Goal: Task Accomplishment & Management: Manage account settings

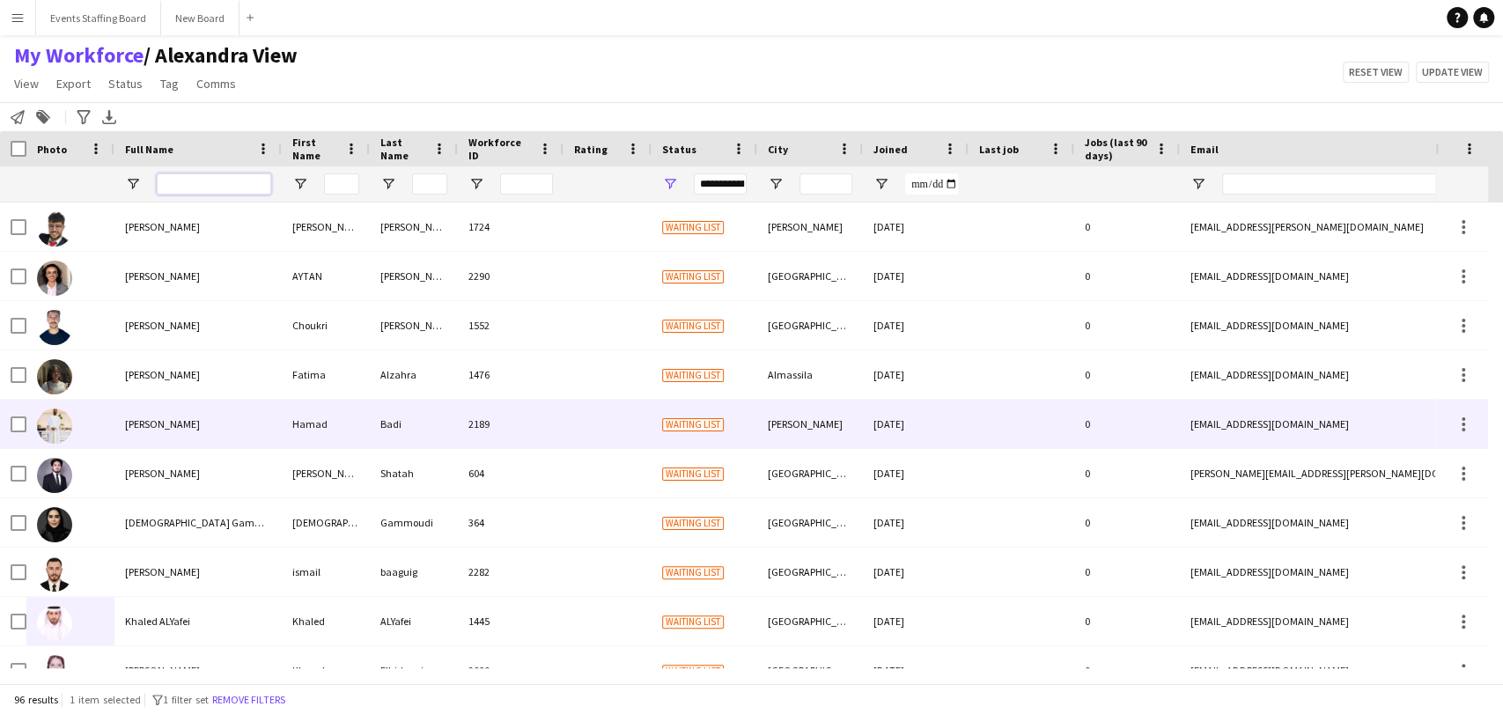
scroll to position [195, 0]
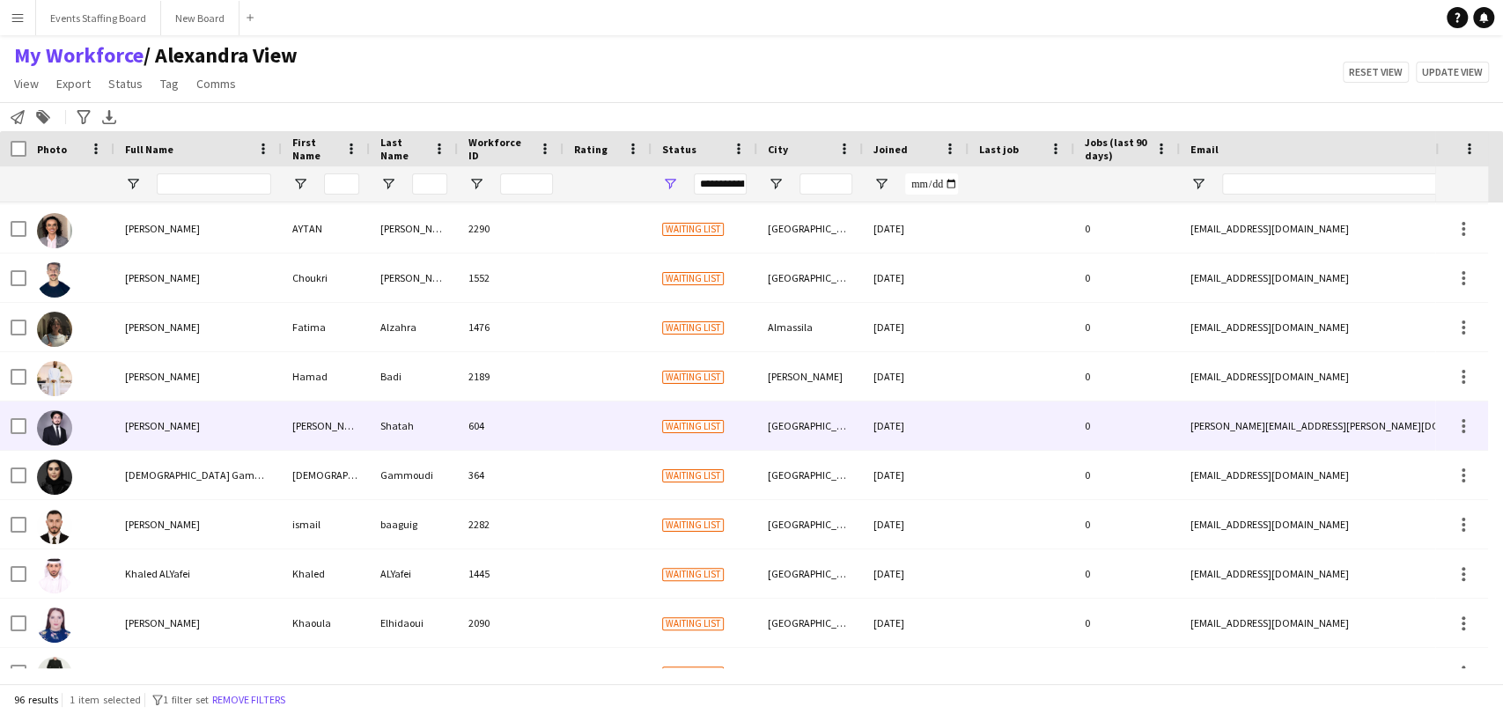
click at [136, 431] on div "ibrahim Shatah" at bounding box center [197, 426] width 167 height 48
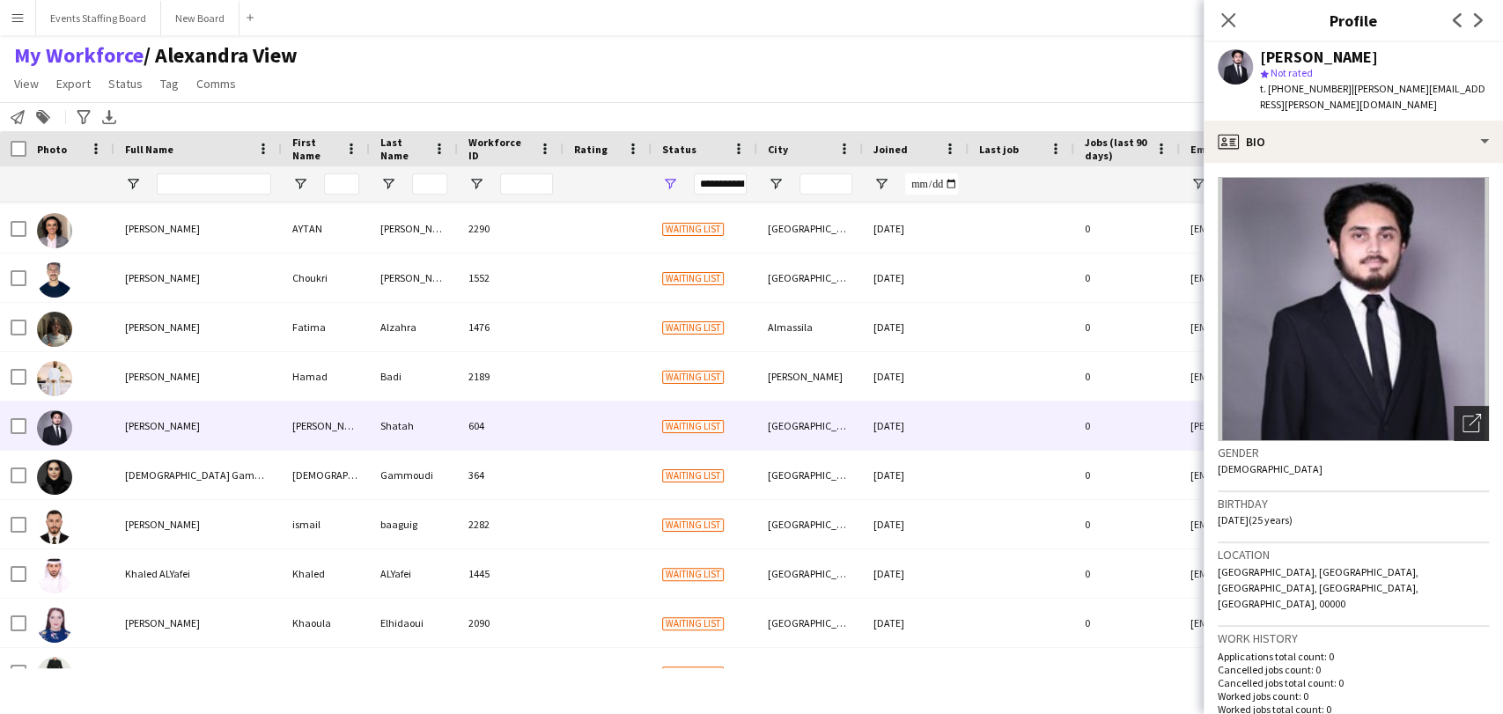
click at [1463, 414] on icon "Open photos pop-in" at bounding box center [1472, 423] width 18 height 18
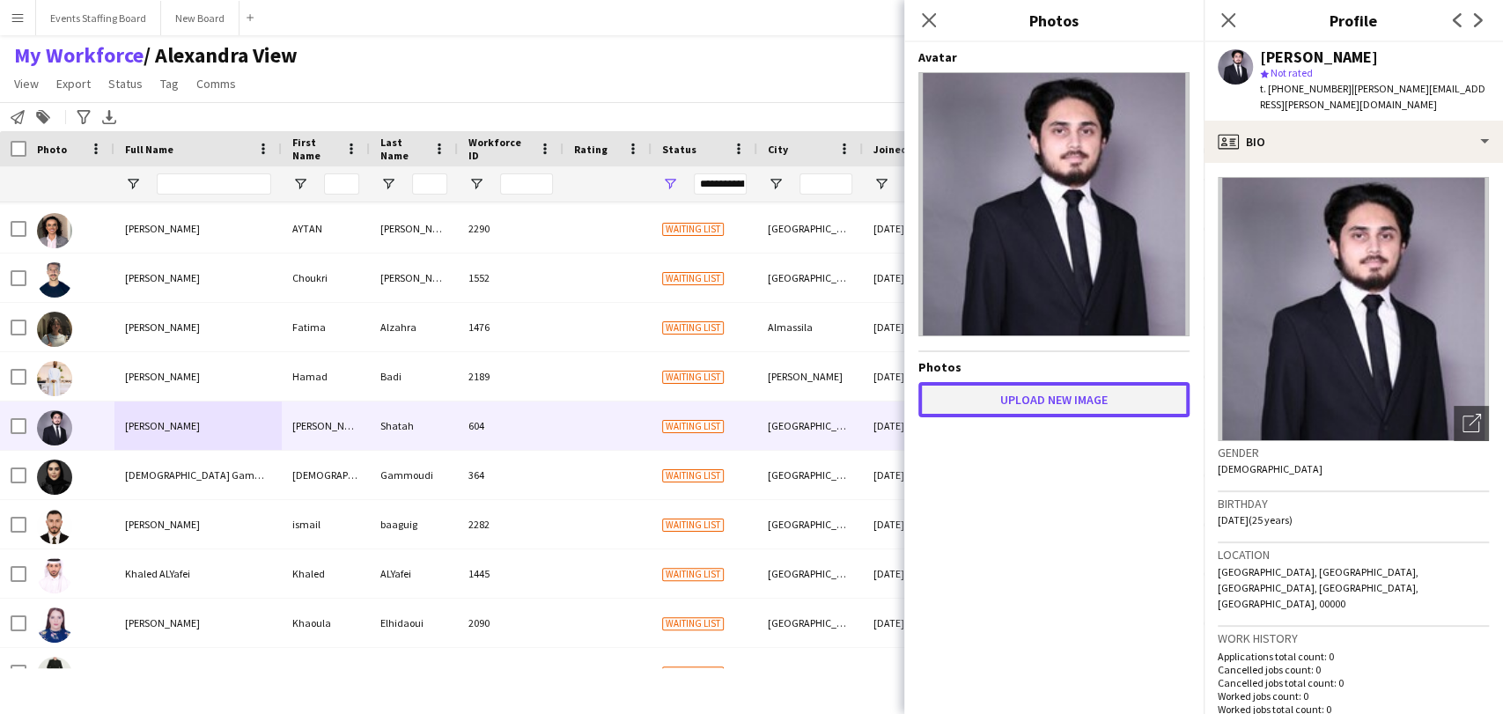
click at [1070, 412] on button "Upload new image" at bounding box center [1053, 399] width 271 height 35
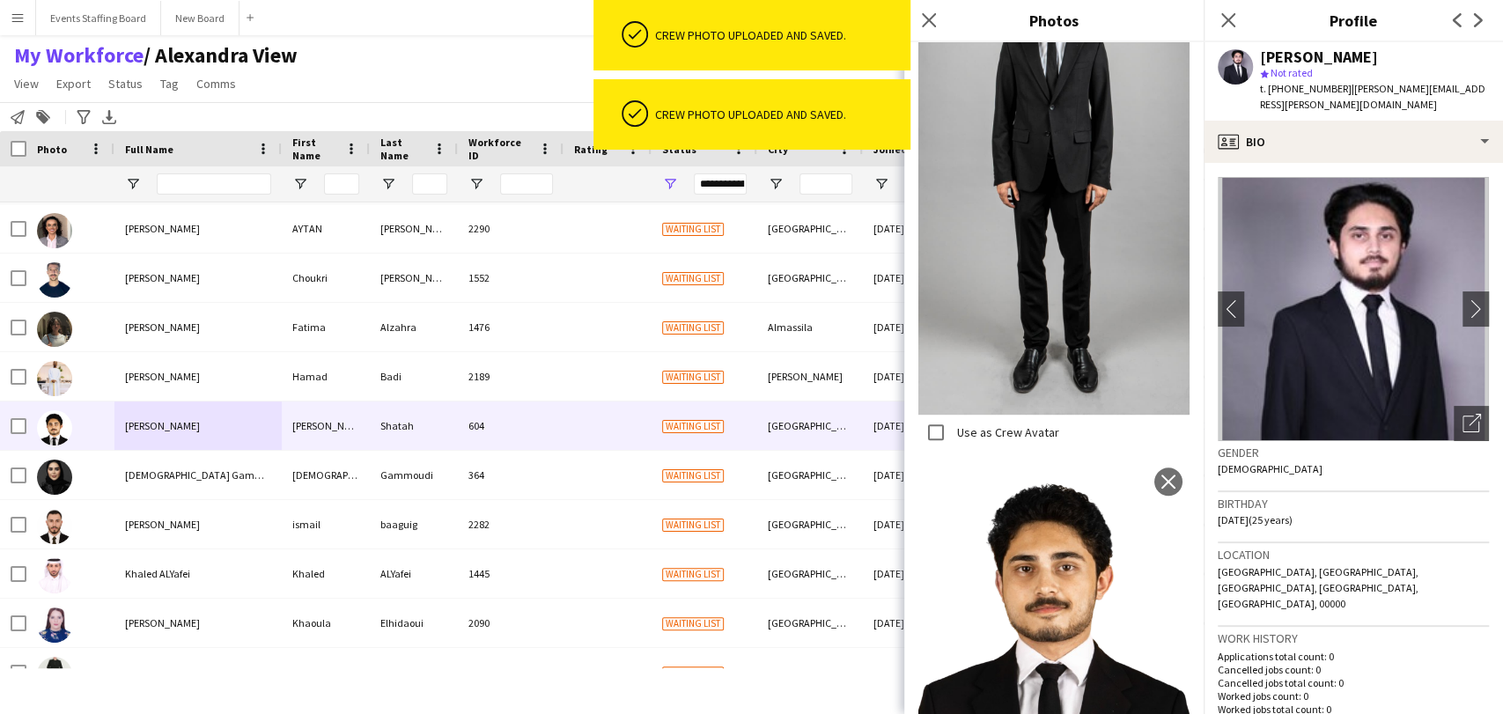
scroll to position [484, 0]
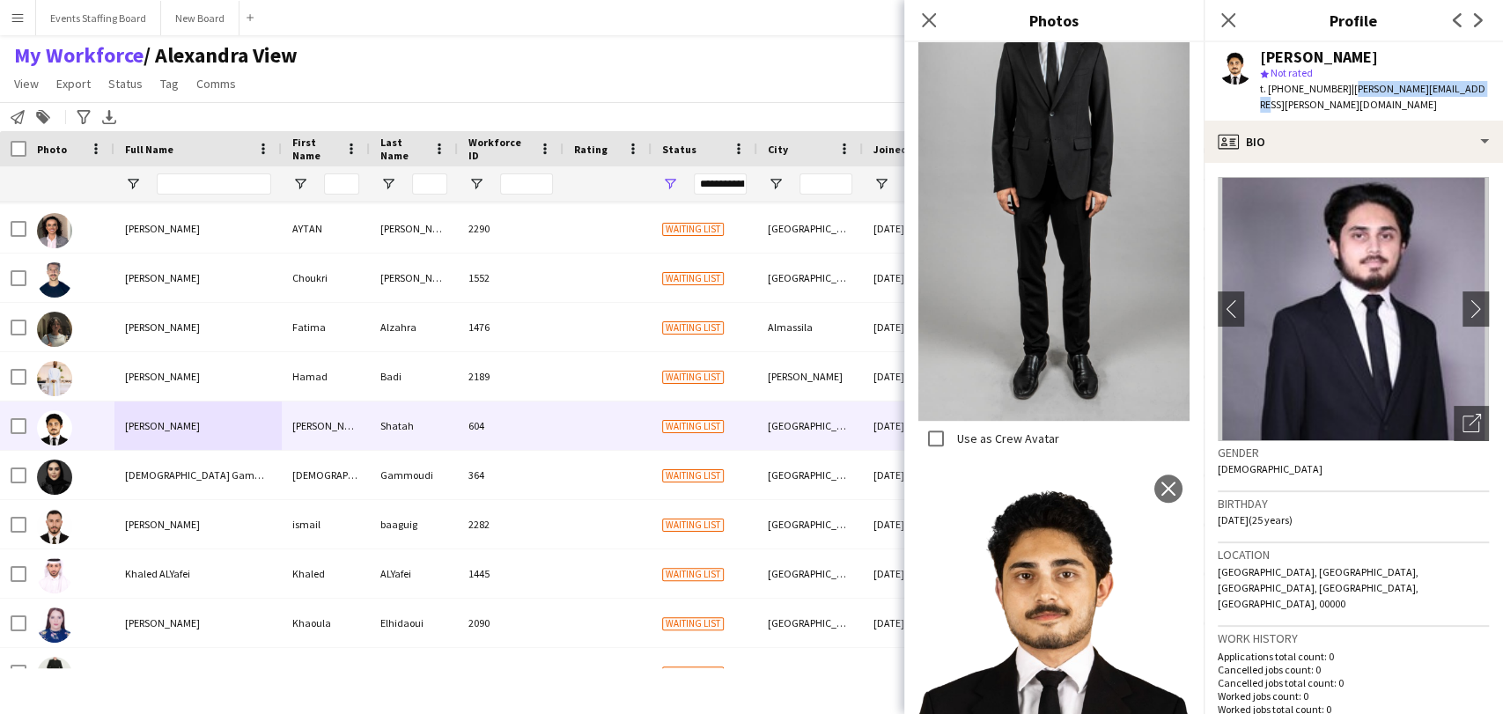
drag, startPoint x: 1458, startPoint y: 92, endPoint x: 1338, endPoint y: 86, distance: 119.9
click at [1338, 86] on span "| ibrahim.shatah@gmail.com" at bounding box center [1372, 96] width 225 height 29
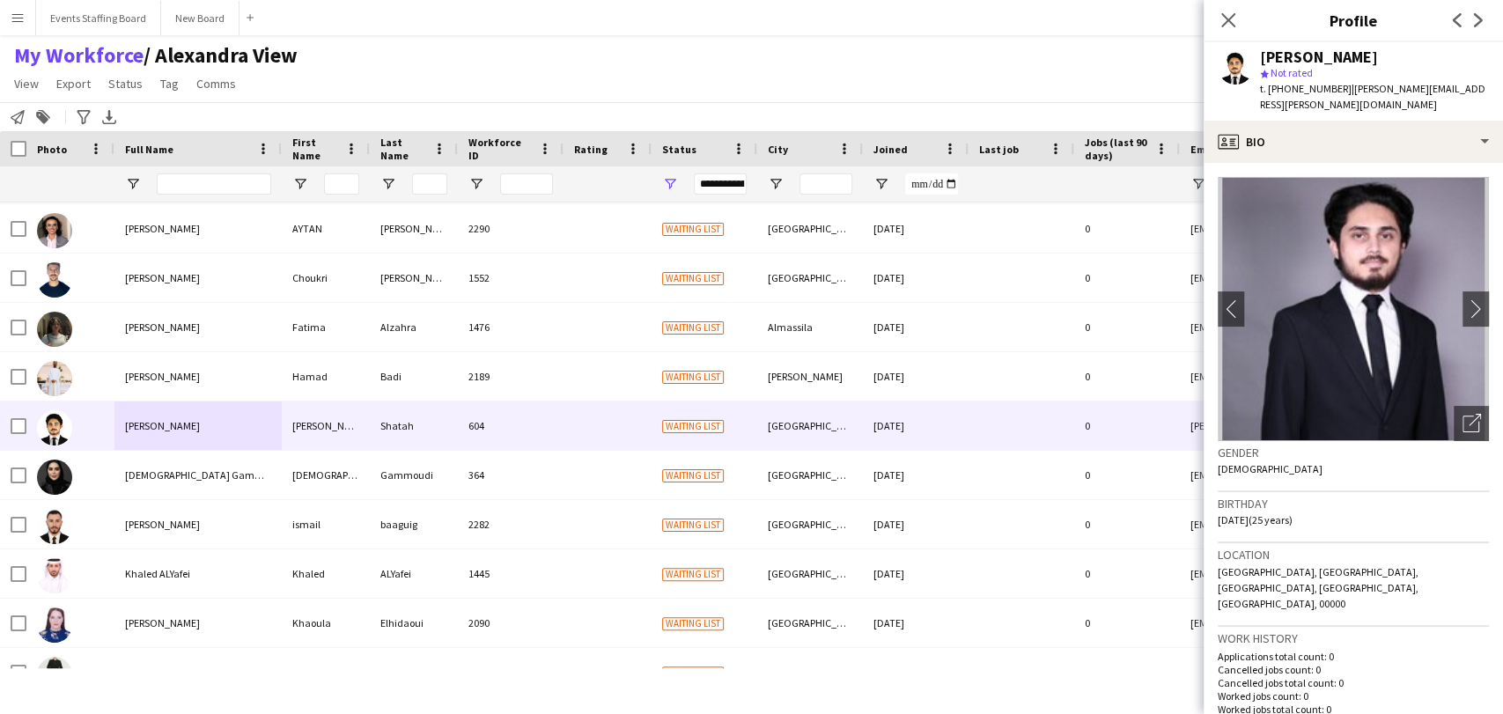
drag, startPoint x: 1338, startPoint y: 86, endPoint x: 1163, endPoint y: 93, distance: 175.4
click at [1163, 92] on div "My Workforce / Alexandra View View Views Default view Alexandra View April Live…" at bounding box center [751, 72] width 1503 height 60
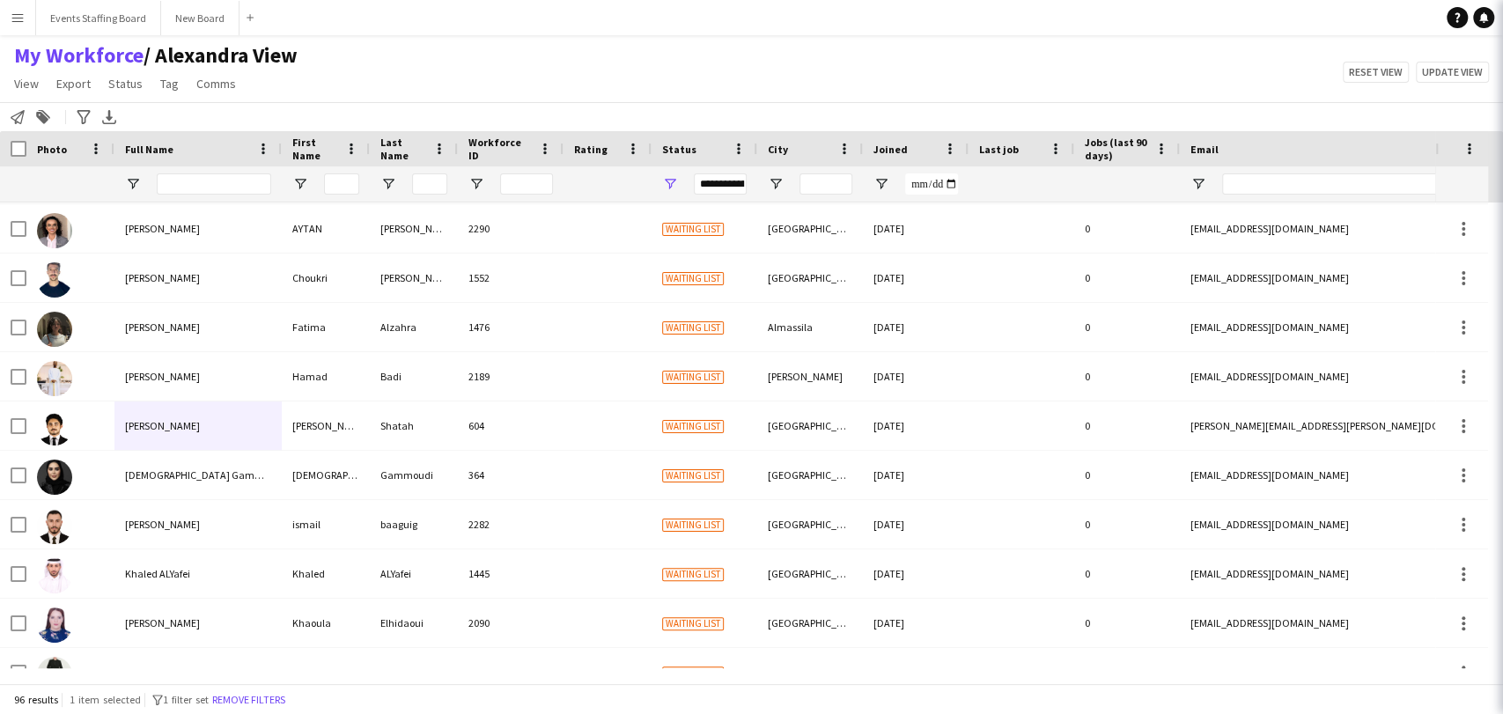
click at [1163, 93] on div "My Workforce / Alexandra View View Views Default view Alexandra View April Live…" at bounding box center [751, 72] width 1503 height 60
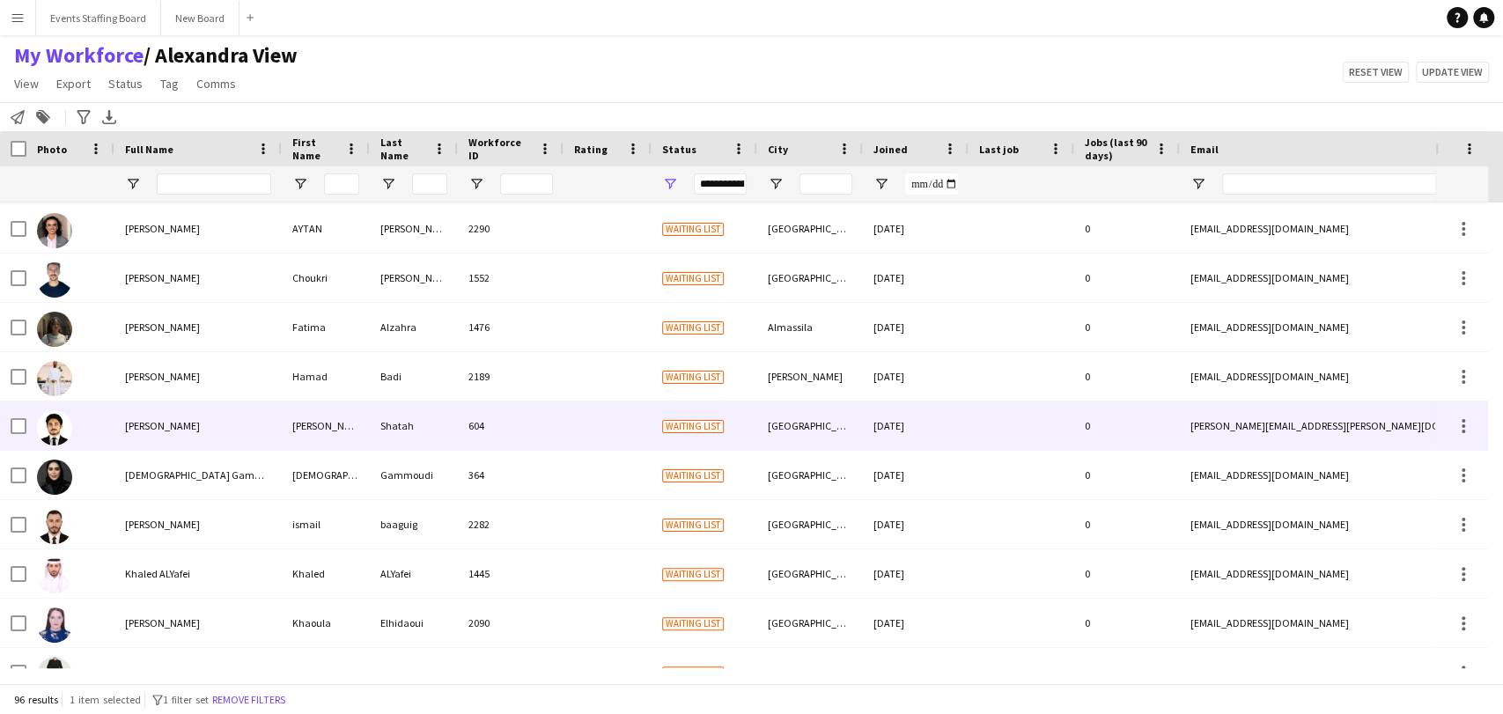
click at [147, 402] on div "ibrahim Shatah" at bounding box center [197, 426] width 167 height 48
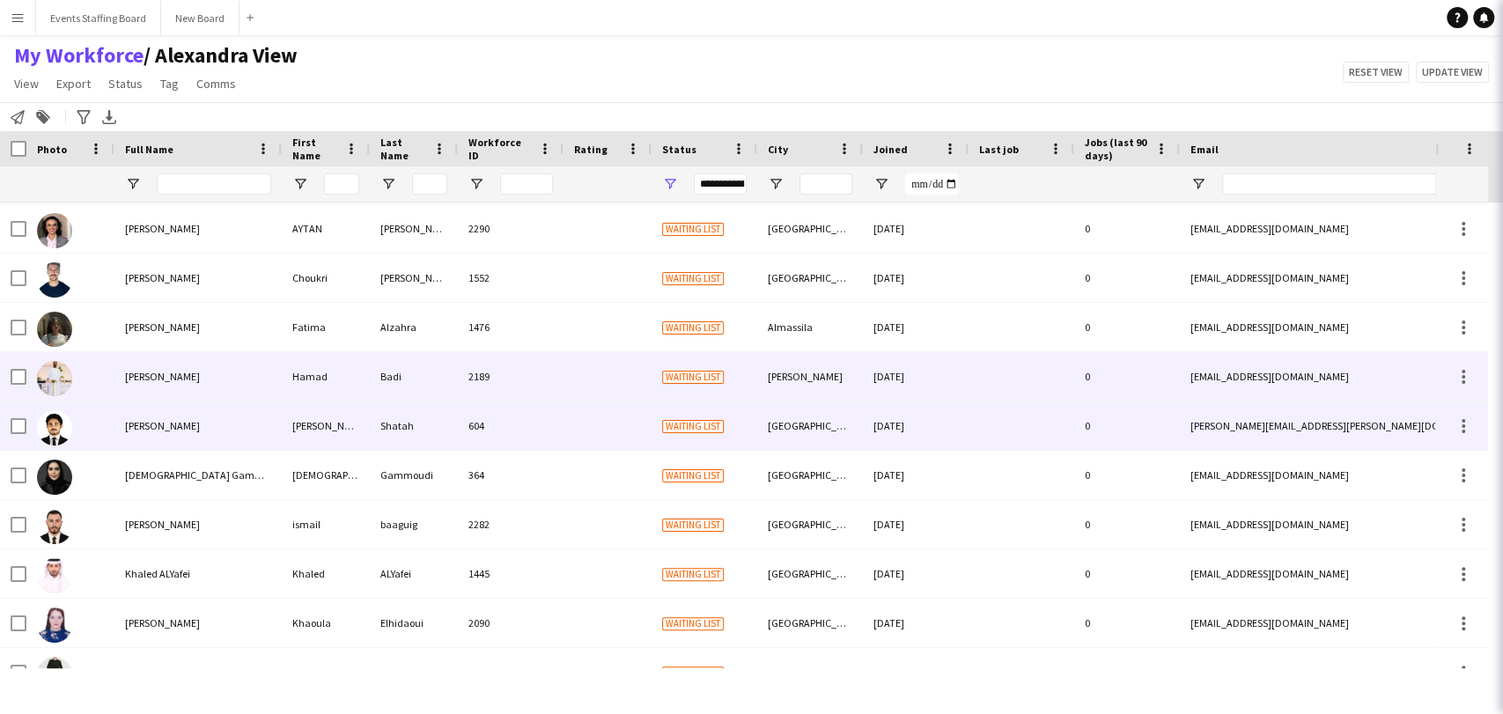
click at [169, 425] on span "ibrahim Shatah" at bounding box center [162, 425] width 75 height 13
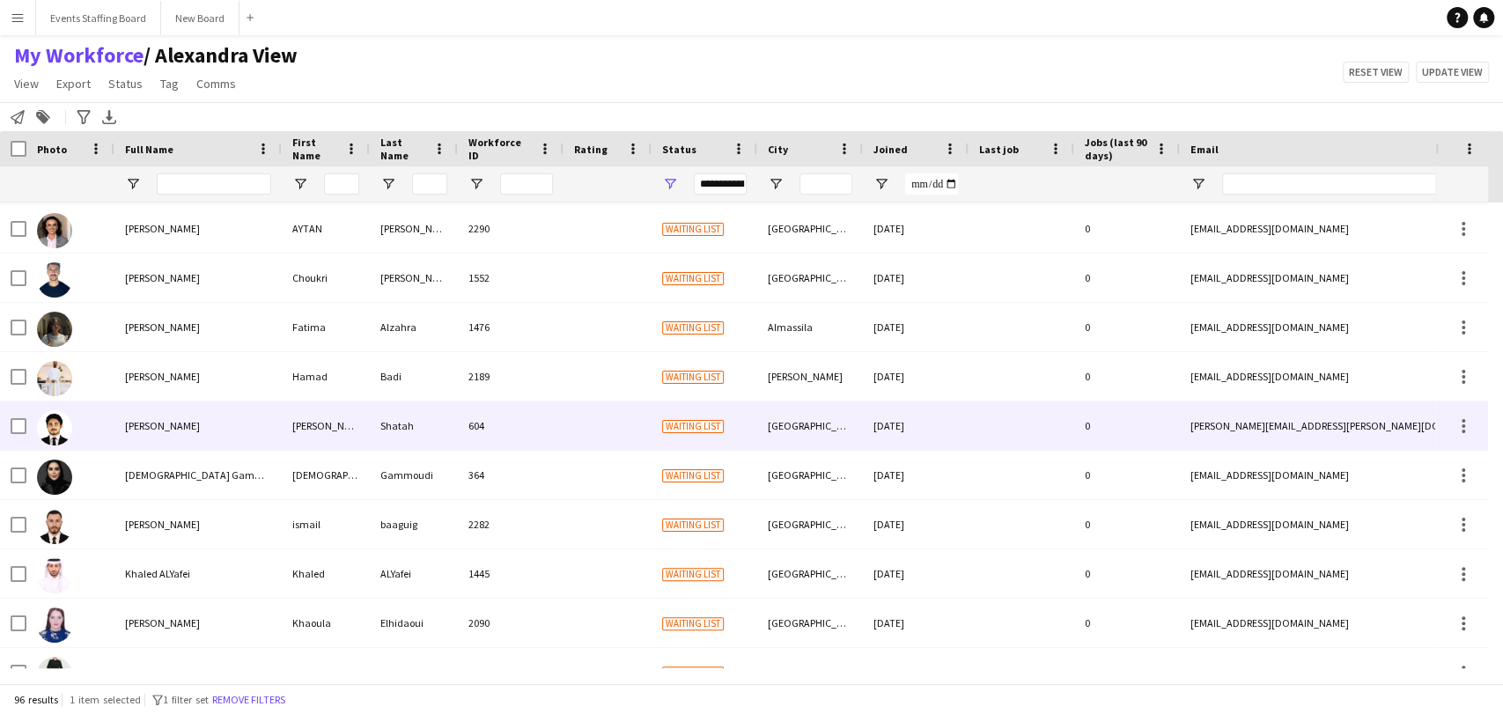
click at [230, 417] on div "ibrahim Shatah" at bounding box center [197, 426] width 167 height 48
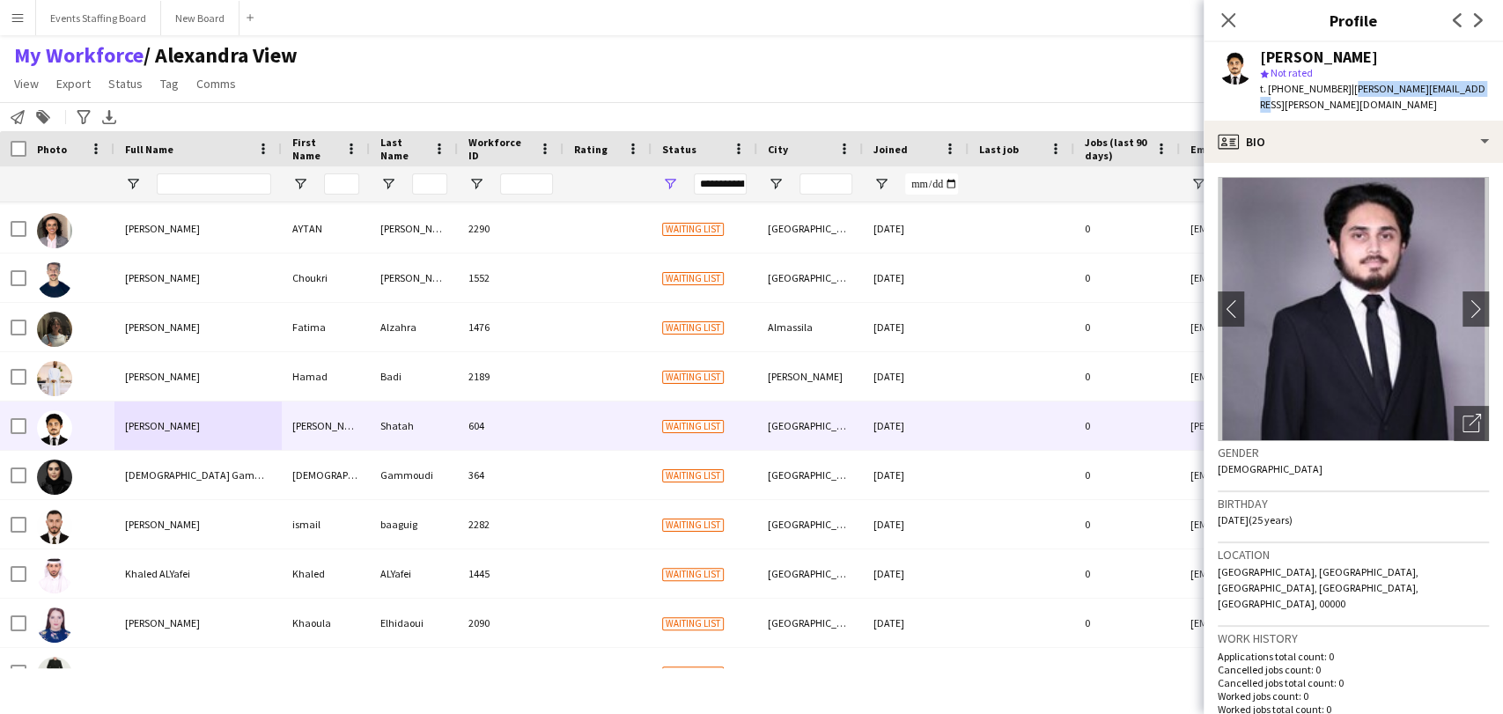
drag, startPoint x: 1465, startPoint y: 85, endPoint x: 1338, endPoint y: 87, distance: 127.7
click at [1338, 87] on div "ibrahim Shatah star Not rated t. +97466992910 | ibrahim.shatah@gmail.com" at bounding box center [1353, 81] width 299 height 78
copy span "[PERSON_NAME][EMAIL_ADDRESS][PERSON_NAME][DOMAIN_NAME]"
click at [1229, 31] on div "Close pop-in" at bounding box center [1228, 20] width 49 height 41
click at [1227, 24] on icon "Close pop-in" at bounding box center [1228, 20] width 14 height 14
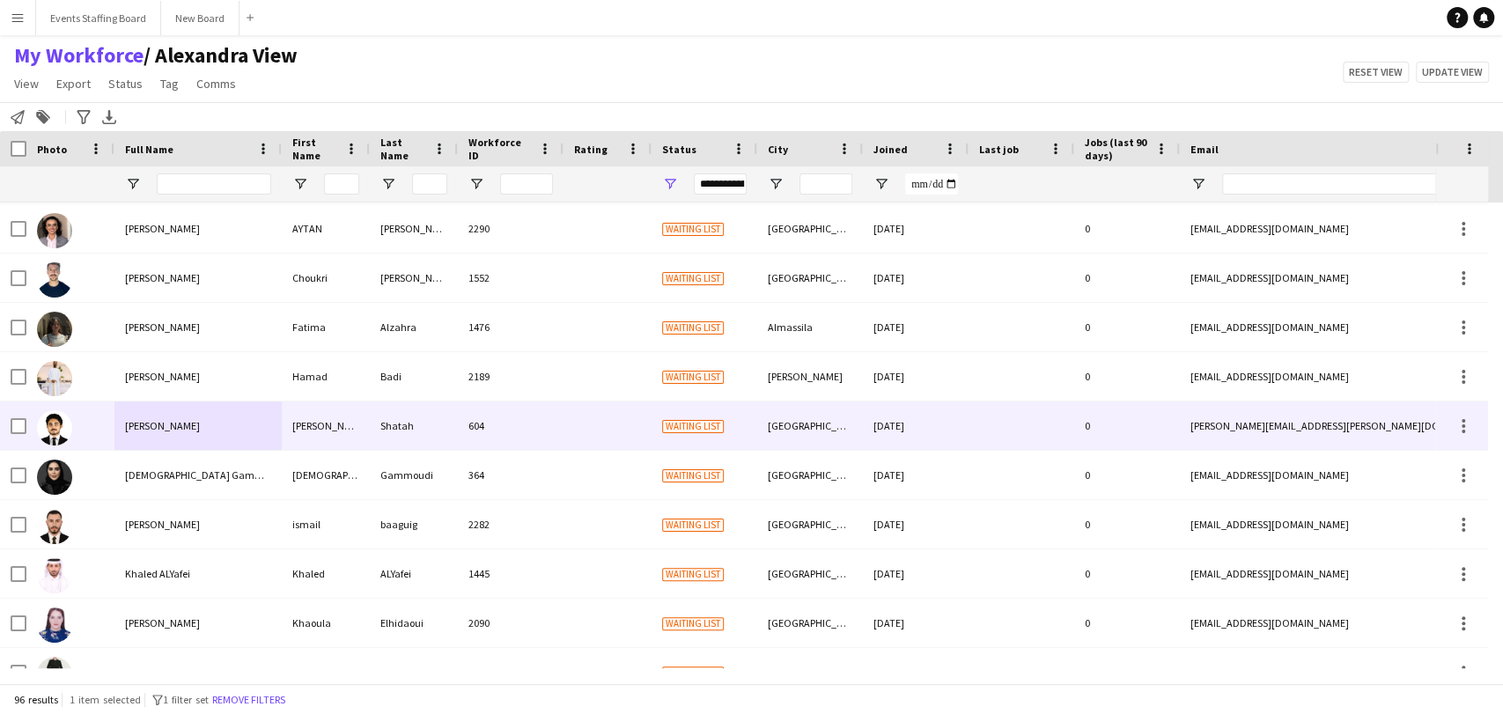
scroll to position [0, 0]
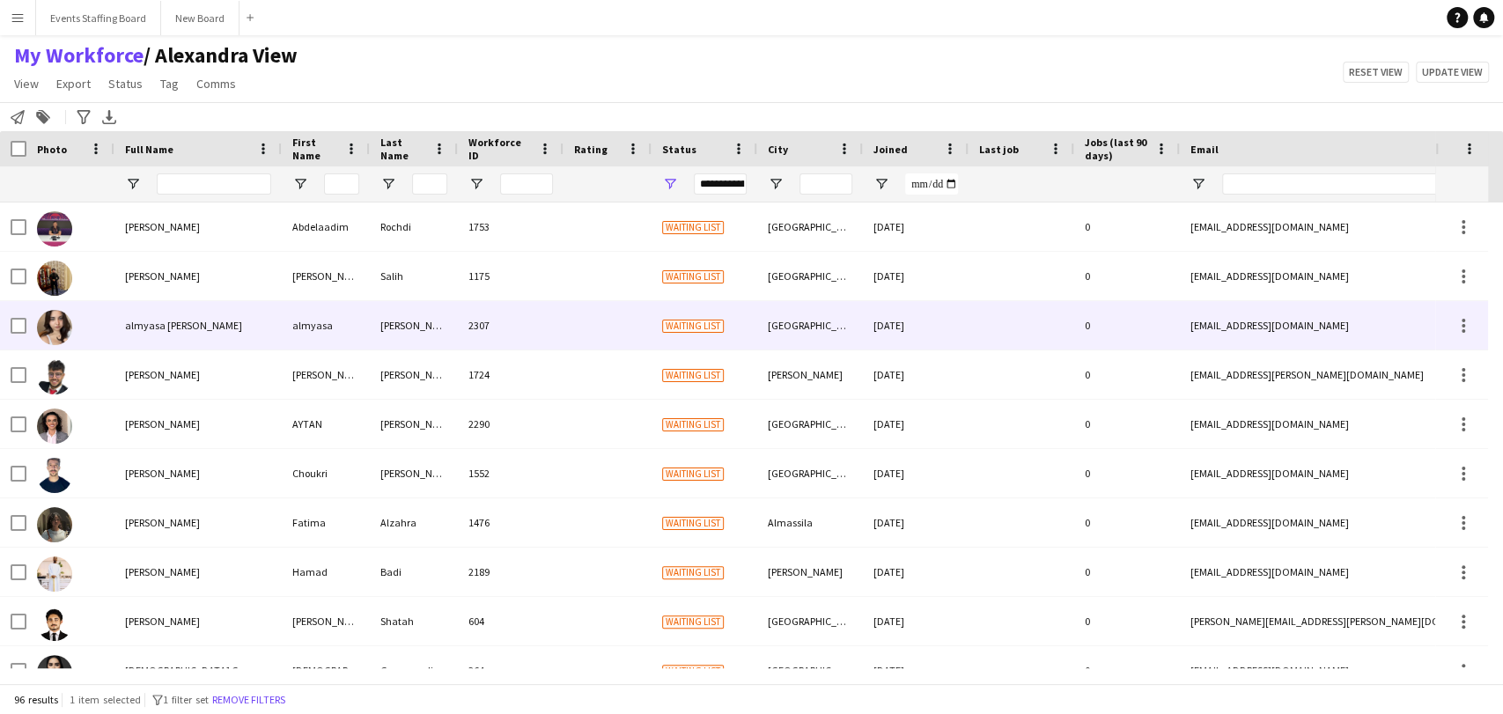
click at [171, 309] on div "almyasa nader" at bounding box center [197, 325] width 167 height 48
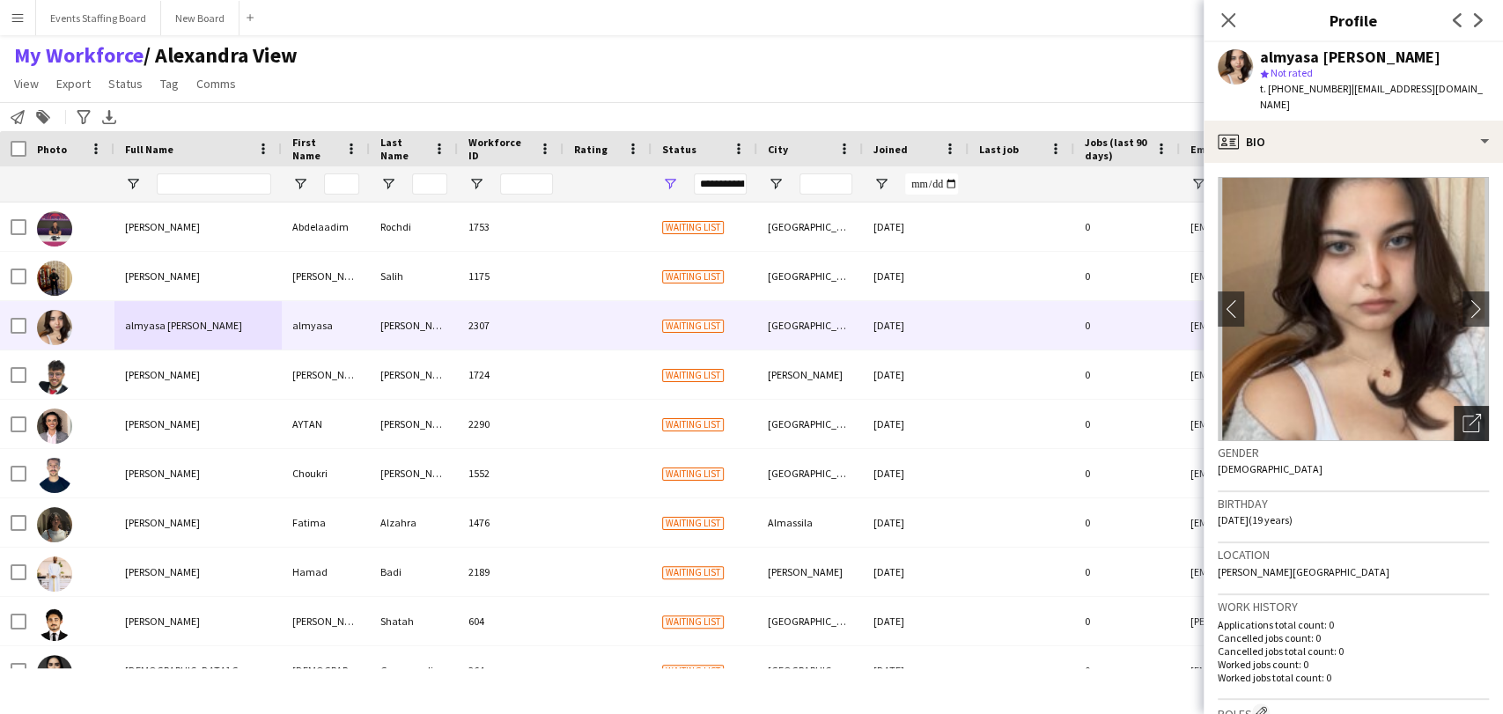
click at [1469, 406] on div "Open photos pop-in" at bounding box center [1471, 423] width 35 height 35
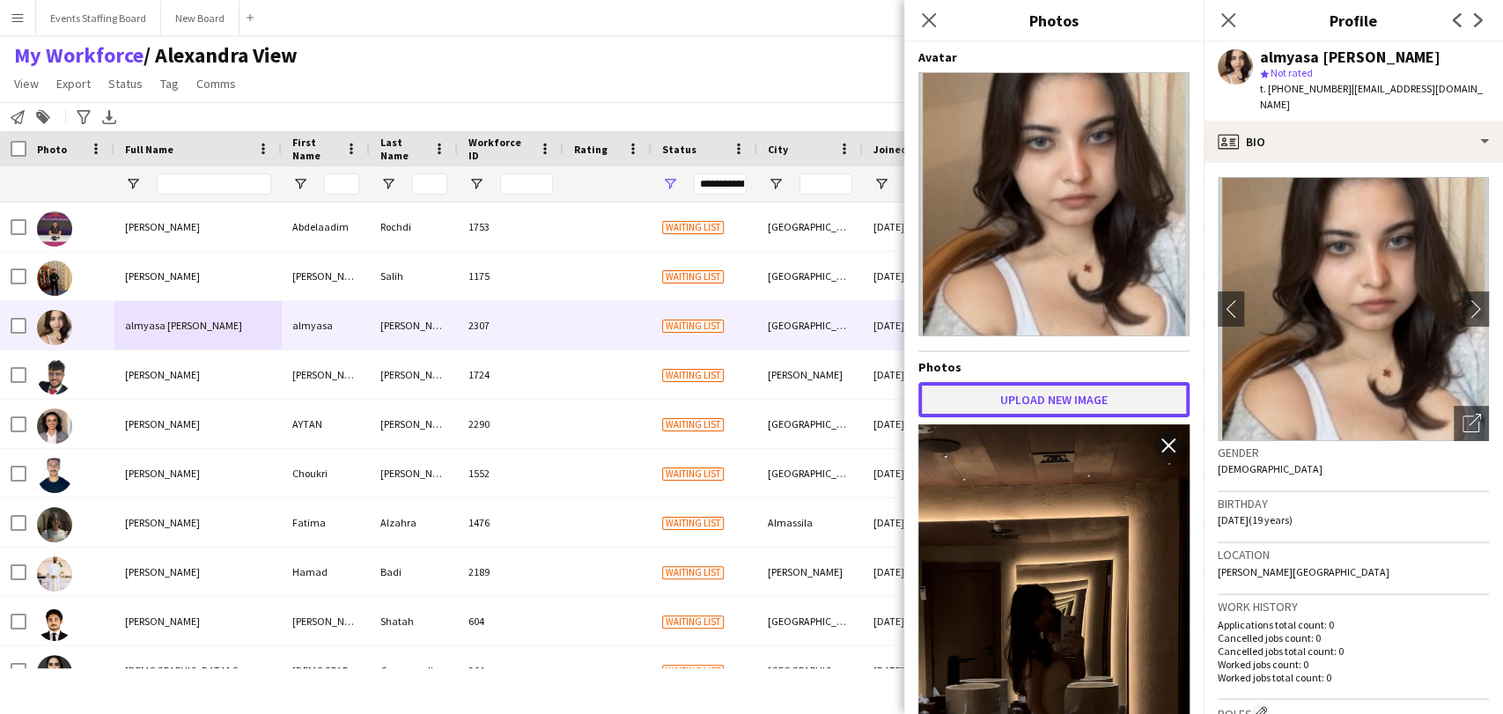
click at [1081, 403] on button "Upload new image" at bounding box center [1053, 399] width 271 height 35
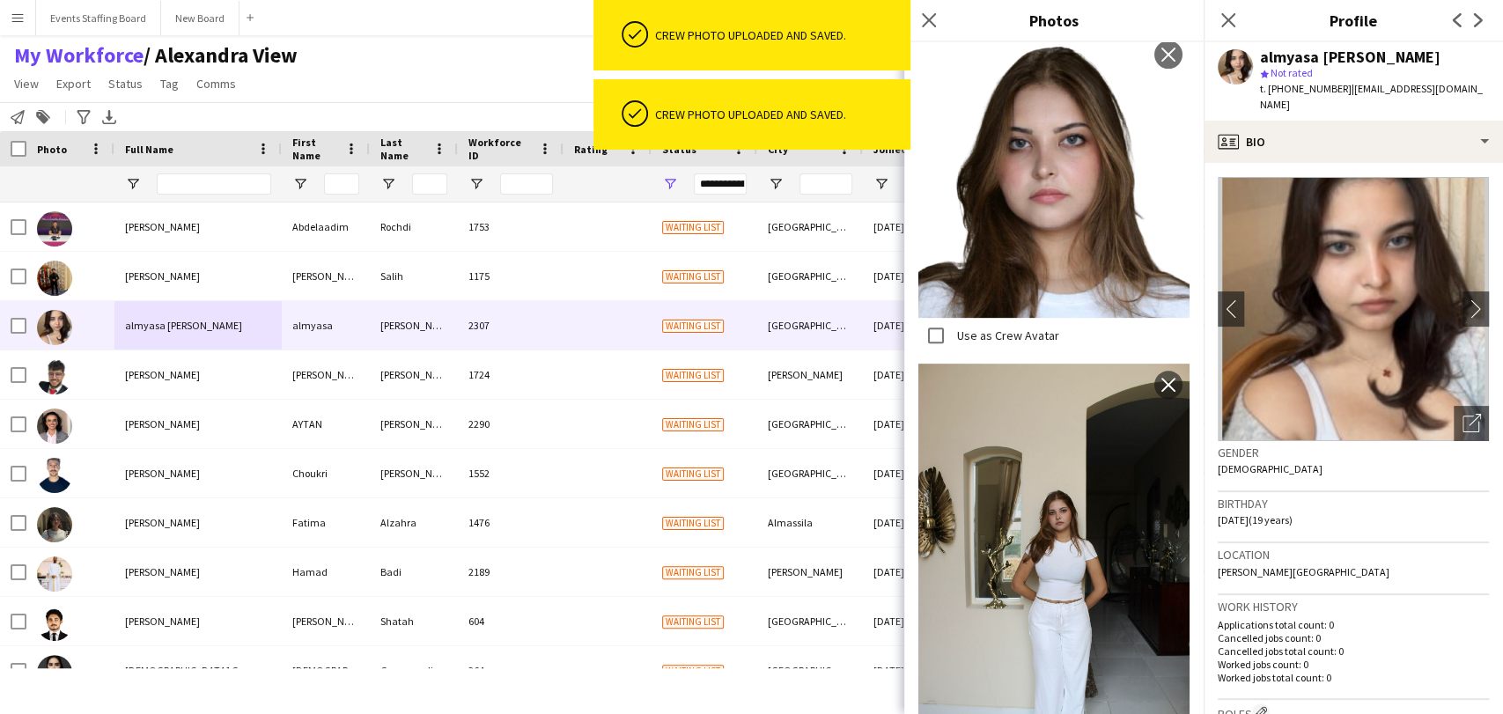
drag, startPoint x: 957, startPoint y: 311, endPoint x: 964, endPoint y: 320, distance: 11.3
click at [955, 318] on div "Use as Crew Avatar" at bounding box center [988, 335] width 141 height 35
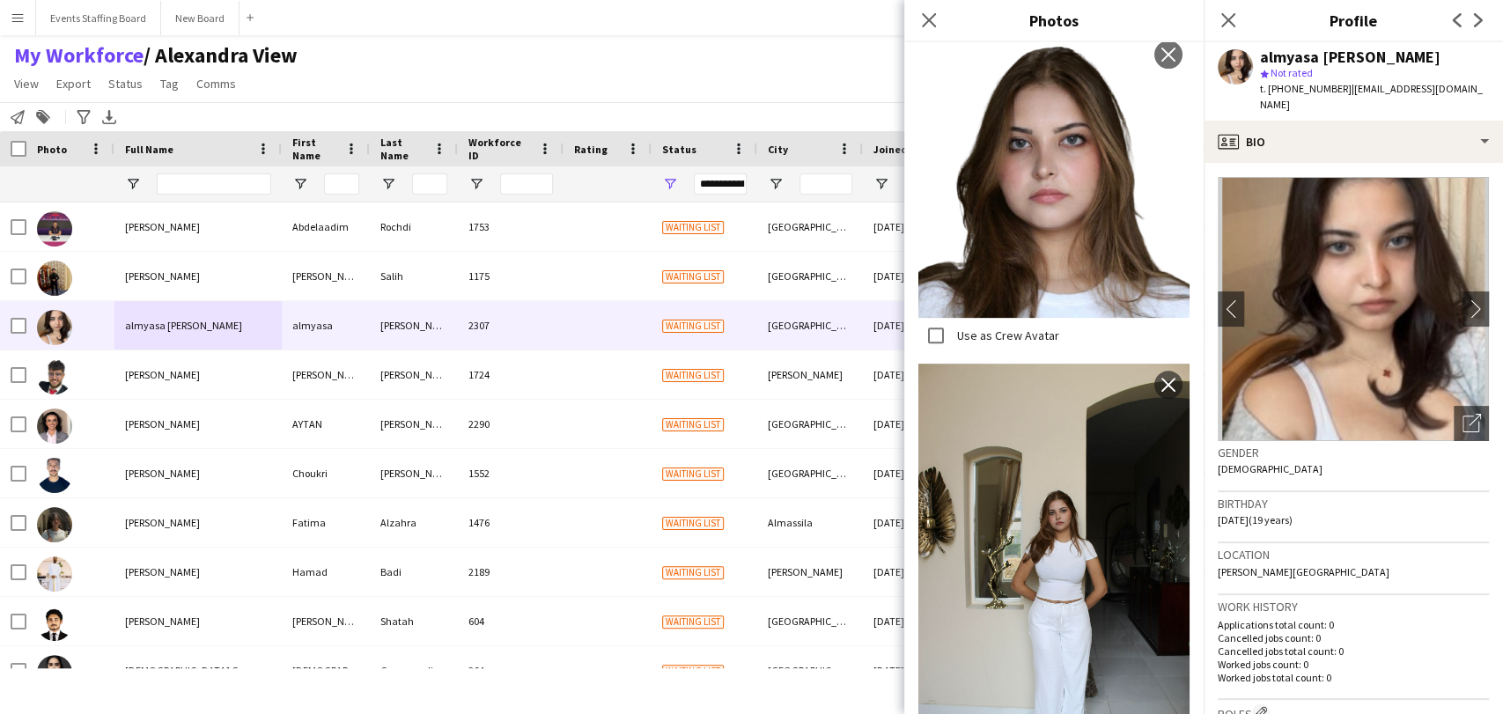
scroll to position [392, 0]
drag, startPoint x: 1382, startPoint y: 50, endPoint x: 1263, endPoint y: 55, distance: 119.0
click at [1263, 55] on div "almyasa nader" at bounding box center [1374, 57] width 229 height 16
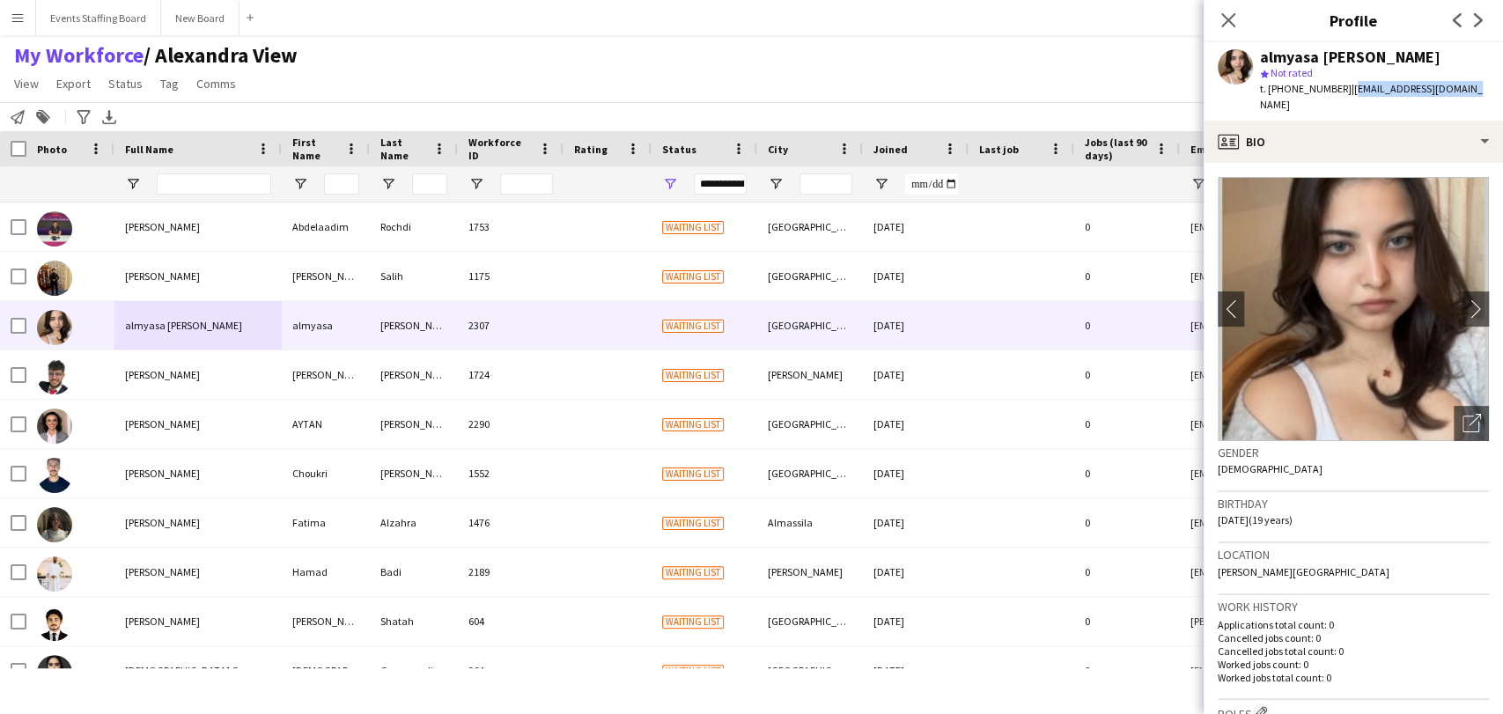
drag, startPoint x: 1457, startPoint y: 87, endPoint x: 1338, endPoint y: 90, distance: 119.8
click at [1338, 90] on div "almyasa nader star Not rated t. +97460002515 | almyasanader@gmail.com" at bounding box center [1353, 81] width 299 height 78
copy span "[EMAIL_ADDRESS][DOMAIN_NAME]"
click at [1463, 414] on icon "Open photos pop-in" at bounding box center [1472, 423] width 18 height 18
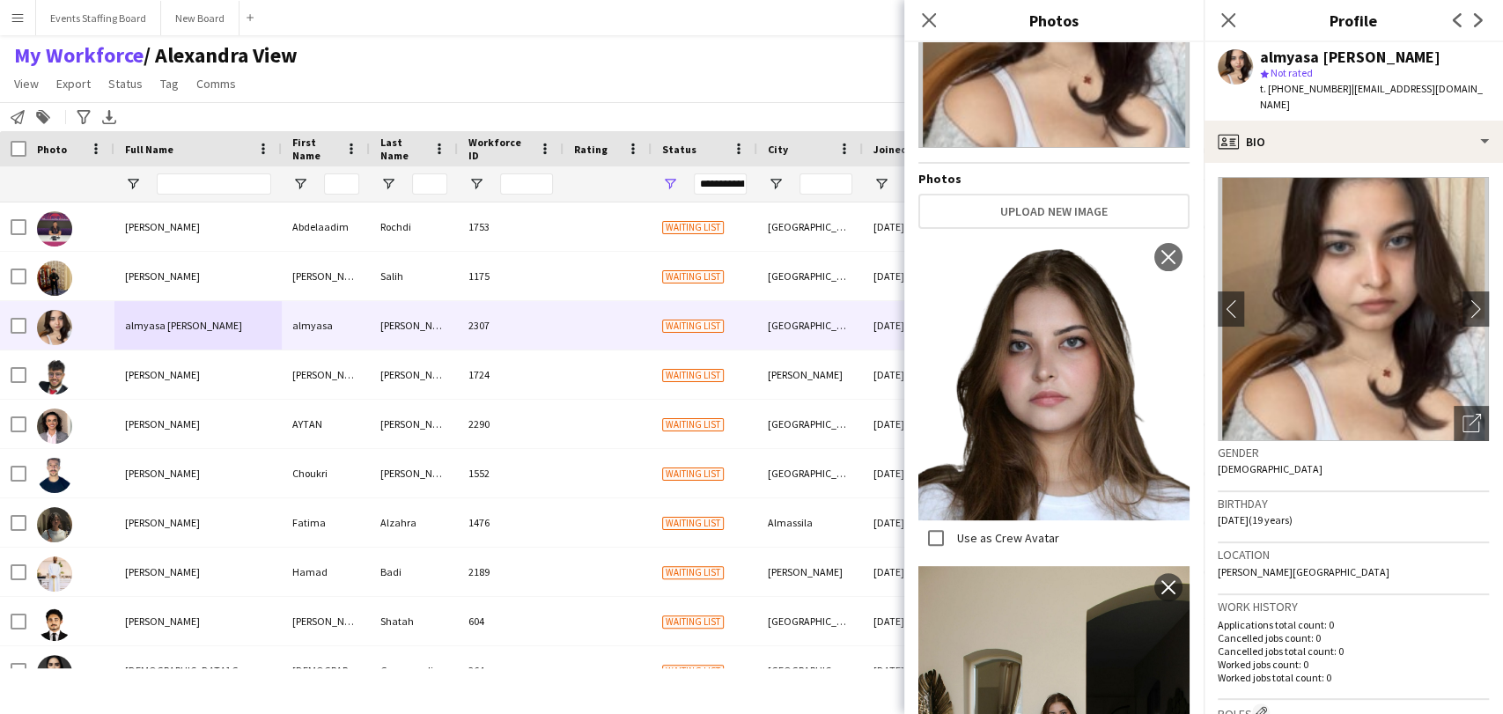
scroll to position [293, 0]
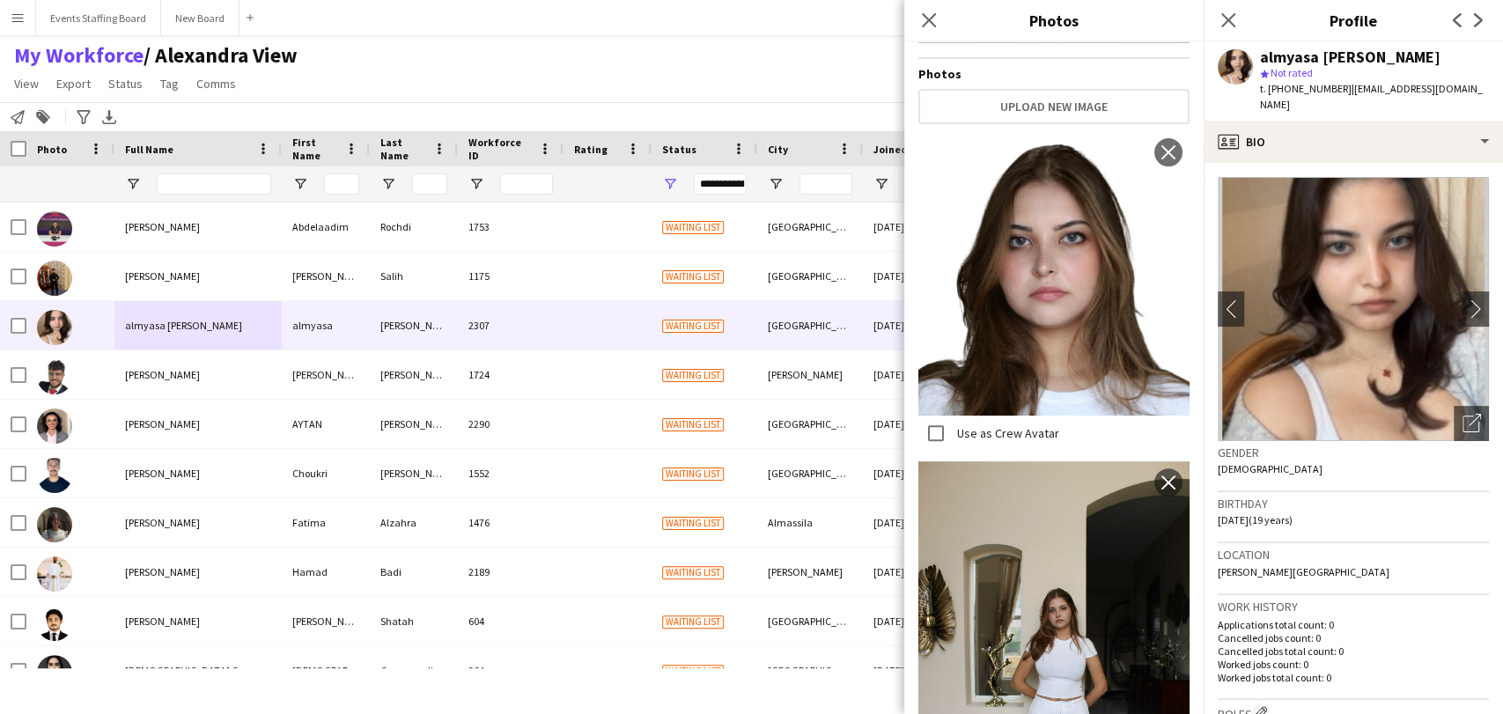
click at [964, 425] on label "Use as Crew Avatar" at bounding box center [1007, 433] width 106 height 16
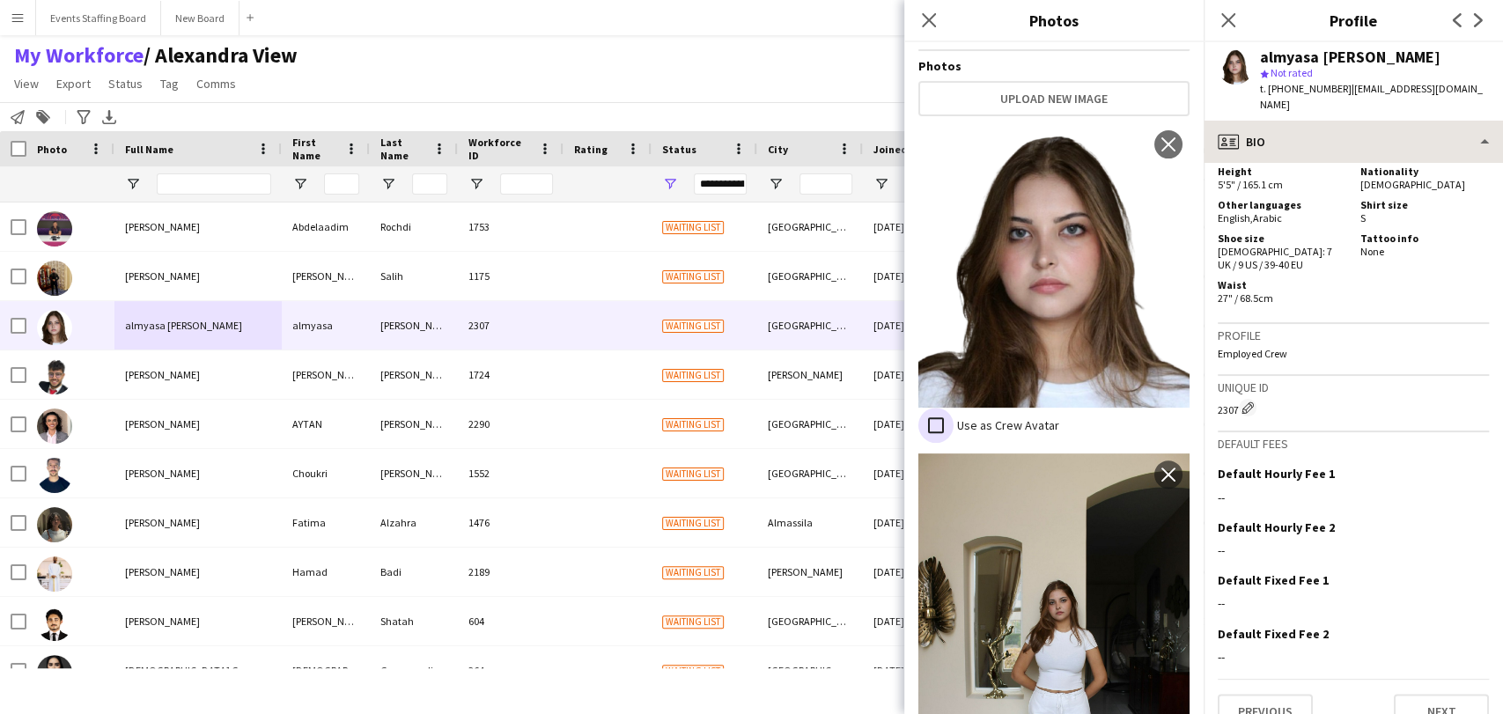
scroll to position [1290, 0]
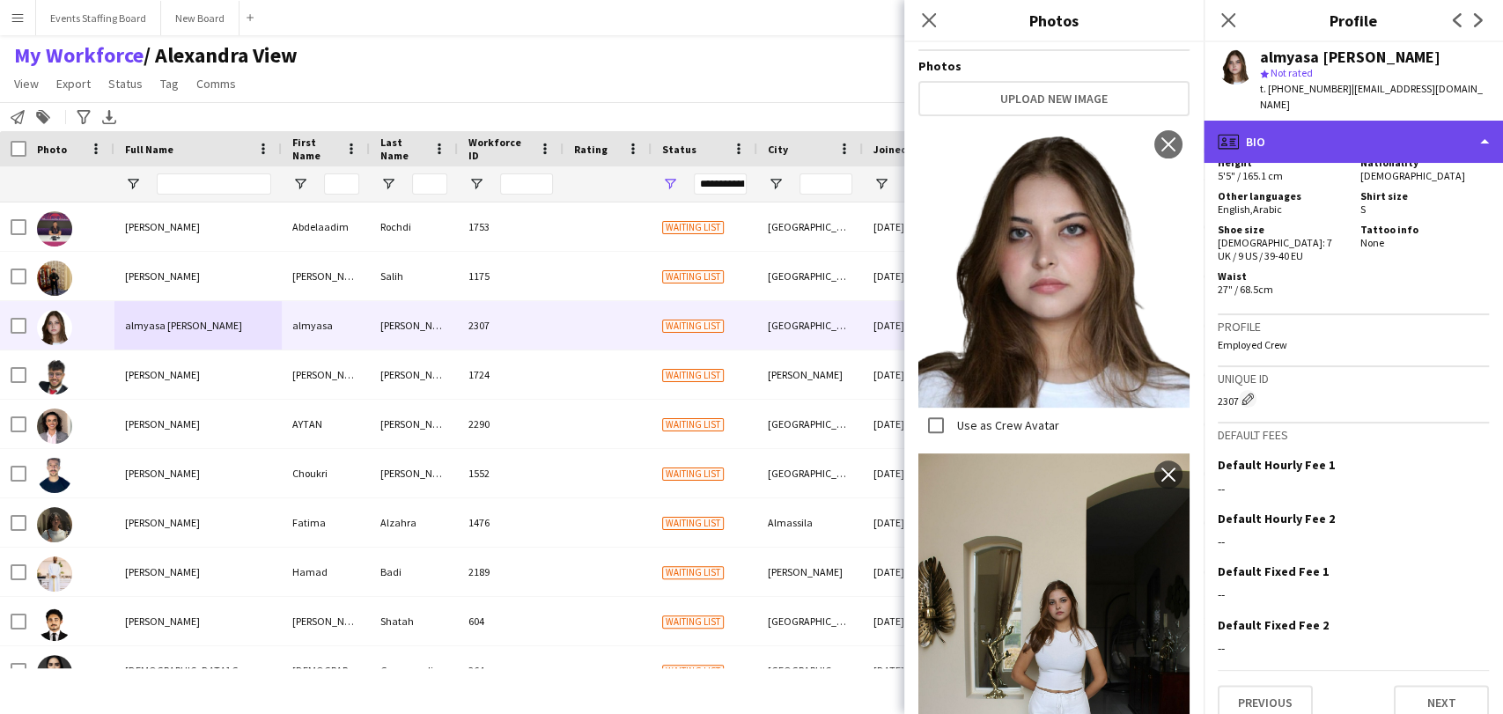
click at [1308, 133] on div "profile Bio" at bounding box center [1353, 142] width 299 height 42
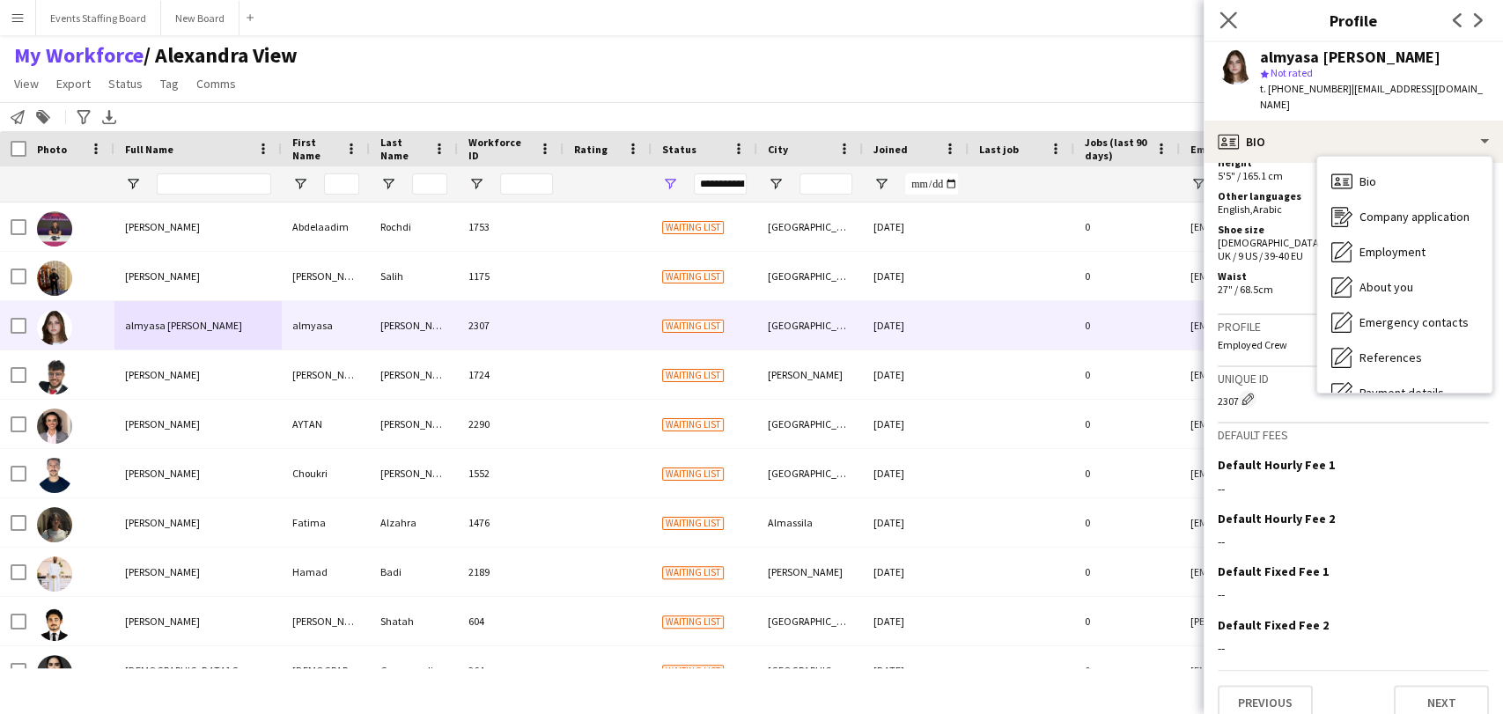
click at [1236, 15] on app-icon "Close pop-in" at bounding box center [1229, 21] width 26 height 26
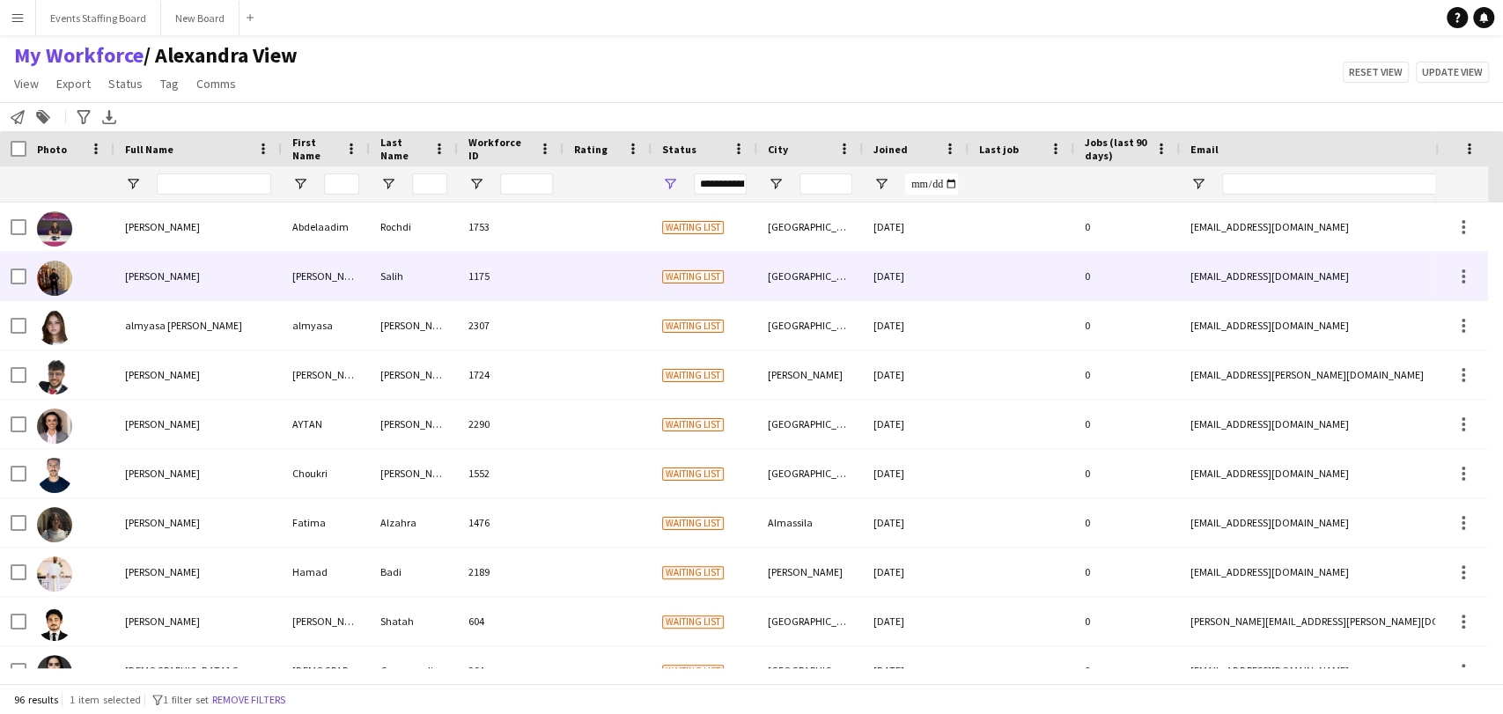
click at [148, 268] on div "[PERSON_NAME]" at bounding box center [197, 276] width 167 height 48
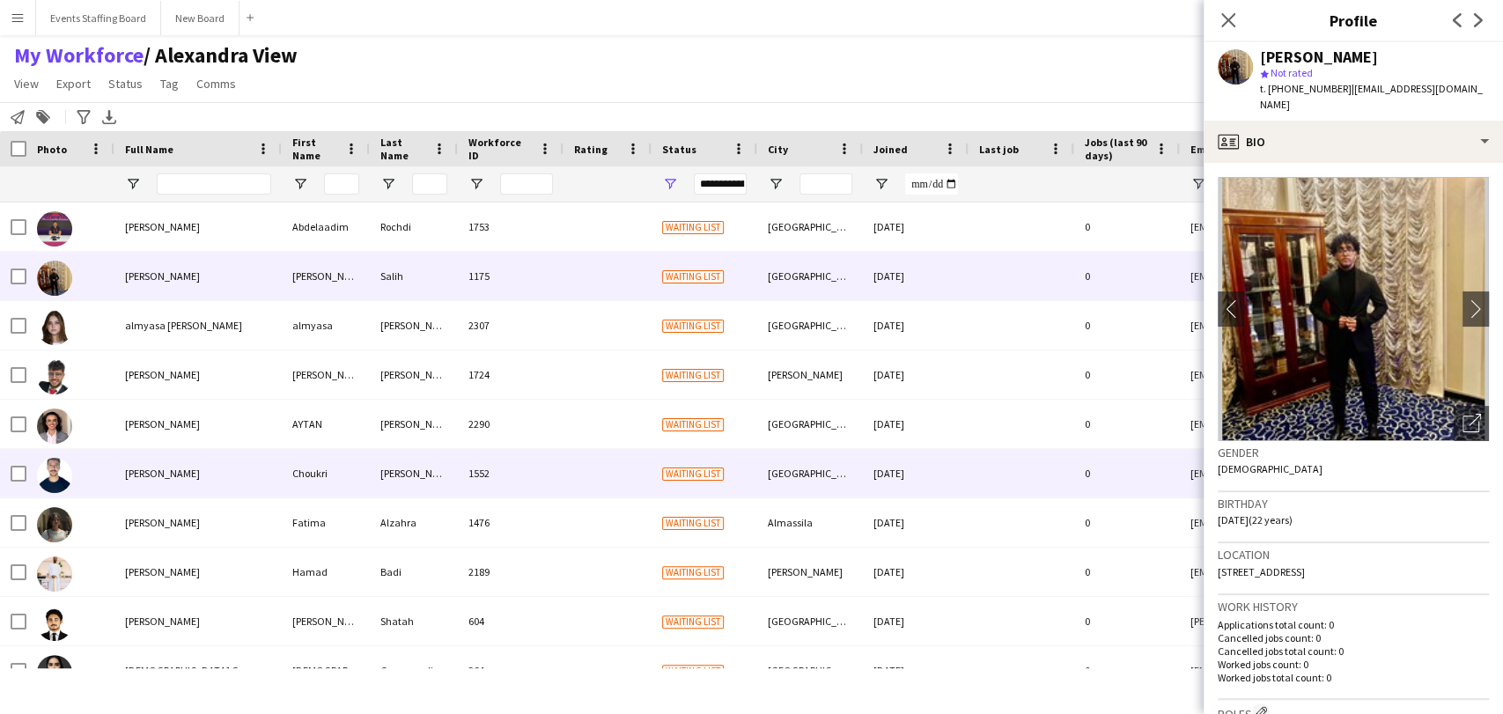
click at [199, 471] on div "[PERSON_NAME]" at bounding box center [197, 473] width 167 height 48
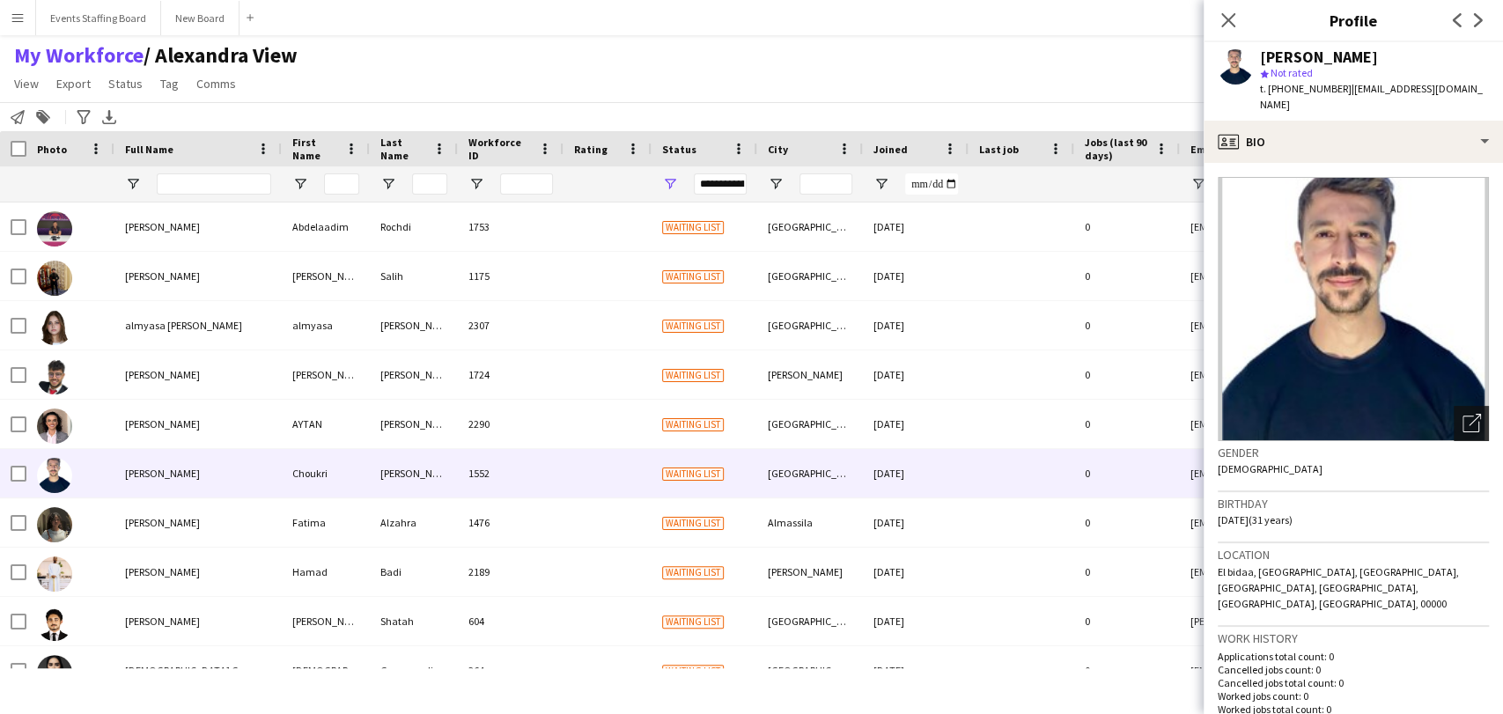
click at [1463, 414] on icon "Open photos pop-in" at bounding box center [1472, 423] width 18 height 18
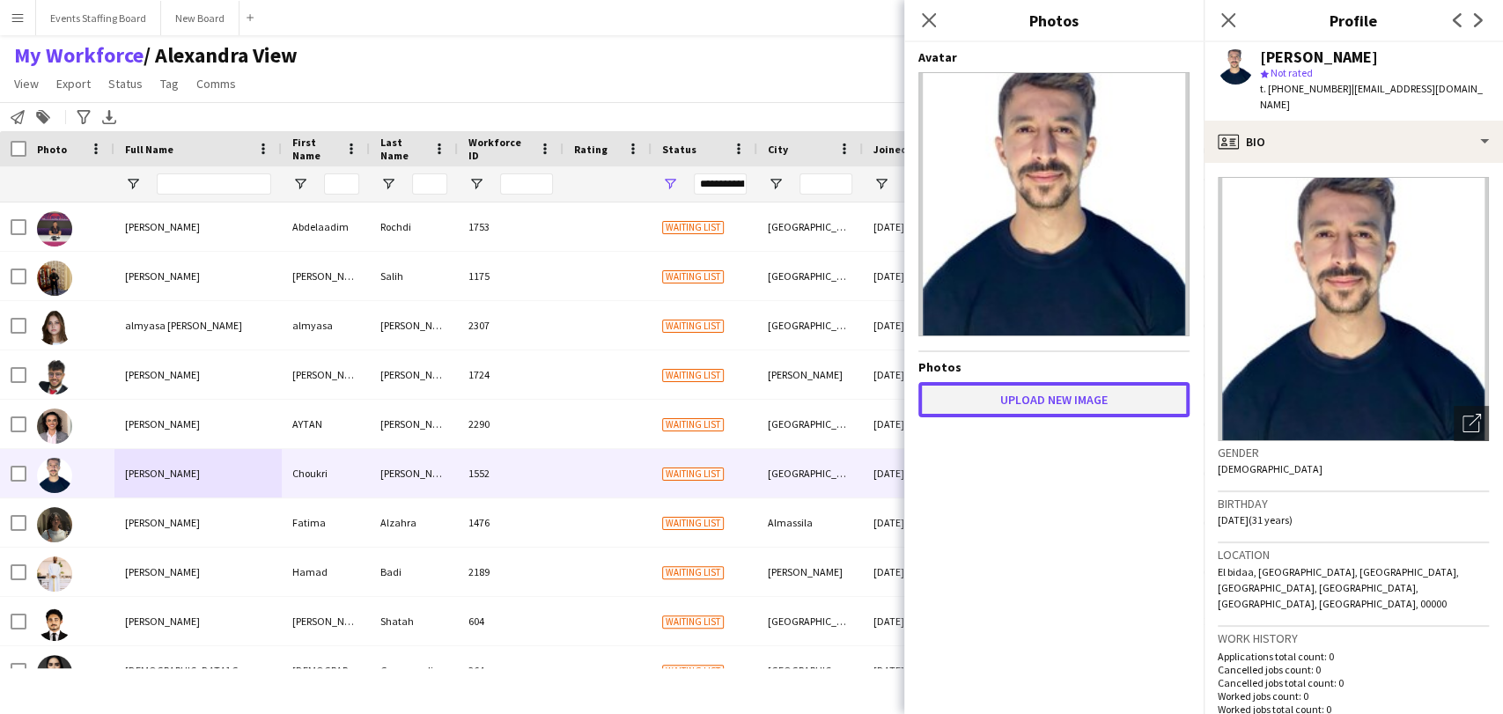
click at [990, 383] on button "Upload new image" at bounding box center [1053, 399] width 271 height 35
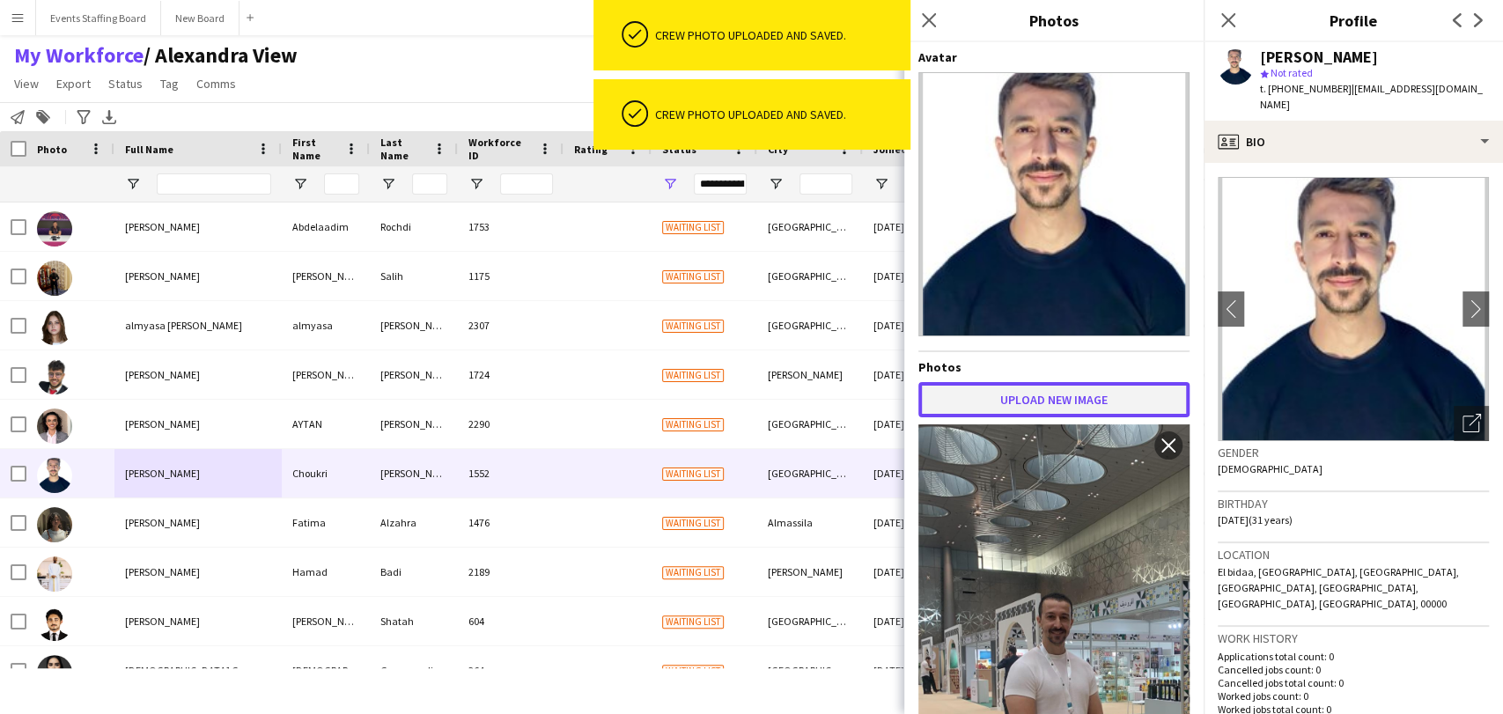
click at [1093, 402] on button "Upload new image" at bounding box center [1053, 399] width 271 height 35
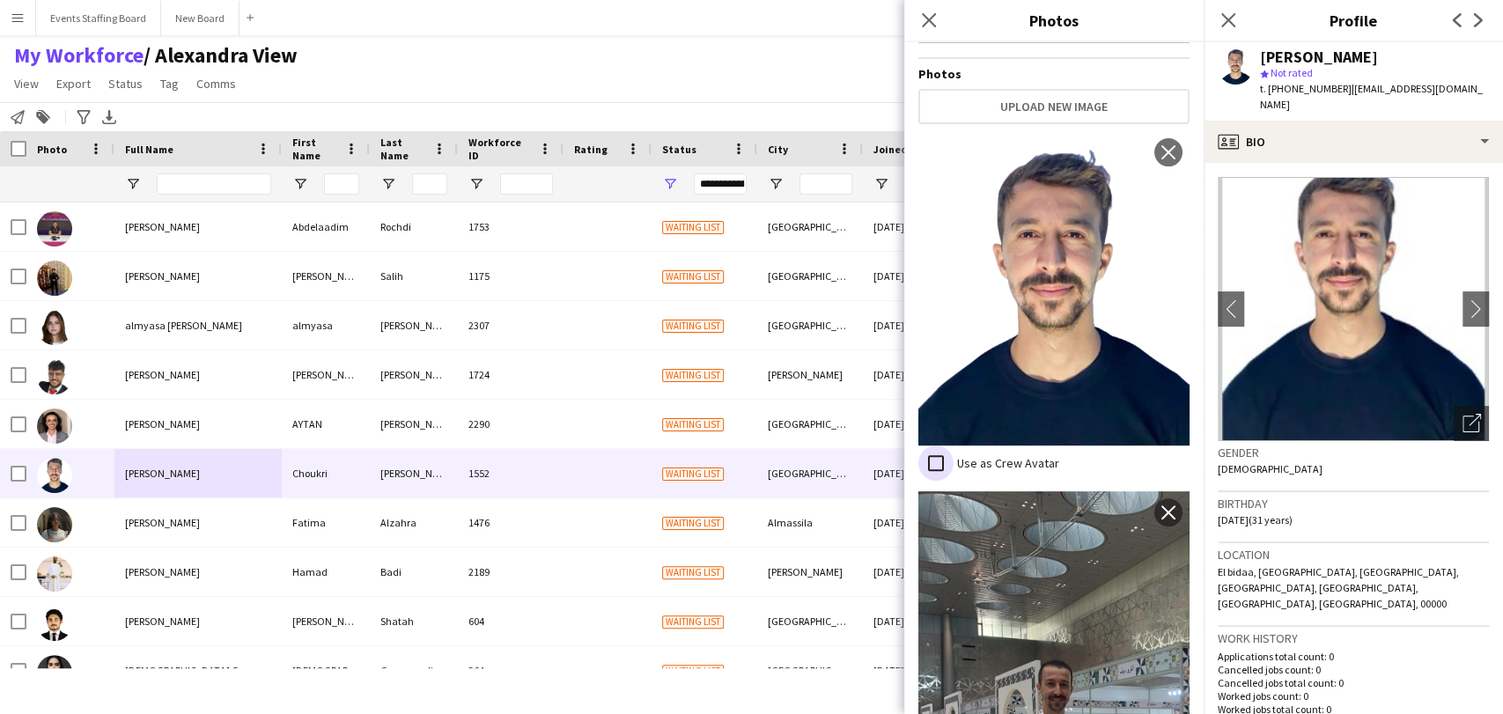
scroll to position [301, 0]
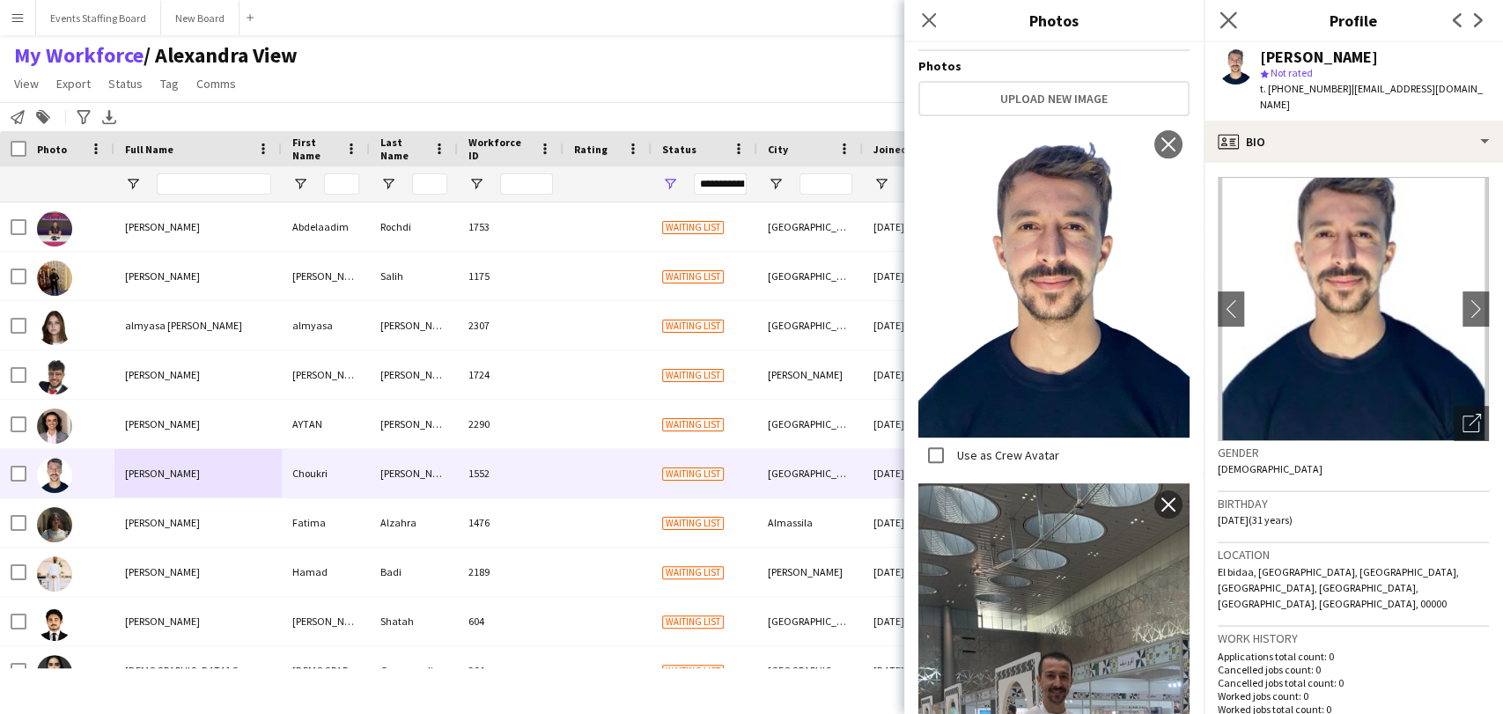
click at [1220, 9] on app-icon "Close pop-in" at bounding box center [1229, 21] width 26 height 26
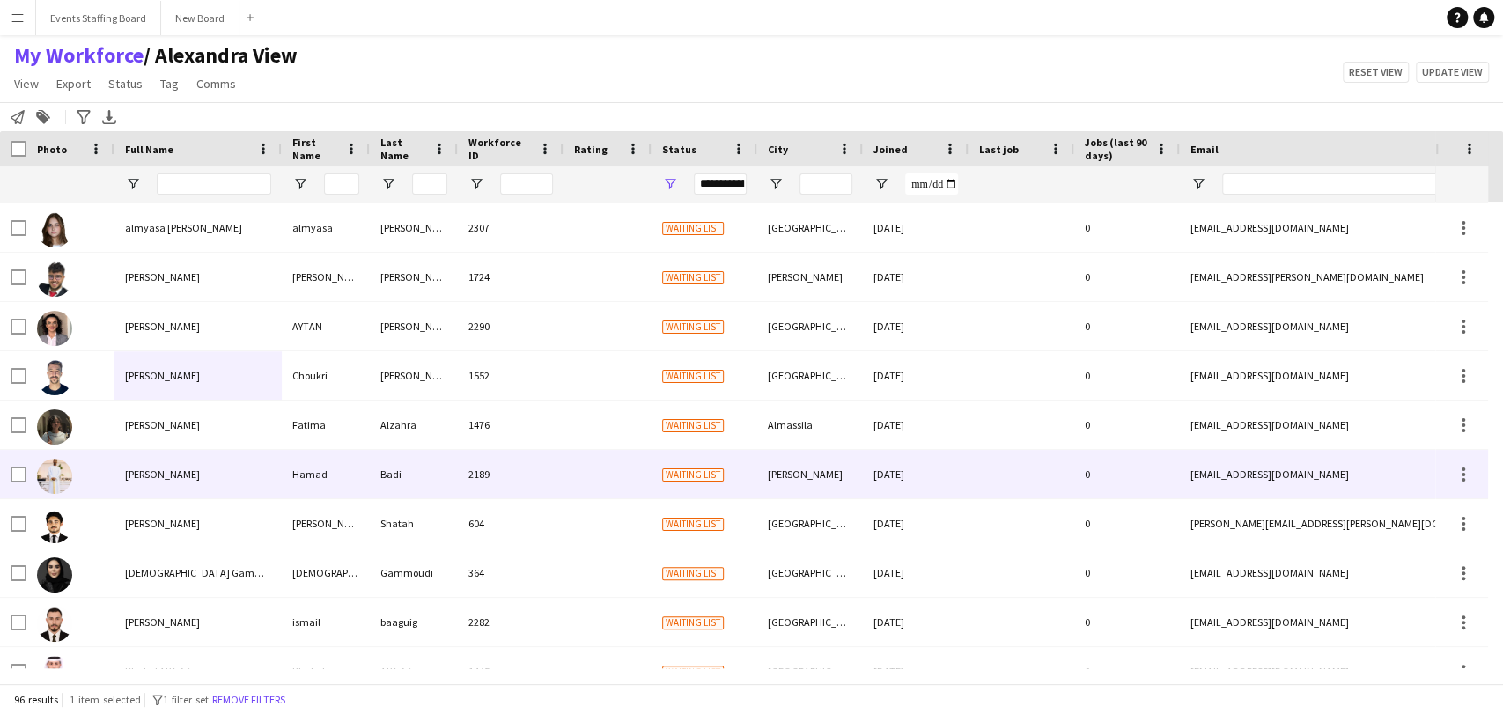
scroll to position [0, 0]
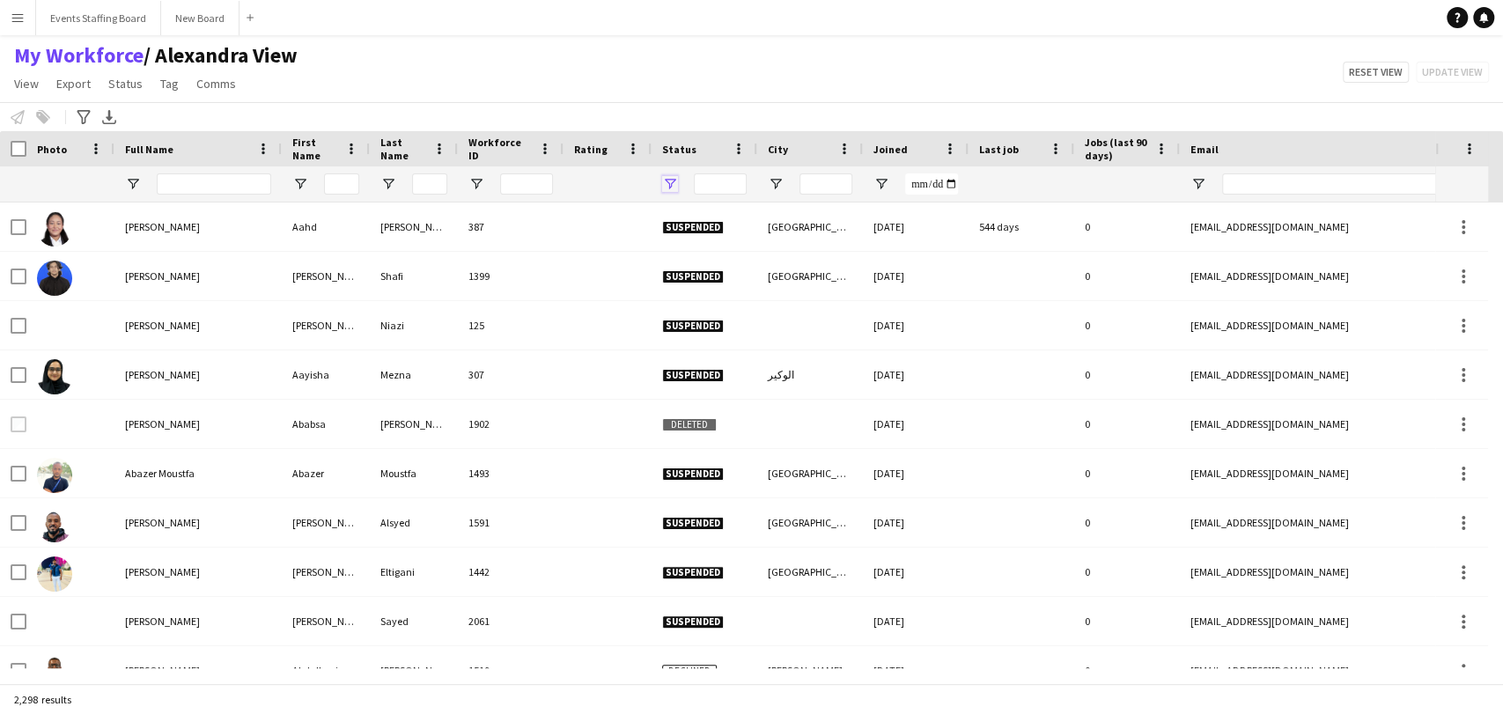
click at [670, 186] on span "Open Filter Menu" at bounding box center [670, 184] width 16 height 16
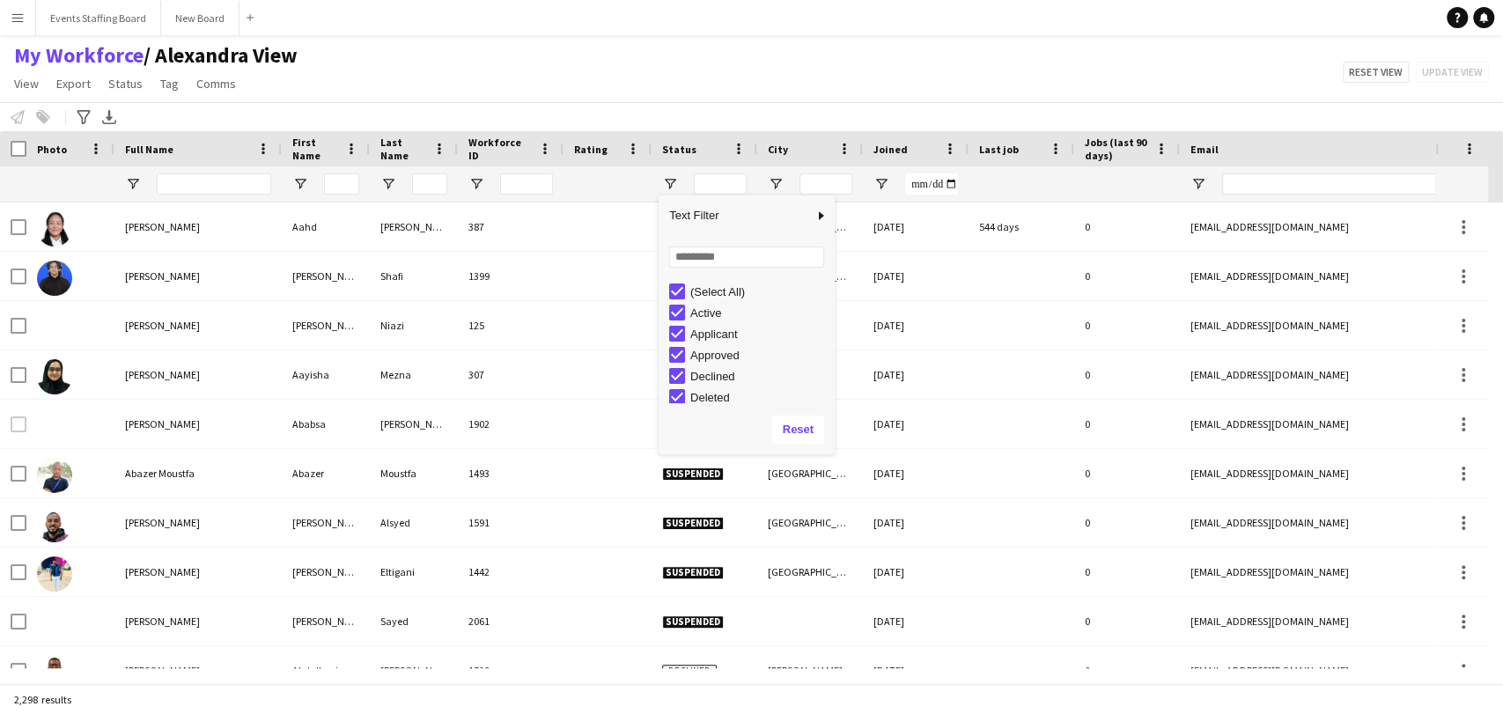
click at [697, 296] on div "(Select All)" at bounding box center [759, 291] width 139 height 13
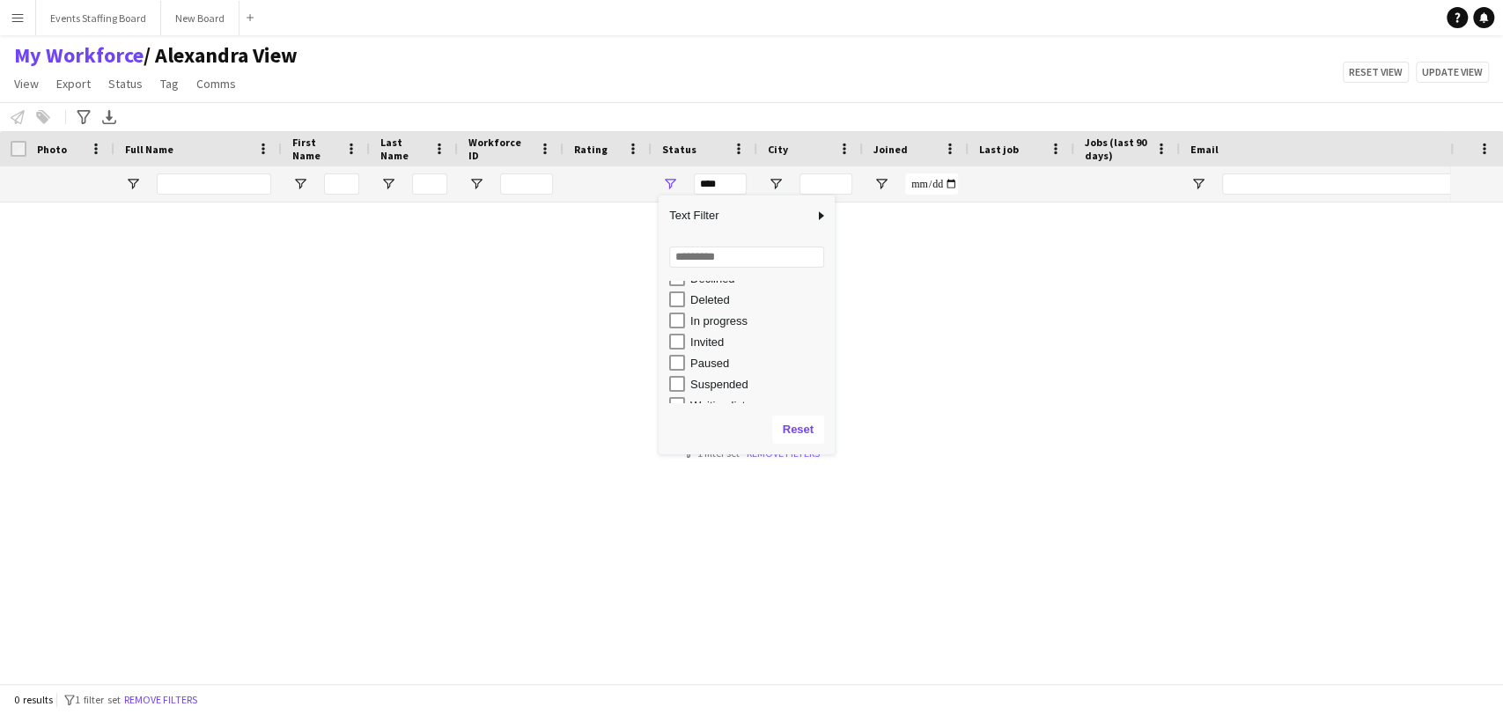
scroll to position [111, 0]
click at [716, 396] on div "Waiting list" at bounding box center [759, 392] width 139 height 13
type input "**********"
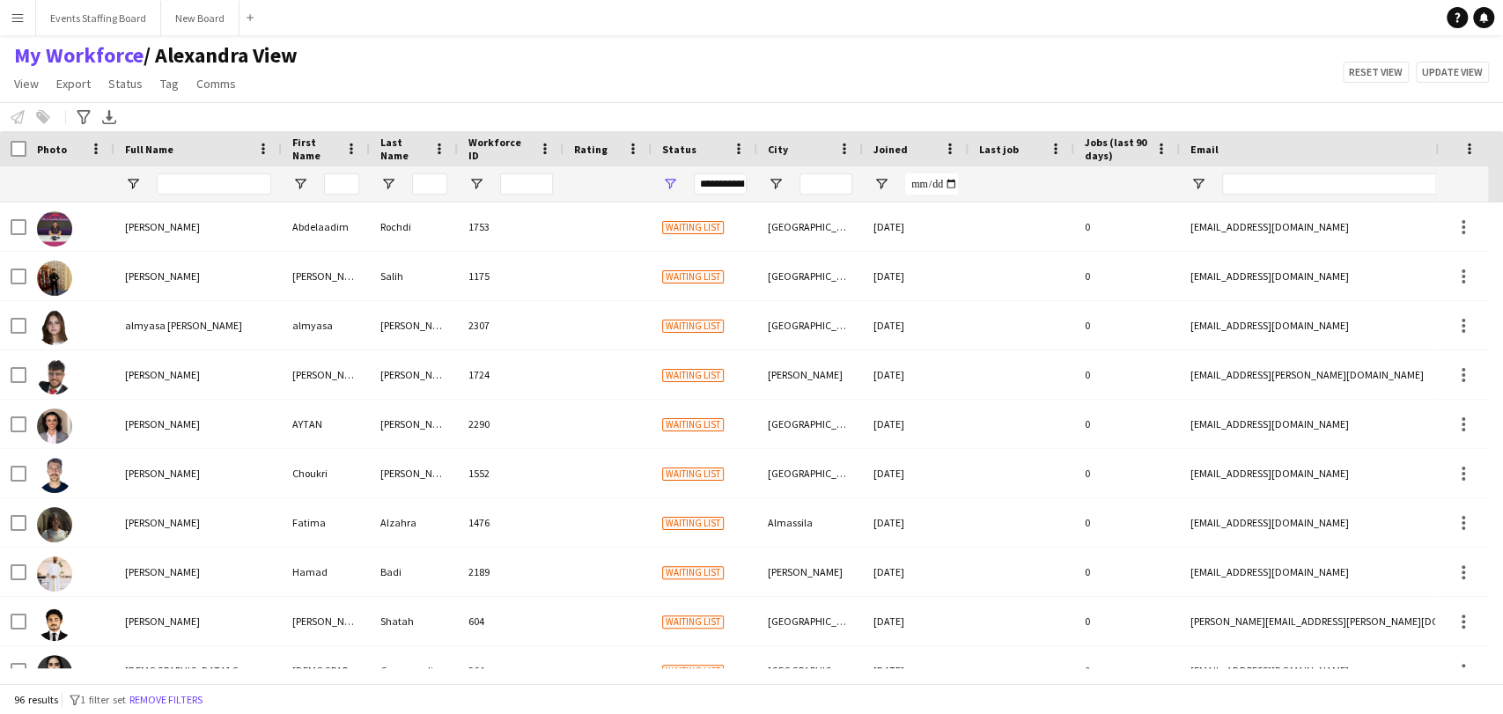
click at [520, 70] on div "My Workforce / [PERSON_NAME] View View Views Default view [PERSON_NAME] View Ap…" at bounding box center [751, 72] width 1503 height 60
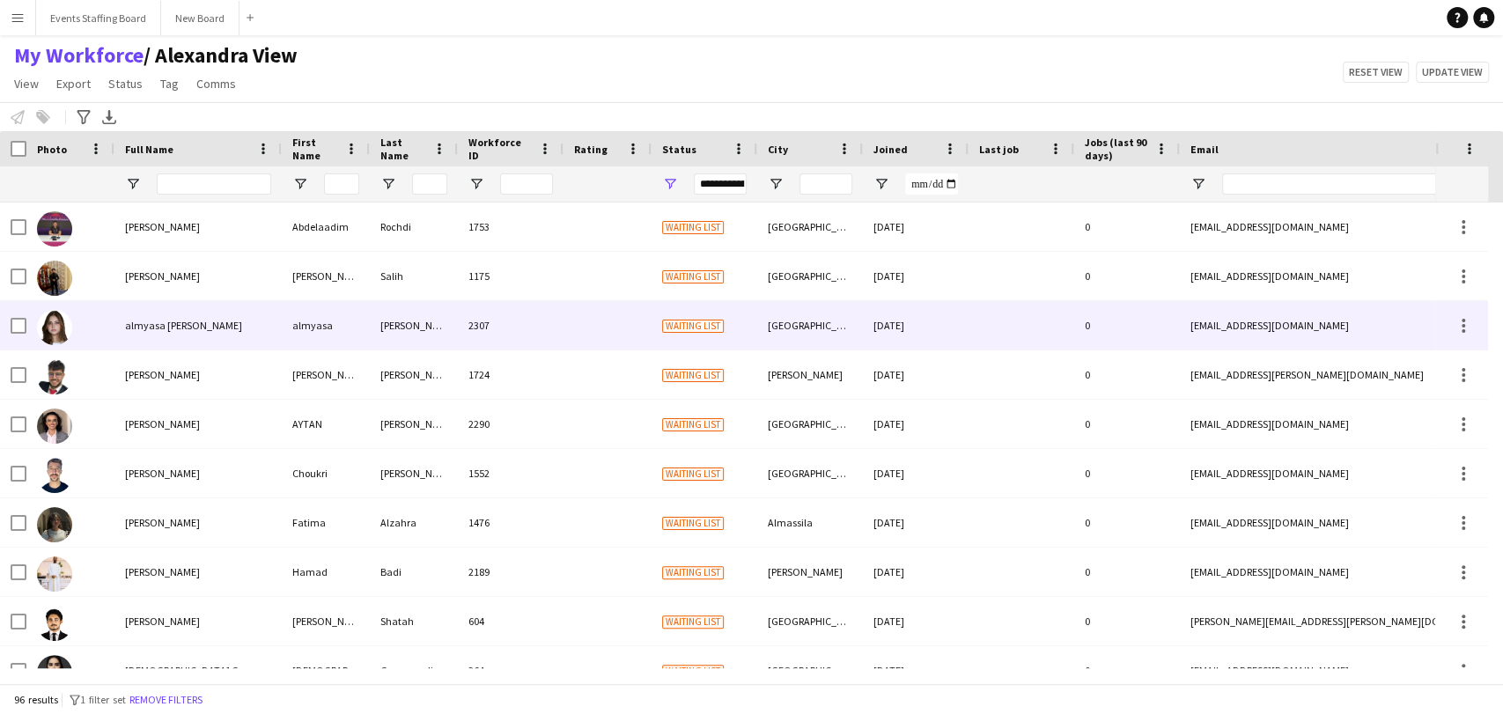
click at [78, 331] on div at bounding box center [70, 325] width 88 height 48
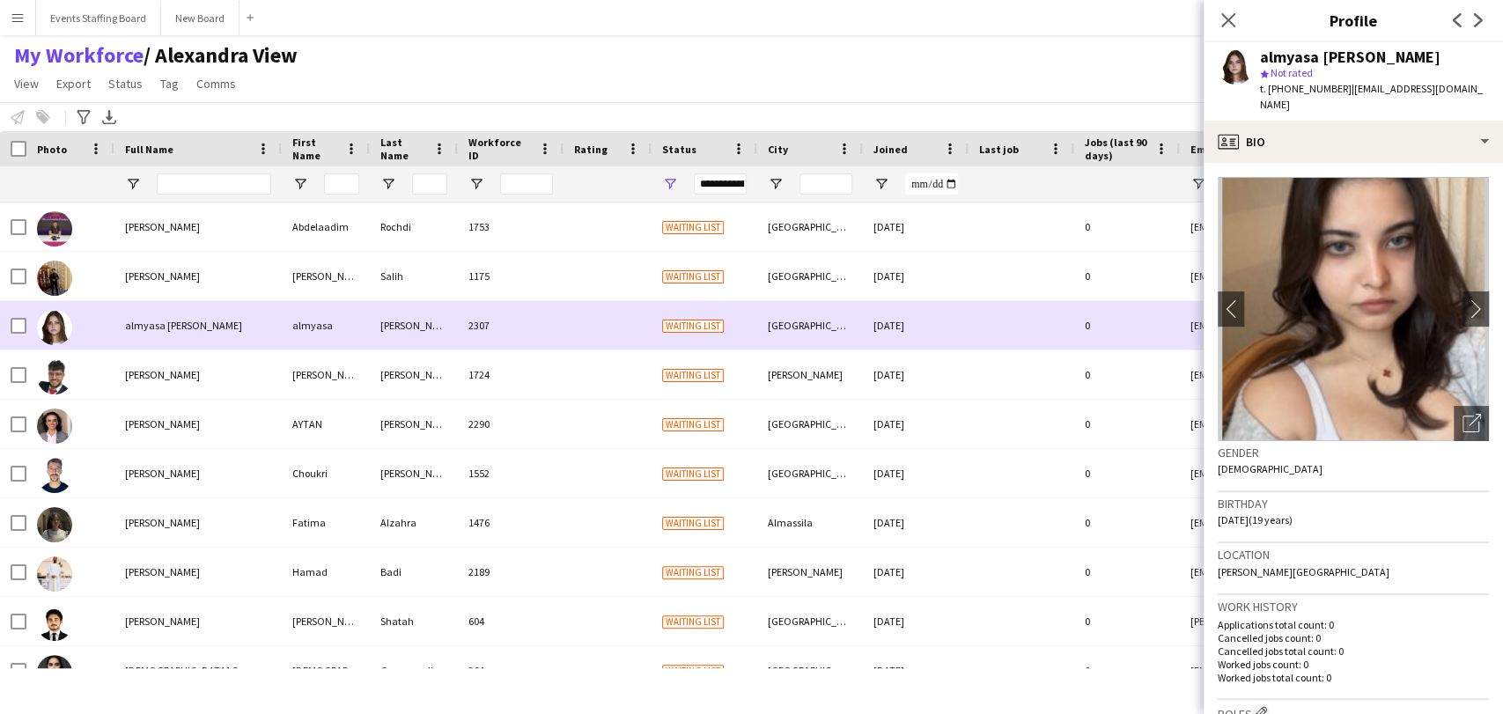
click at [114, 332] on div "almyasa nader" at bounding box center [197, 325] width 167 height 48
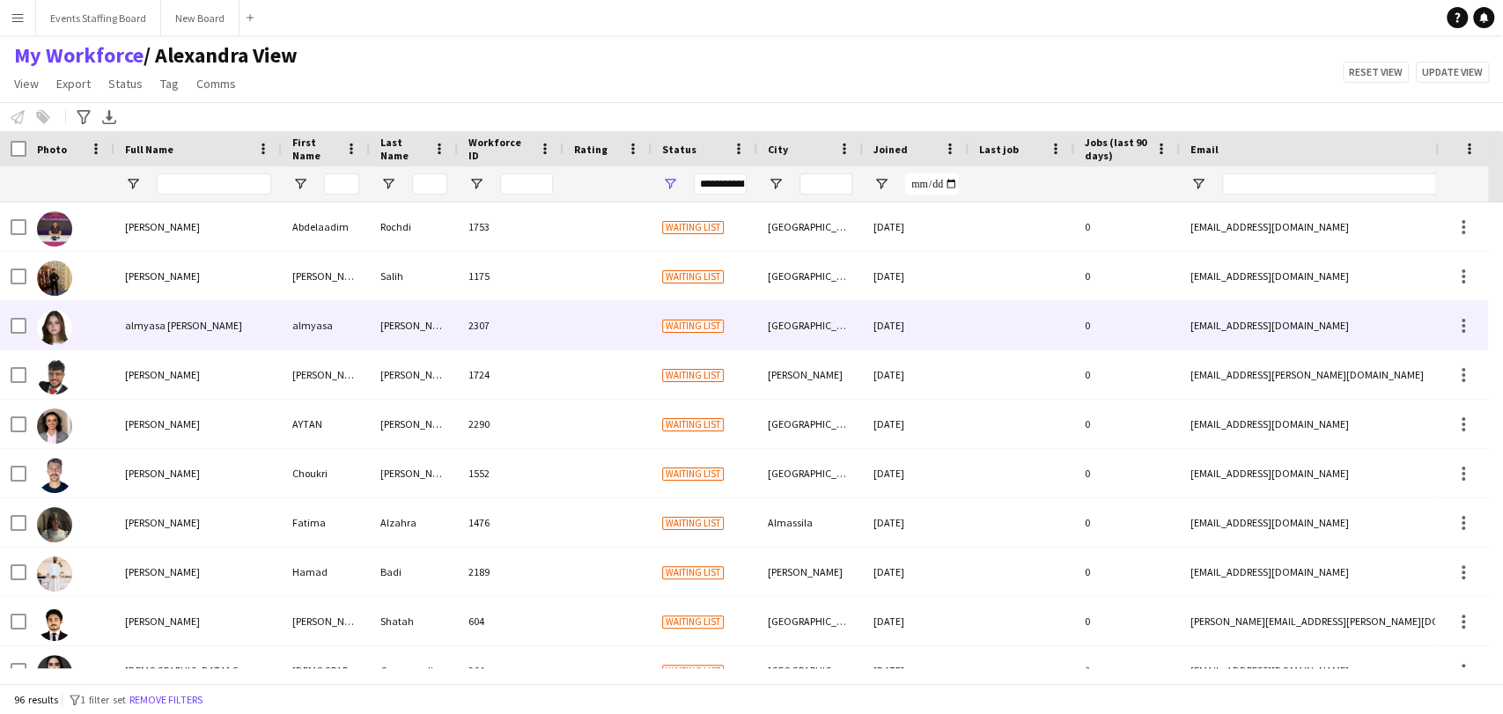
click at [114, 332] on div "almyasa nader" at bounding box center [197, 325] width 167 height 48
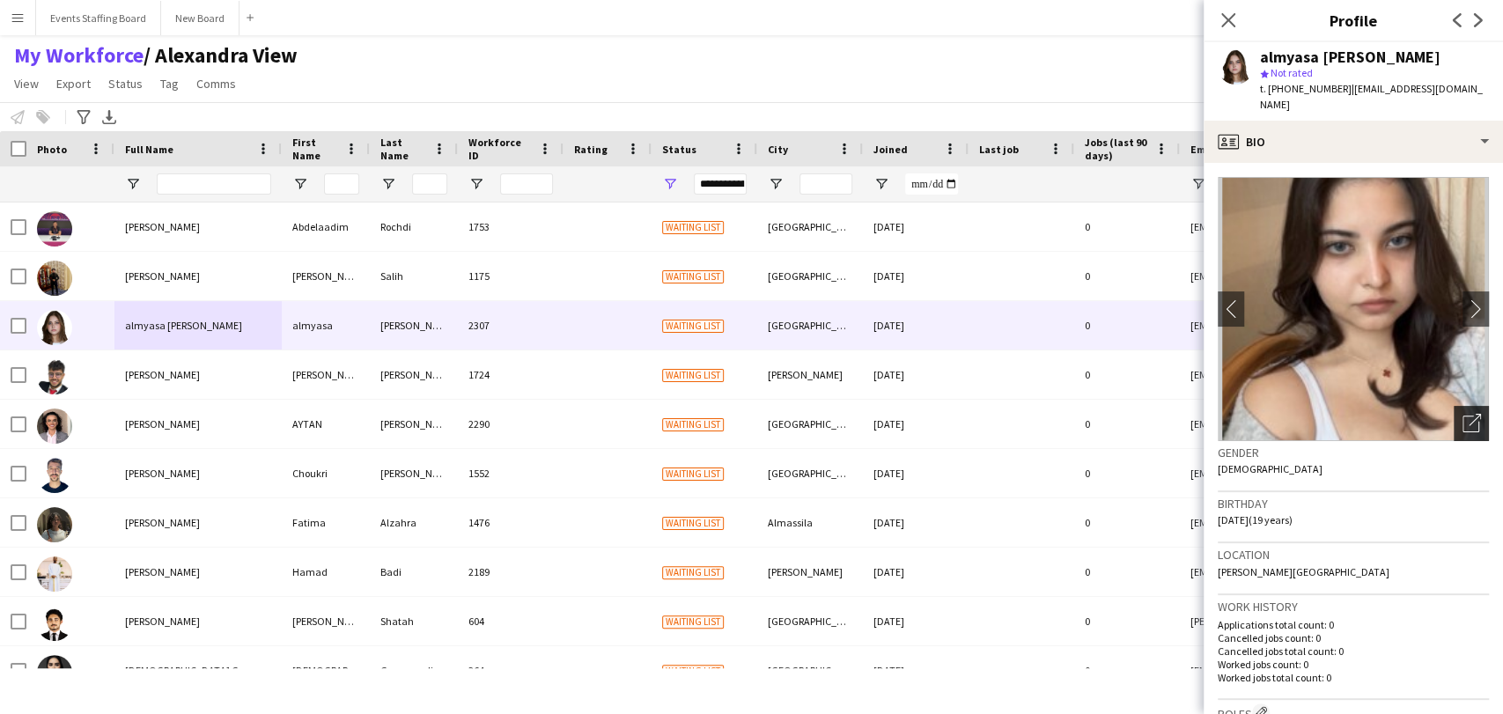
click at [1463, 416] on icon at bounding box center [1471, 424] width 17 height 17
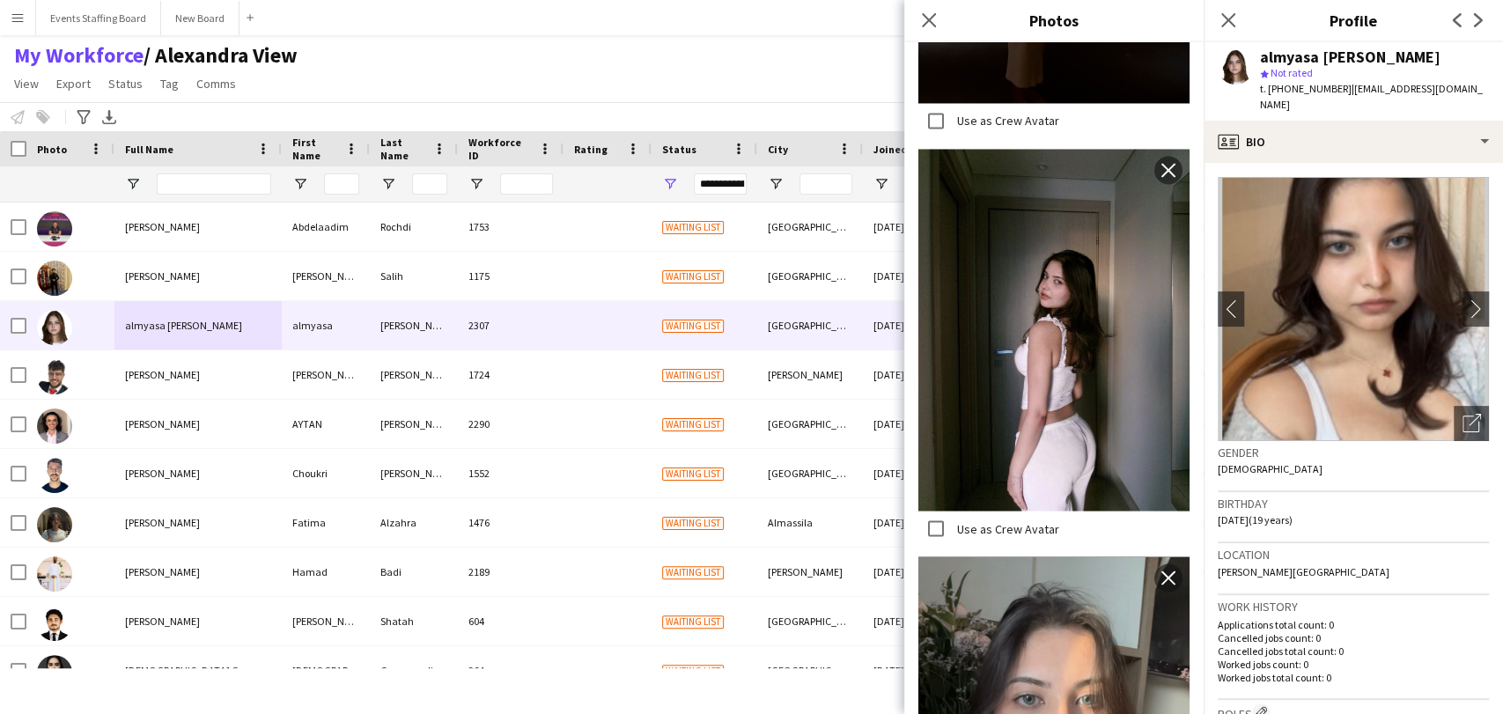
scroll to position [2309, 0]
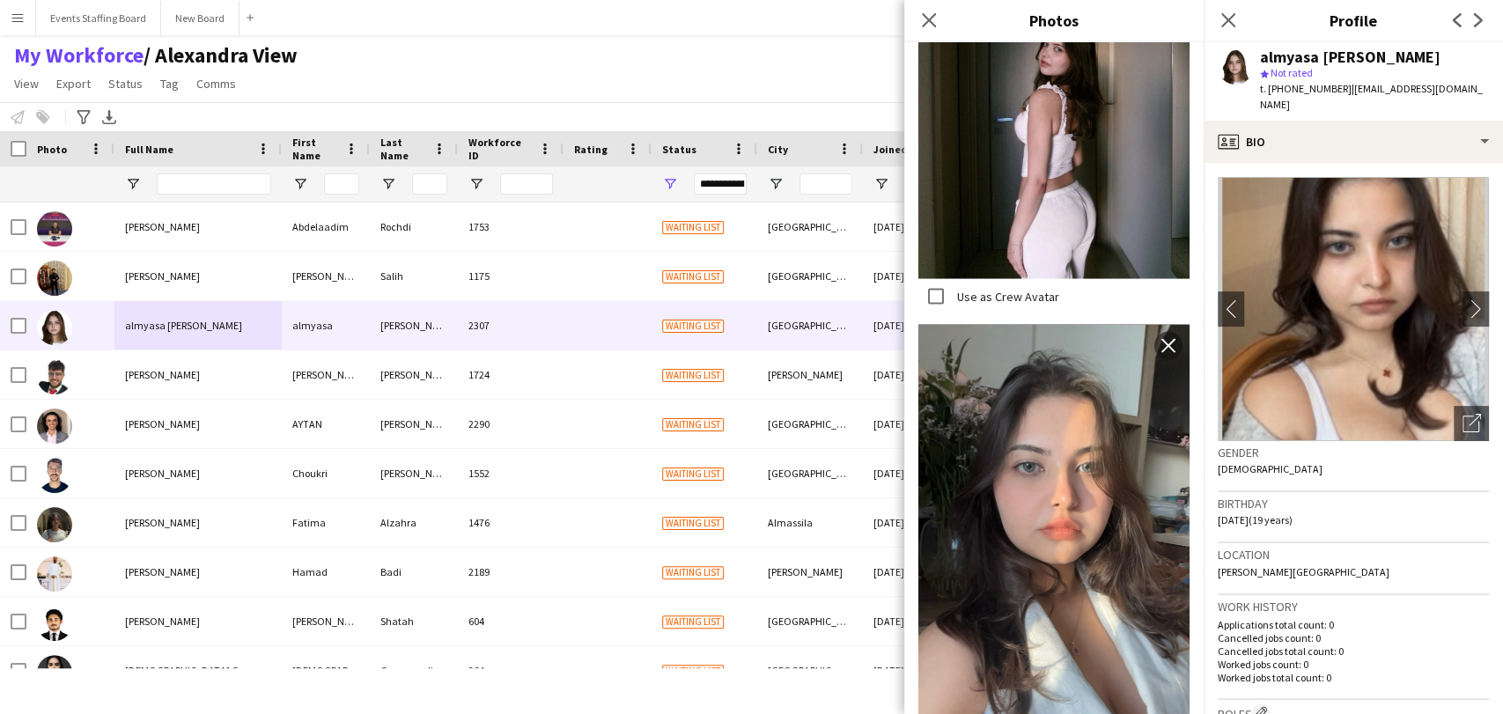
click at [1233, 22] on icon "Close pop-in" at bounding box center [1228, 20] width 14 height 14
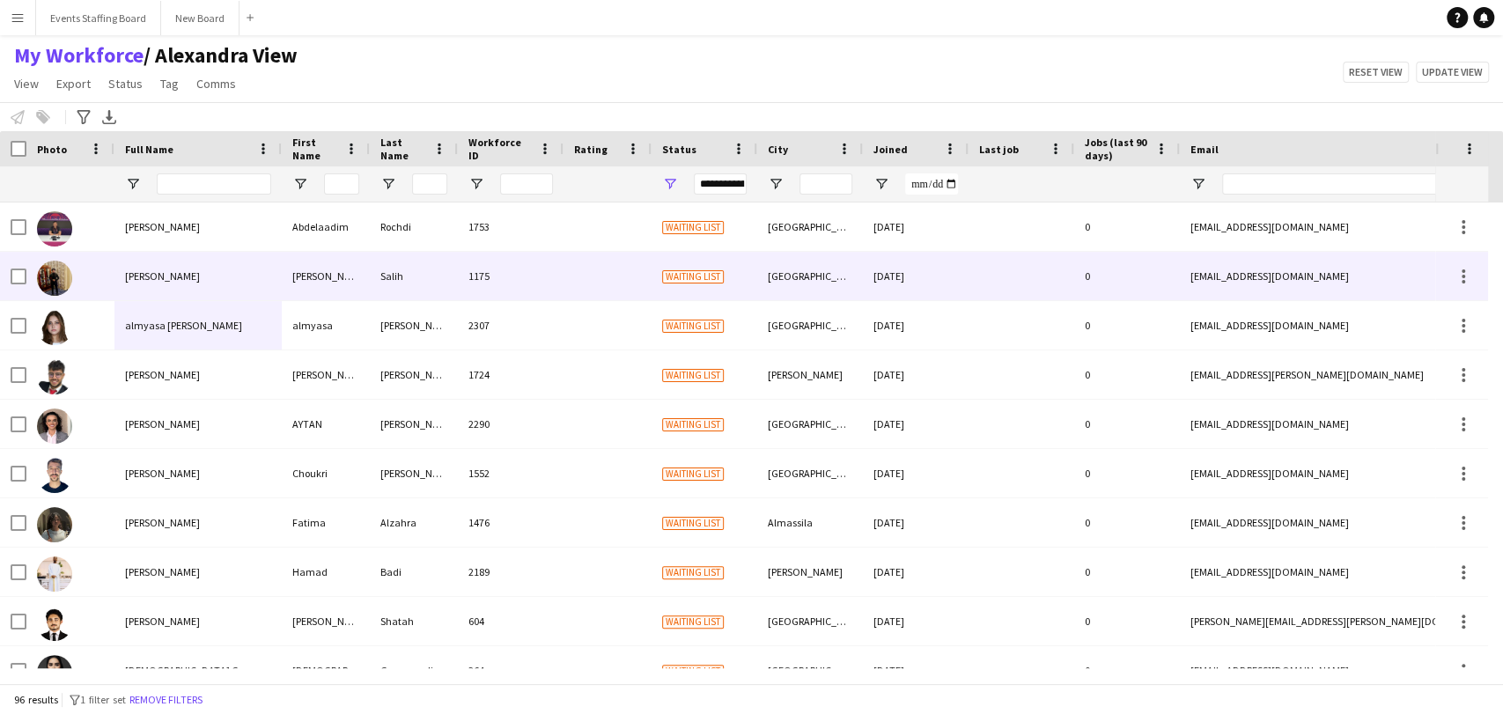
click at [124, 284] on div "[PERSON_NAME]" at bounding box center [197, 276] width 167 height 48
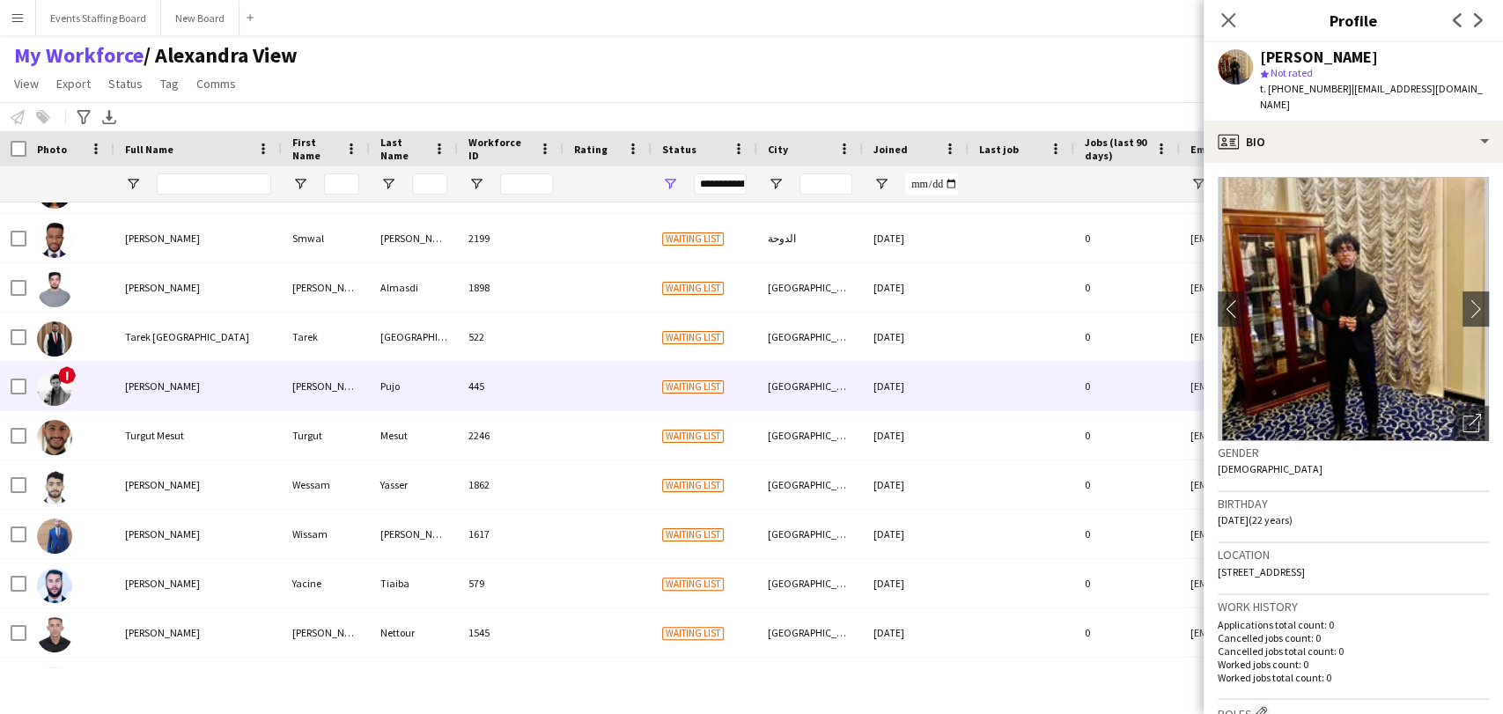
scroll to position [3681, 0]
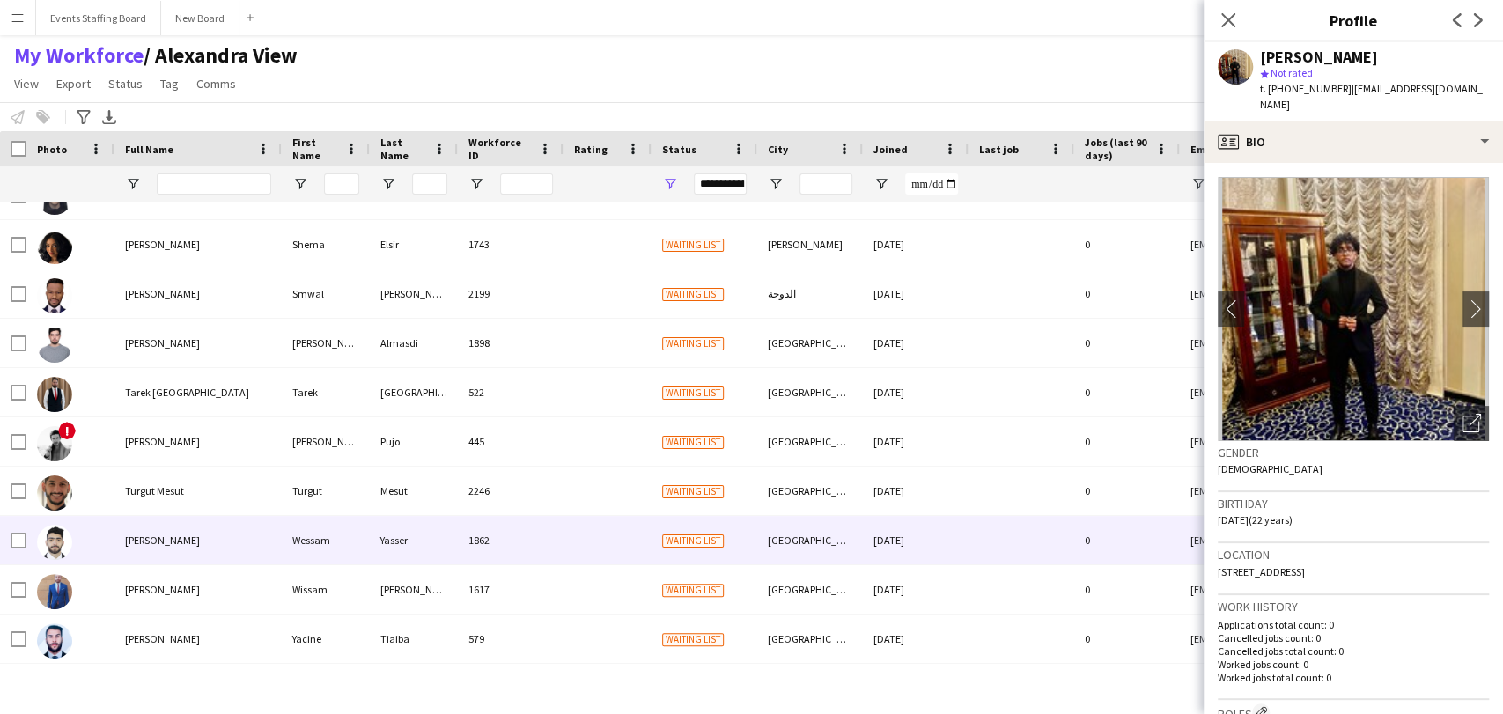
click at [178, 535] on span "[PERSON_NAME]" at bounding box center [162, 540] width 75 height 13
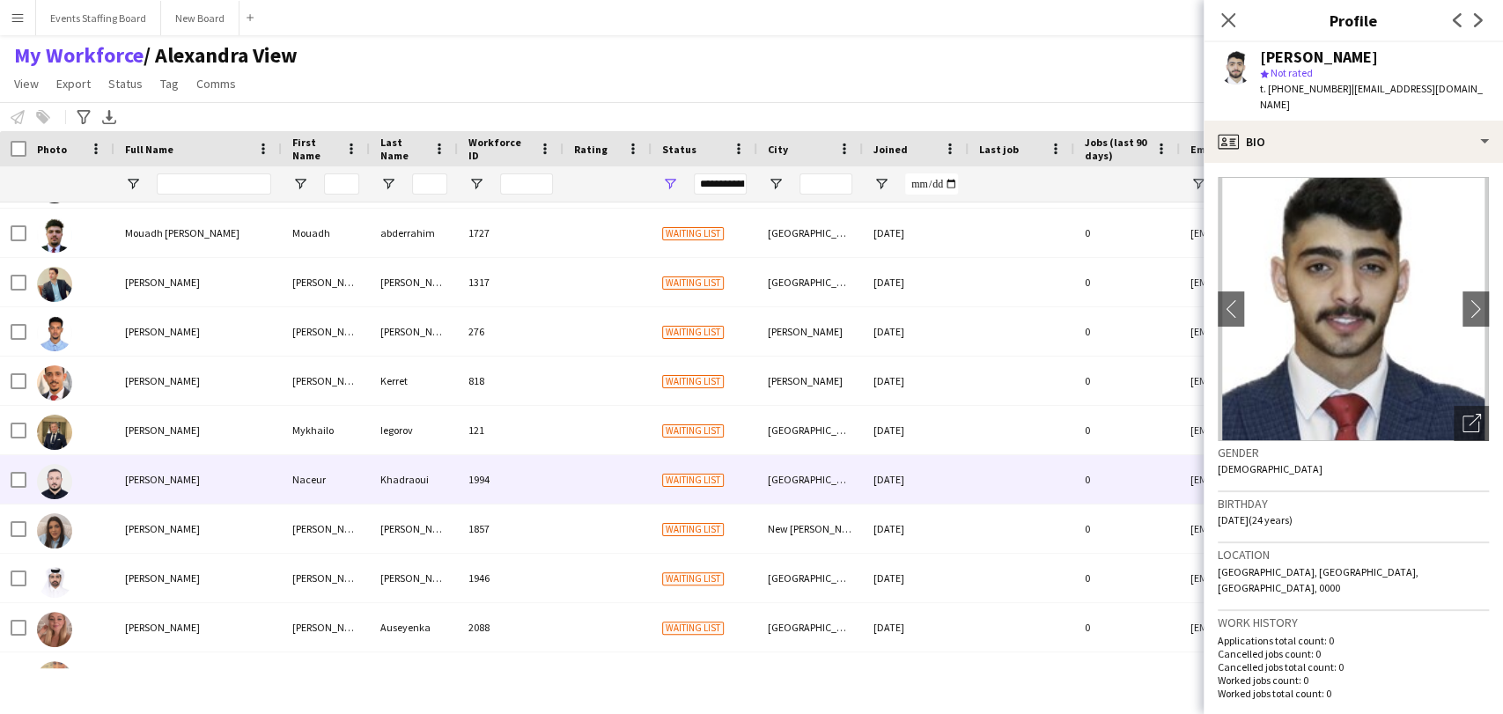
scroll to position [0, 0]
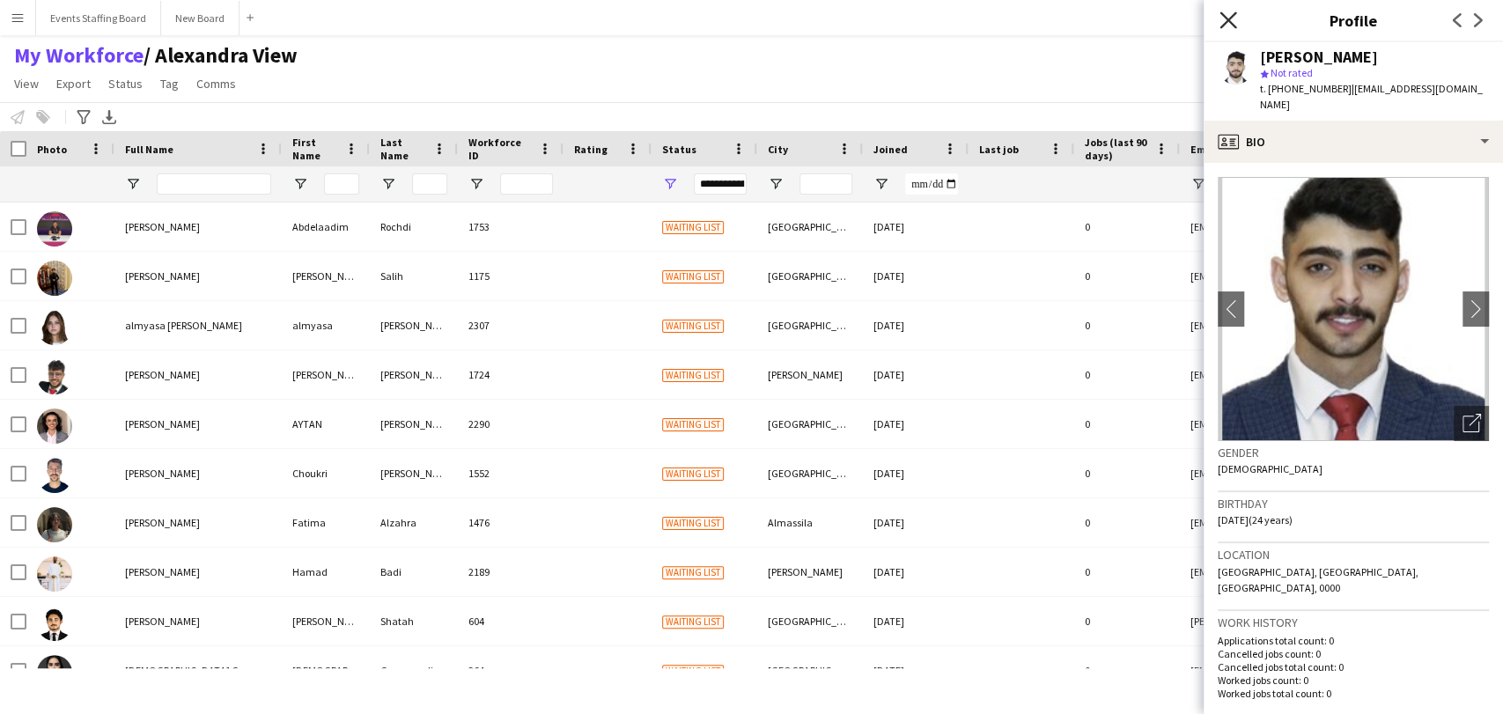
click at [1228, 20] on icon at bounding box center [1228, 19] width 17 height 17
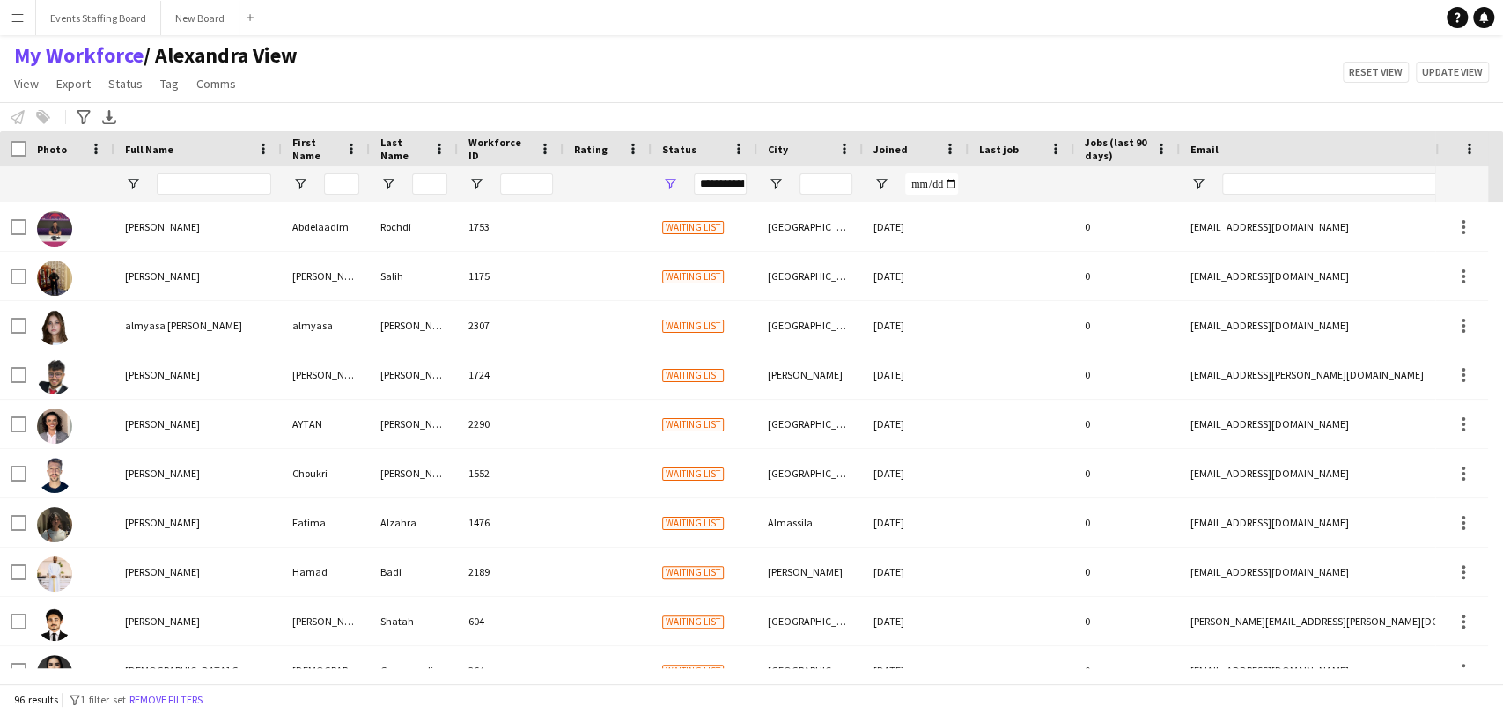
click at [660, 174] on div "**********" at bounding box center [705, 183] width 106 height 35
click at [667, 179] on span "Open Filter Menu" at bounding box center [670, 184] width 16 height 16
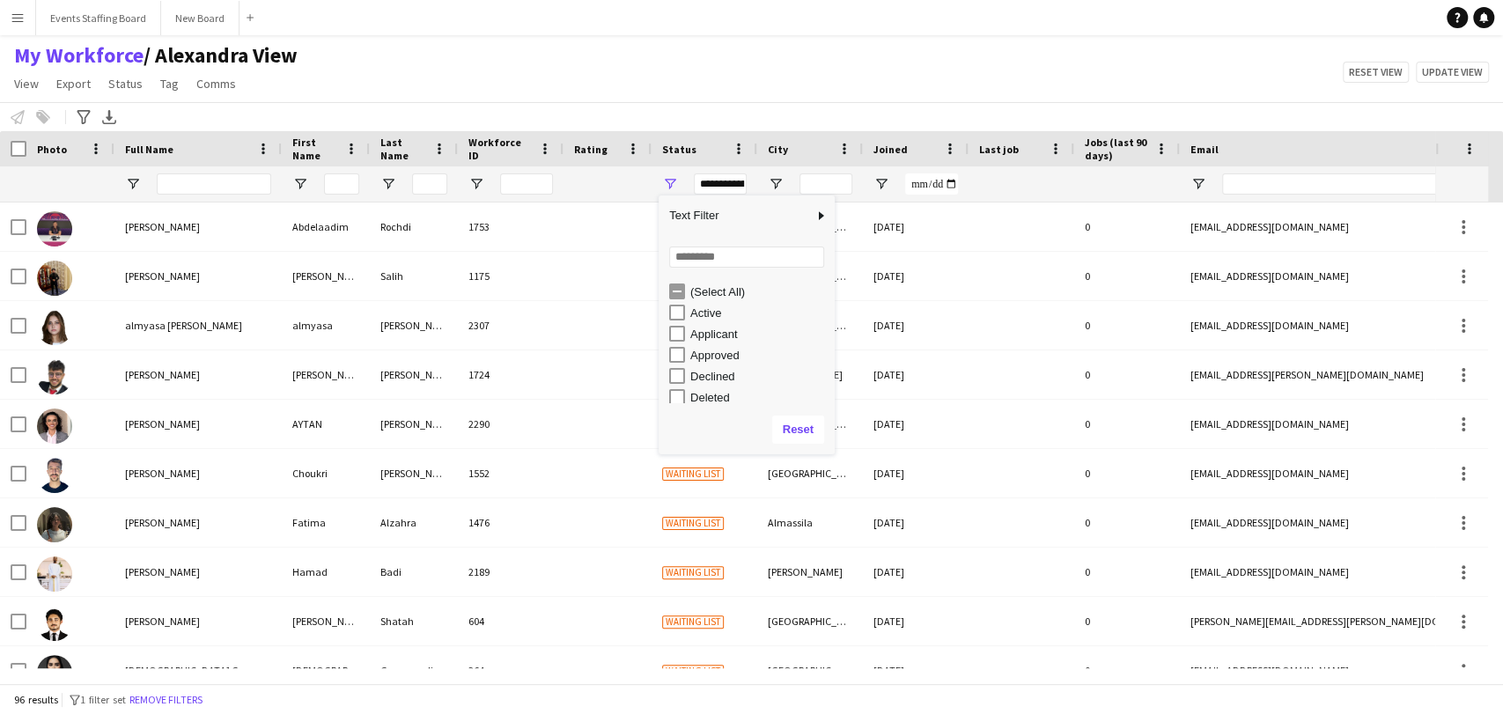
click at [701, 297] on div "(Select All)" at bounding box center [759, 291] width 139 height 13
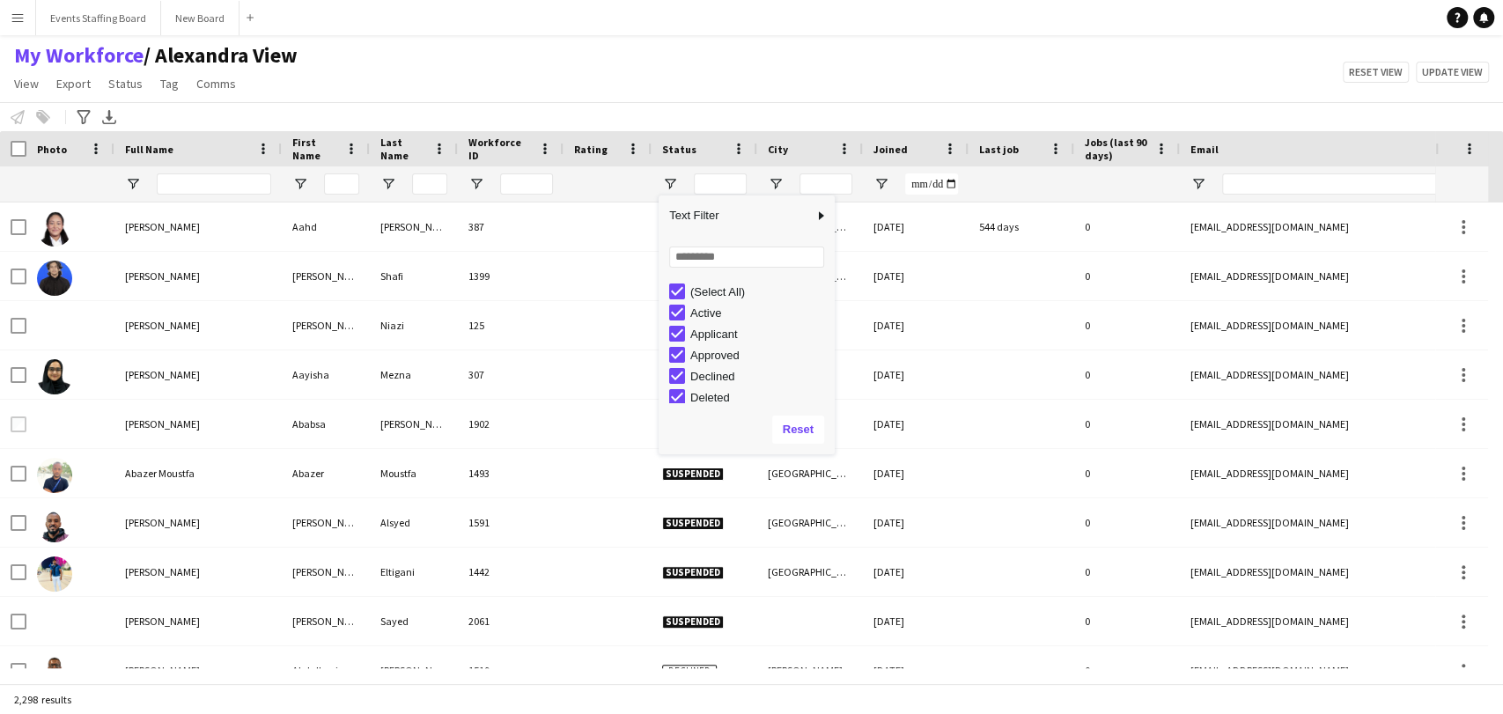
click at [701, 297] on div "(Select All)" at bounding box center [759, 291] width 139 height 13
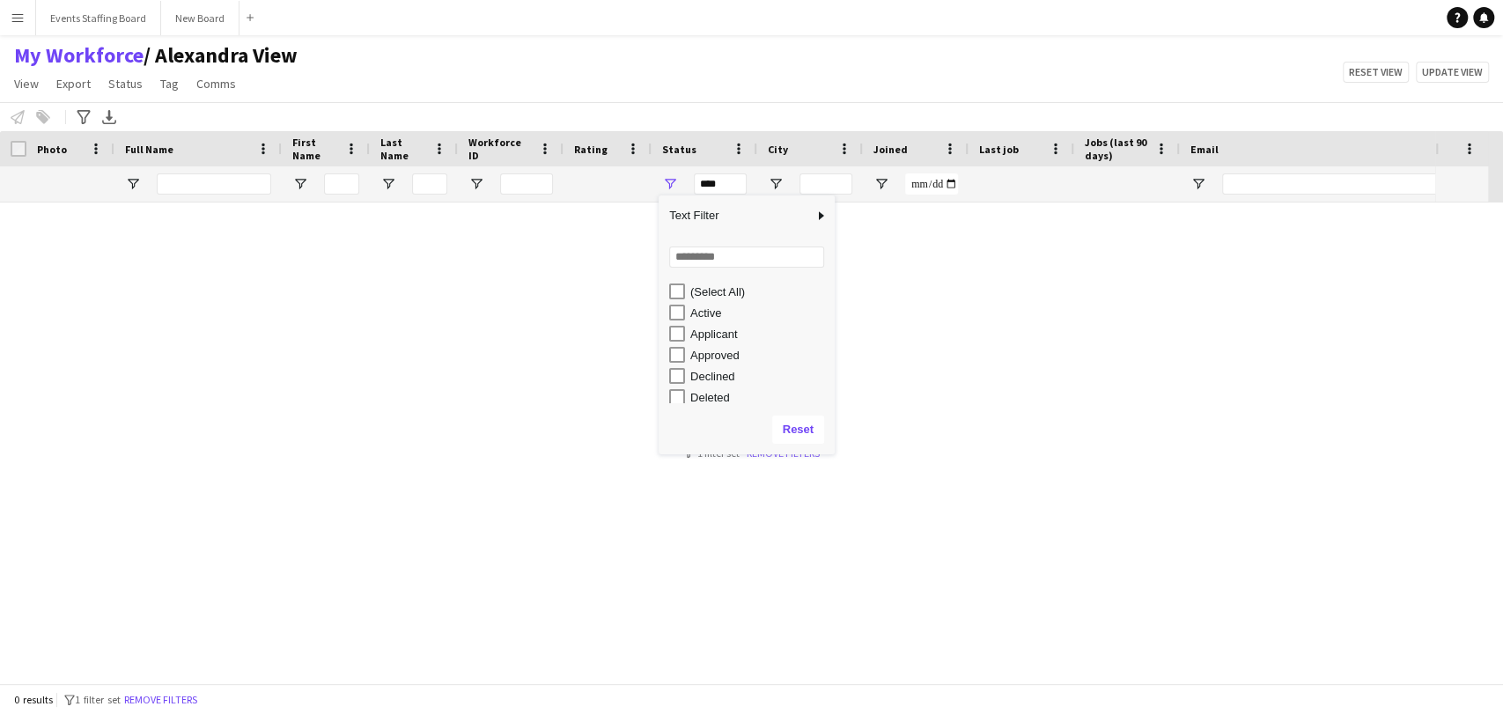
click at [707, 312] on div "Active" at bounding box center [759, 312] width 139 height 13
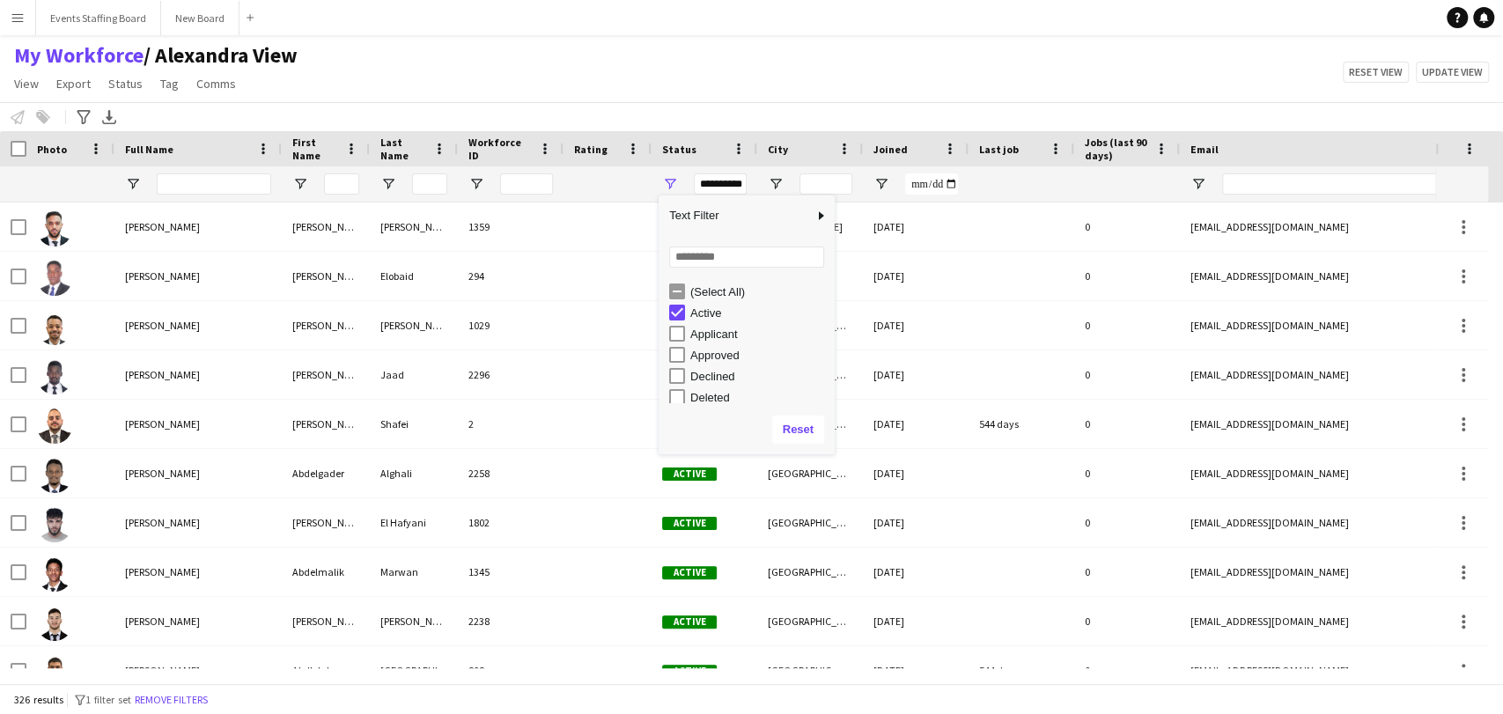
click at [700, 325] on div "Applicant" at bounding box center [752, 333] width 166 height 21
click at [703, 312] on div "Active" at bounding box center [759, 312] width 139 height 13
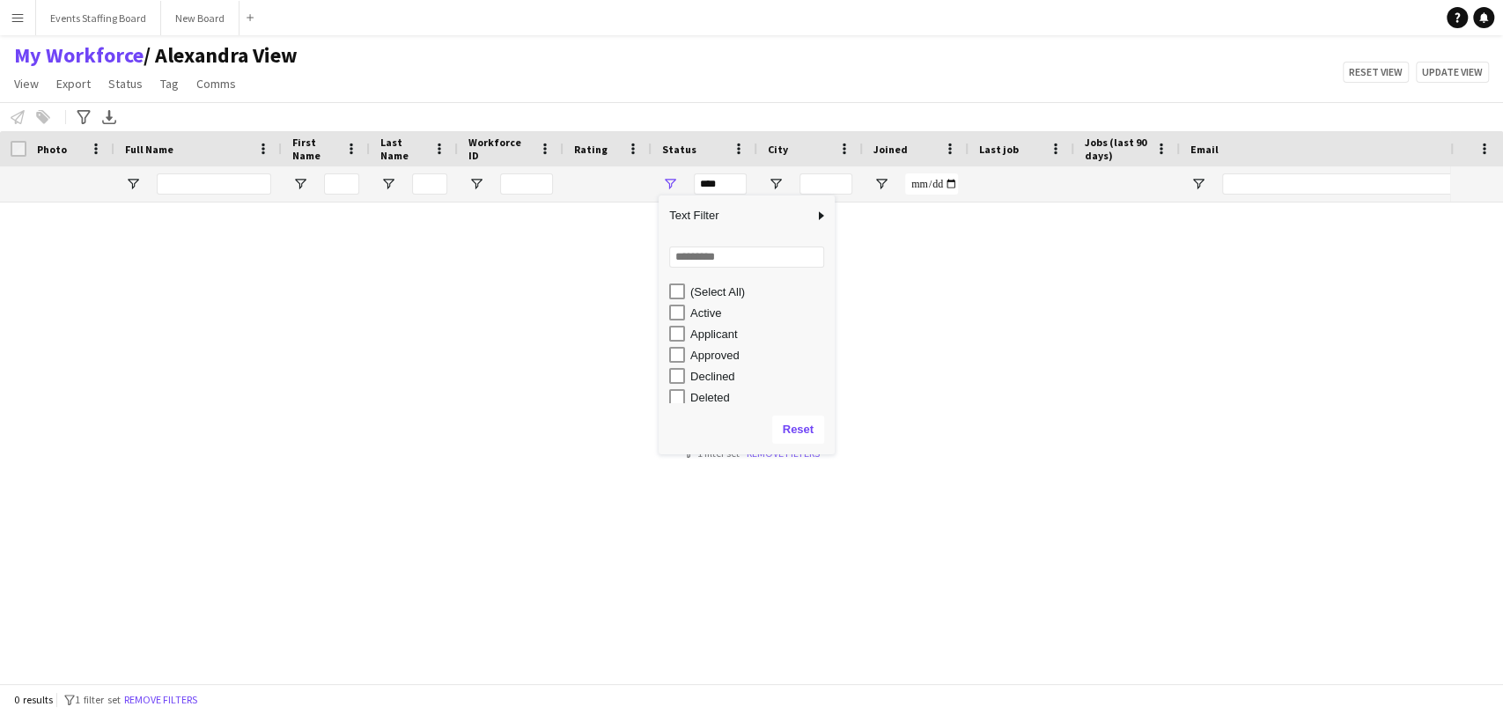
click at [714, 340] on div "Applicant" at bounding box center [759, 334] width 139 height 13
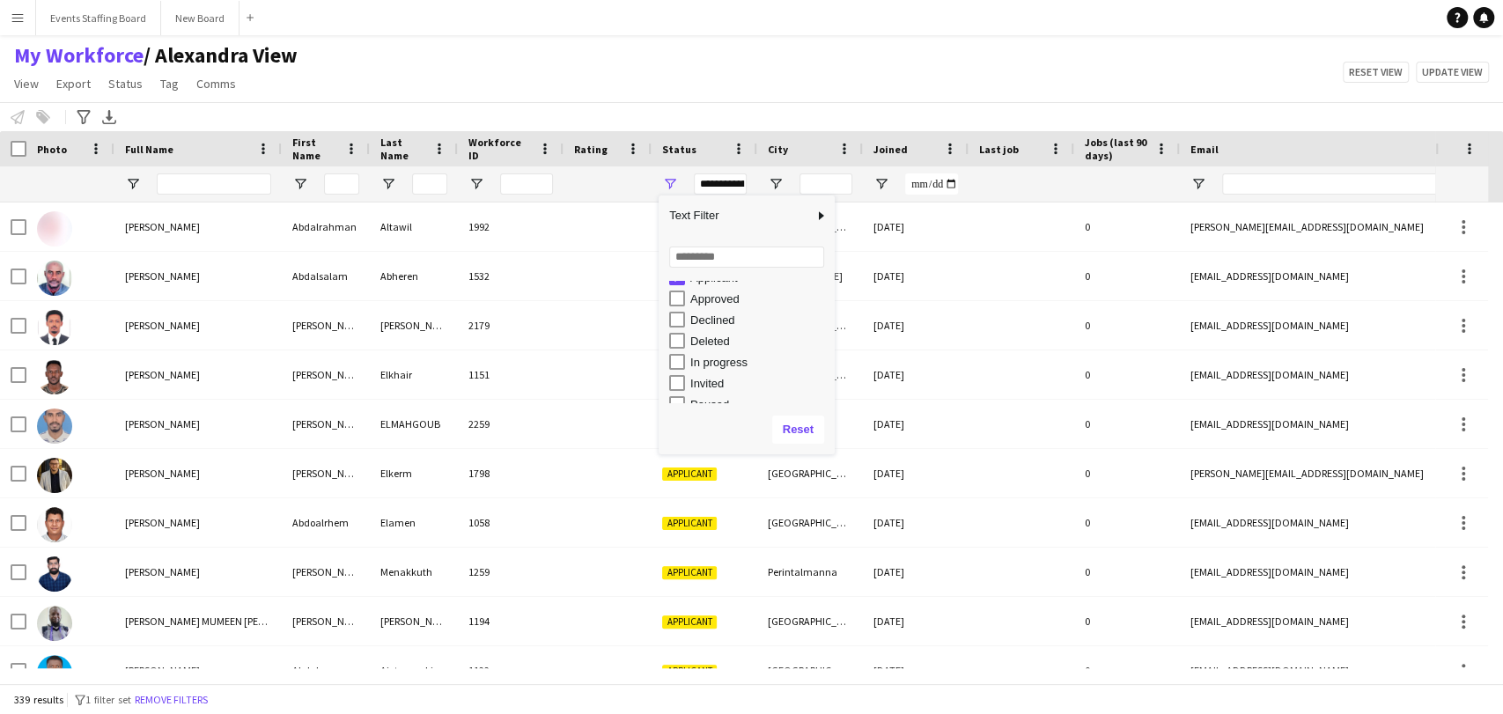
scroll to position [111, 0]
click at [697, 388] on div "Waiting list" at bounding box center [759, 392] width 139 height 13
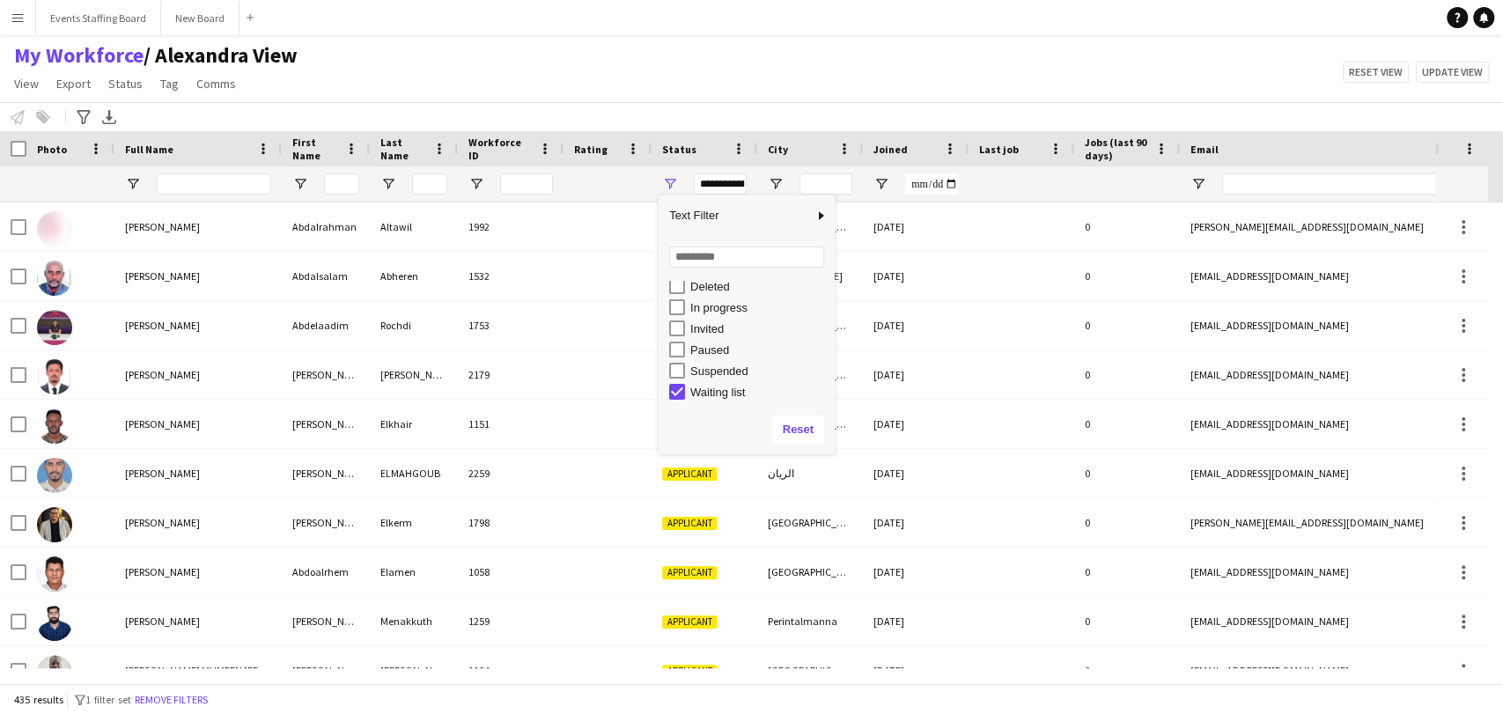
click at [706, 396] on div "Waiting list" at bounding box center [759, 392] width 139 height 13
type input "**********"
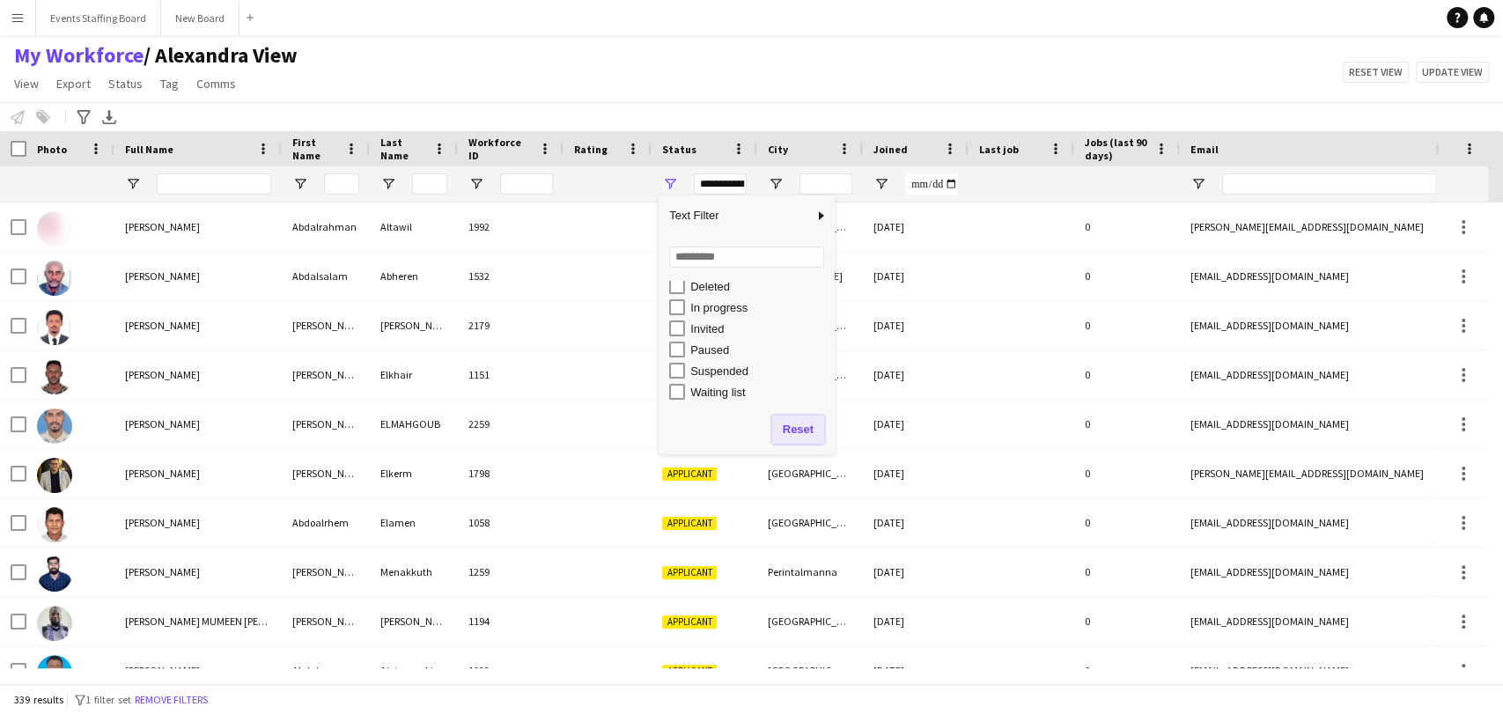
click at [812, 418] on button "Reset" at bounding box center [798, 430] width 52 height 28
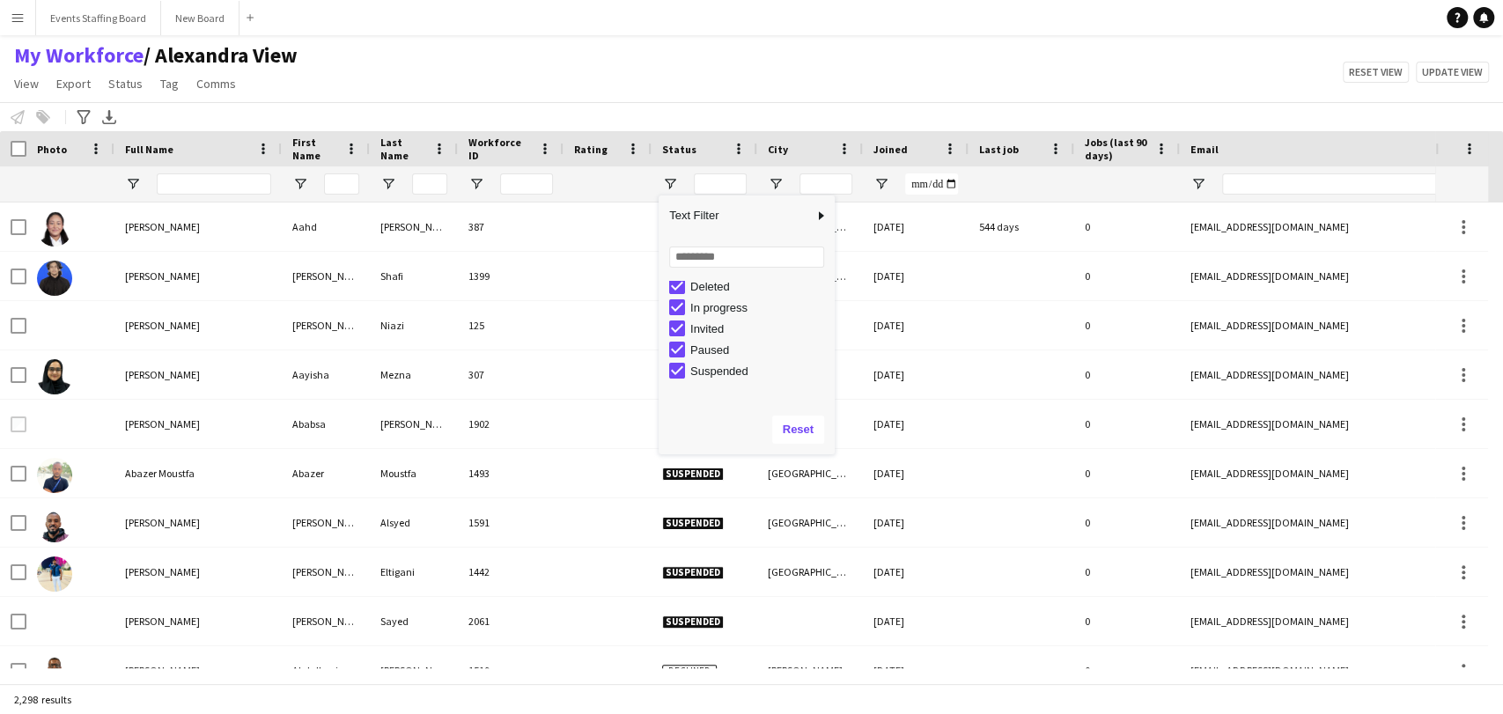
scroll to position [0, 0]
click at [703, 291] on div "(Select All)" at bounding box center [759, 291] width 139 height 13
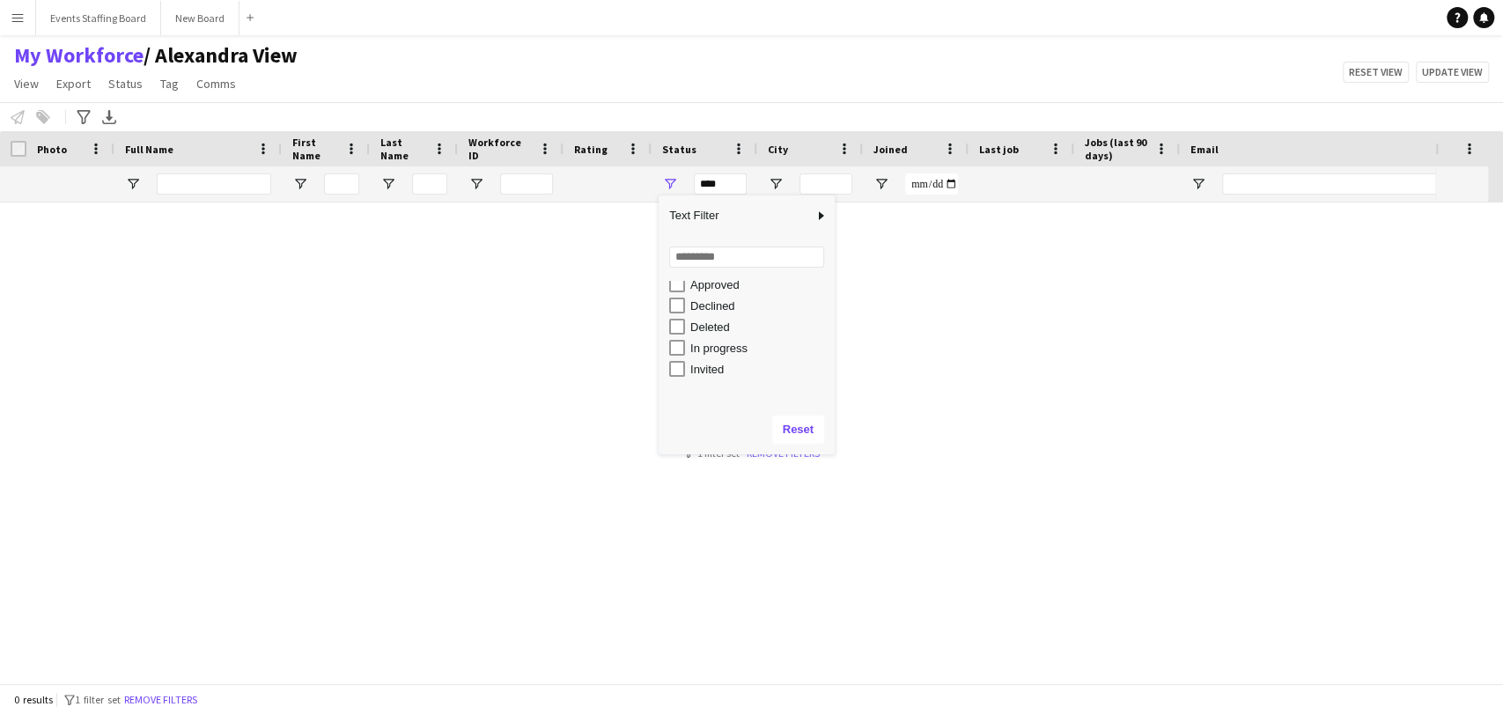
scroll to position [98, 0]
click at [704, 315] on div "In progress" at bounding box center [759, 320] width 139 height 13
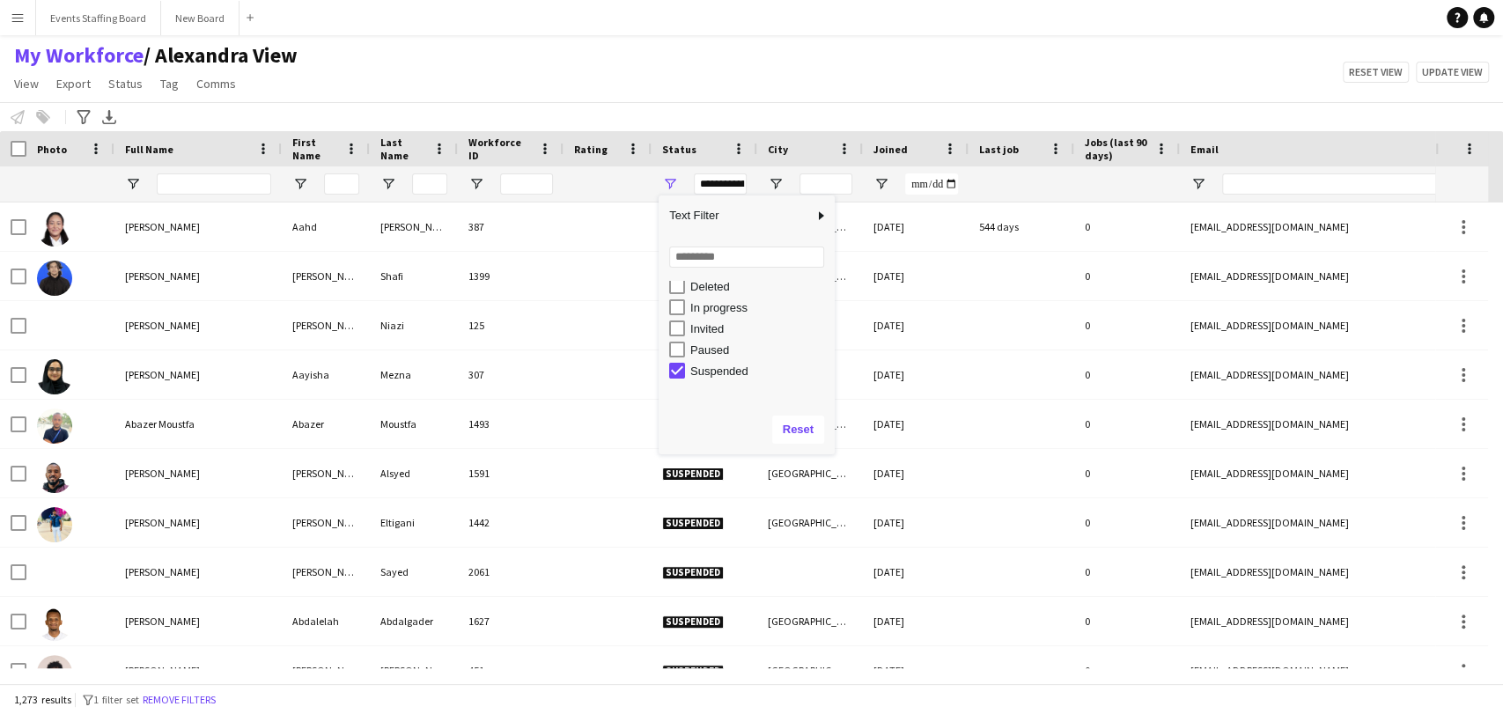
scroll to position [13, 0]
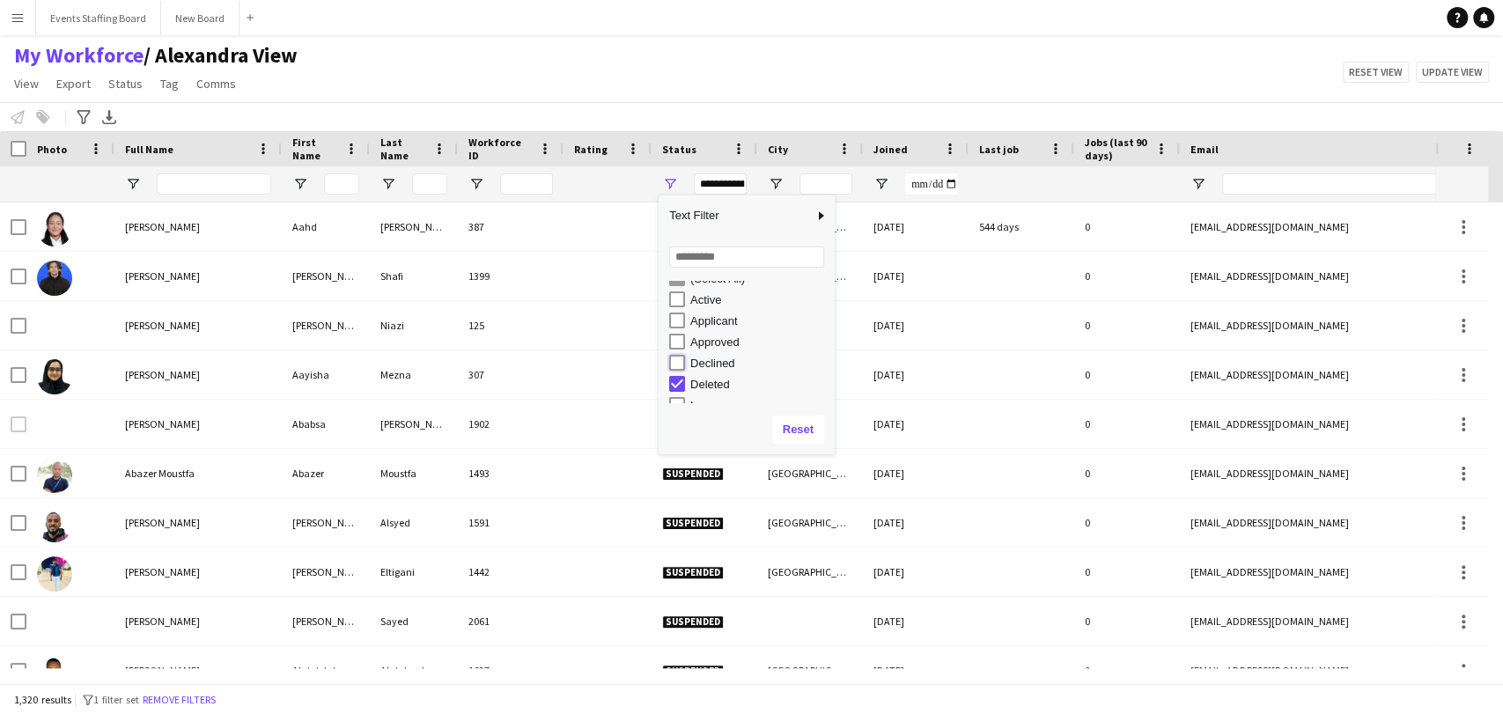
type input "**********"
click at [710, 294] on div "(Select All)" at bounding box center [759, 291] width 139 height 13
click at [704, 290] on div "(Select All)" at bounding box center [759, 291] width 139 height 13
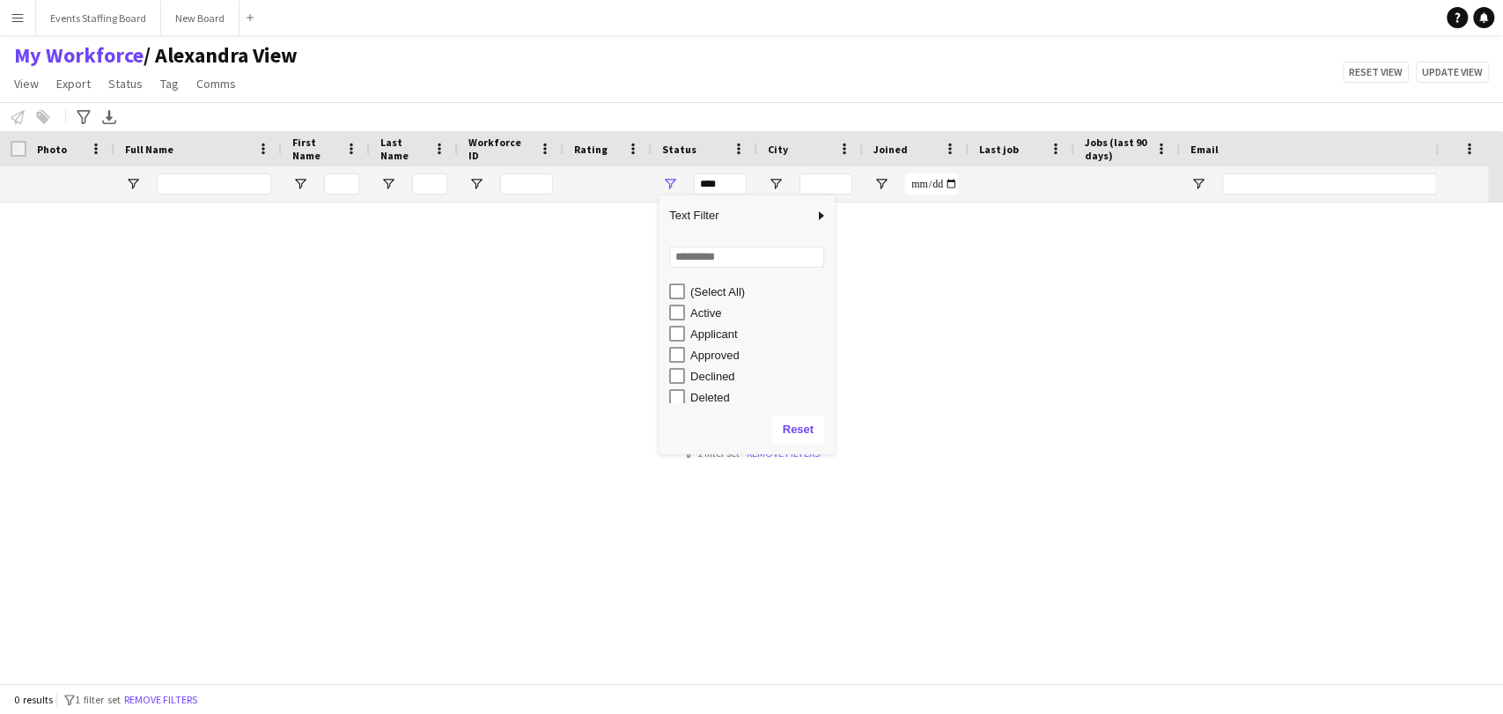
click at [704, 304] on div "Active" at bounding box center [752, 312] width 166 height 21
click at [697, 316] on div "Active" at bounding box center [759, 312] width 139 height 13
type input "**********"
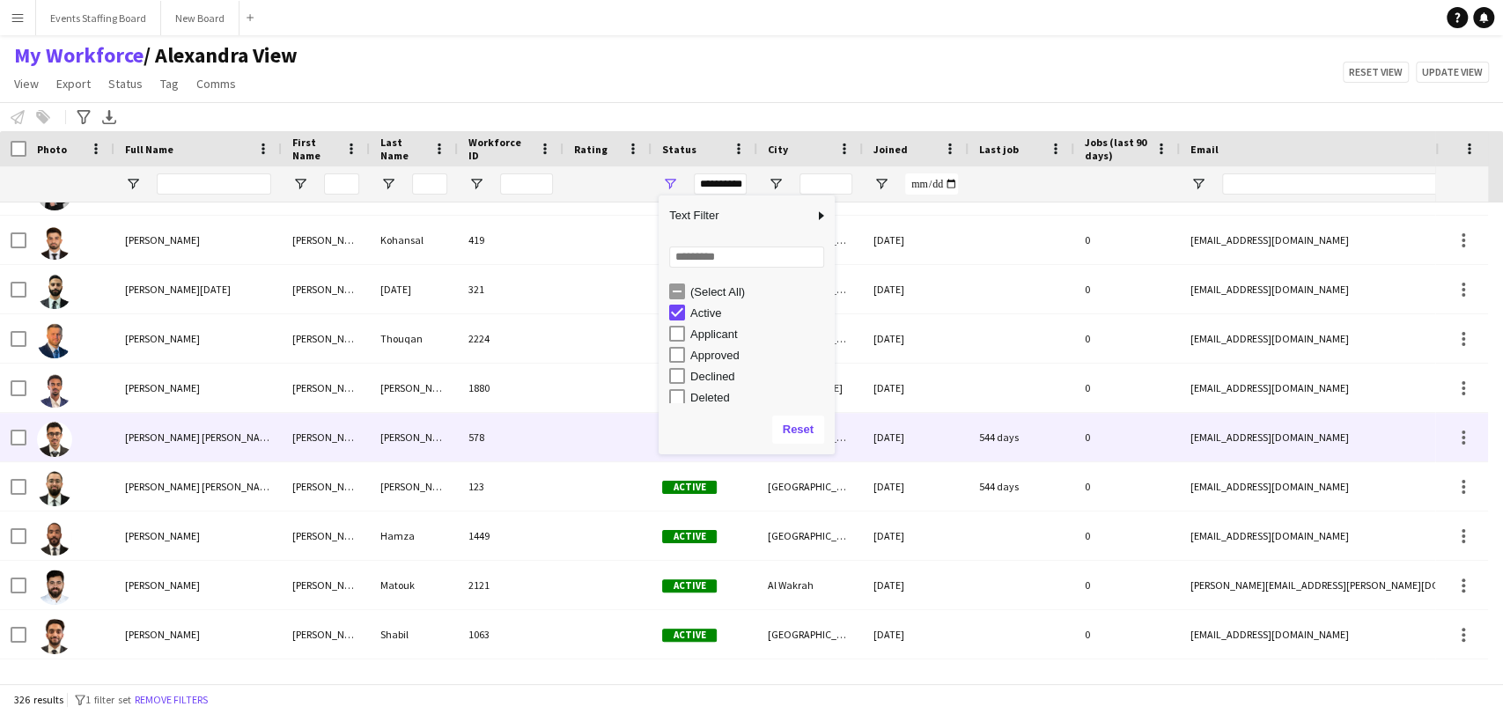
scroll to position [1495, 0]
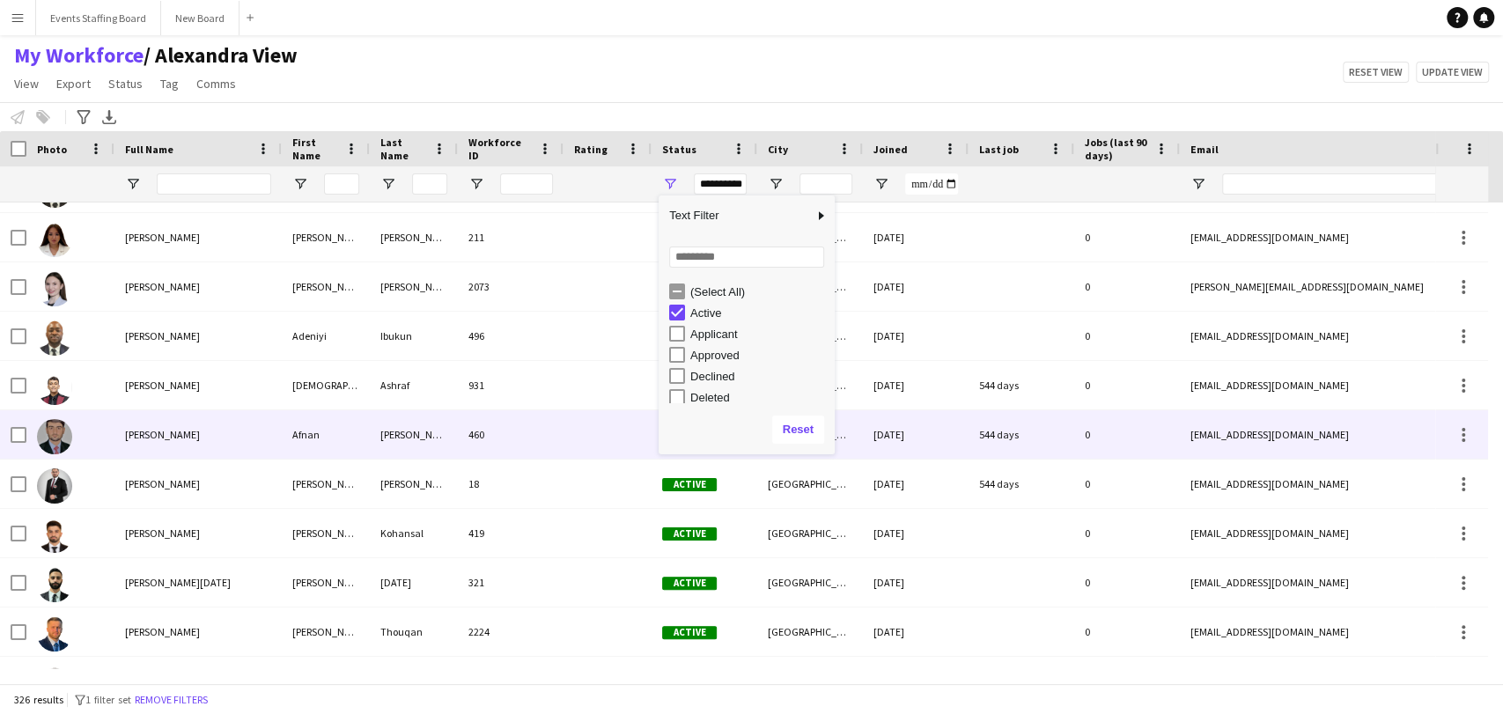
click at [175, 431] on span "[PERSON_NAME]" at bounding box center [162, 434] width 75 height 13
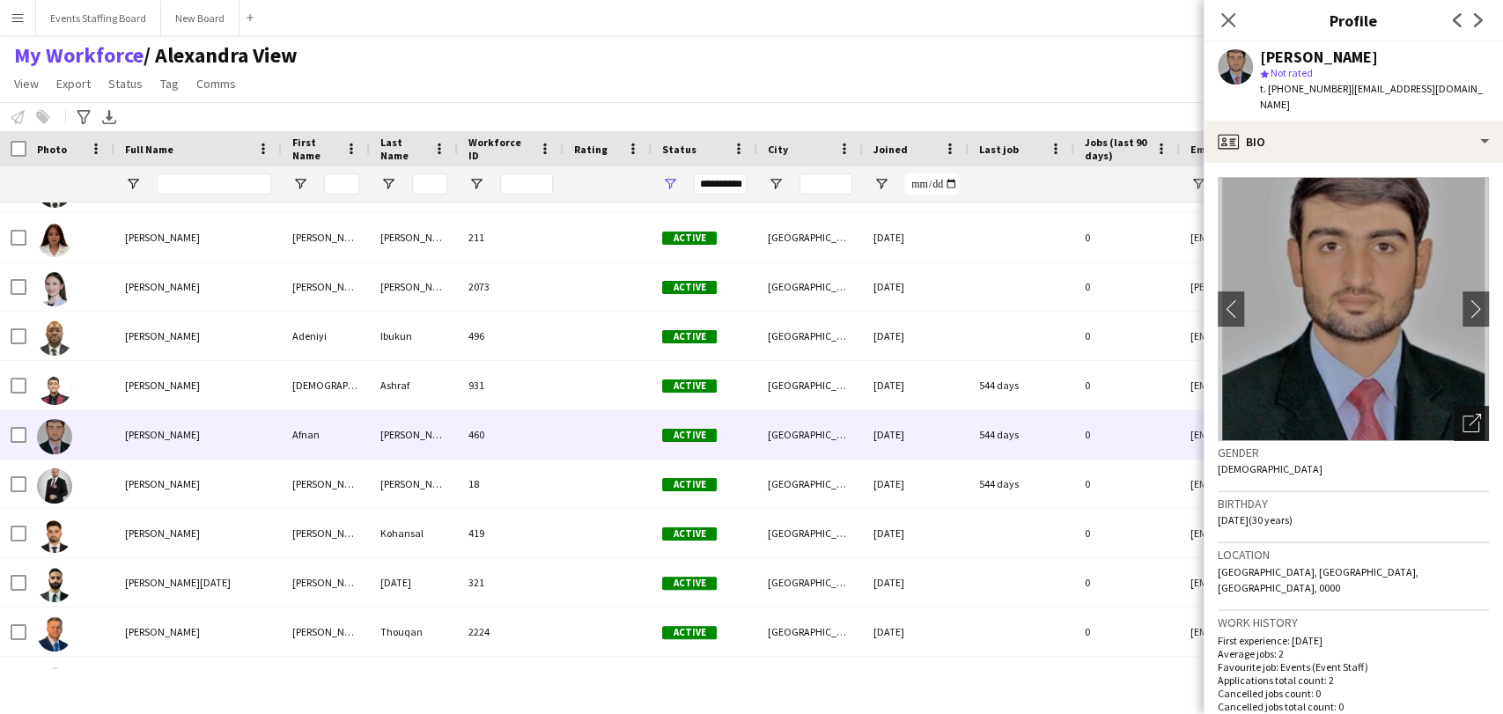
click at [1456, 406] on div "Open photos pop-in" at bounding box center [1471, 423] width 35 height 35
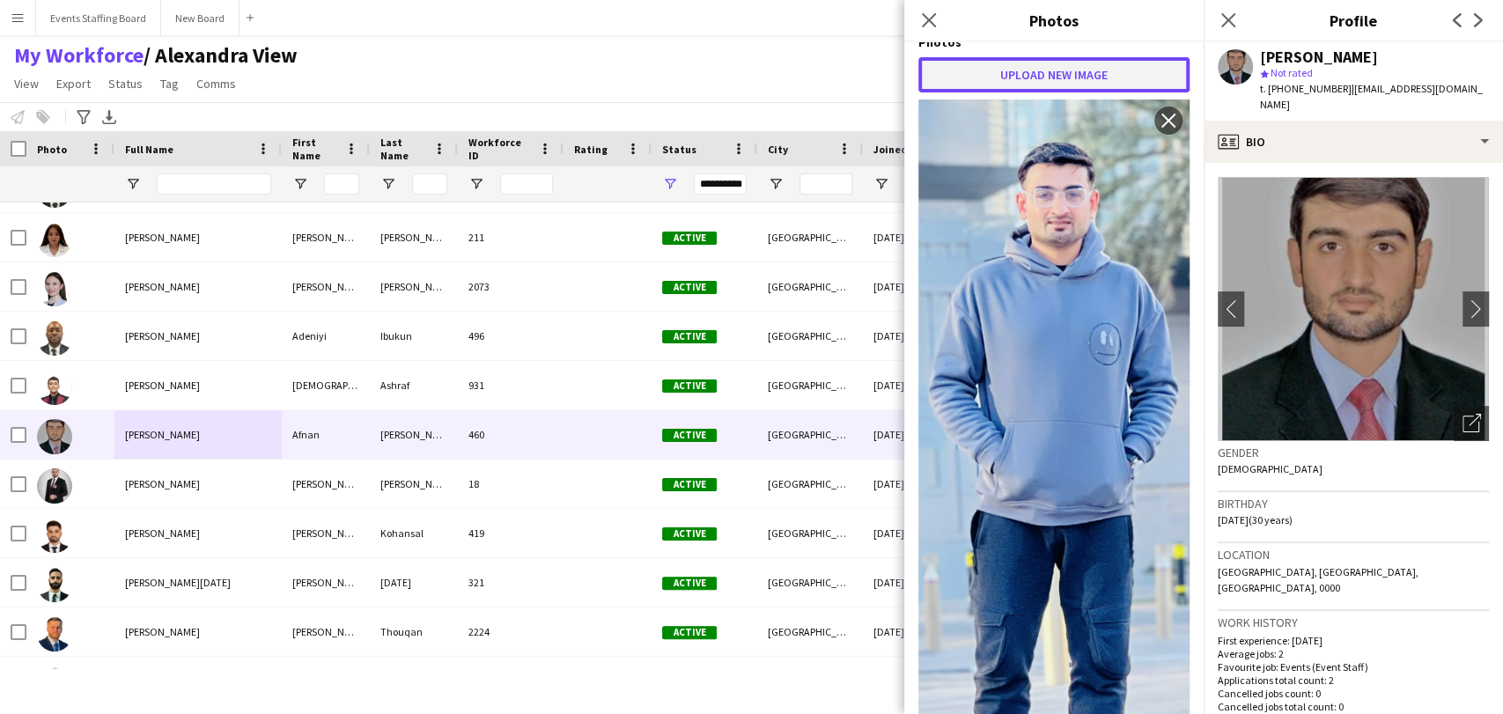
click at [965, 57] on button "Upload new image" at bounding box center [1053, 74] width 271 height 35
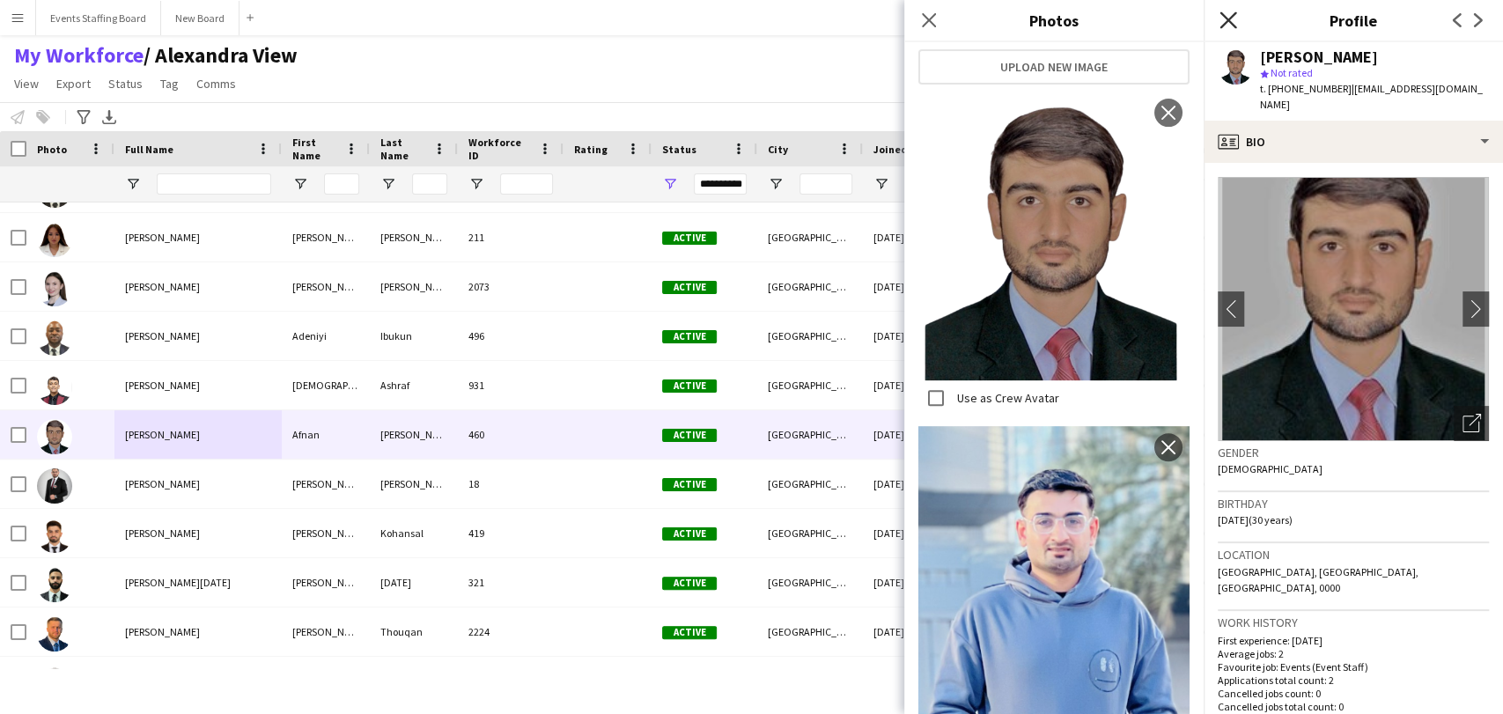
click at [1221, 21] on icon "Close pop-in" at bounding box center [1228, 19] width 17 height 17
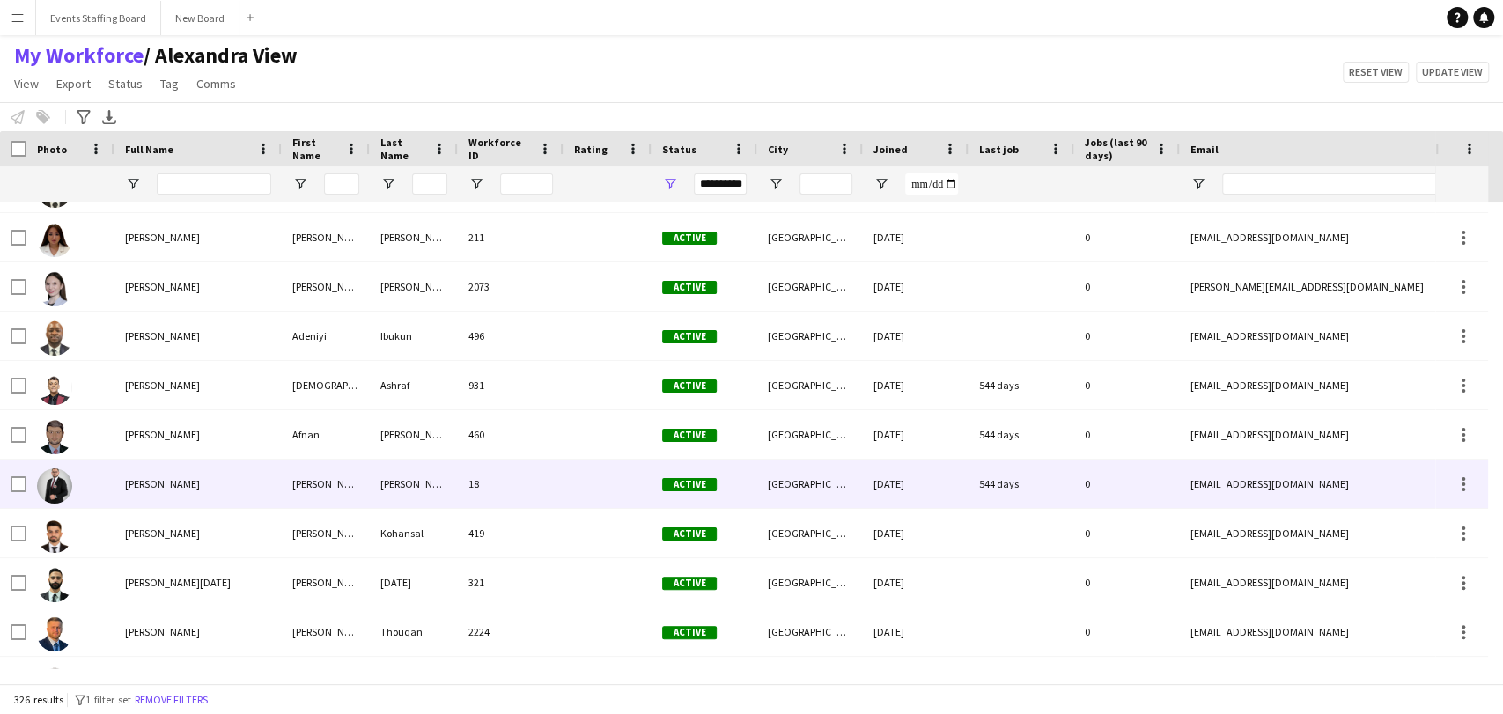
click at [150, 463] on div "[PERSON_NAME]" at bounding box center [197, 484] width 167 height 48
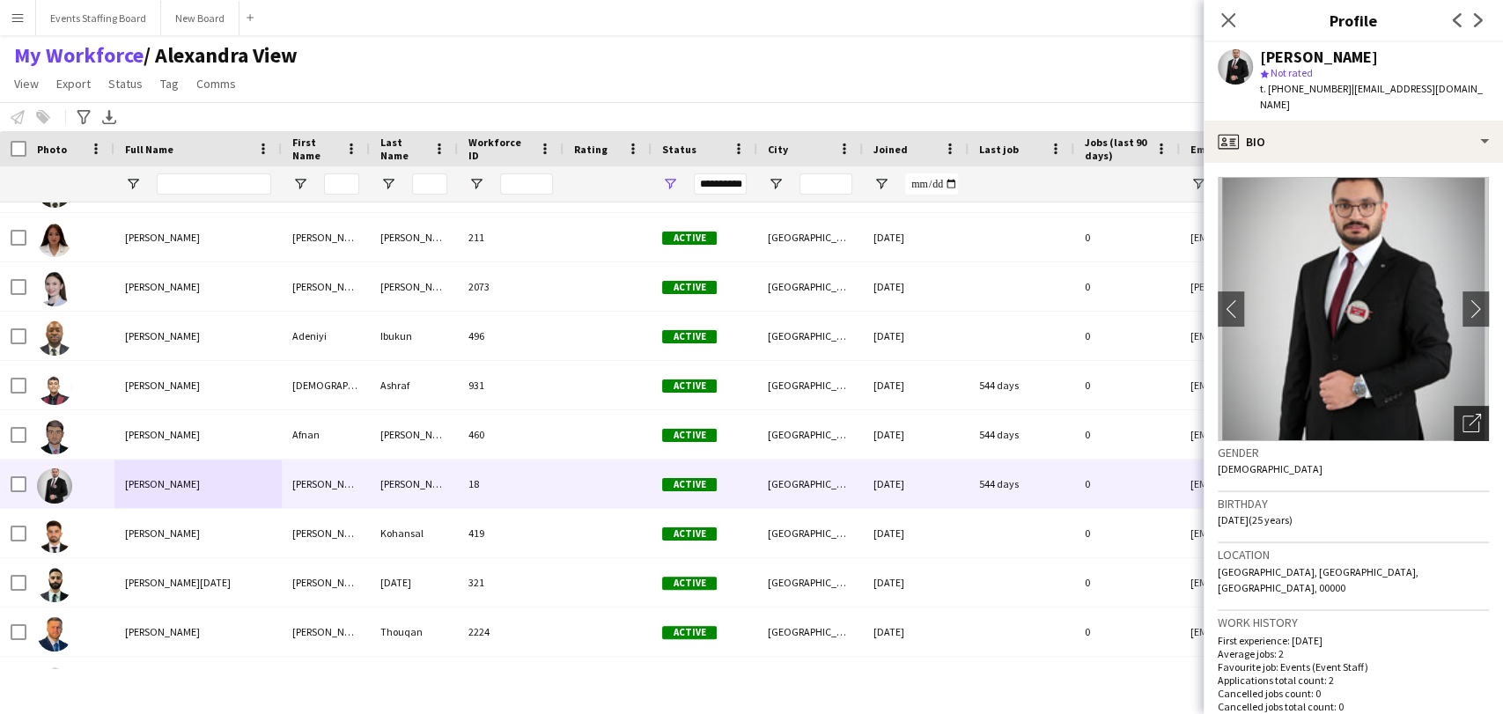
click at [1454, 410] on div "Open photos pop-in" at bounding box center [1471, 423] width 35 height 35
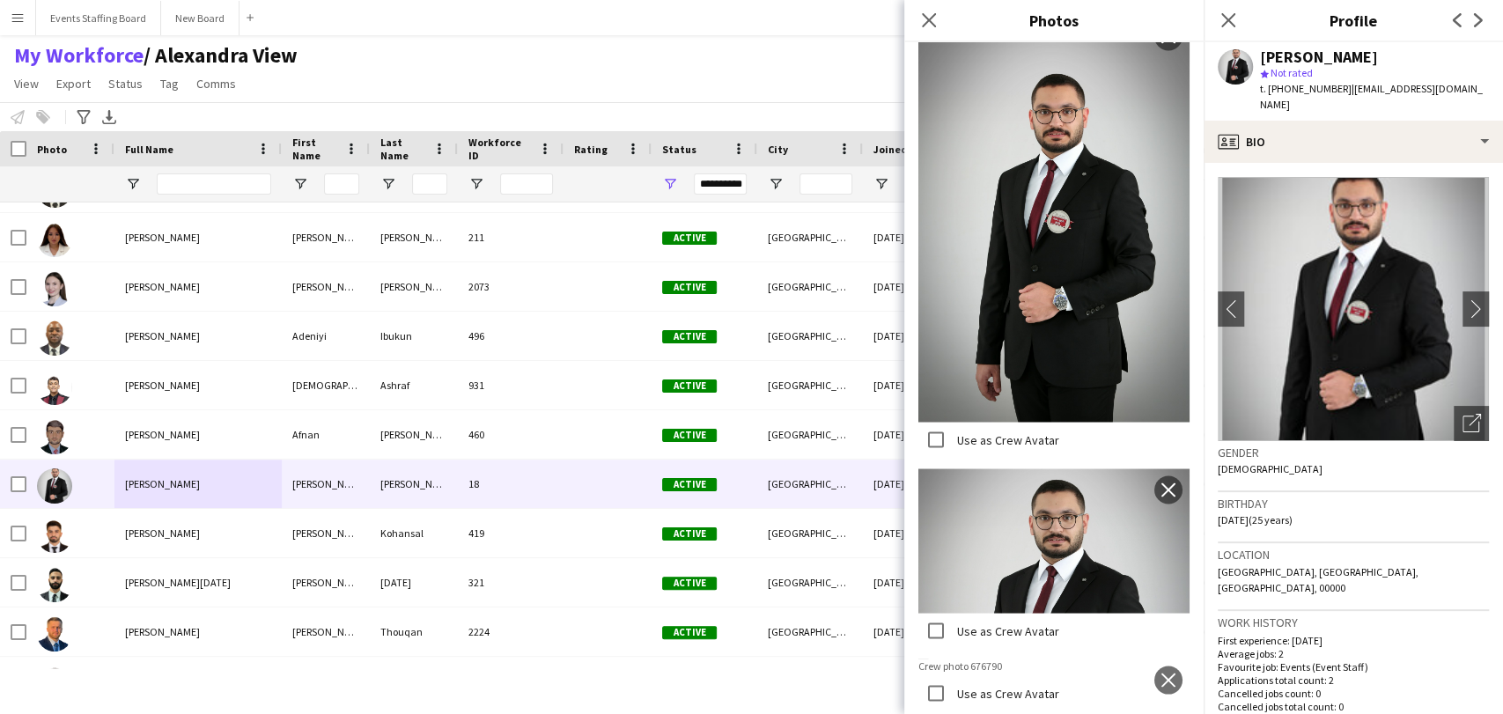
click at [957, 691] on label "Use as Crew Avatar" at bounding box center [1007, 692] width 106 height 16
click at [1155, 667] on button "close" at bounding box center [1168, 681] width 28 height 28
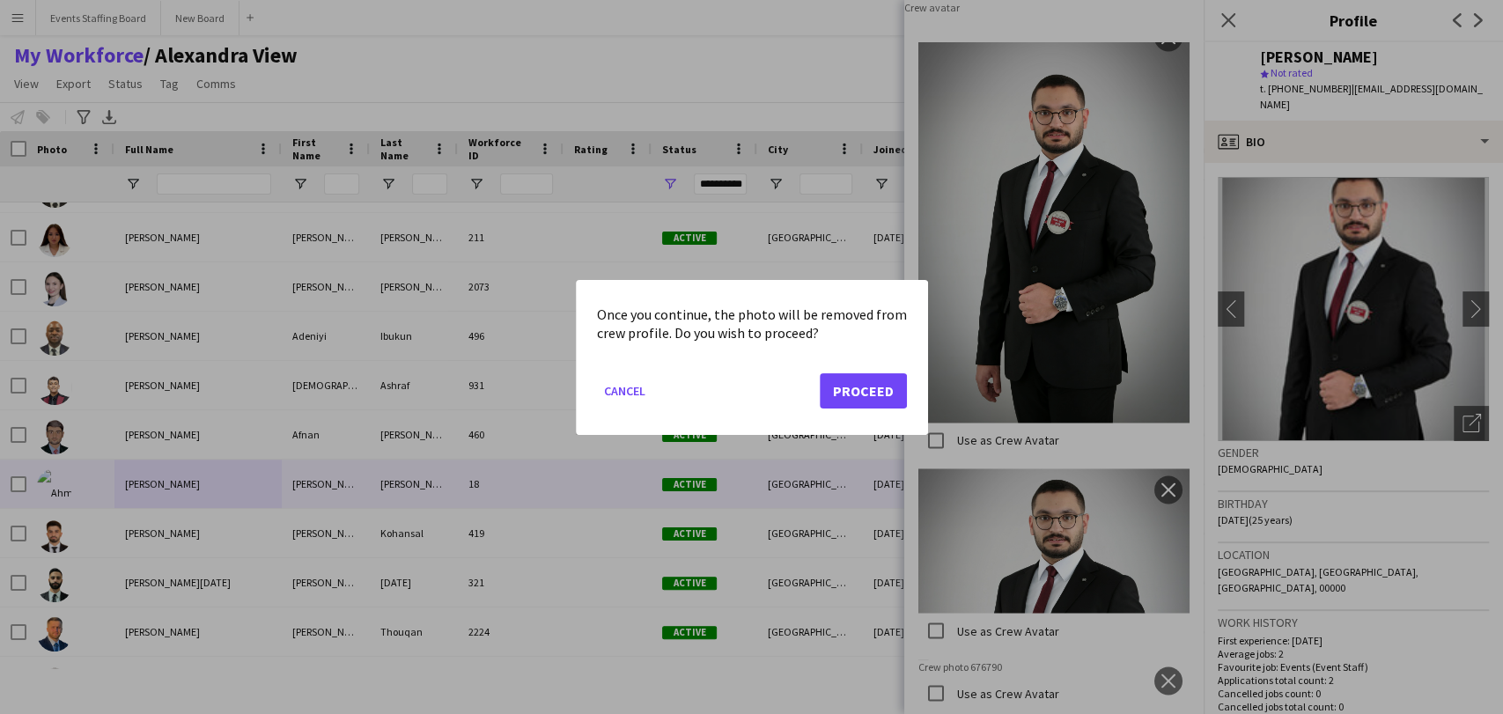
click at [872, 368] on mat-dialog-actions "Cancel Proceed" at bounding box center [752, 396] width 310 height 75
drag, startPoint x: 864, startPoint y: 388, endPoint x: 919, endPoint y: 412, distance: 60.4
click at [863, 388] on button "Proceed" at bounding box center [863, 389] width 87 height 35
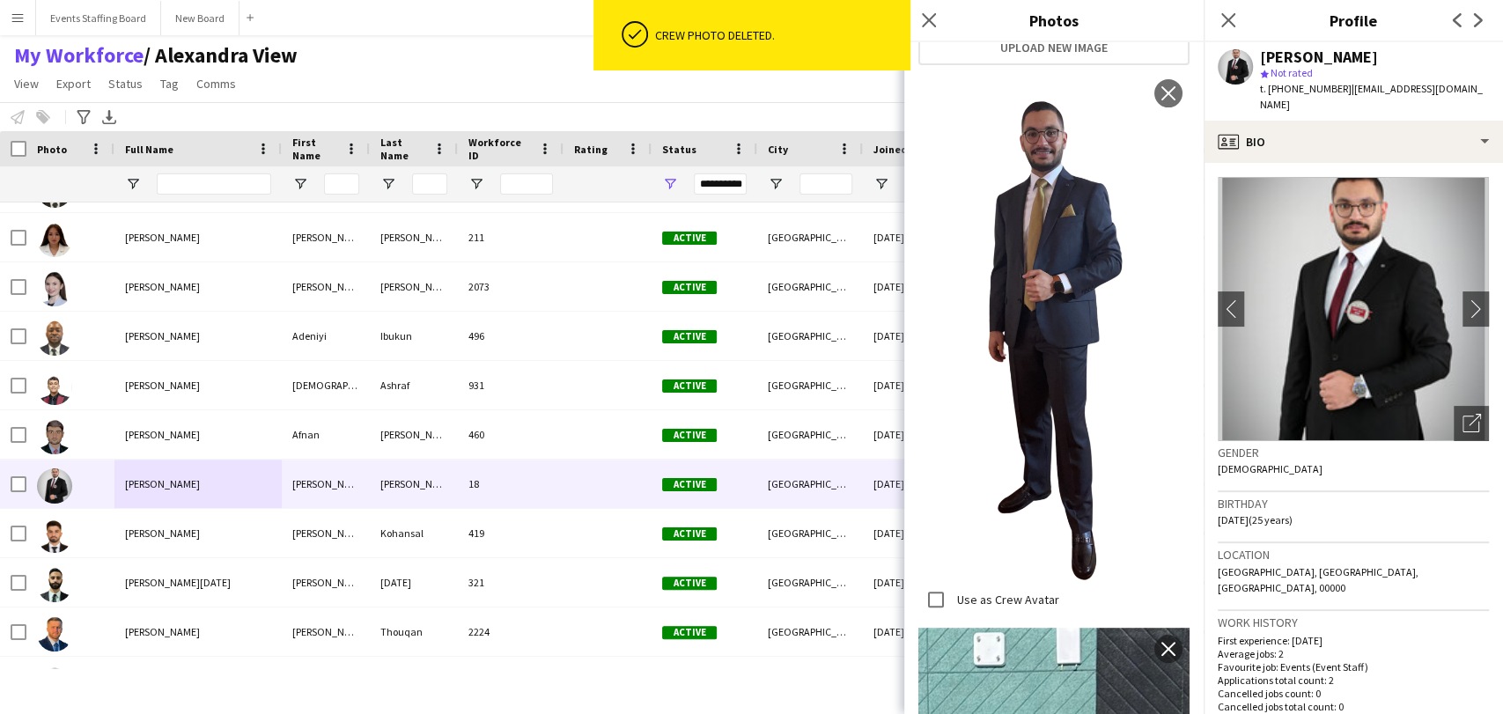
scroll to position [0, 0]
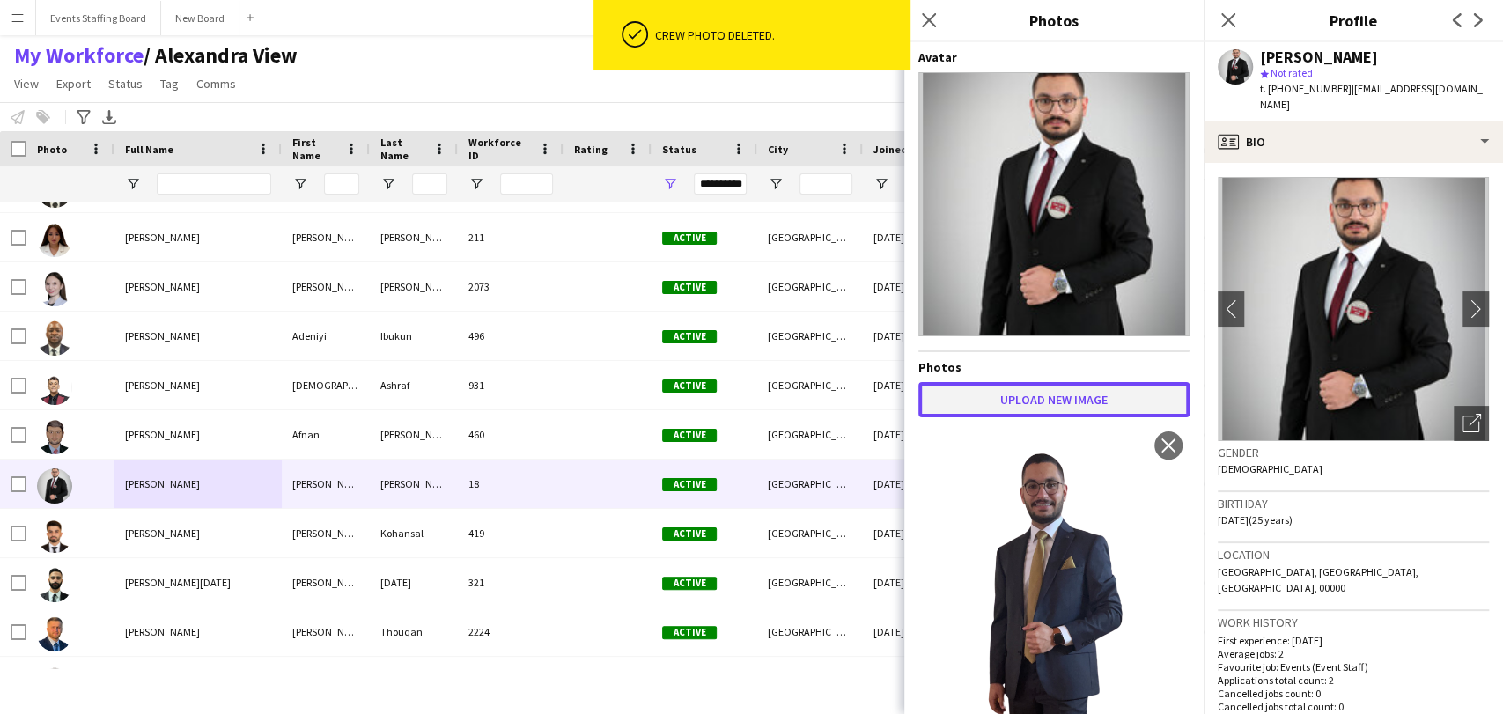
click at [1027, 382] on button "Upload new image" at bounding box center [1053, 399] width 271 height 35
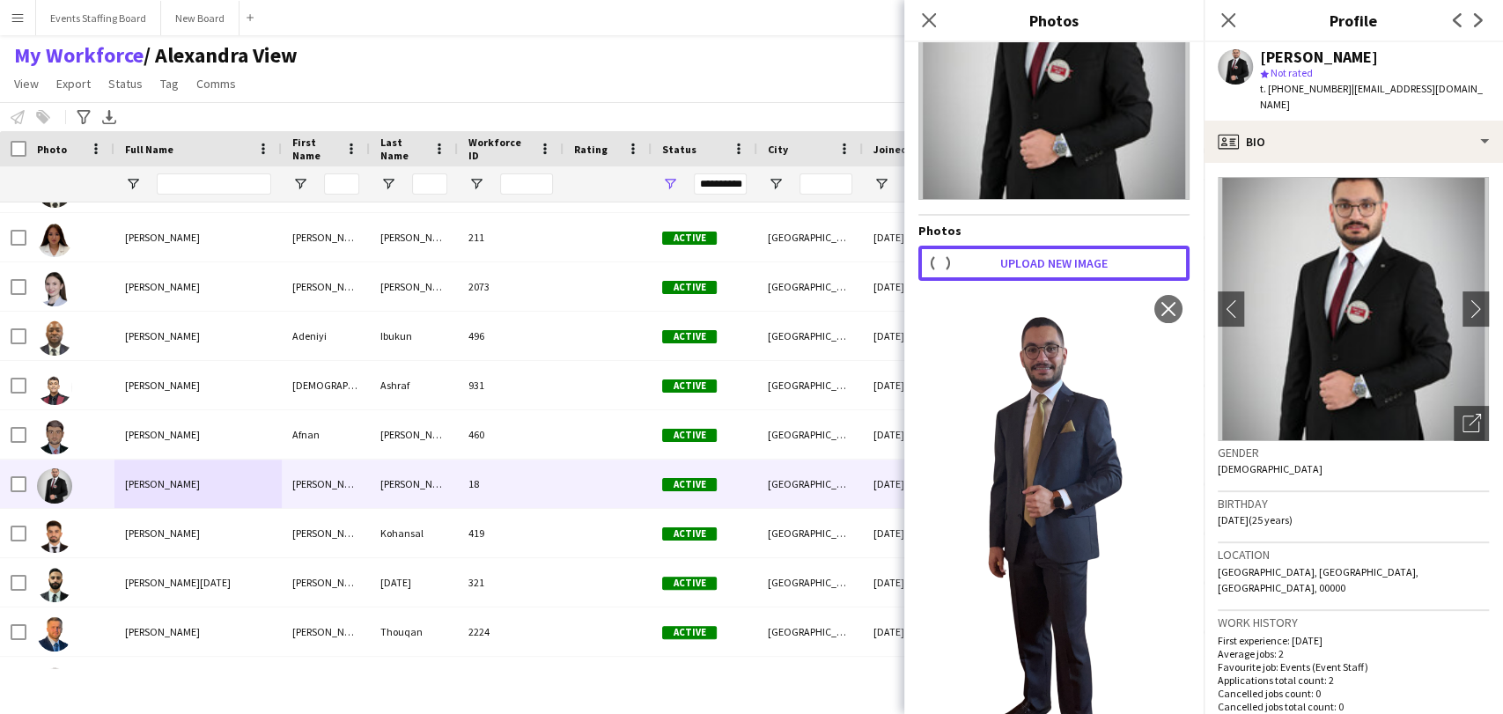
scroll to position [195, 0]
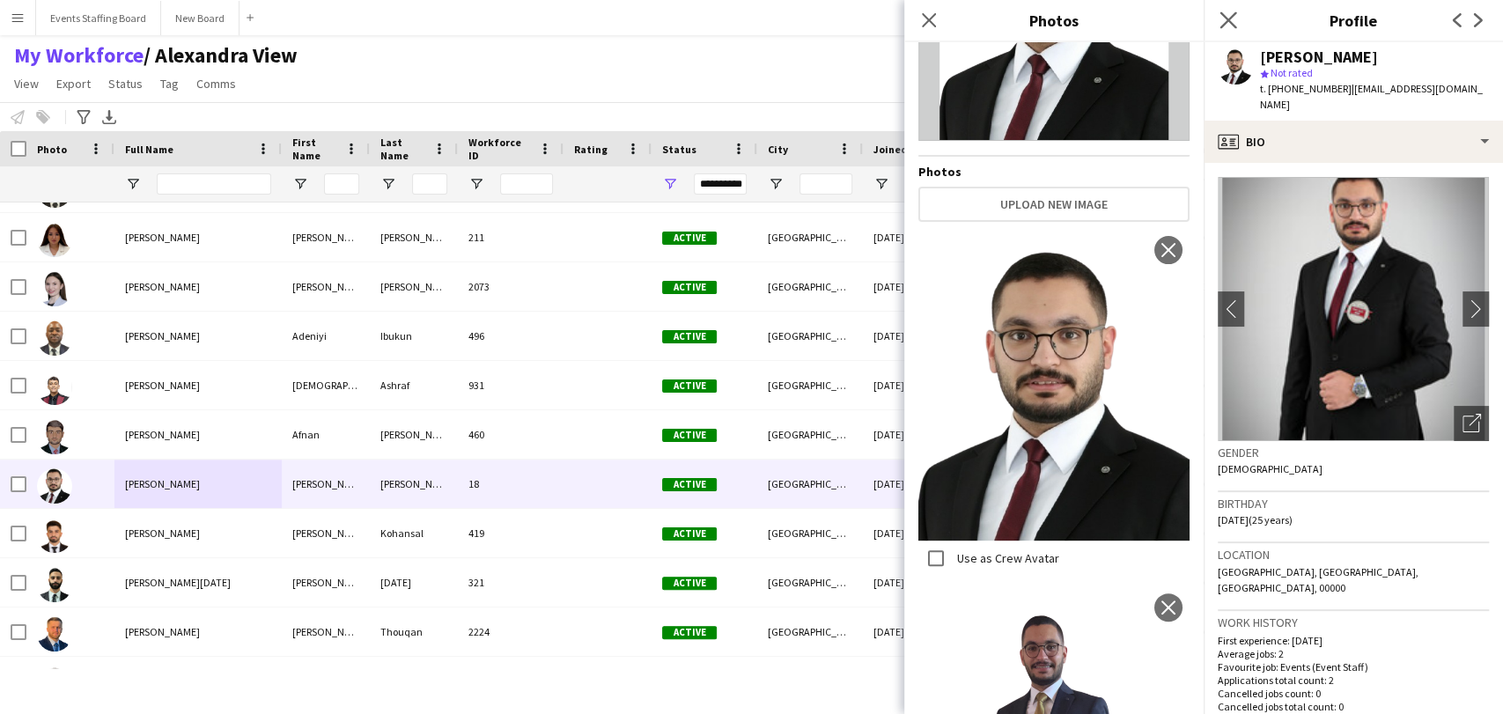
click at [1237, 18] on app-icon "Close pop-in" at bounding box center [1229, 21] width 26 height 26
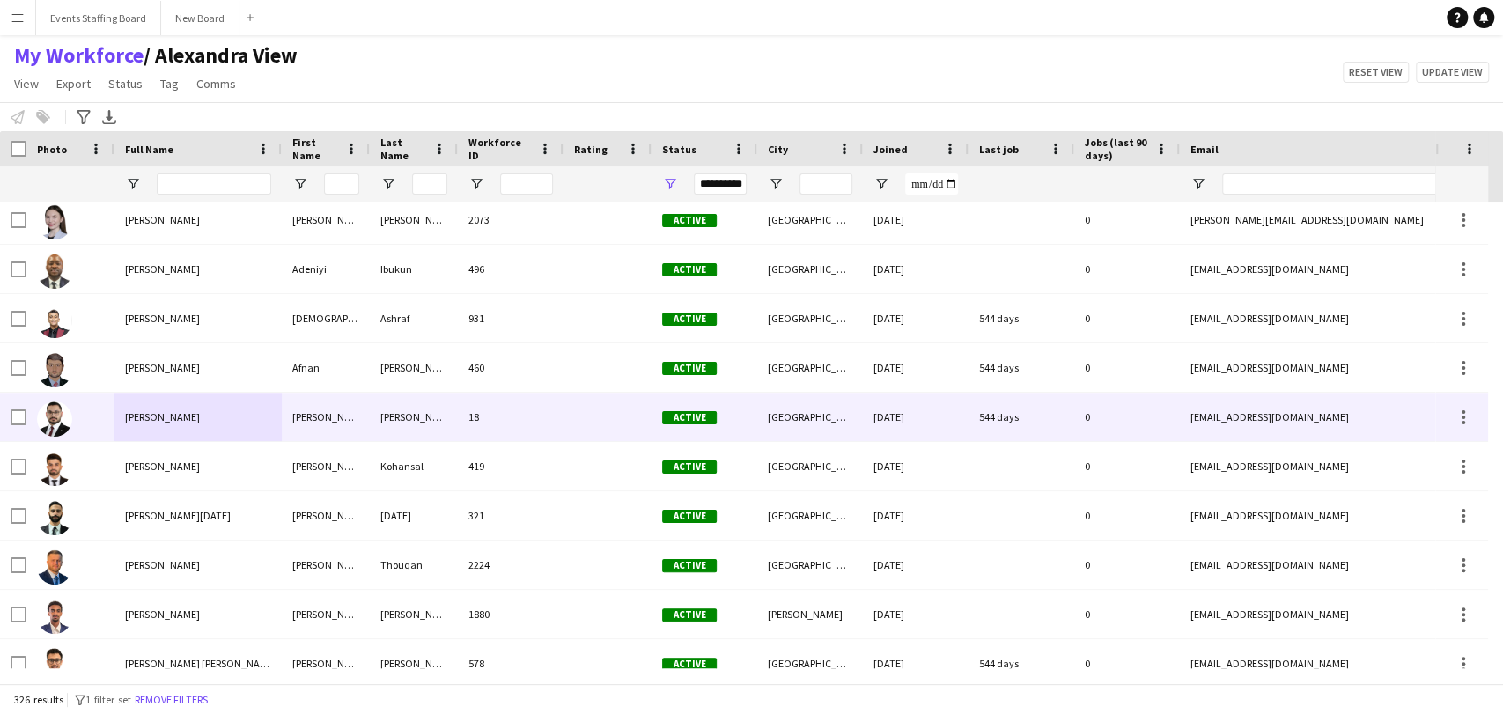
scroll to position [1369, 0]
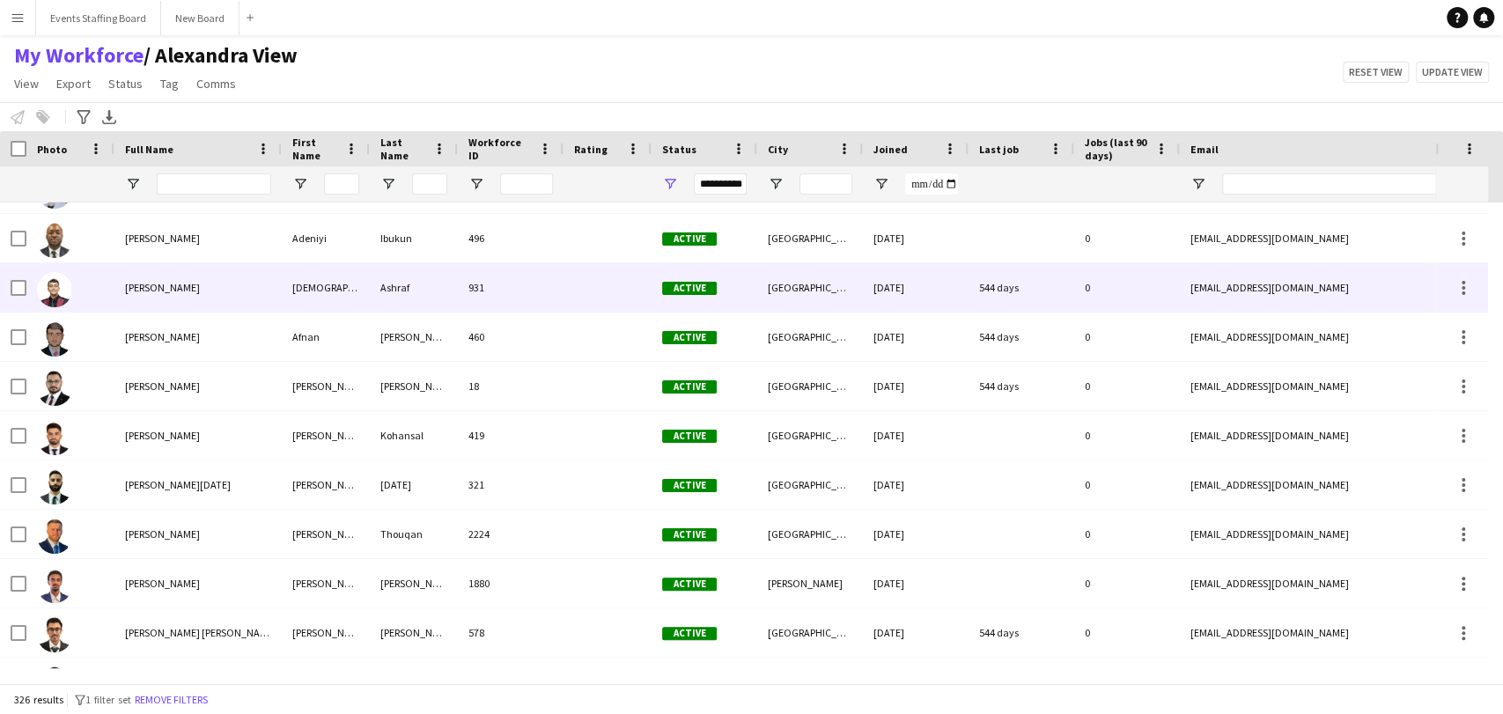
click at [166, 297] on div "[PERSON_NAME]" at bounding box center [197, 287] width 167 height 48
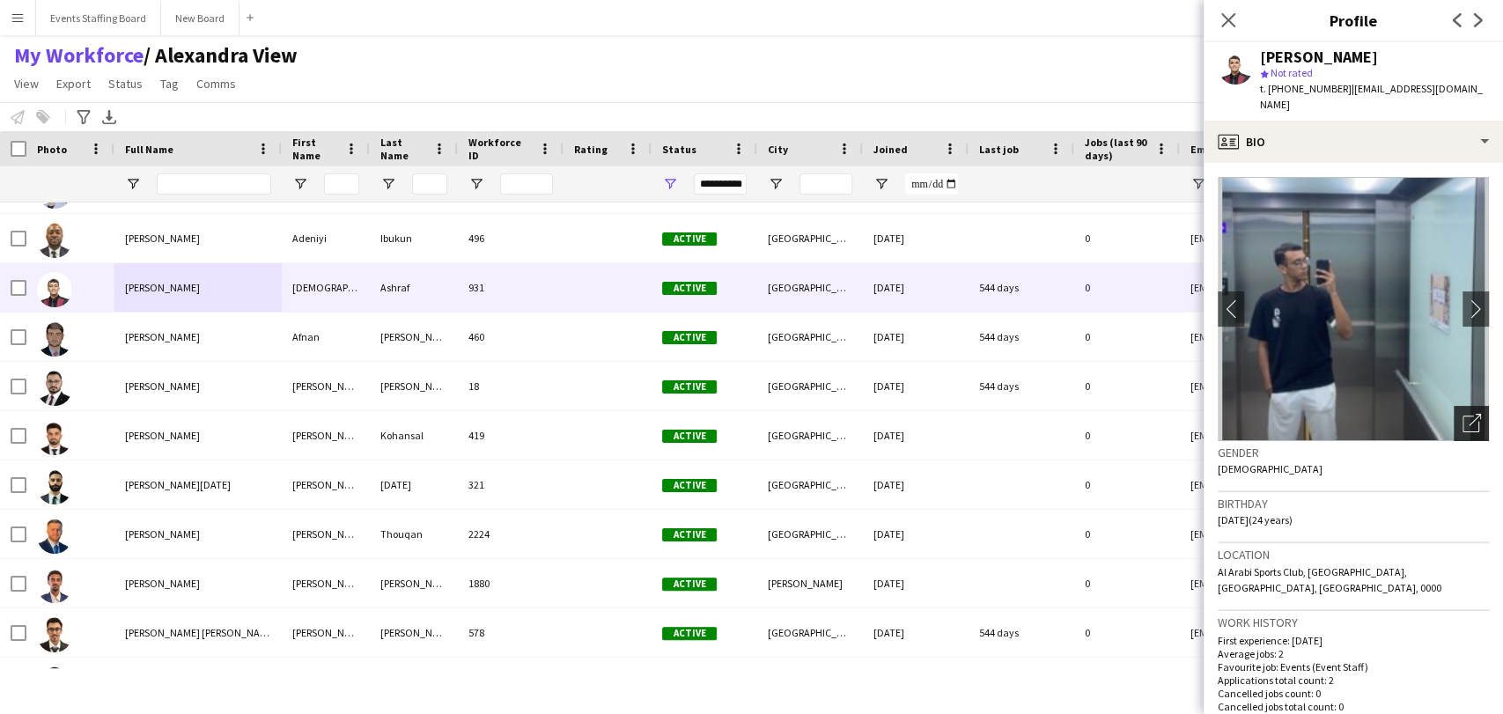
click at [1454, 406] on div "Open photos pop-in" at bounding box center [1471, 423] width 35 height 35
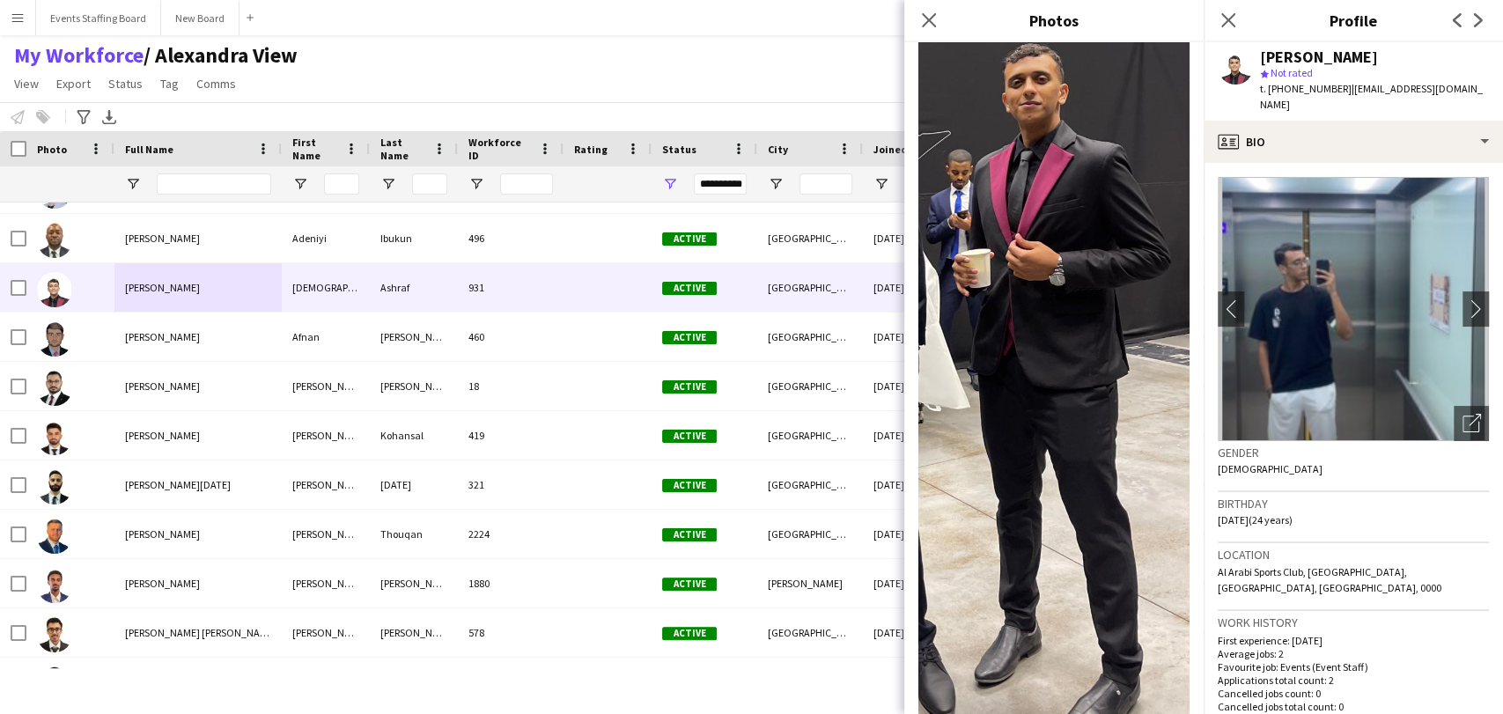
scroll to position [0, 0]
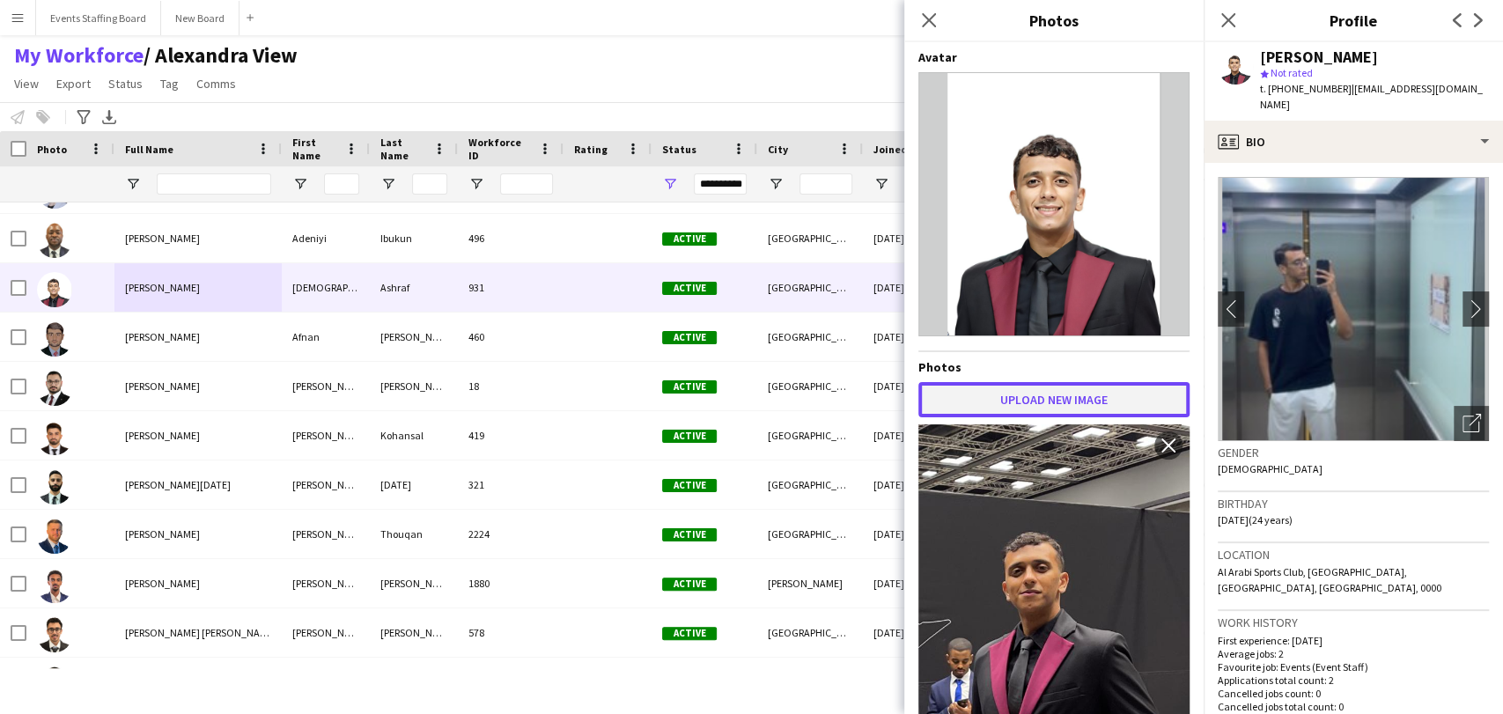
click at [981, 393] on button "Upload new image" at bounding box center [1053, 399] width 271 height 35
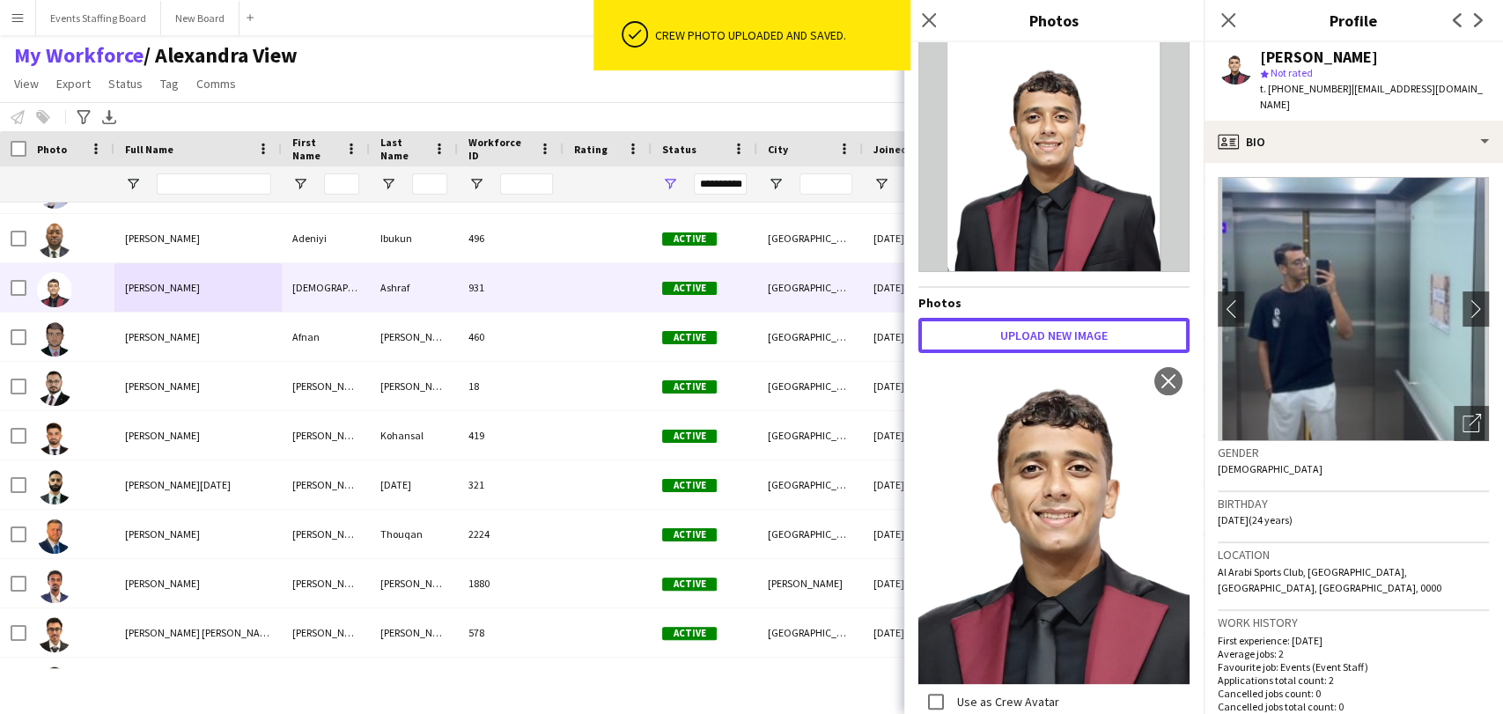
scroll to position [98, 0]
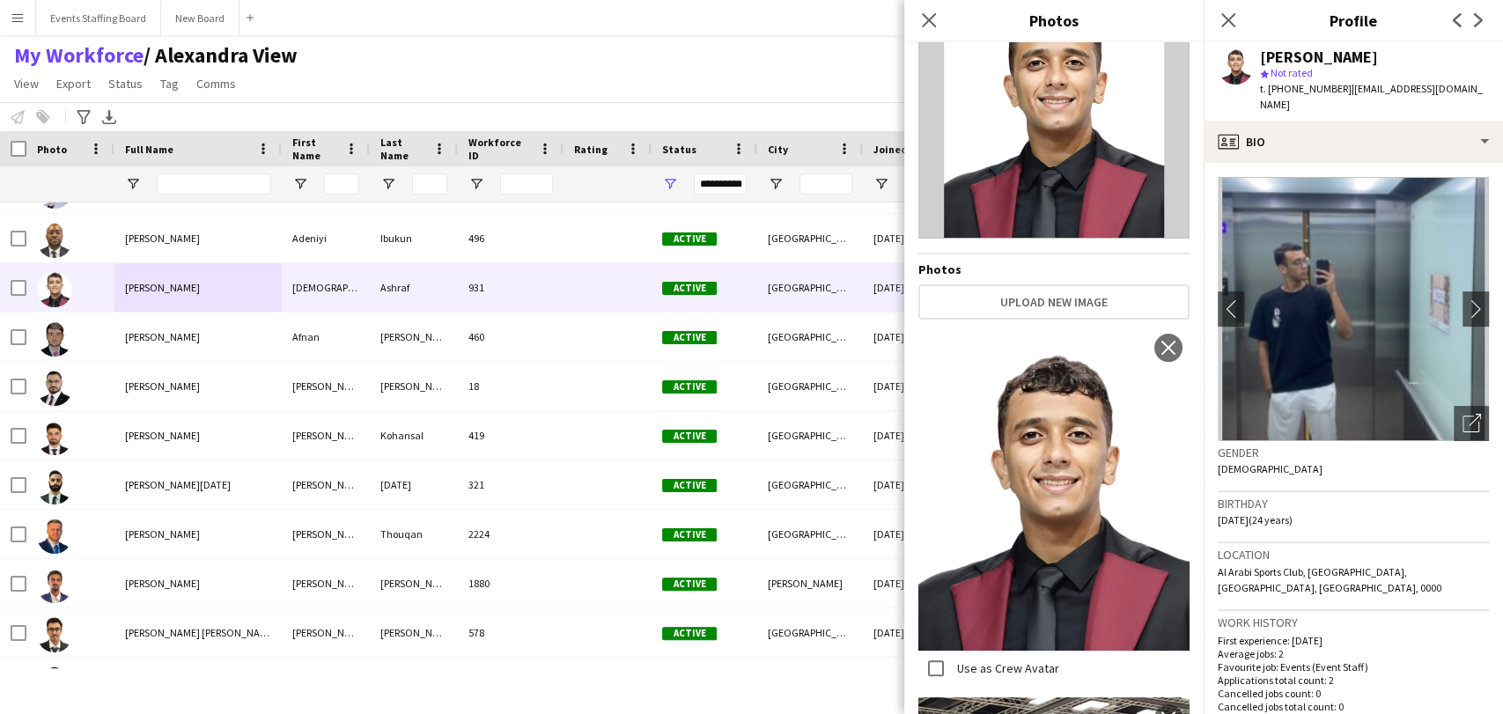
click at [1221, 7] on div "Close pop-in" at bounding box center [1228, 20] width 49 height 41
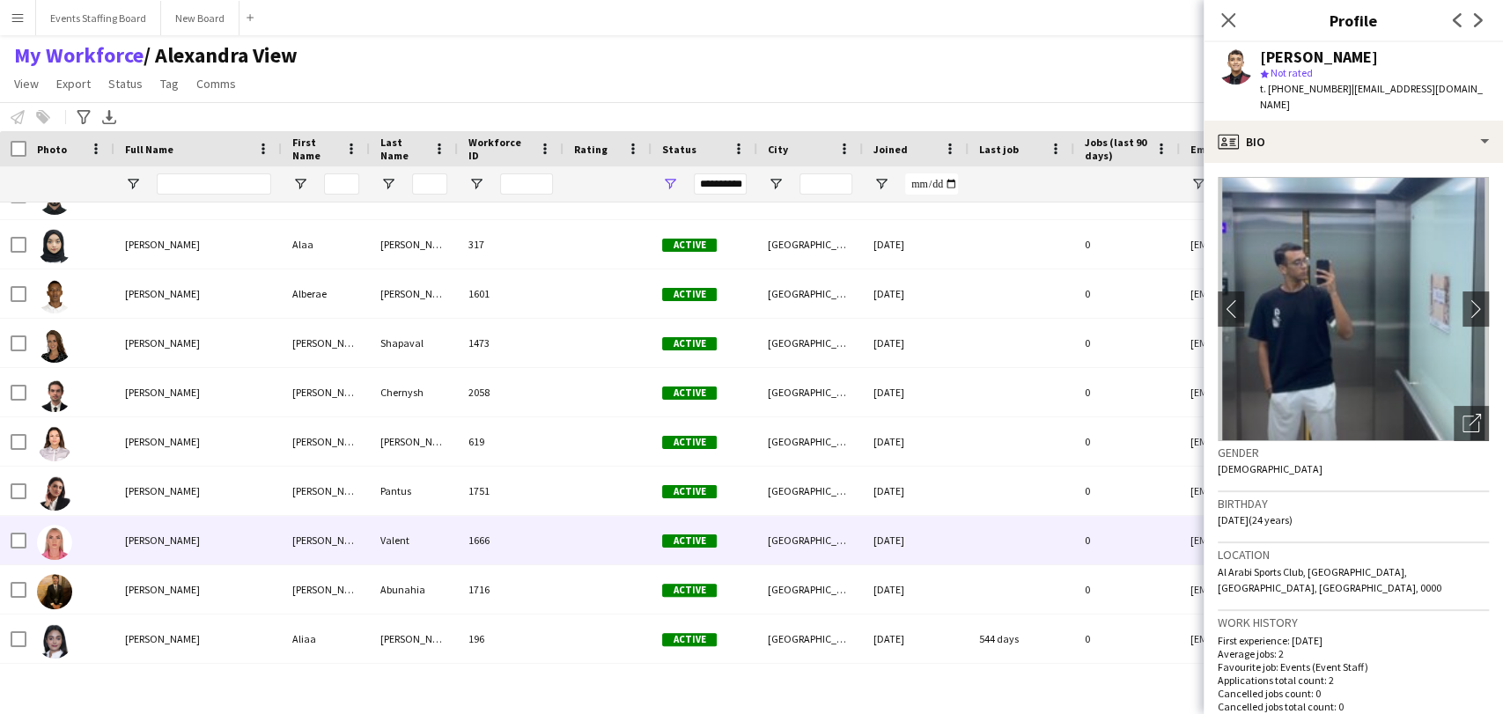
scroll to position [2221, 0]
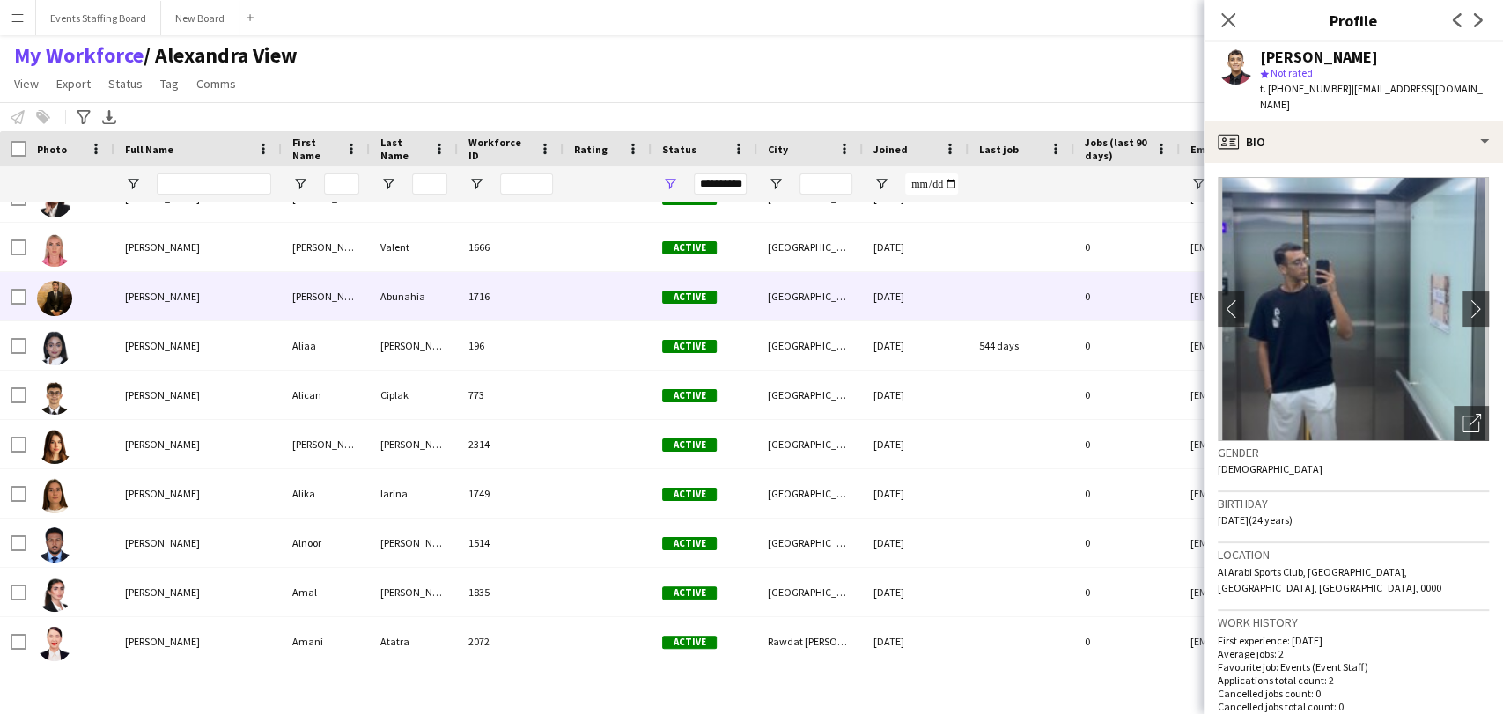
click at [139, 311] on div "[PERSON_NAME]" at bounding box center [197, 296] width 167 height 48
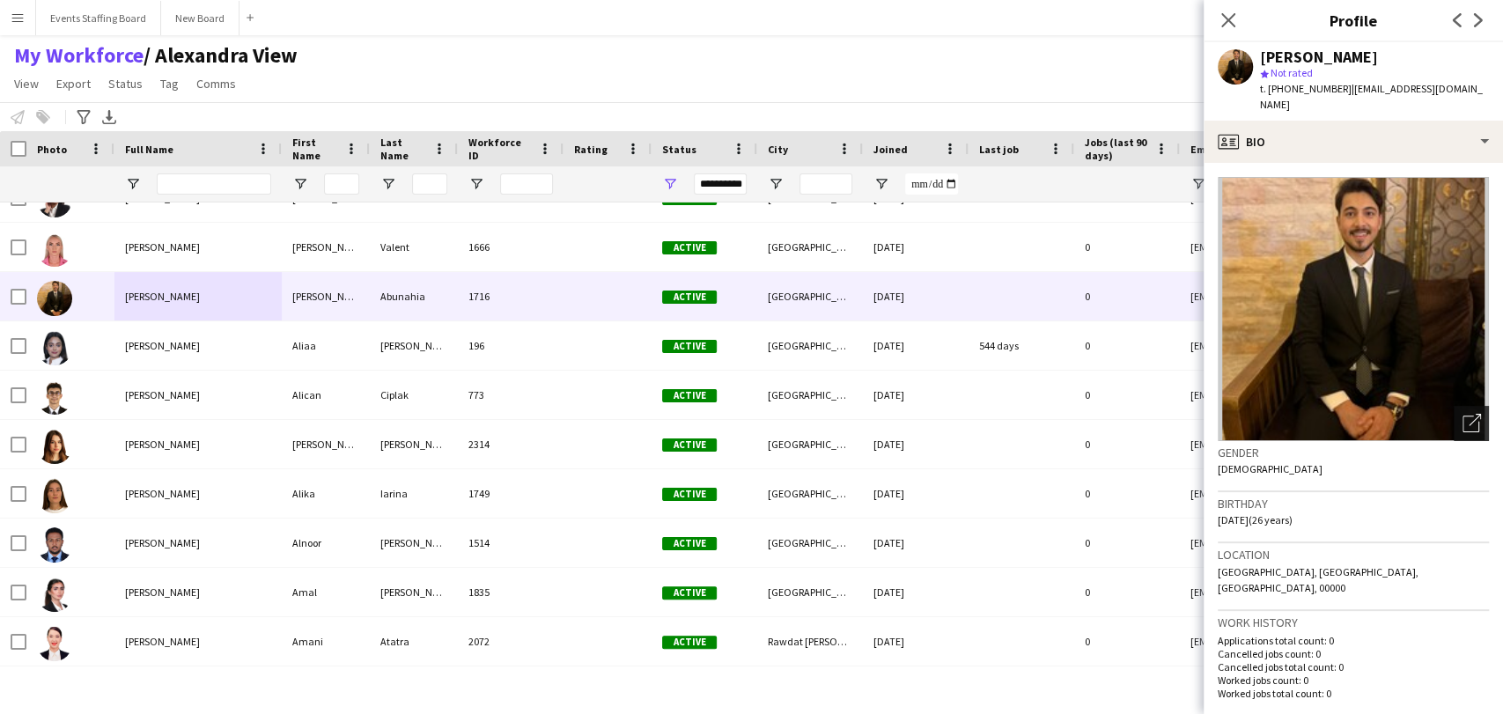
click at [1438, 401] on app-photos-slider "Open photos pop-in" at bounding box center [1353, 309] width 271 height 264
click at [1463, 417] on div "Open photos pop-in" at bounding box center [1471, 423] width 35 height 35
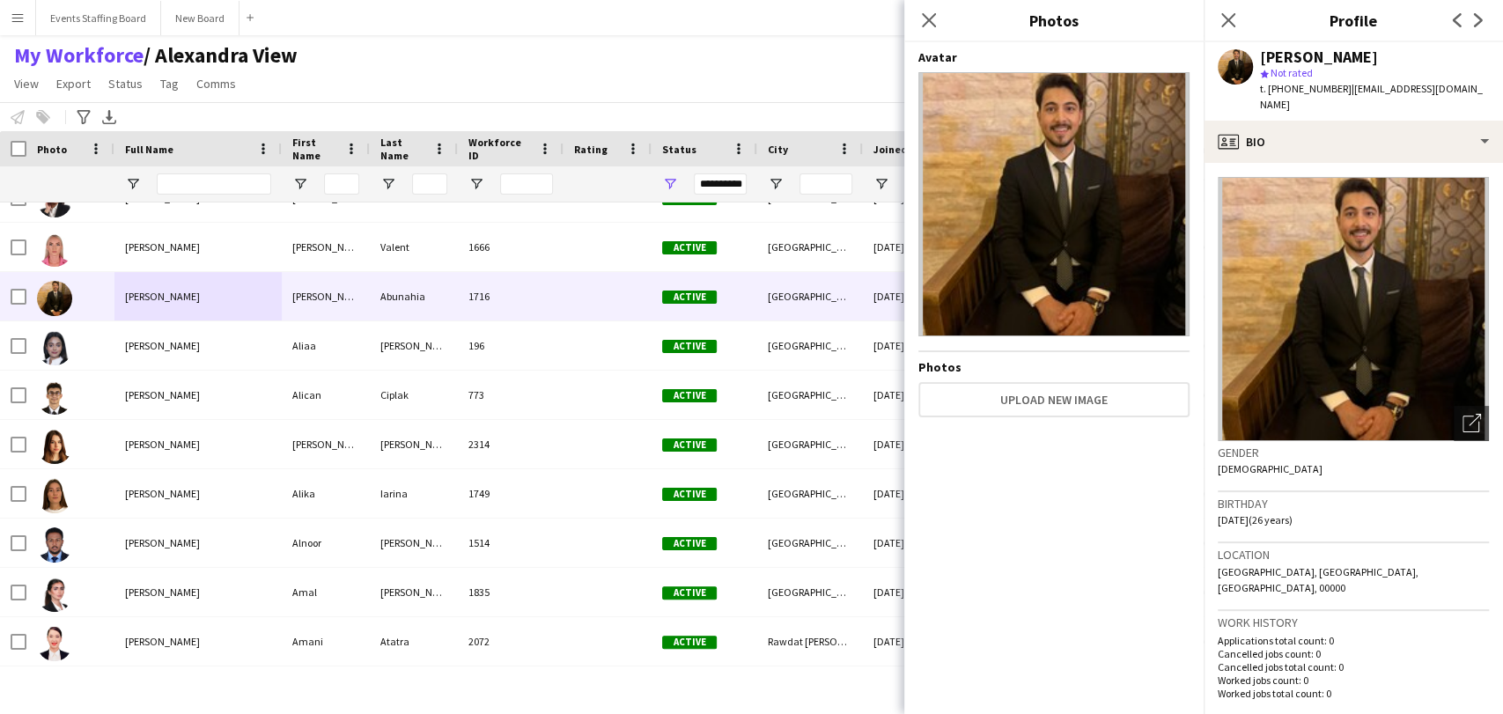
click at [1309, 88] on span "t. +97430790534" at bounding box center [1306, 88] width 92 height 13
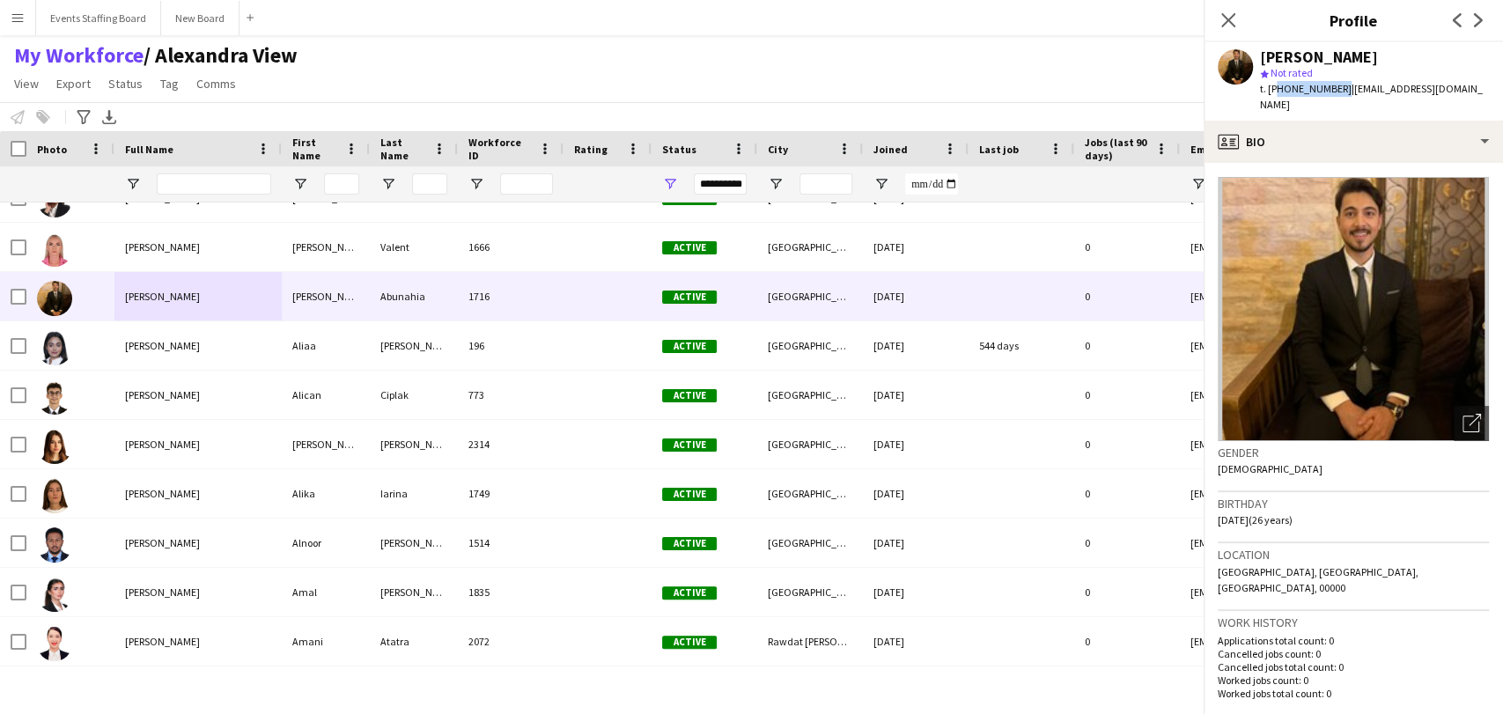
click at [1309, 88] on span "t. +97430790534" at bounding box center [1306, 88] width 92 height 13
copy span "97430790534"
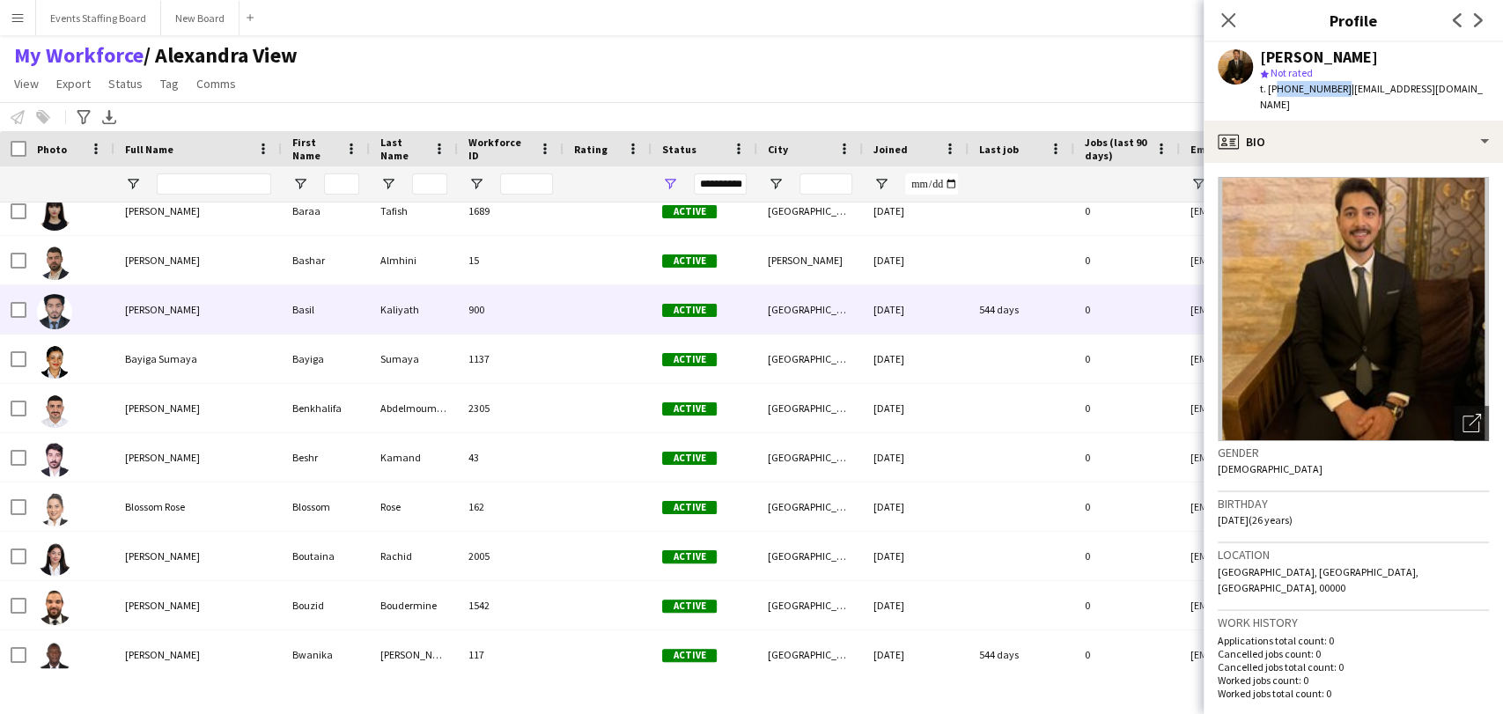
click at [144, 314] on span "Basil Kaliyath" at bounding box center [162, 309] width 75 height 13
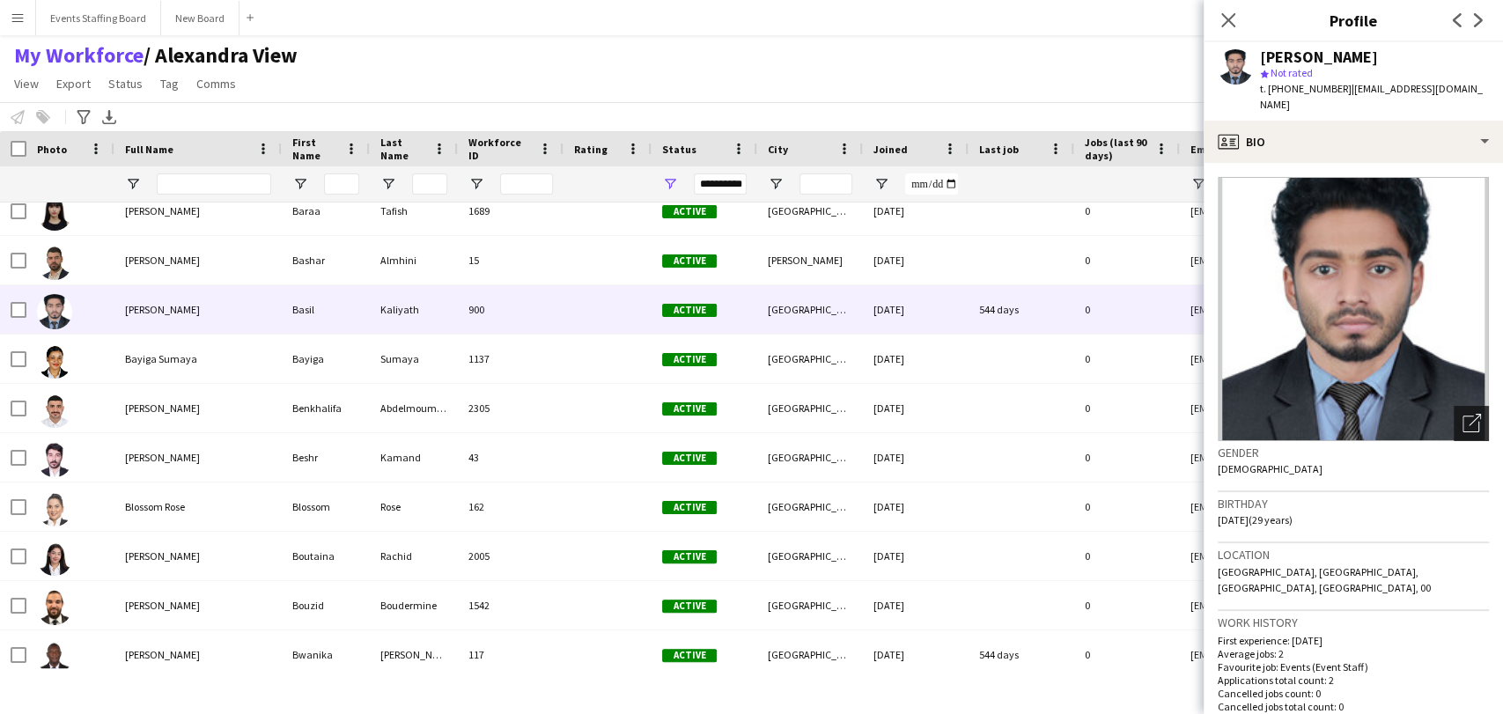
click at [1454, 416] on div "Open photos pop-in" at bounding box center [1471, 423] width 35 height 35
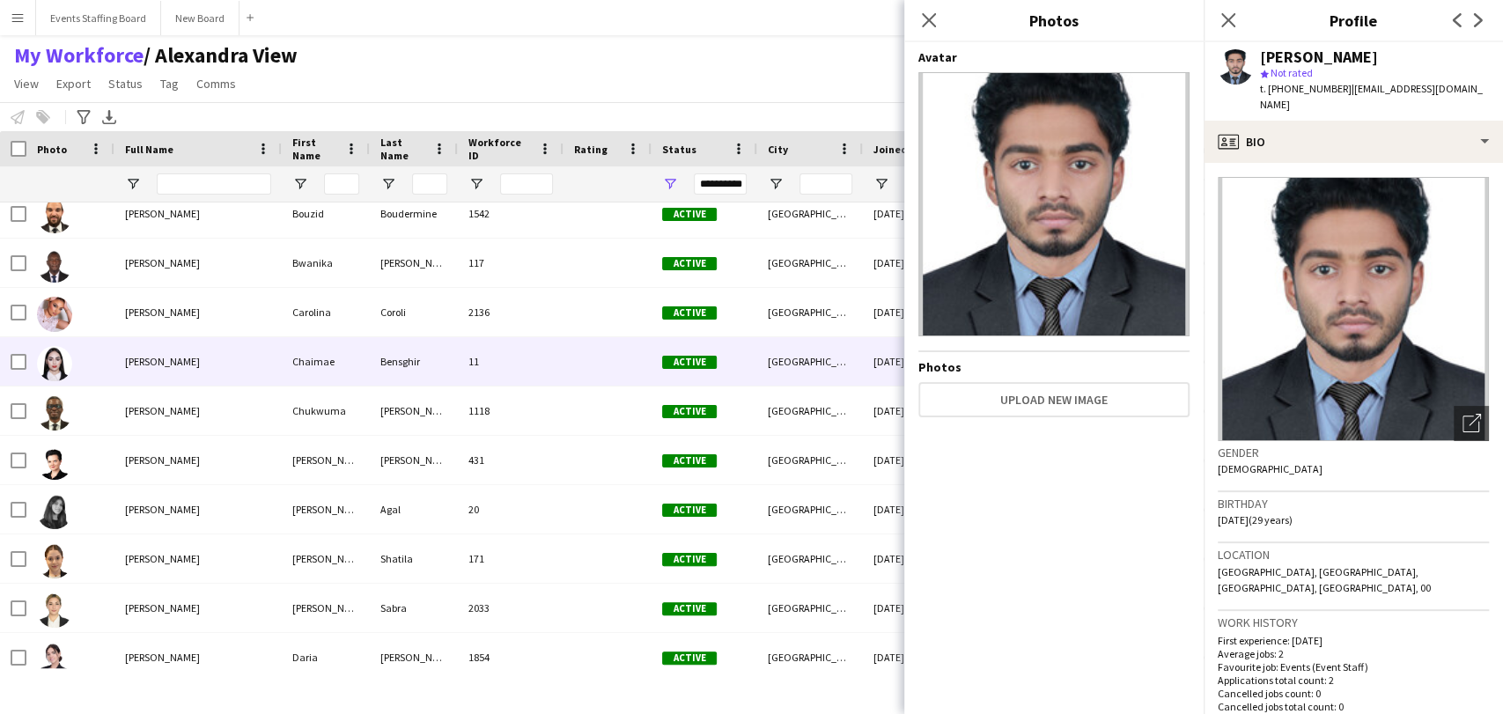
click at [162, 307] on span "Carolina Coroli" at bounding box center [162, 312] width 75 height 13
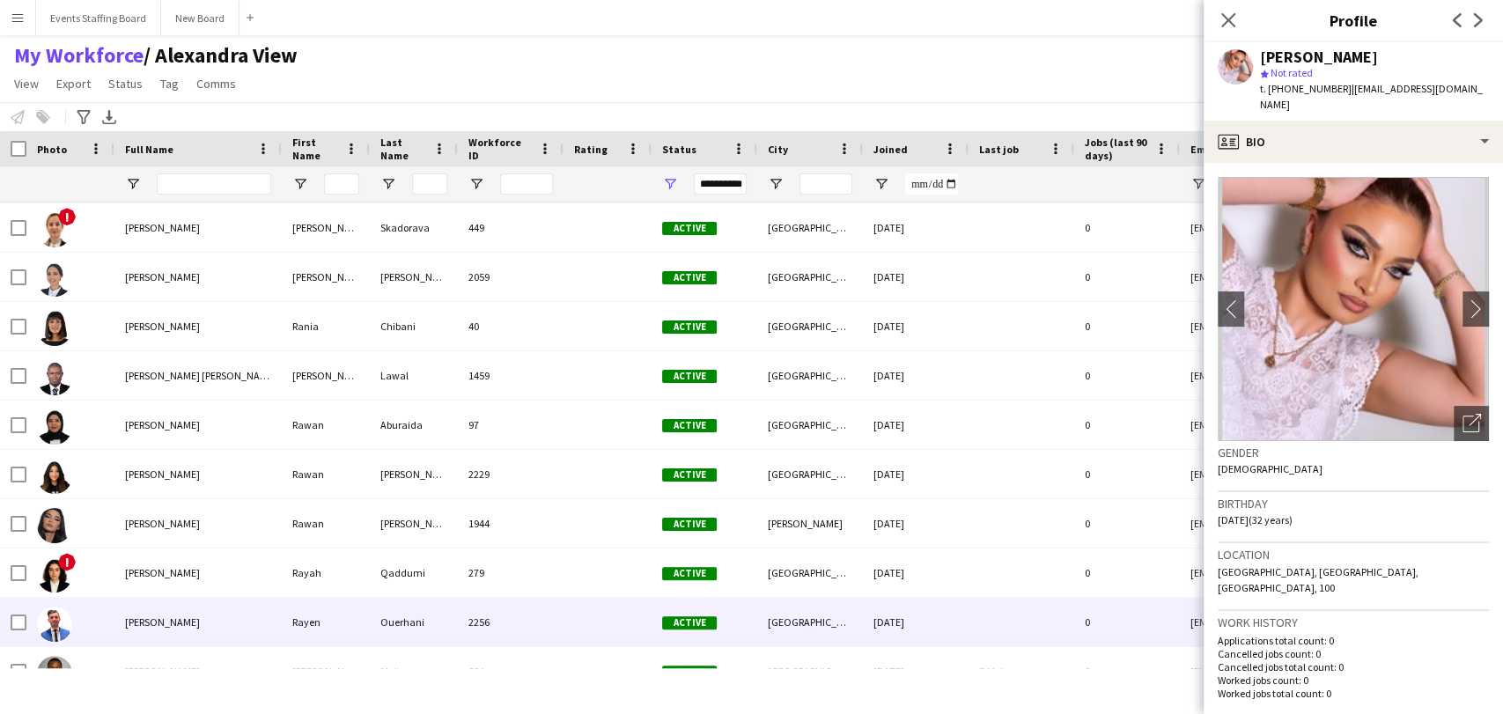
click at [153, 631] on div "Rayen Ouerhani" at bounding box center [197, 622] width 167 height 48
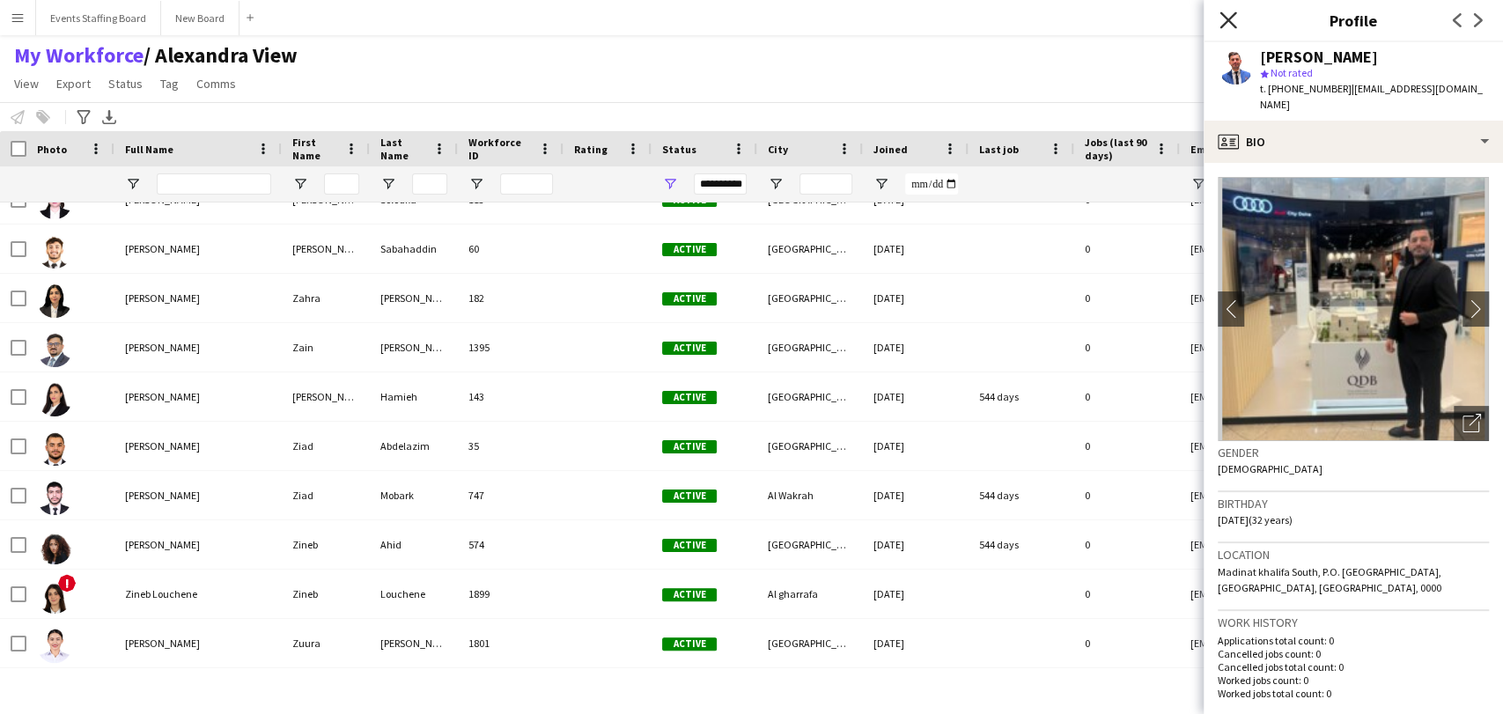
click at [1229, 19] on icon "Close pop-in" at bounding box center [1228, 19] width 17 height 17
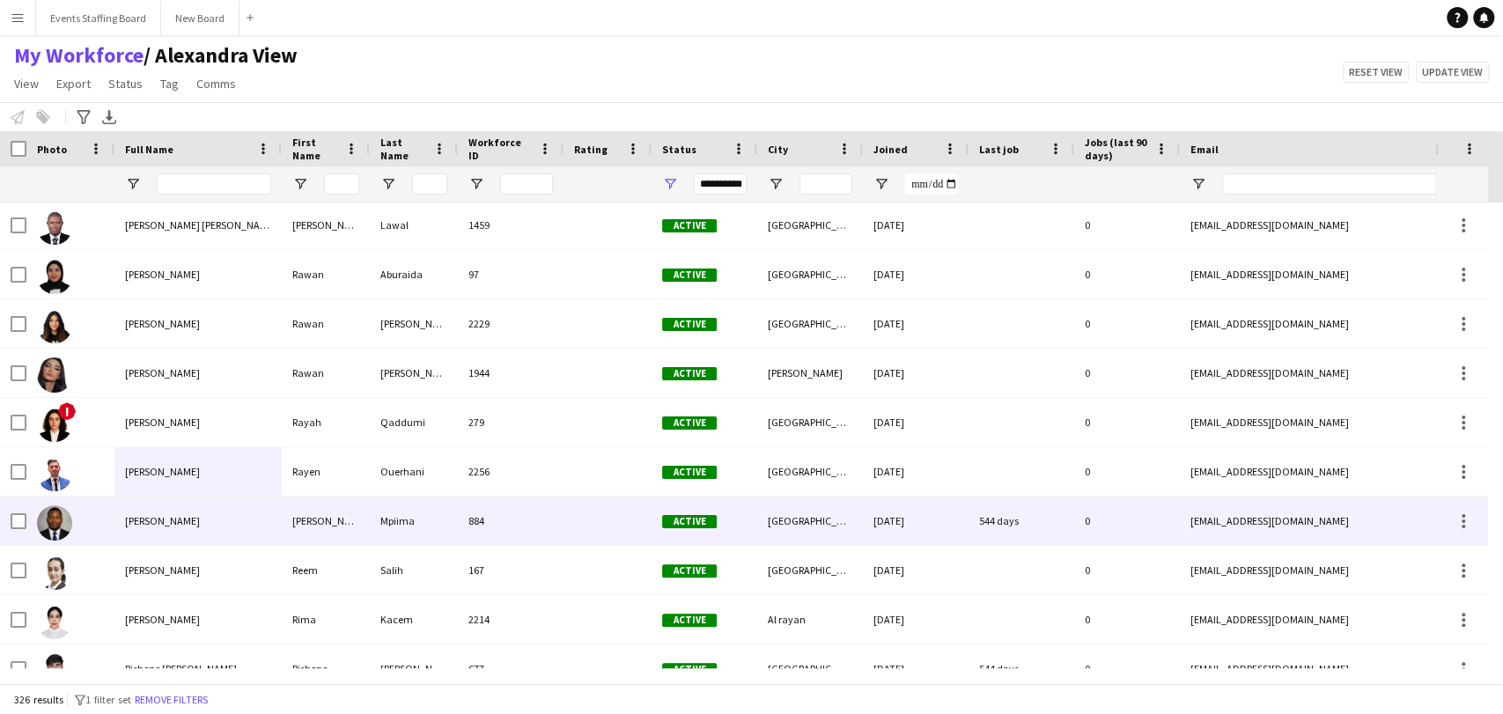
click at [166, 527] on span "Raymond Mpiima" at bounding box center [162, 520] width 75 height 13
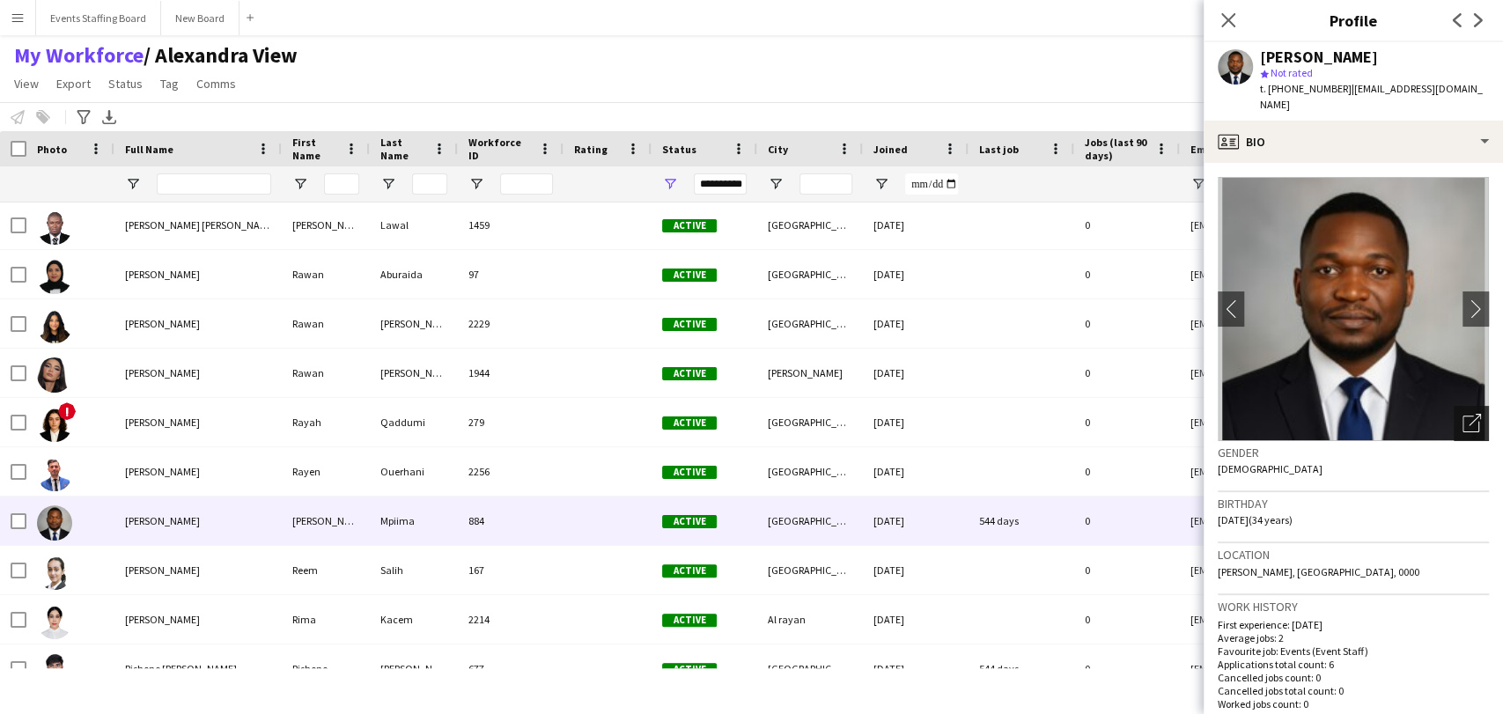
click at [1454, 414] on div "Open photos pop-in" at bounding box center [1471, 423] width 35 height 35
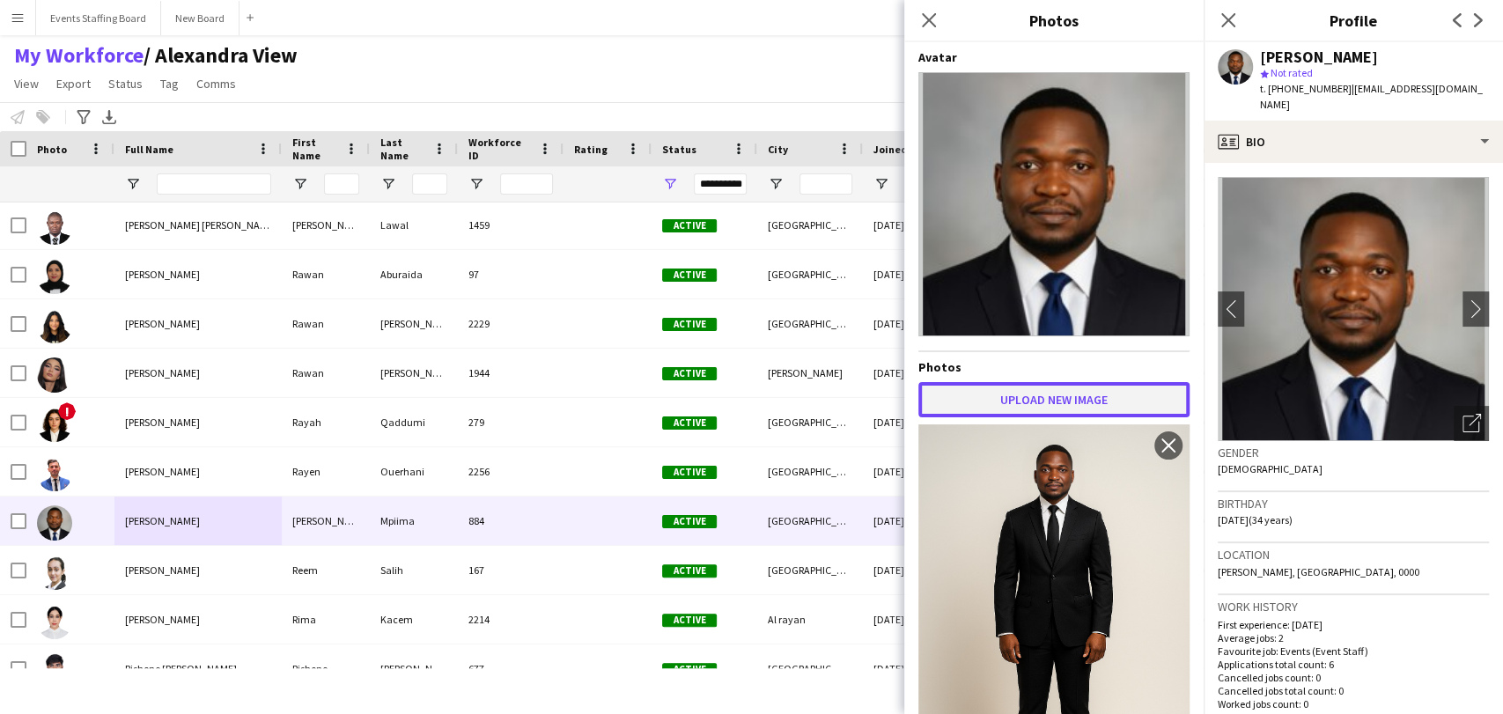
click at [1069, 395] on button "Upload new image" at bounding box center [1053, 399] width 271 height 35
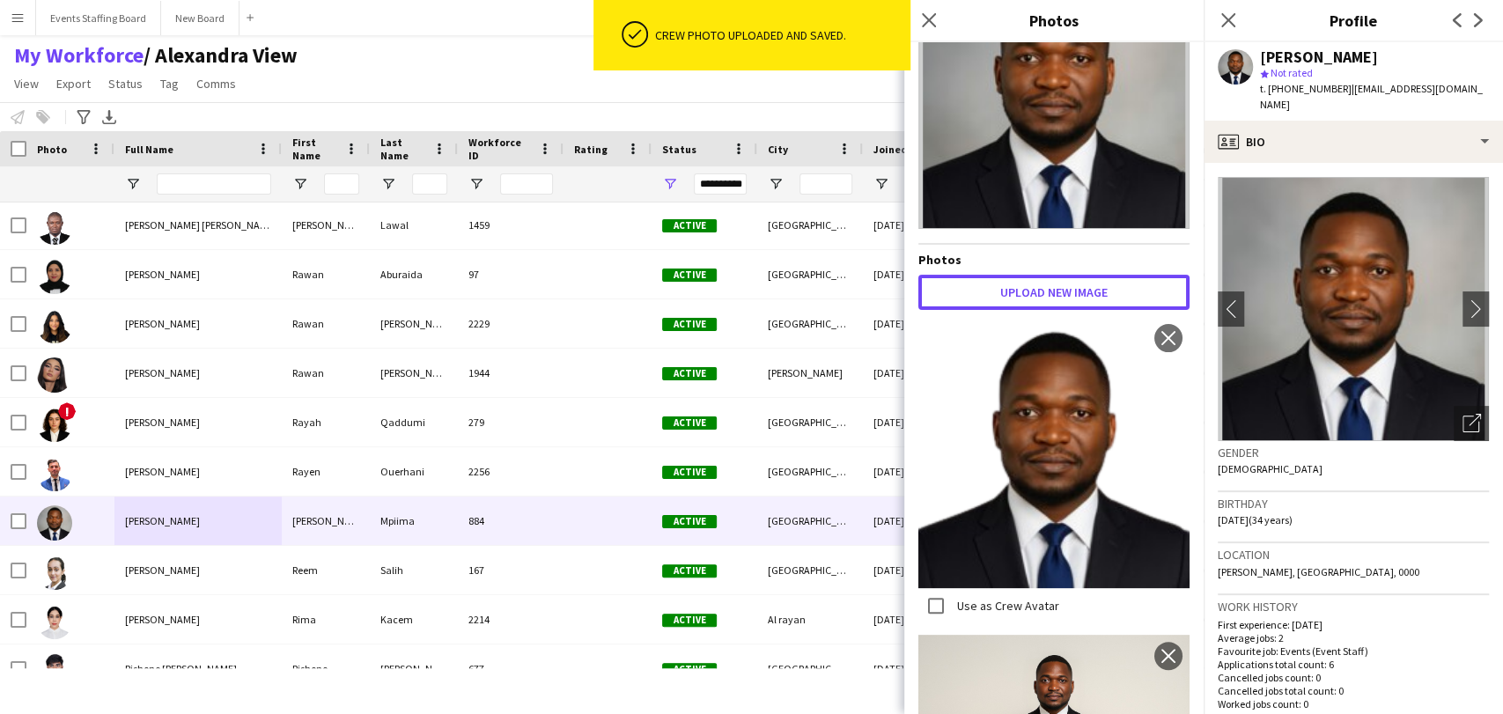
scroll to position [293, 0]
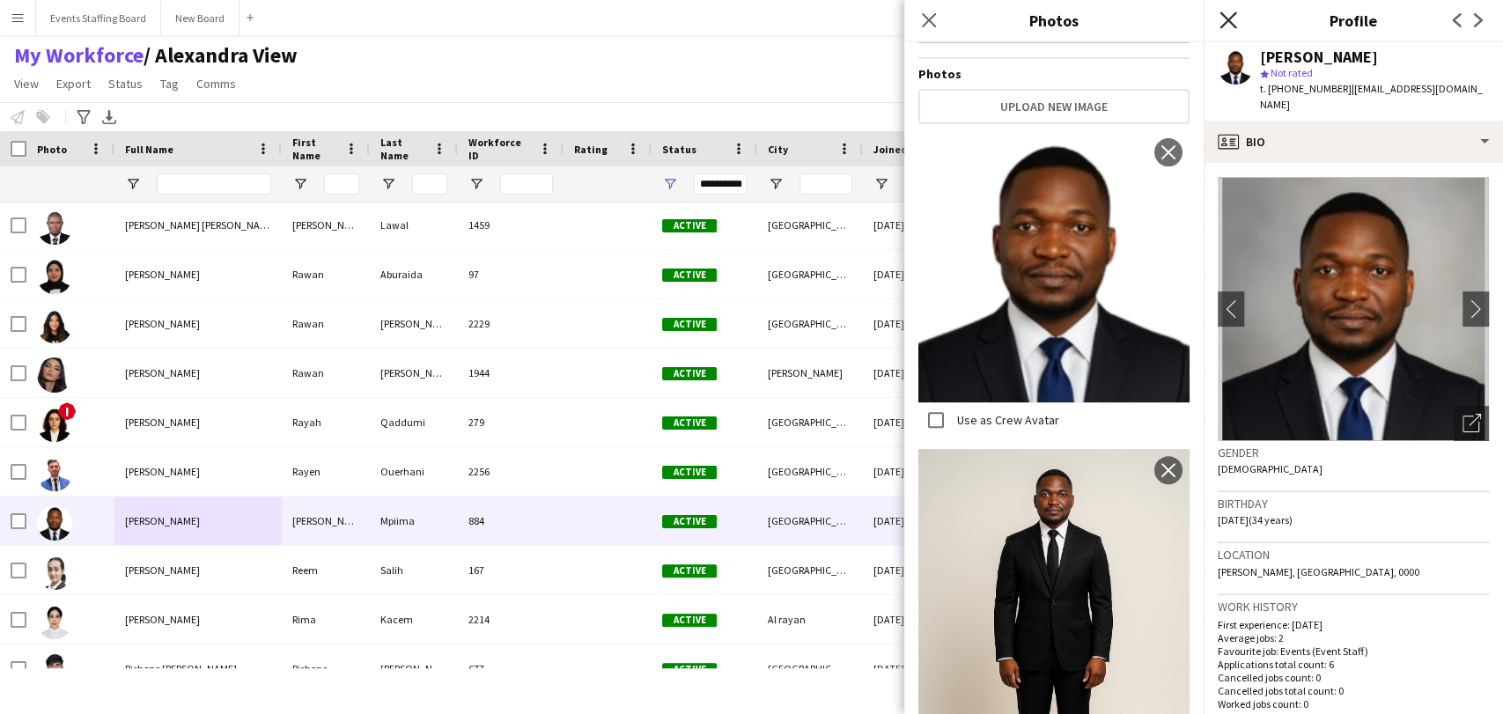
click at [1227, 22] on icon at bounding box center [1228, 19] width 17 height 17
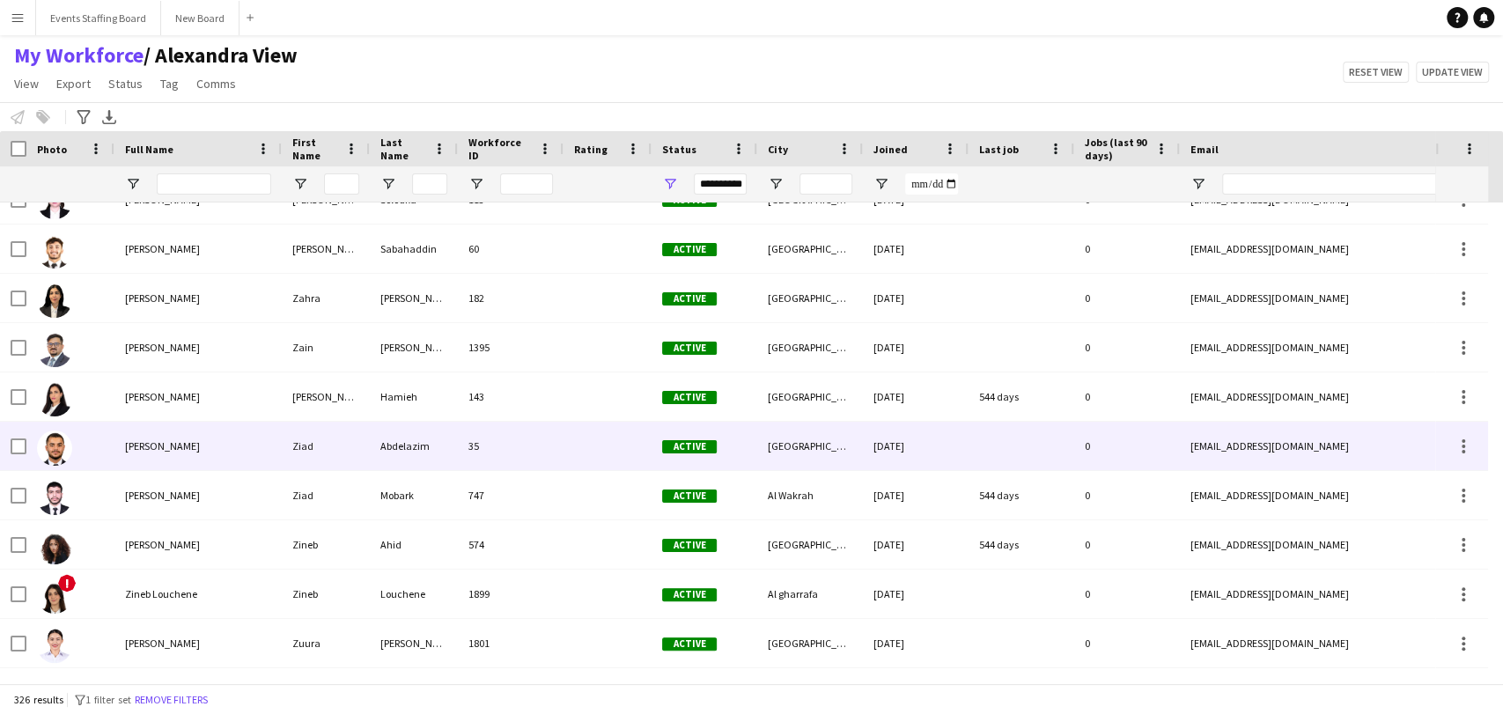
click at [145, 429] on div "Ziad Abdelazim" at bounding box center [197, 446] width 167 height 48
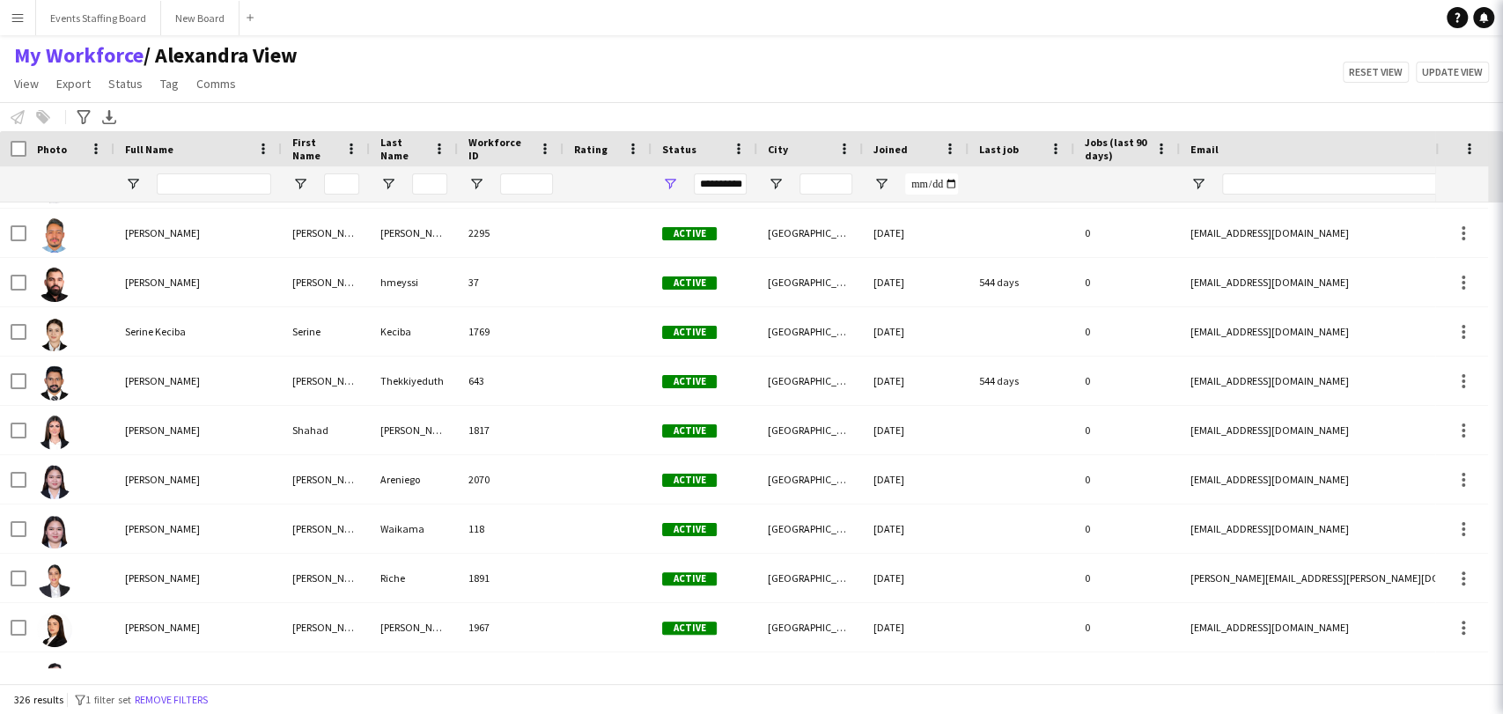
click at [451, 70] on div "My Workforce / Alexandra View View Views Default view Alexandra View April Live…" at bounding box center [751, 72] width 1503 height 60
click at [185, 711] on div "326 results filter-1 1 filter set Remove filters" at bounding box center [751, 699] width 1503 height 30
click at [183, 699] on button "Remove filters" at bounding box center [171, 699] width 80 height 19
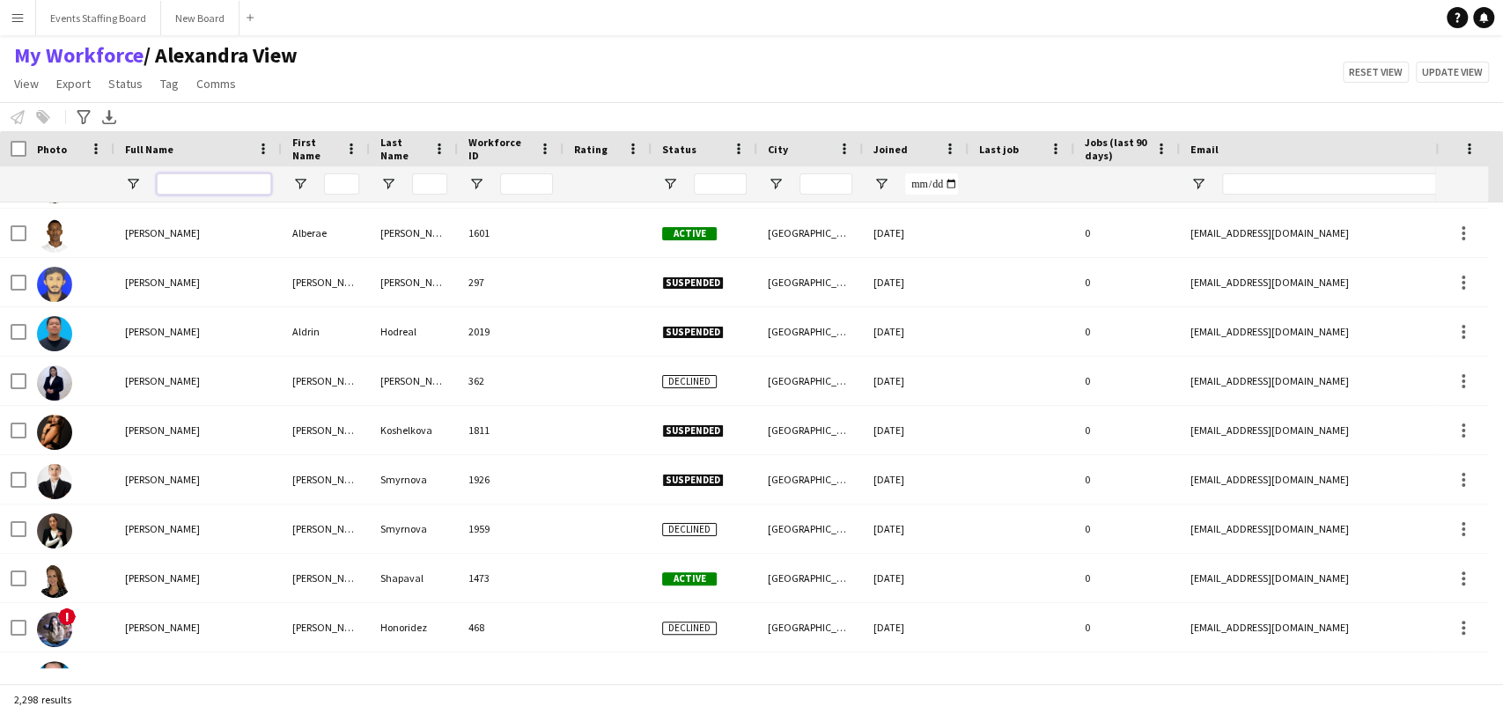
click at [183, 188] on input "Full Name Filter Input" at bounding box center [214, 183] width 114 height 21
type input "******"
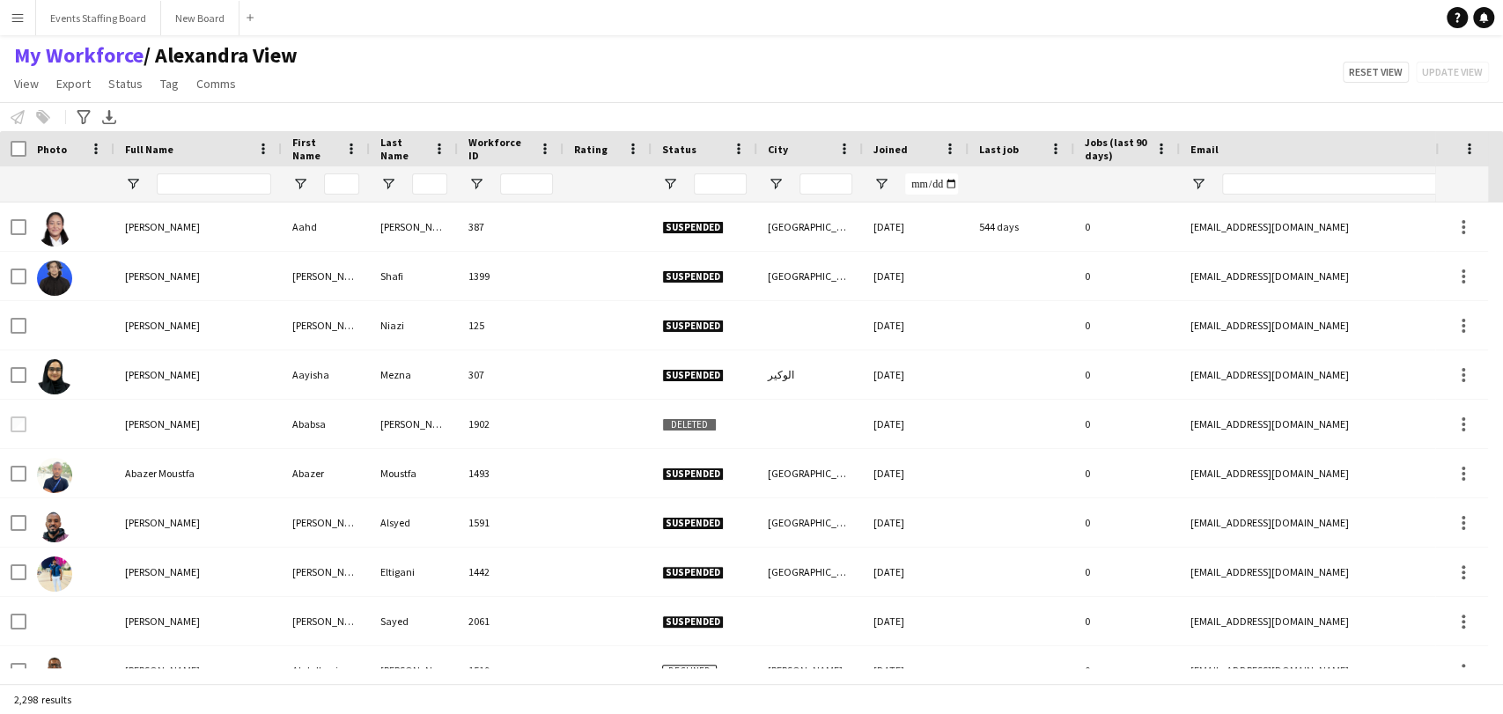
click at [204, 195] on div at bounding box center [214, 183] width 114 height 35
click at [200, 178] on input "Full Name Filter Input" at bounding box center [214, 183] width 114 height 21
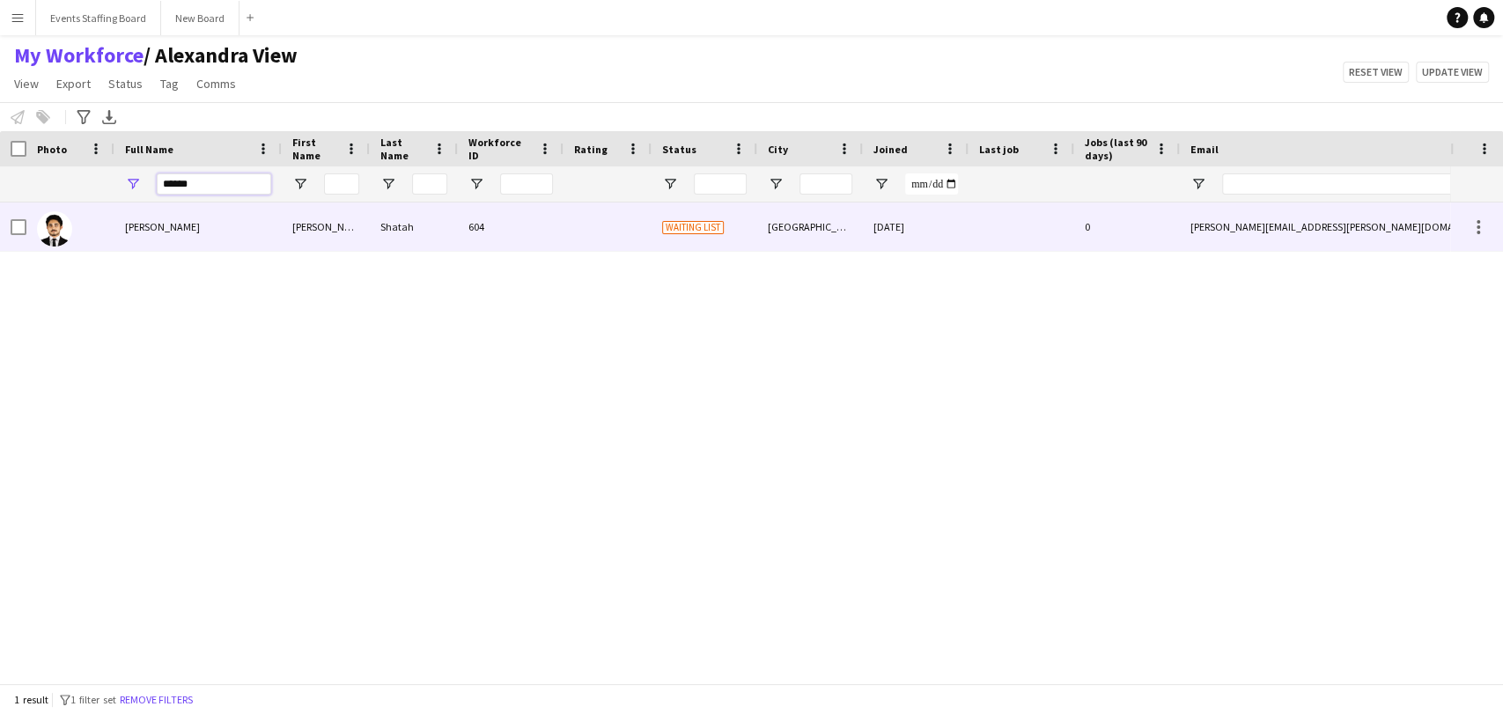
type input "******"
click at [137, 220] on span "[PERSON_NAME]" at bounding box center [162, 226] width 75 height 13
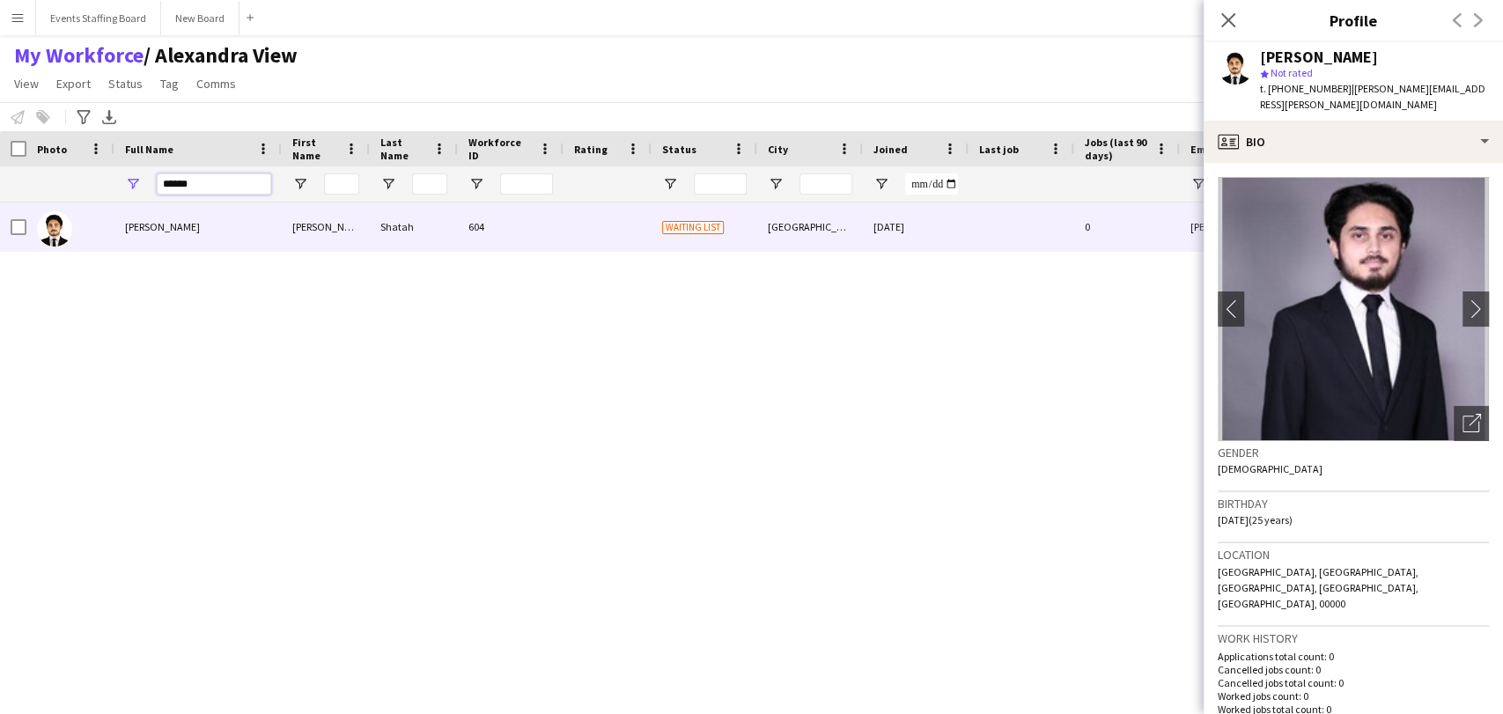
click at [178, 175] on input "******" at bounding box center [214, 183] width 114 height 21
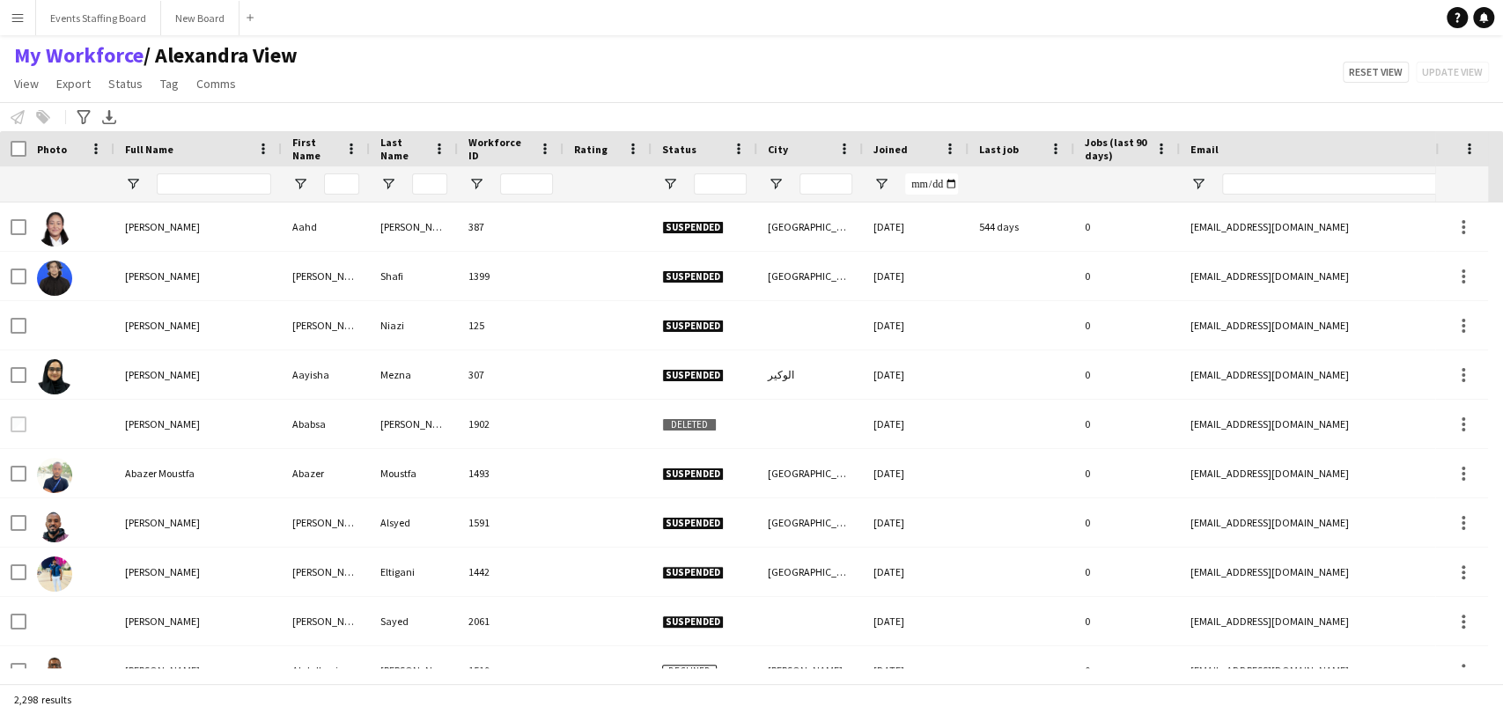
click at [182, 195] on div at bounding box center [214, 183] width 114 height 35
click at [187, 192] on input "Full Name Filter Input" at bounding box center [214, 183] width 114 height 21
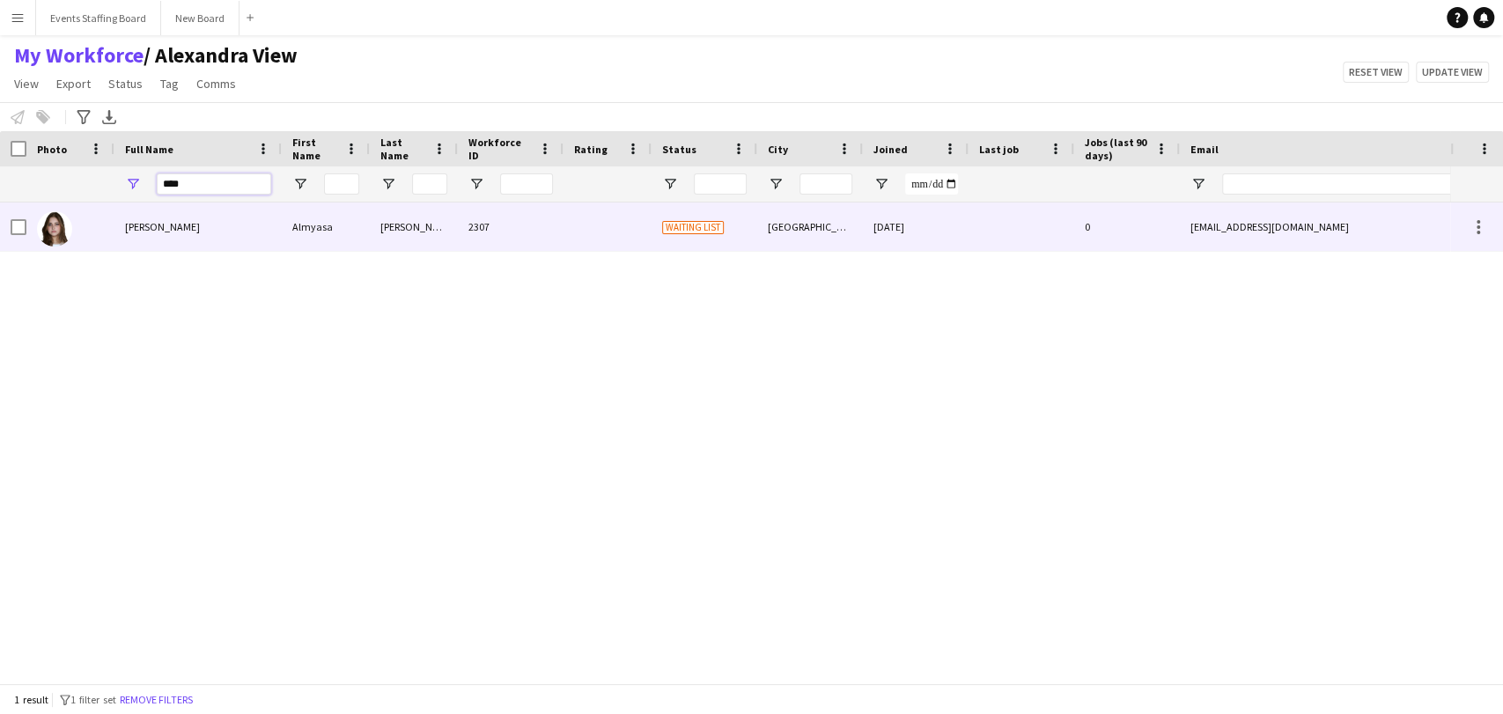
type input "****"
click at [123, 229] on div "[PERSON_NAME]" at bounding box center [197, 227] width 167 height 48
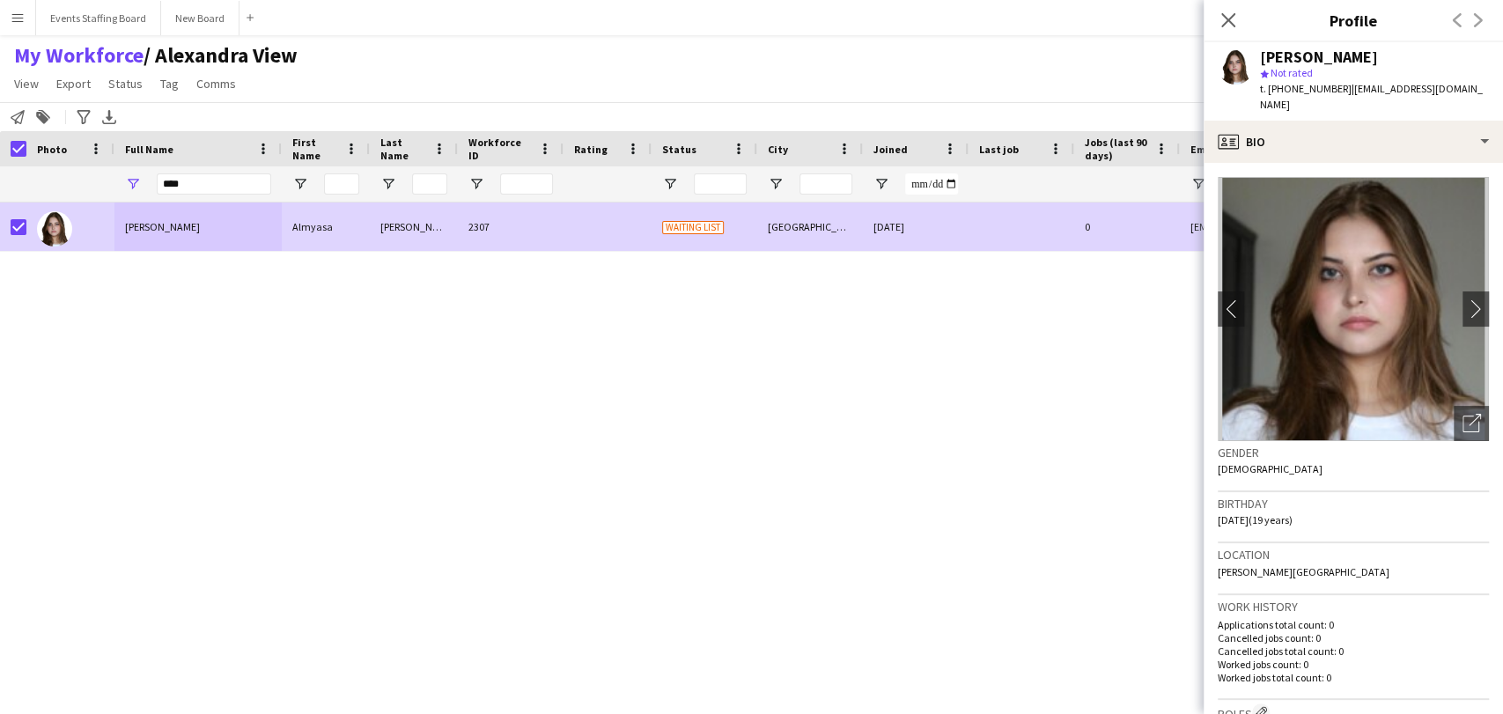
click at [116, 98] on app-page-menu "View Views Default view [PERSON_NAME] View April Live Force Tracking Sheet Mout…" at bounding box center [156, 85] width 312 height 33
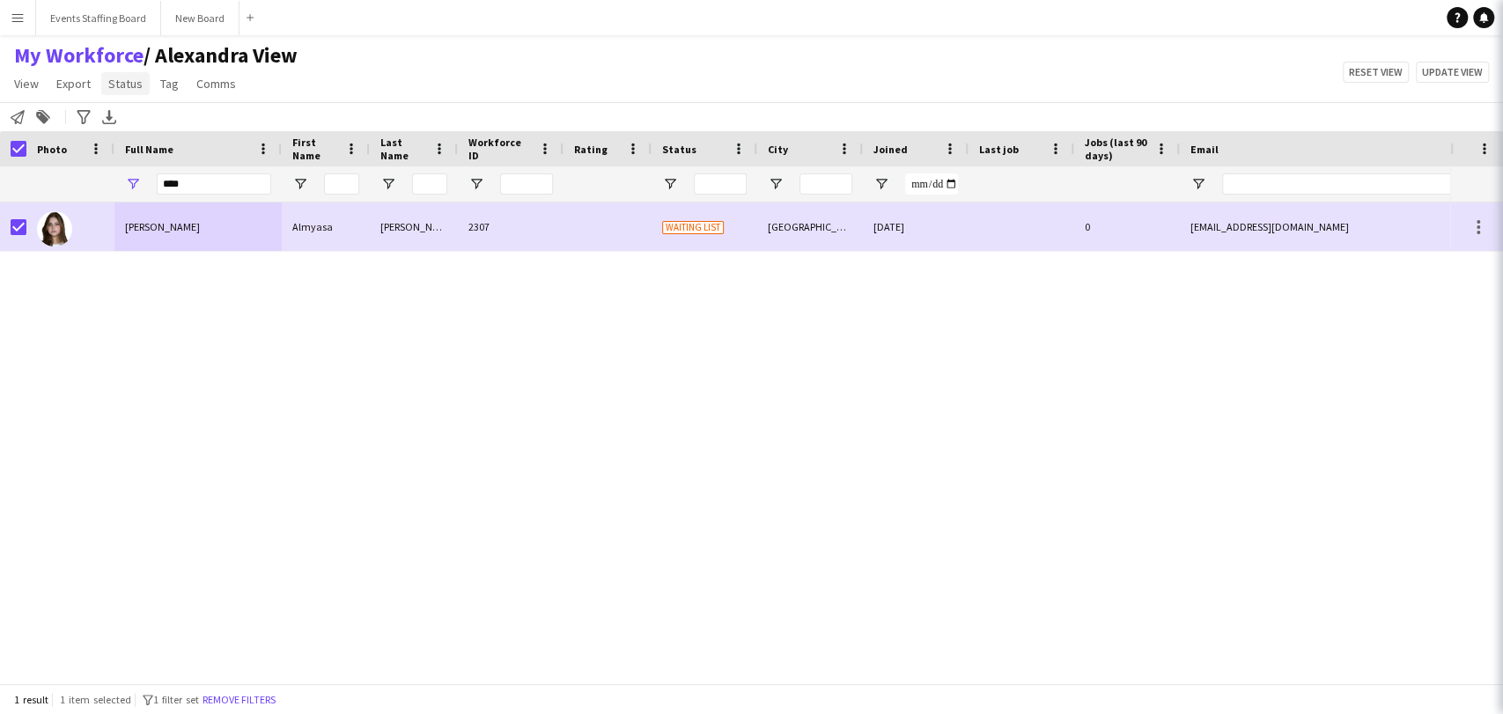
click at [114, 87] on span "Status" at bounding box center [125, 84] width 34 height 16
click at [122, 112] on link "Edit" at bounding box center [162, 121] width 123 height 37
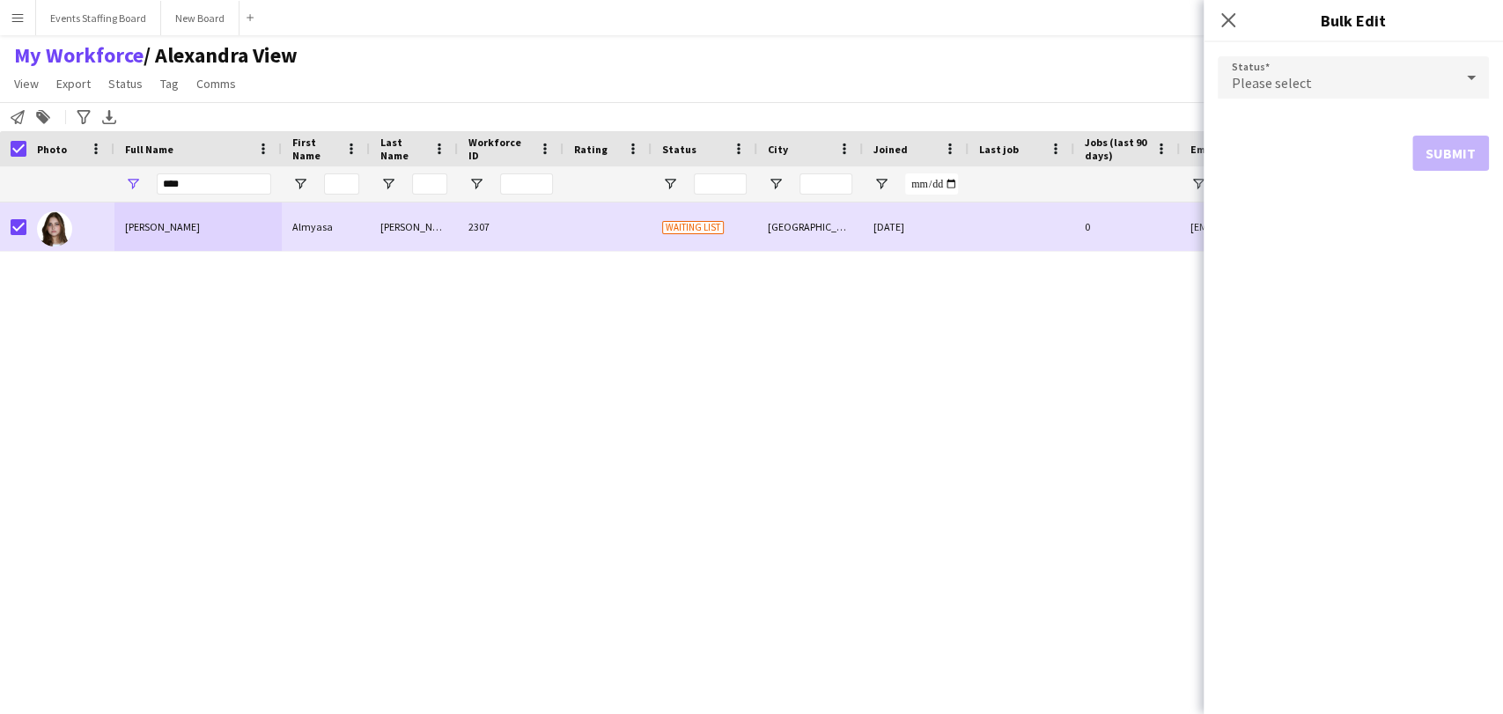
click at [1338, 46] on form "Status Please select Submit" at bounding box center [1353, 113] width 271 height 143
click at [1333, 55] on form "Status Please select Submit" at bounding box center [1353, 113] width 271 height 143
click at [1328, 73] on div "Please select" at bounding box center [1336, 77] width 236 height 42
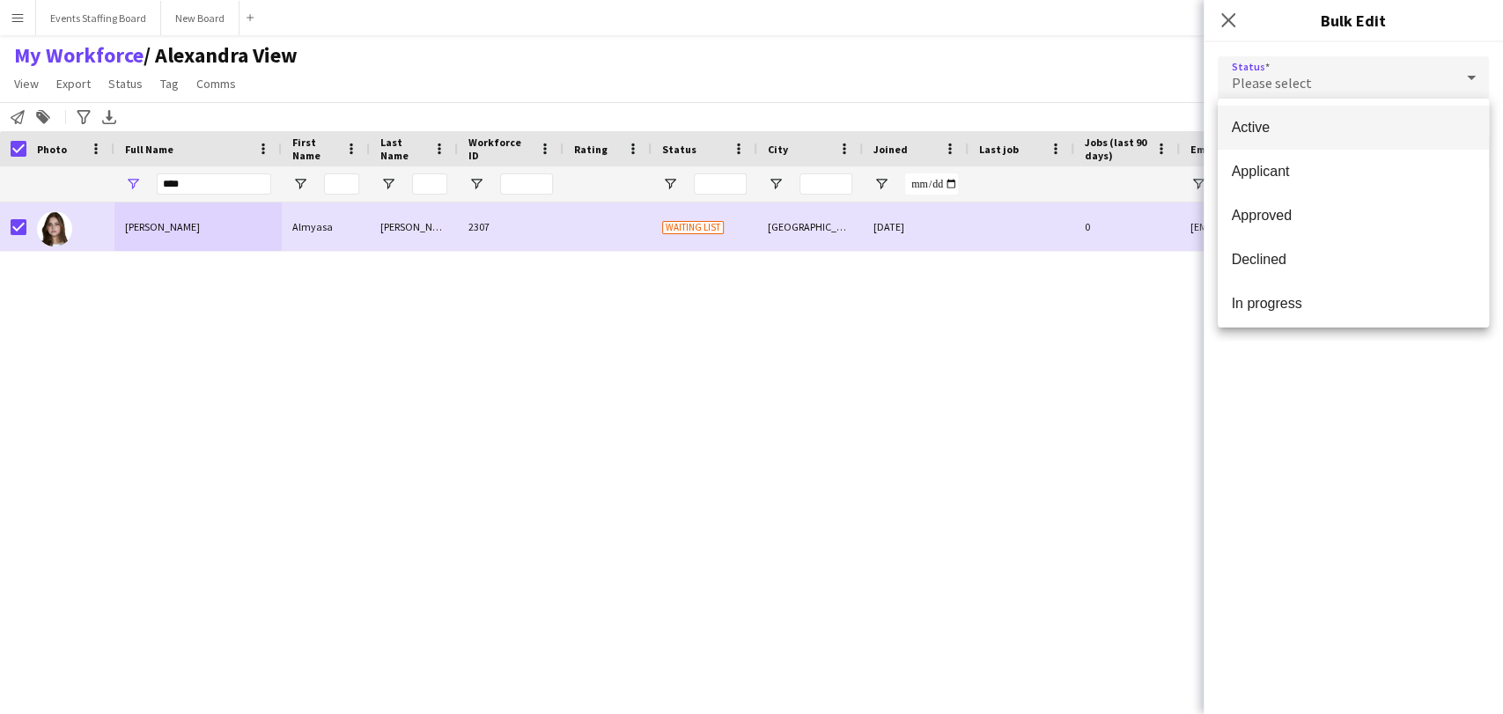
click at [1291, 119] on span "Active" at bounding box center [1353, 127] width 243 height 17
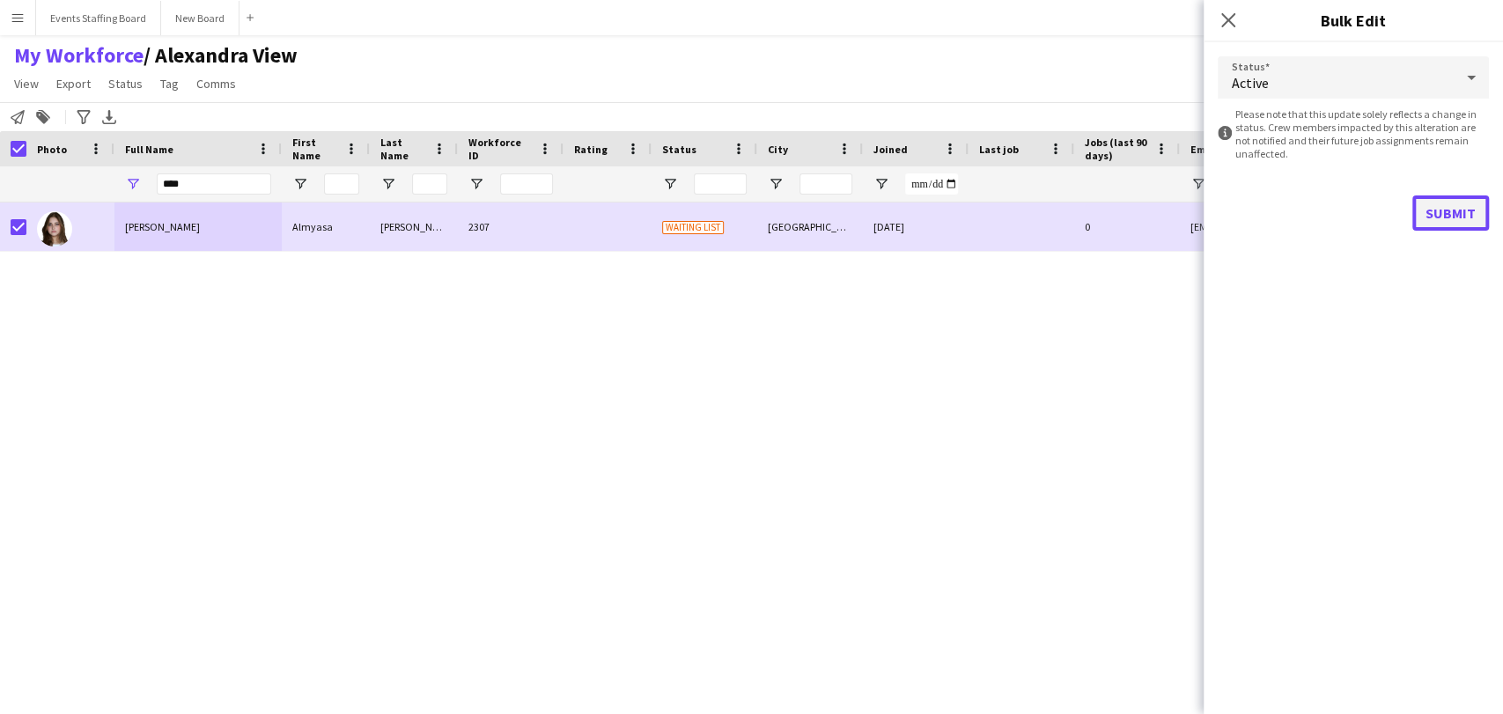
click at [1459, 213] on button "Submit" at bounding box center [1450, 212] width 77 height 35
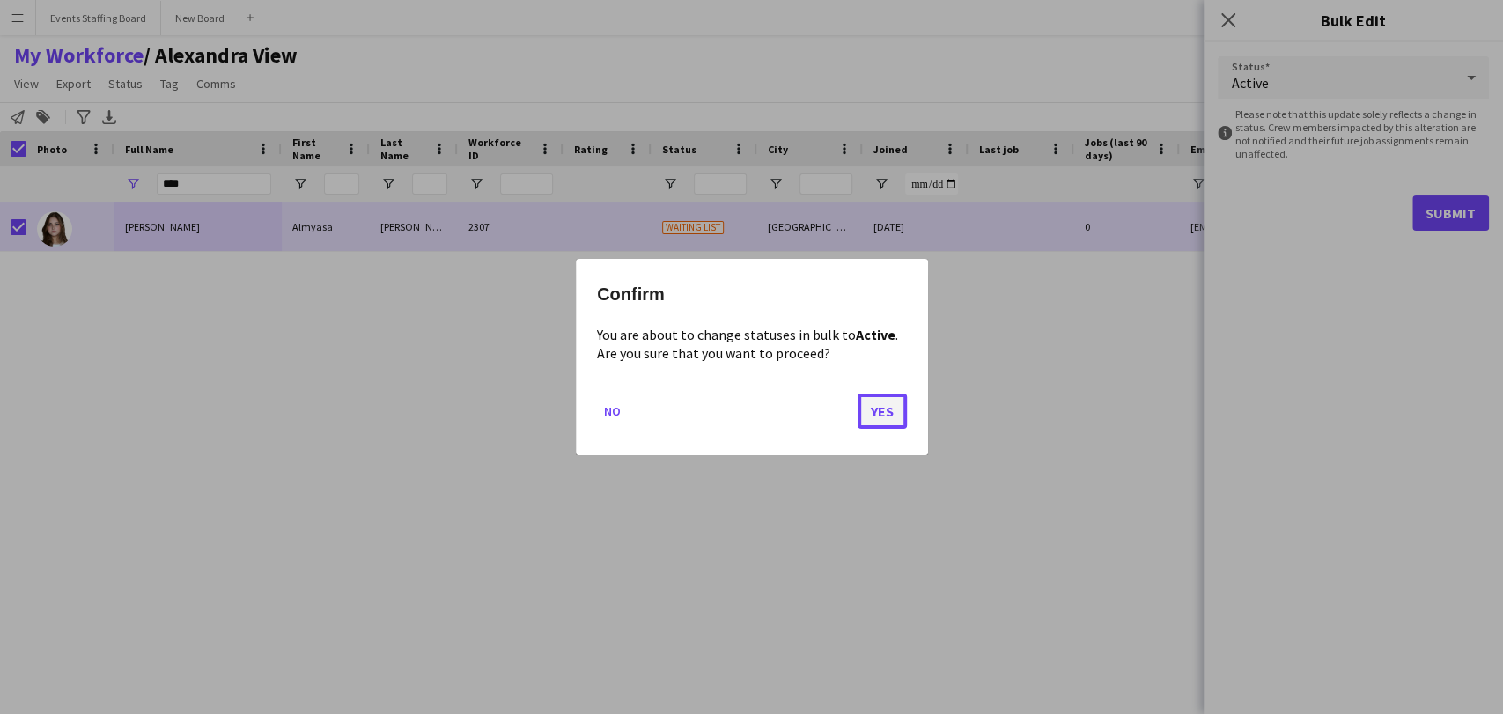
click at [886, 417] on button "Yes" at bounding box center [882, 411] width 49 height 35
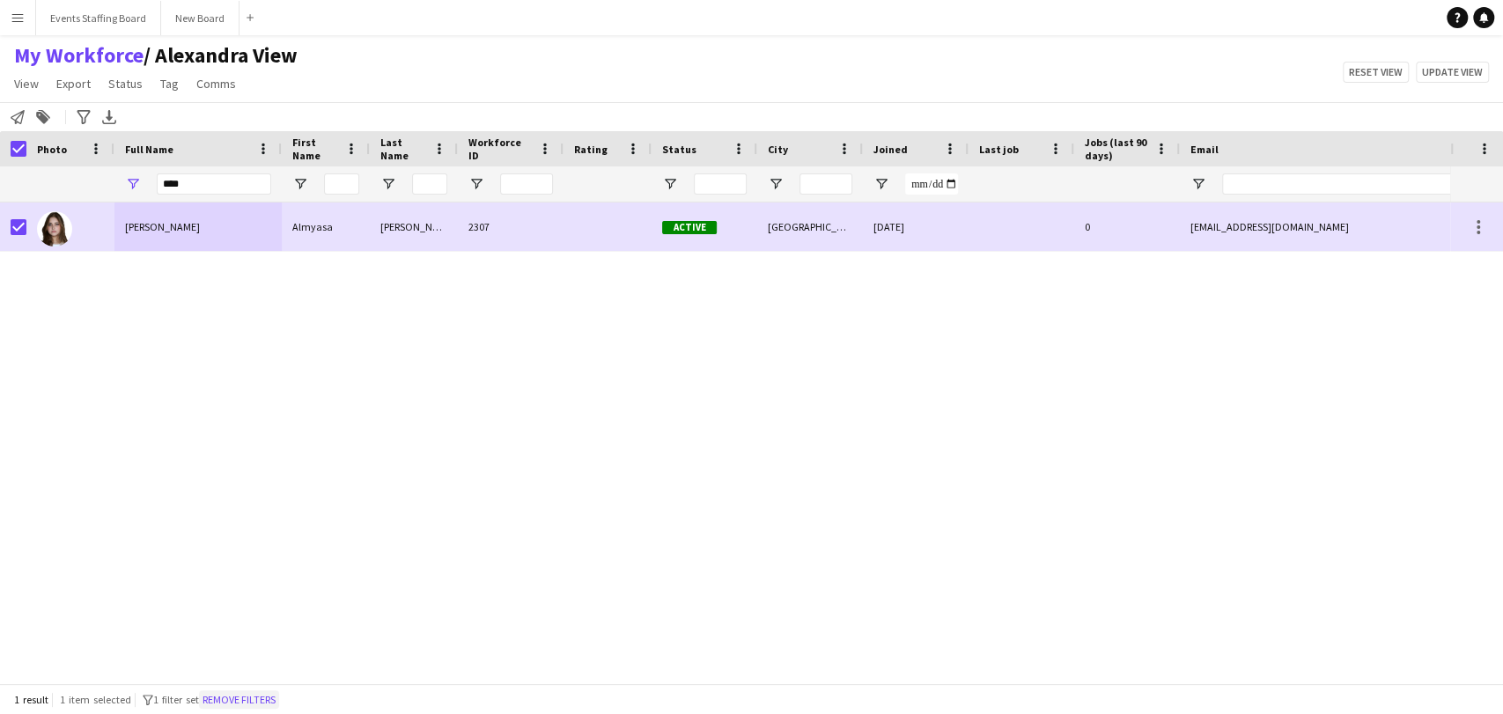
click at [233, 698] on button "Remove filters" at bounding box center [239, 699] width 80 height 19
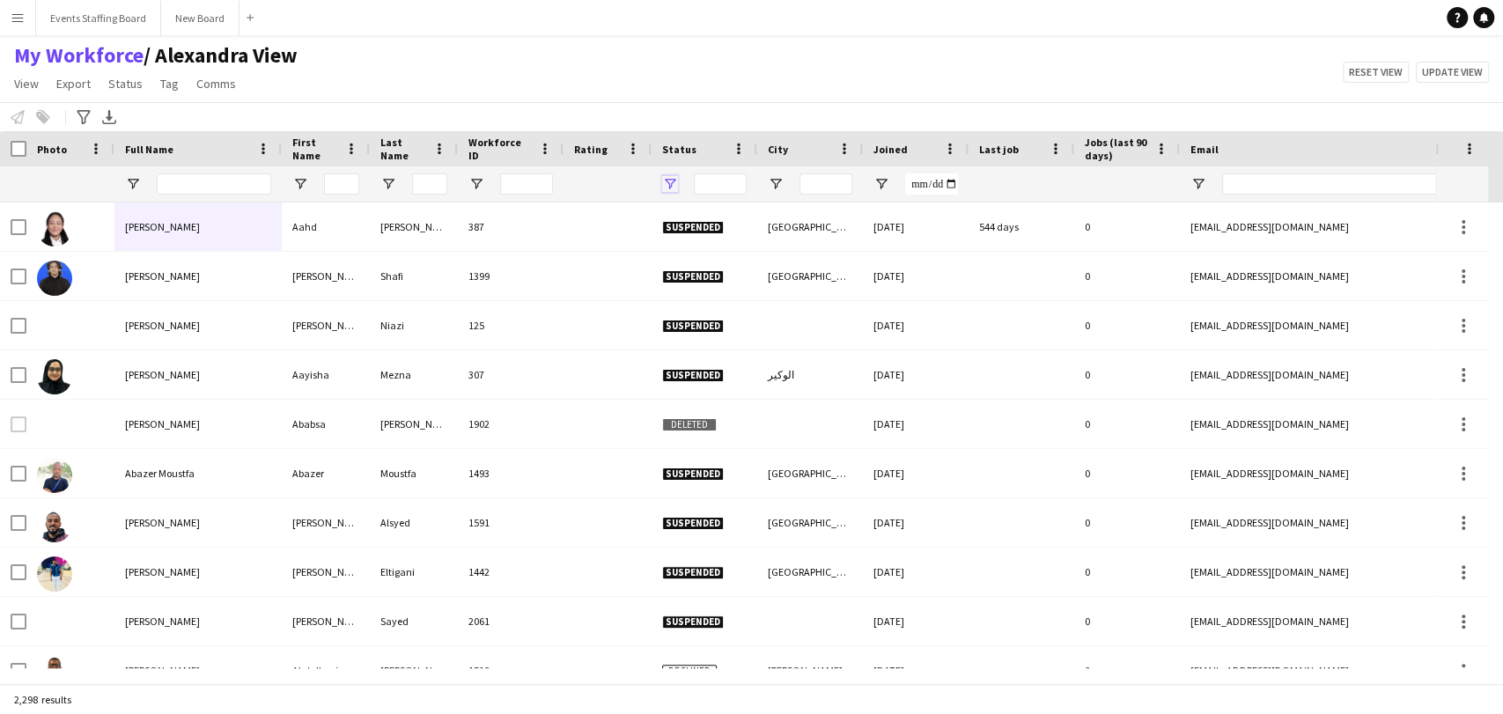
click at [671, 178] on span "Open Filter Menu" at bounding box center [670, 184] width 16 height 16
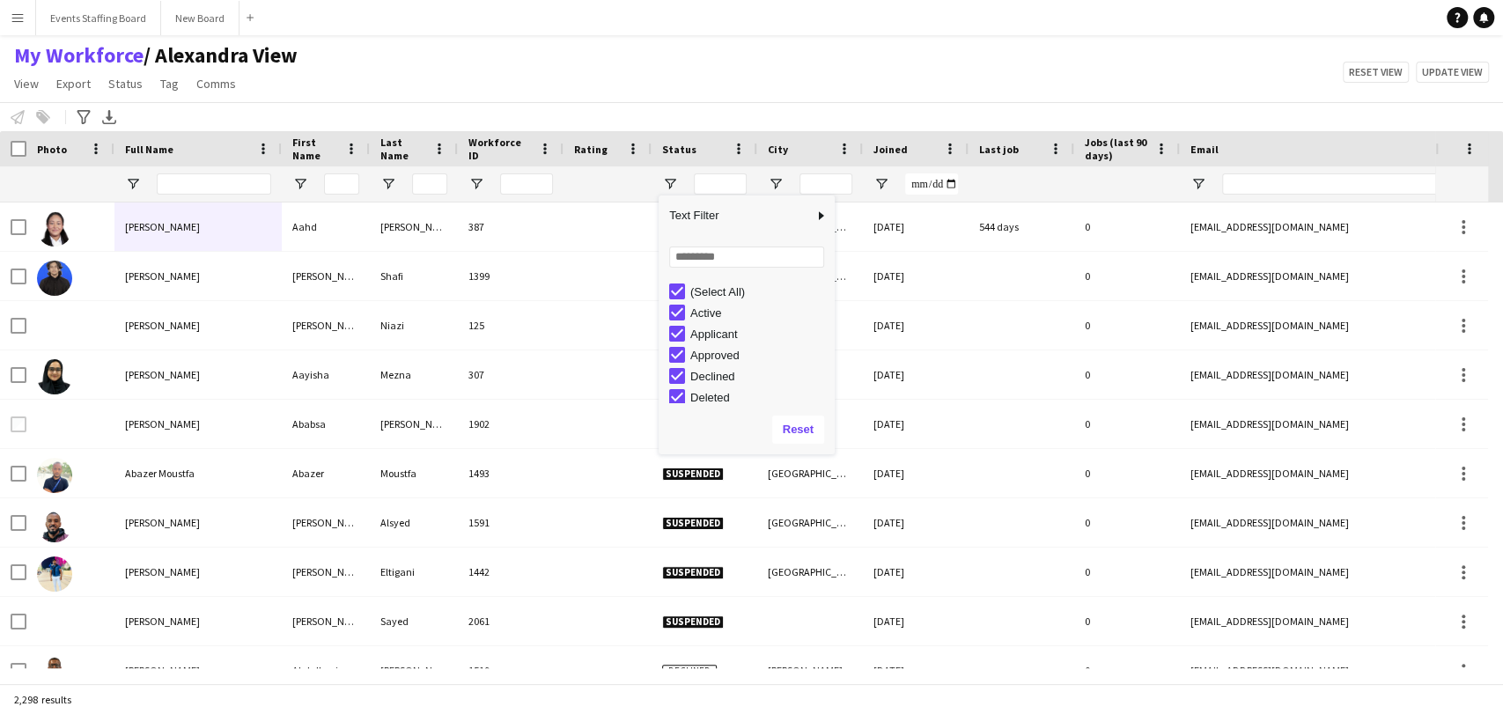
click at [723, 287] on div "(Select All)" at bounding box center [759, 291] width 139 height 13
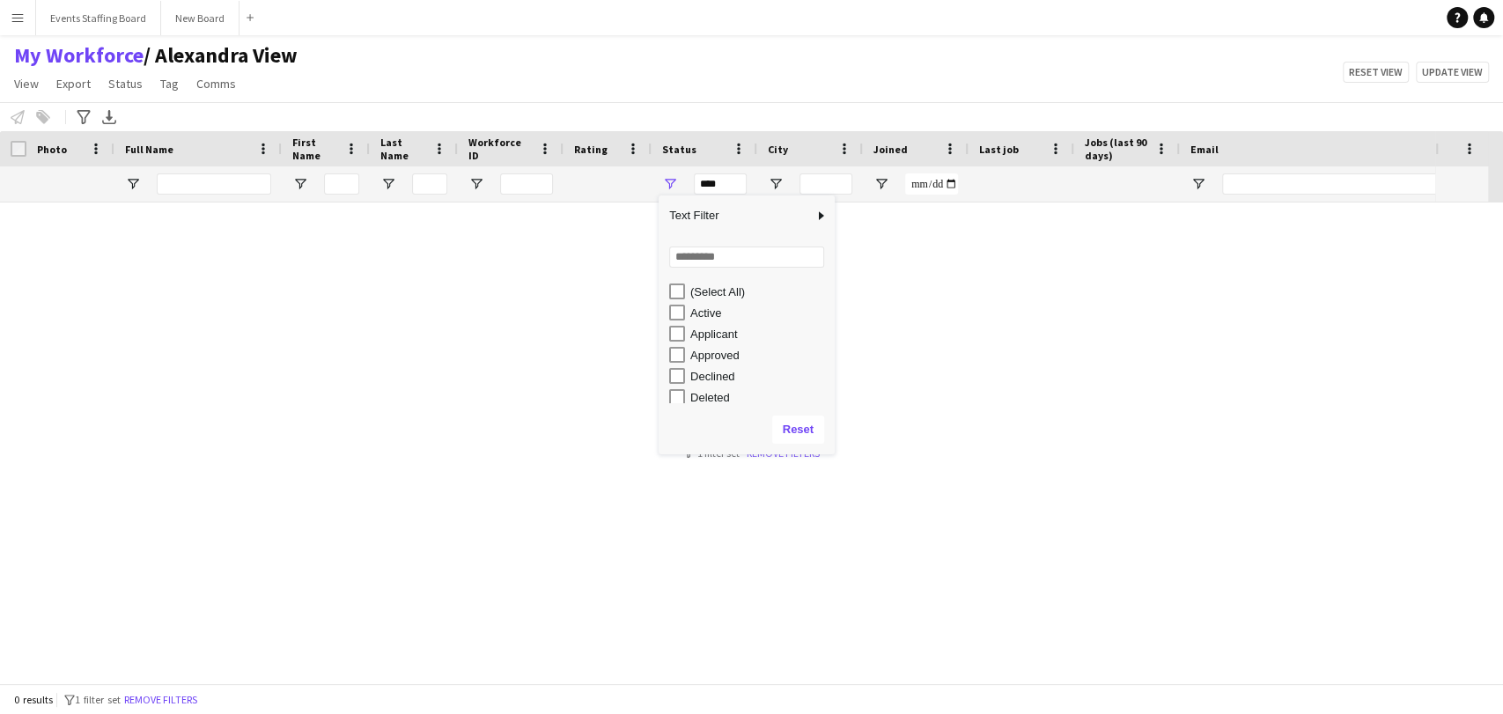
click at [699, 334] on div "Applicant" at bounding box center [759, 334] width 139 height 13
type input "**********"
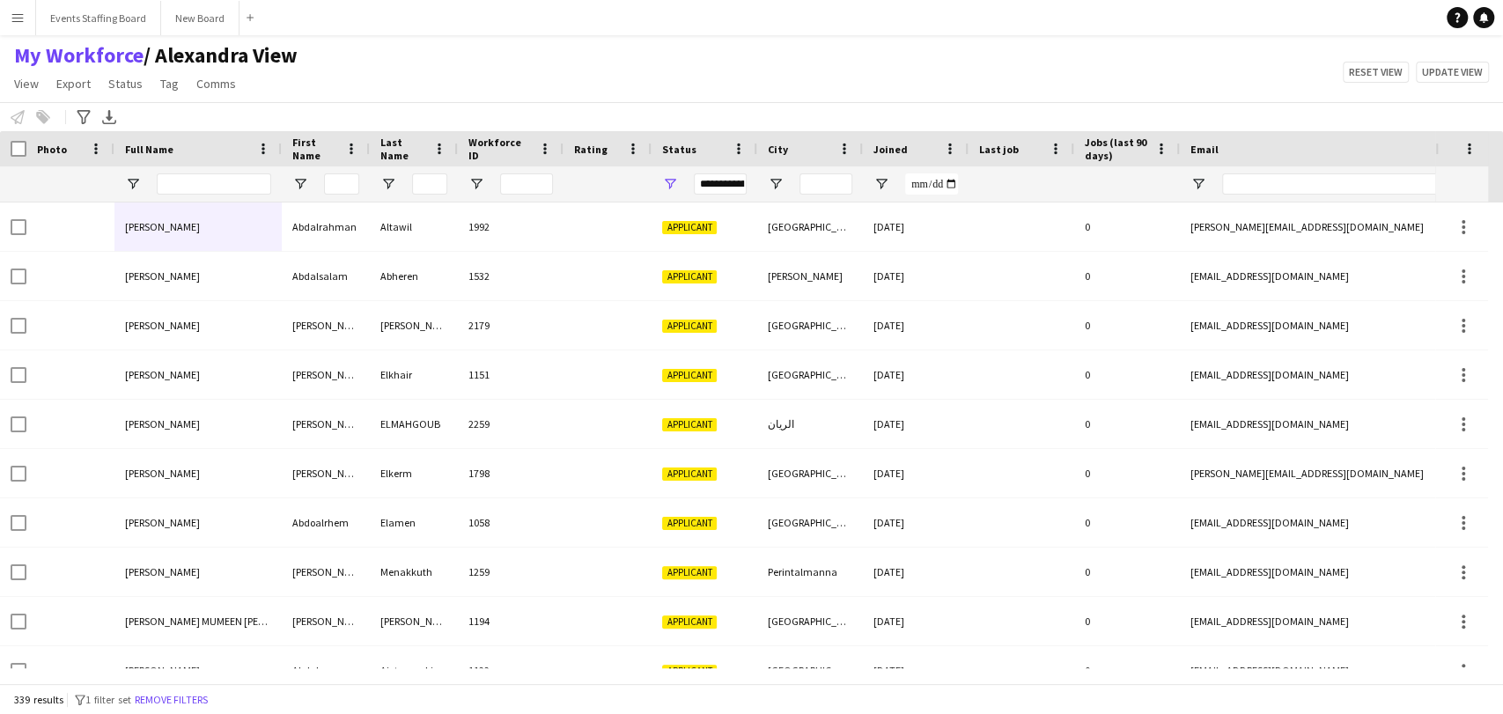
click at [451, 55] on div "My Workforce / [PERSON_NAME] View View Views Default view [PERSON_NAME] View Ap…" at bounding box center [751, 72] width 1503 height 60
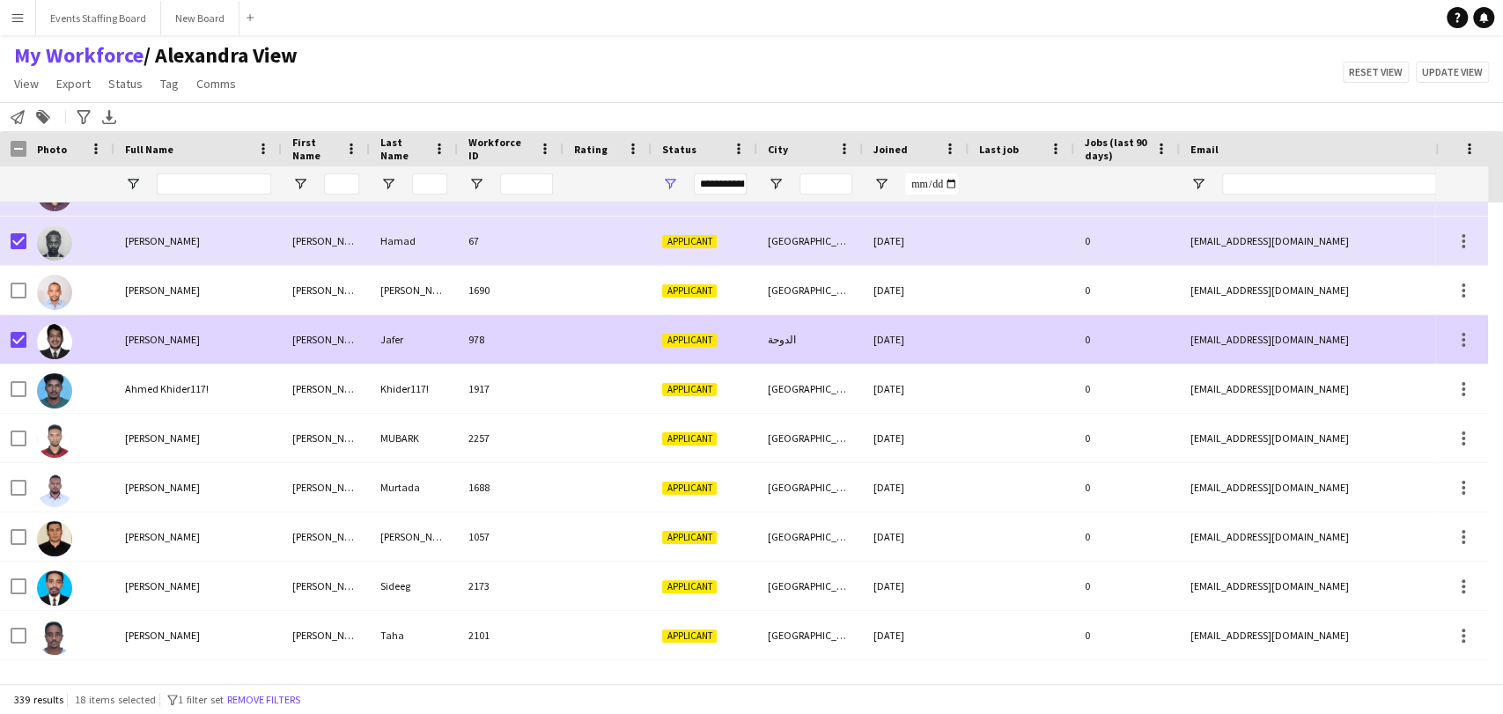
click at [114, 335] on div "Ahmed Jafer" at bounding box center [197, 339] width 167 height 48
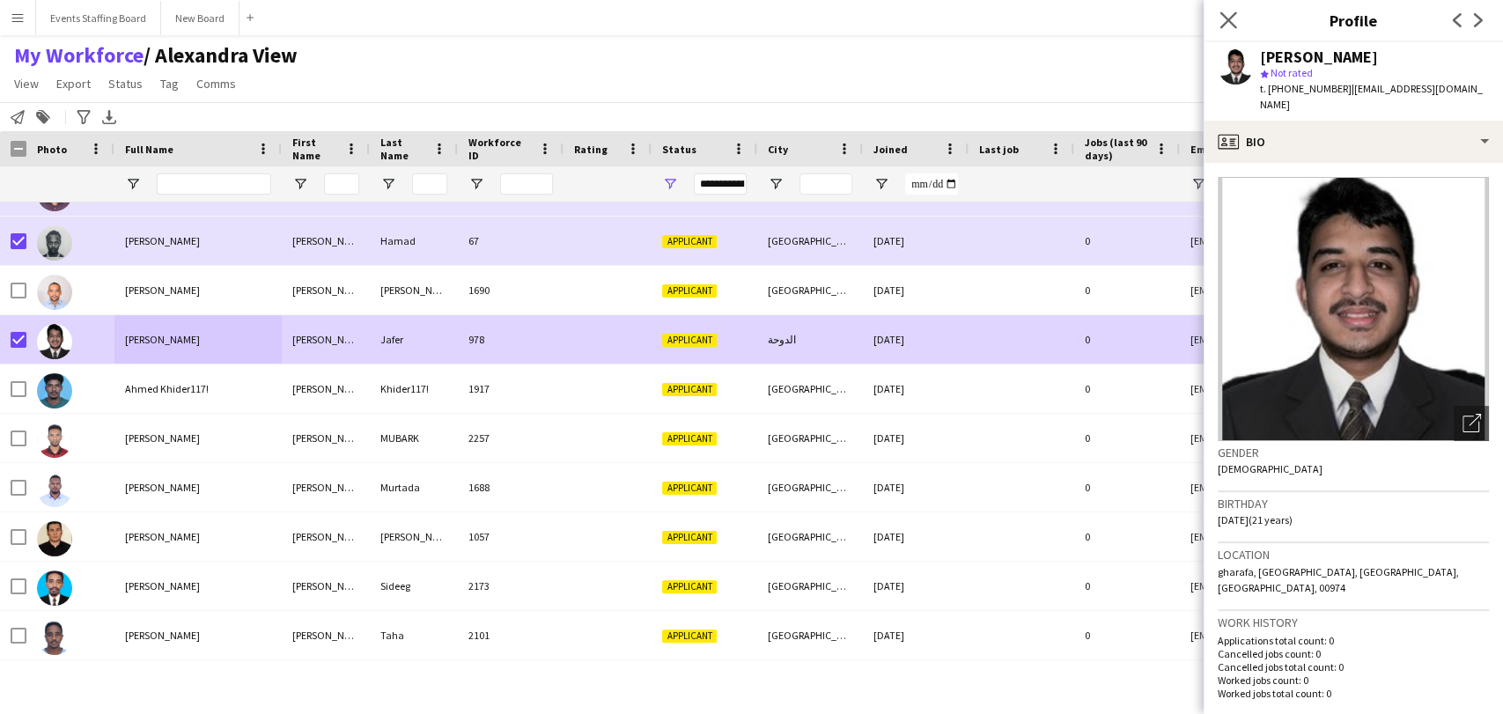
click at [1220, 22] on icon "Close pop-in" at bounding box center [1228, 19] width 17 height 17
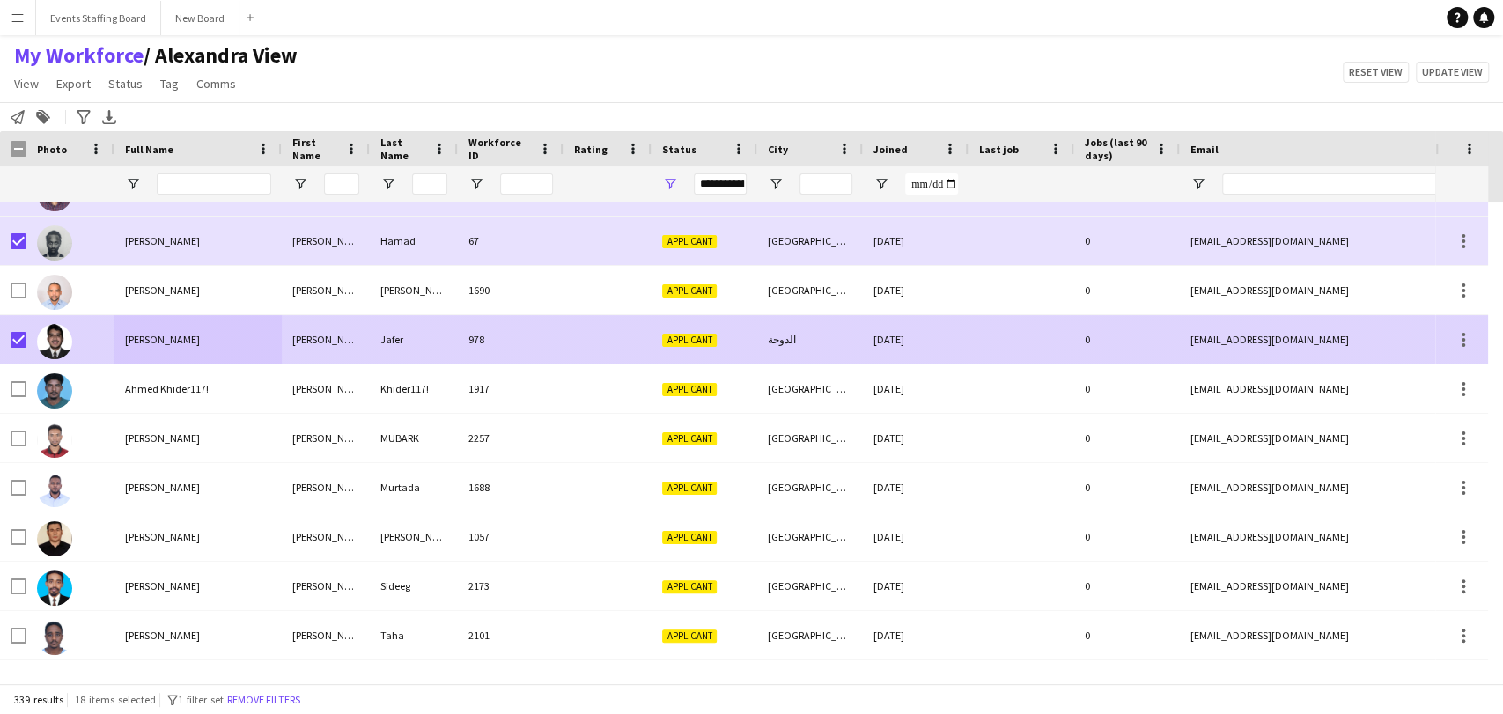
click at [210, 341] on div "Ahmed Jafer" at bounding box center [197, 339] width 167 height 48
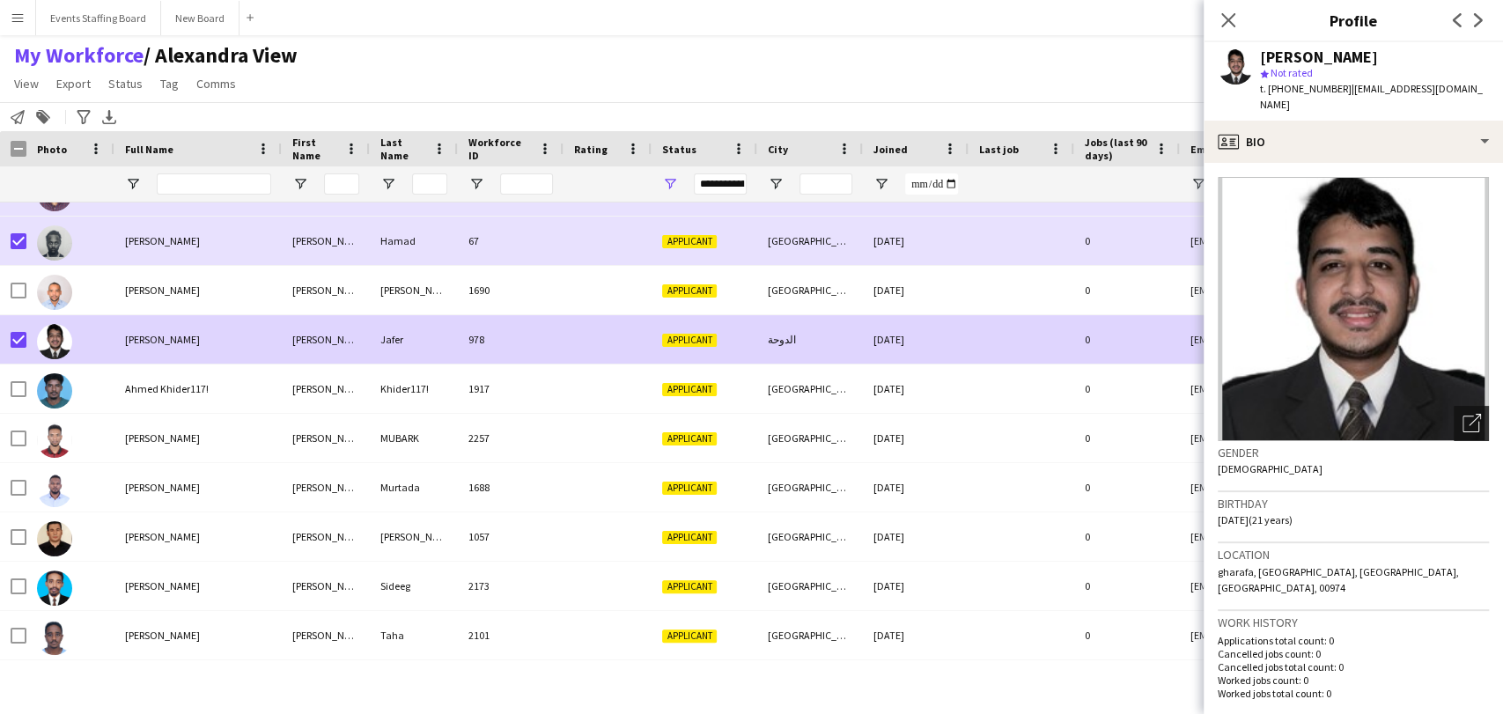
click at [1463, 414] on icon "Open photos pop-in" at bounding box center [1472, 423] width 18 height 18
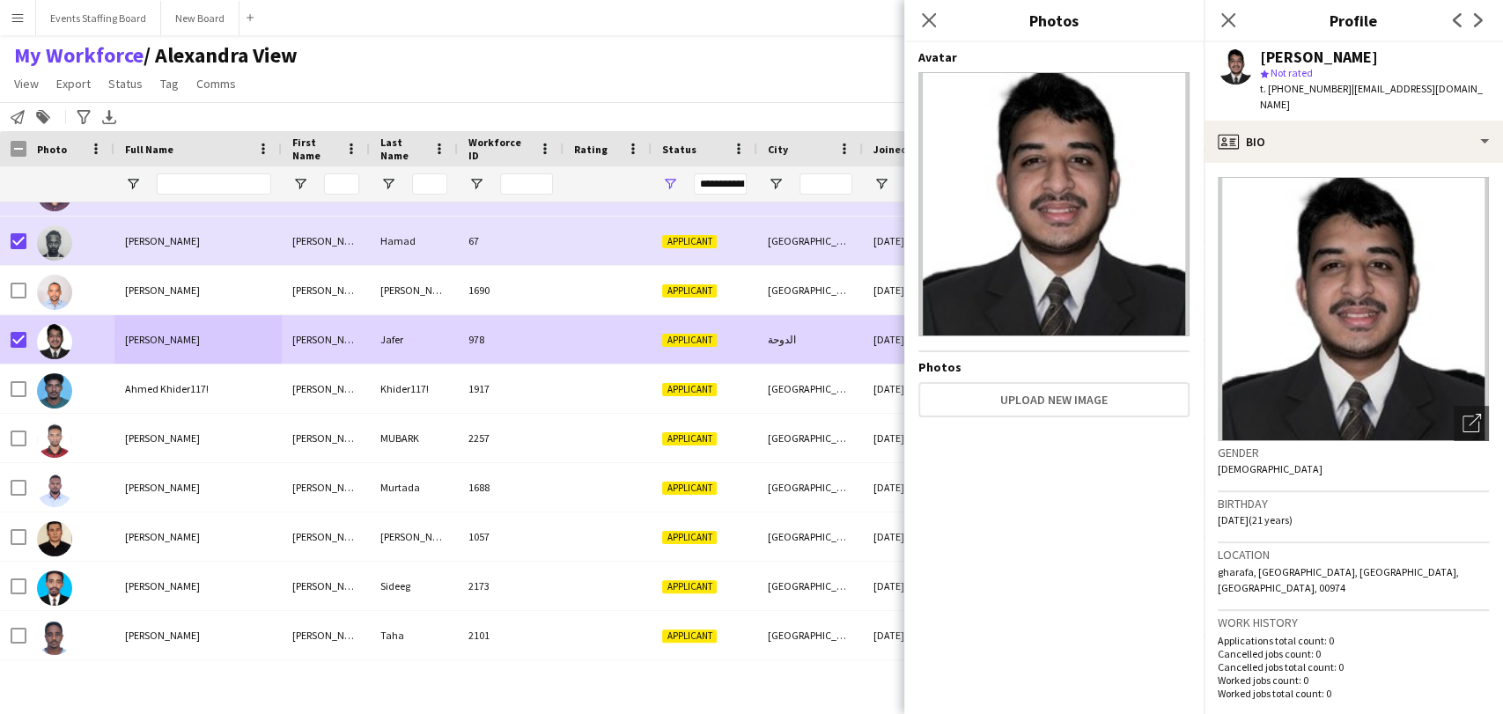
click at [1226, 16] on icon at bounding box center [1228, 20] width 14 height 14
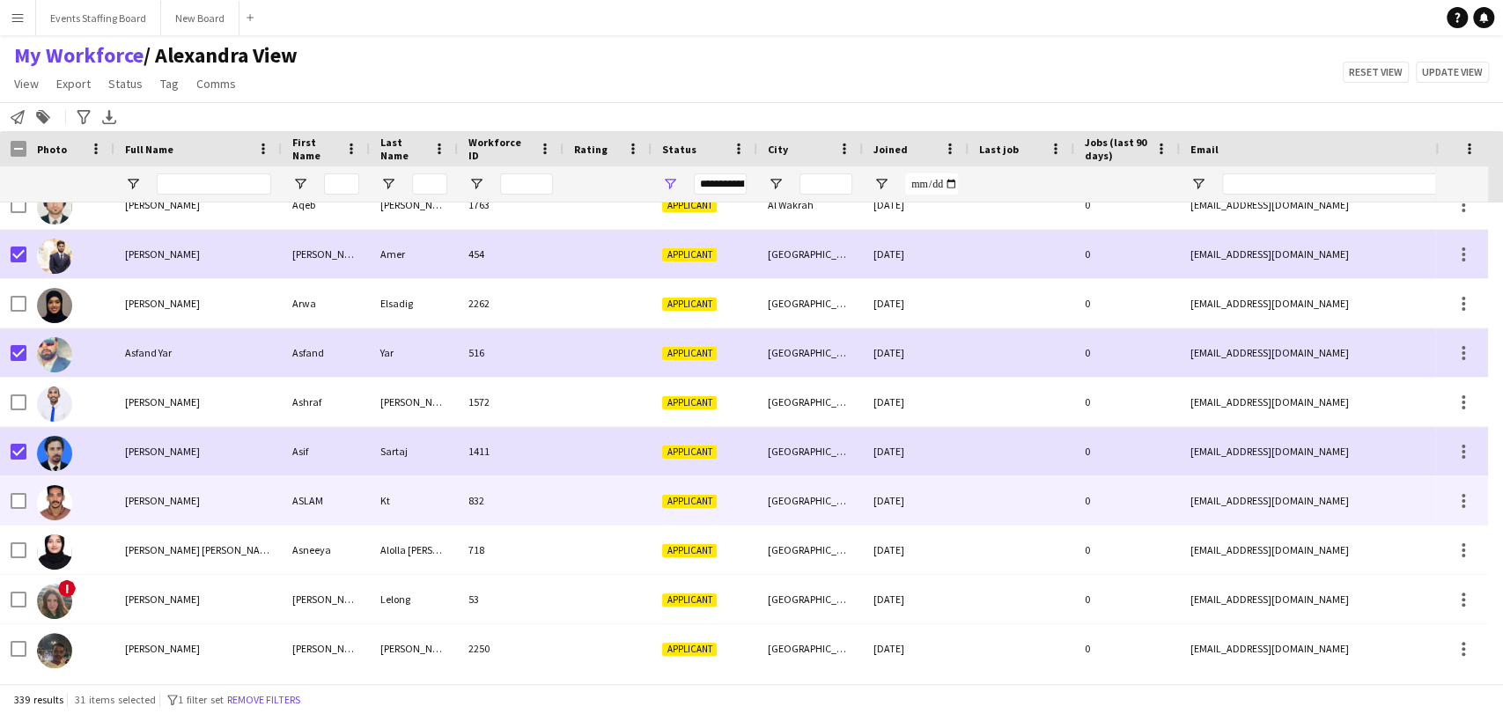
click at [26, 506] on div at bounding box center [70, 500] width 88 height 48
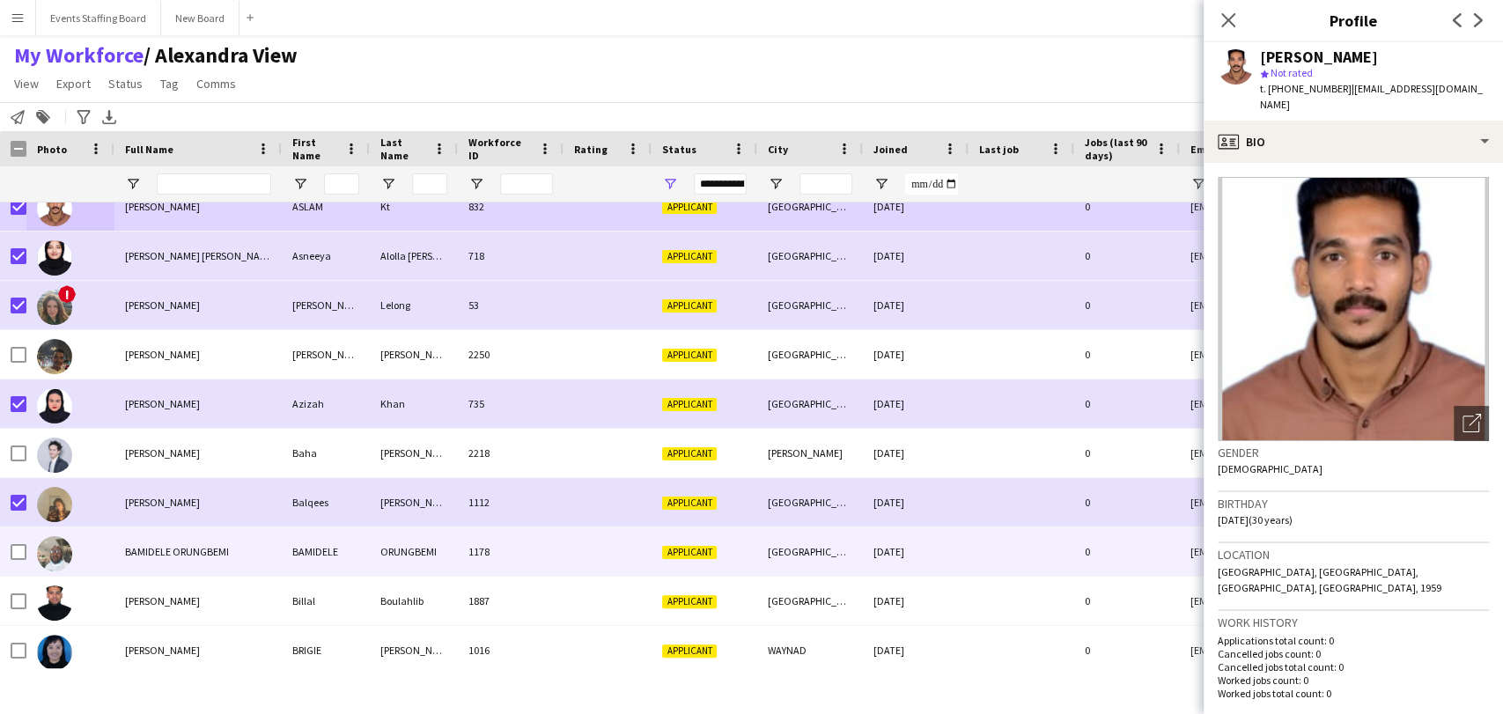
click at [22, 537] on div at bounding box center [19, 551] width 16 height 49
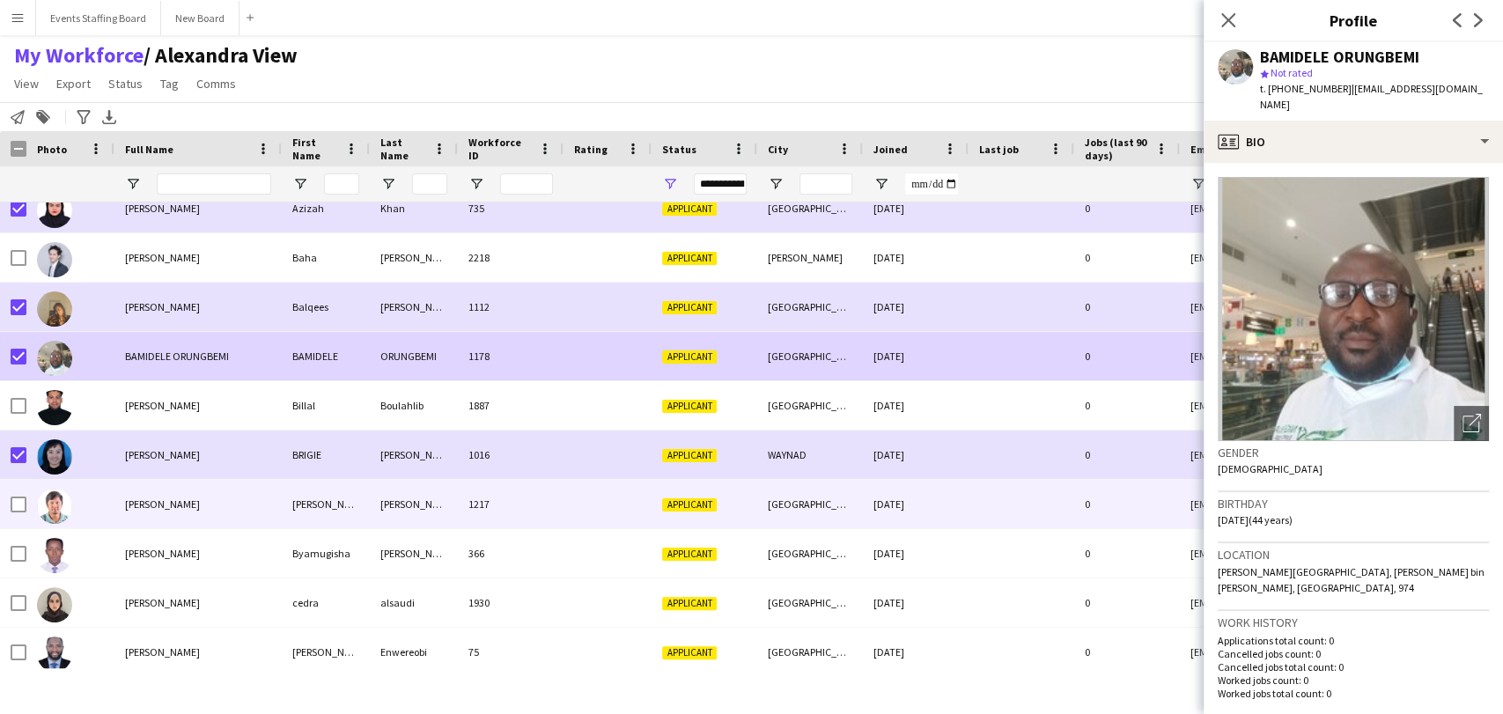
click at [27, 499] on div at bounding box center [70, 504] width 88 height 48
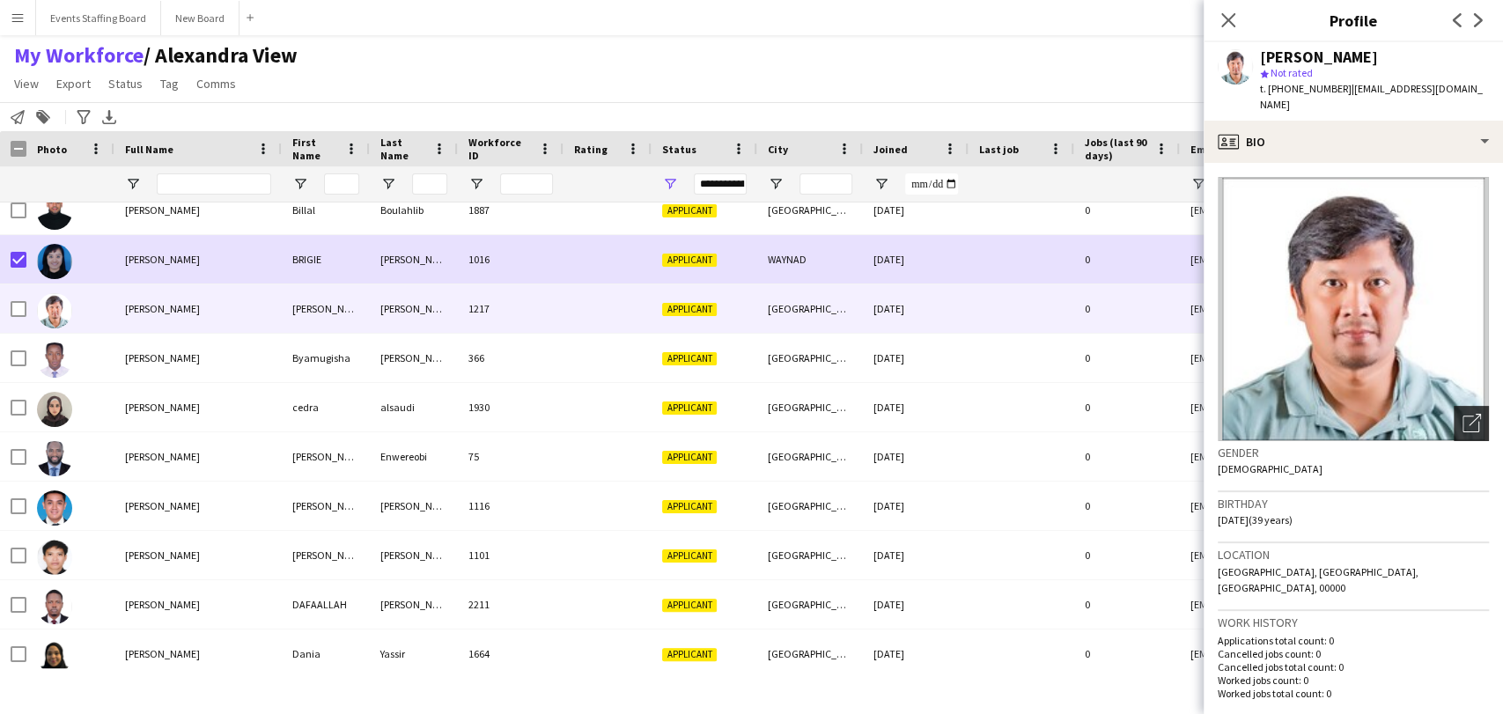
click at [1456, 406] on div "Open photos pop-in" at bounding box center [1471, 423] width 35 height 35
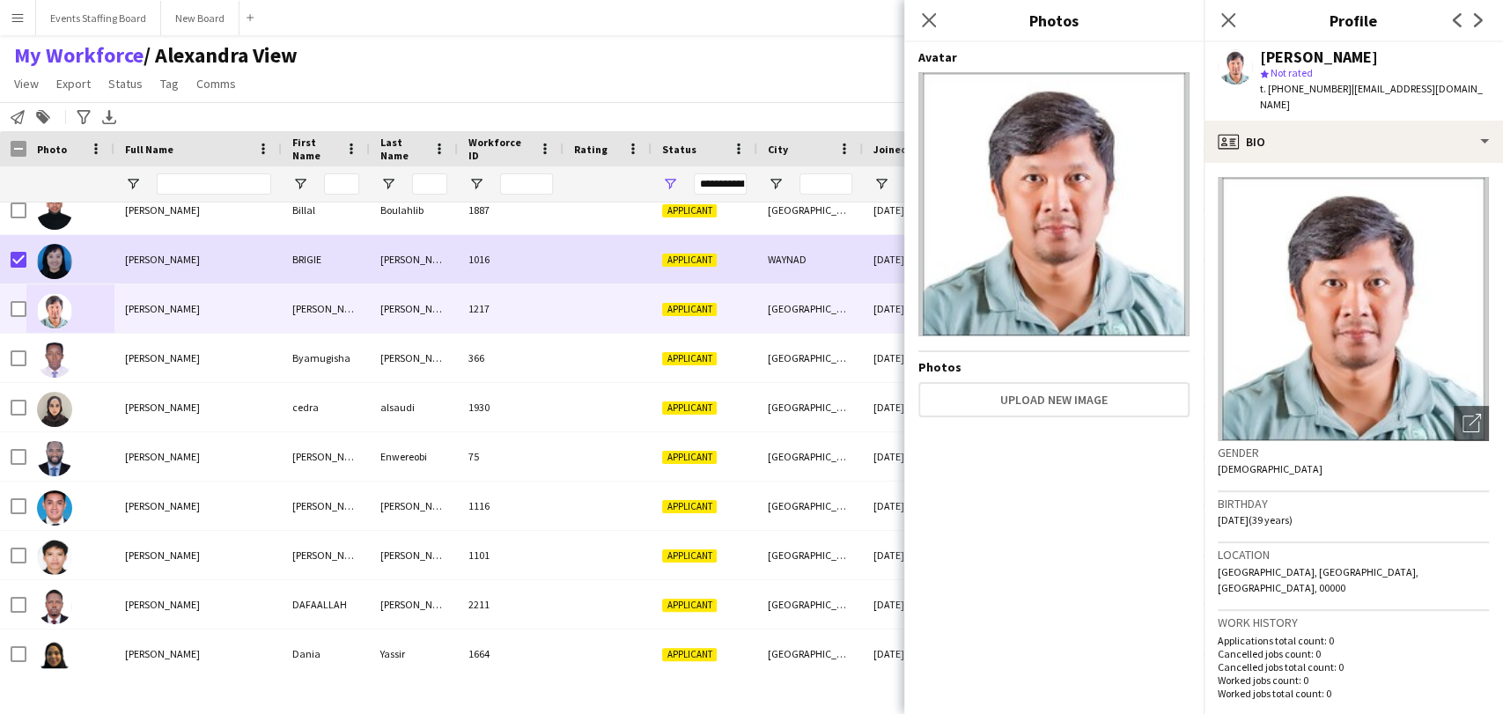
drag, startPoint x: 1229, startPoint y: 16, endPoint x: 926, endPoint y: 93, distance: 312.7
click at [1228, 16] on icon "Close pop-in" at bounding box center [1228, 20] width 14 height 14
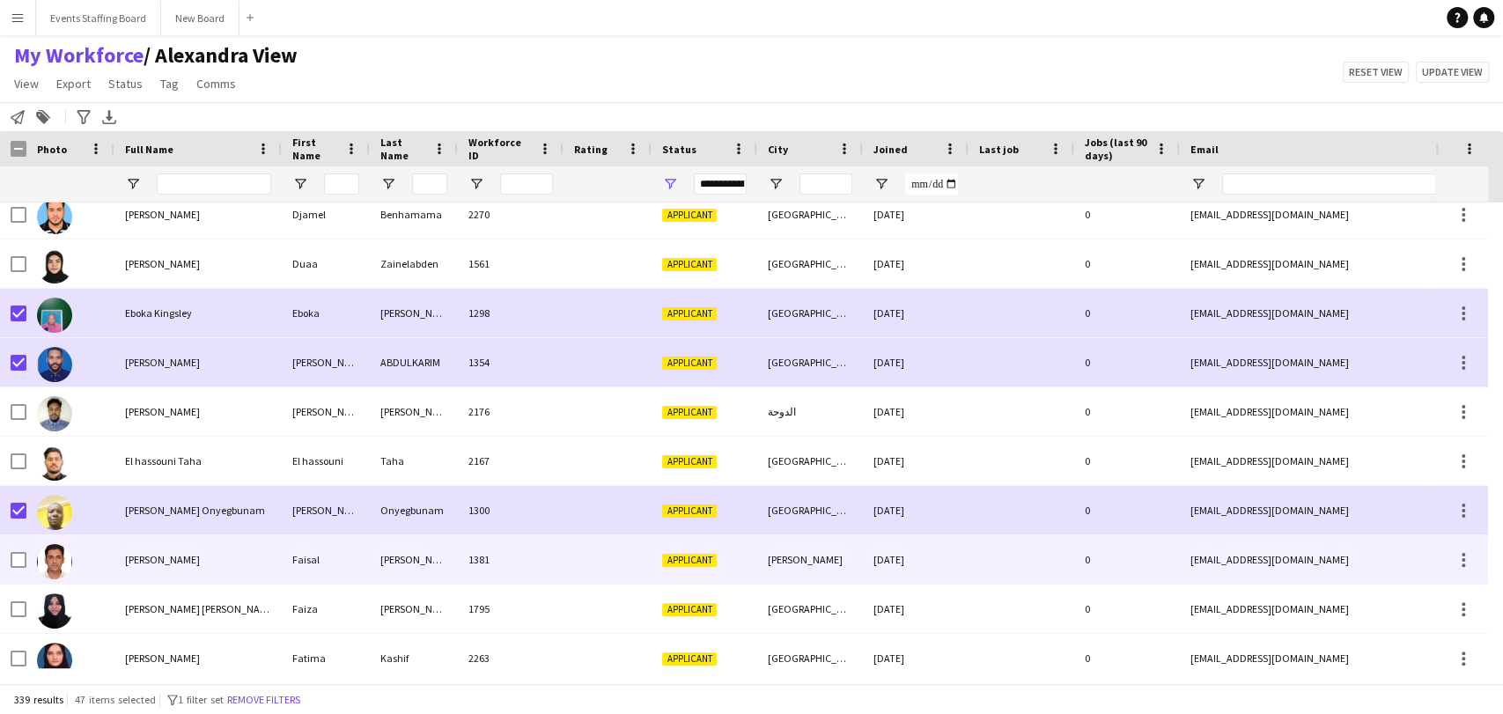
click at [19, 548] on div at bounding box center [19, 559] width 16 height 49
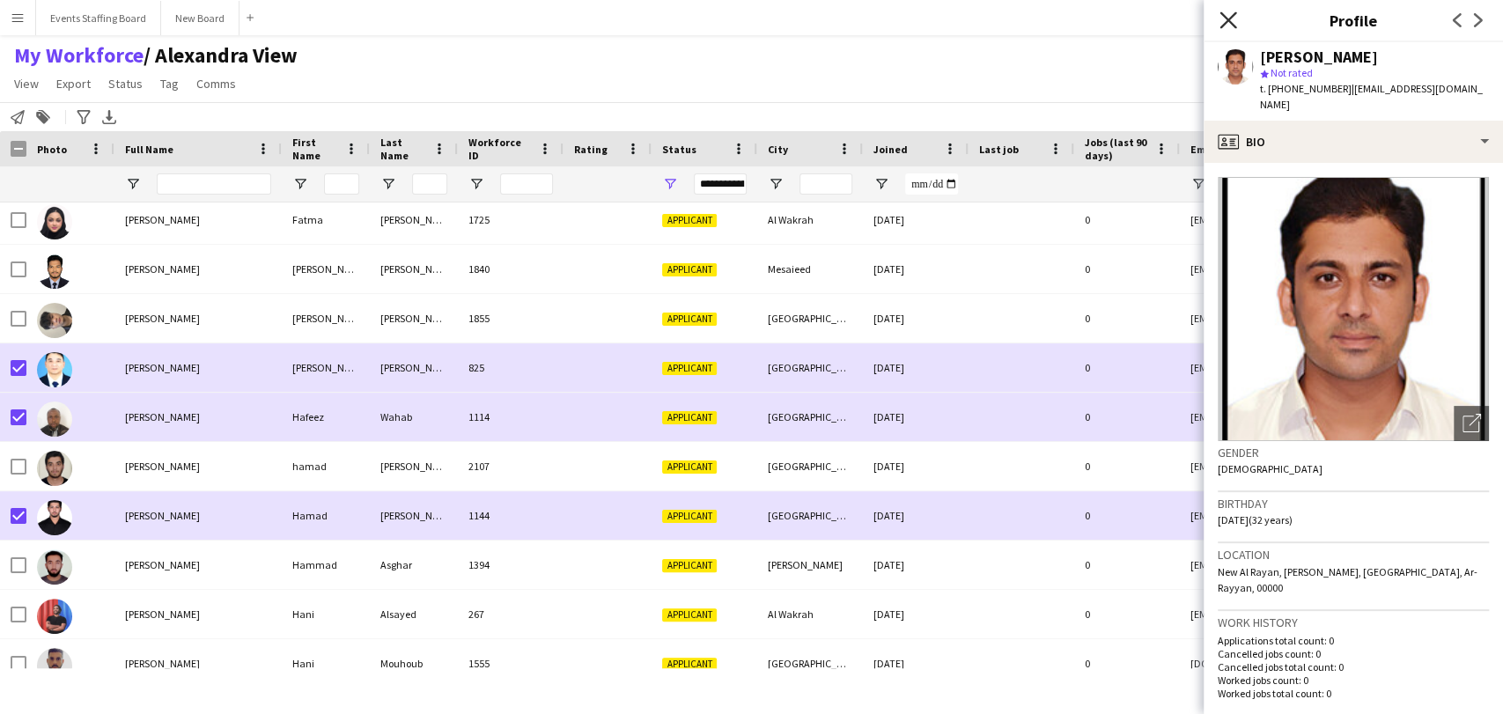
click at [1226, 13] on icon "Close pop-in" at bounding box center [1228, 19] width 17 height 17
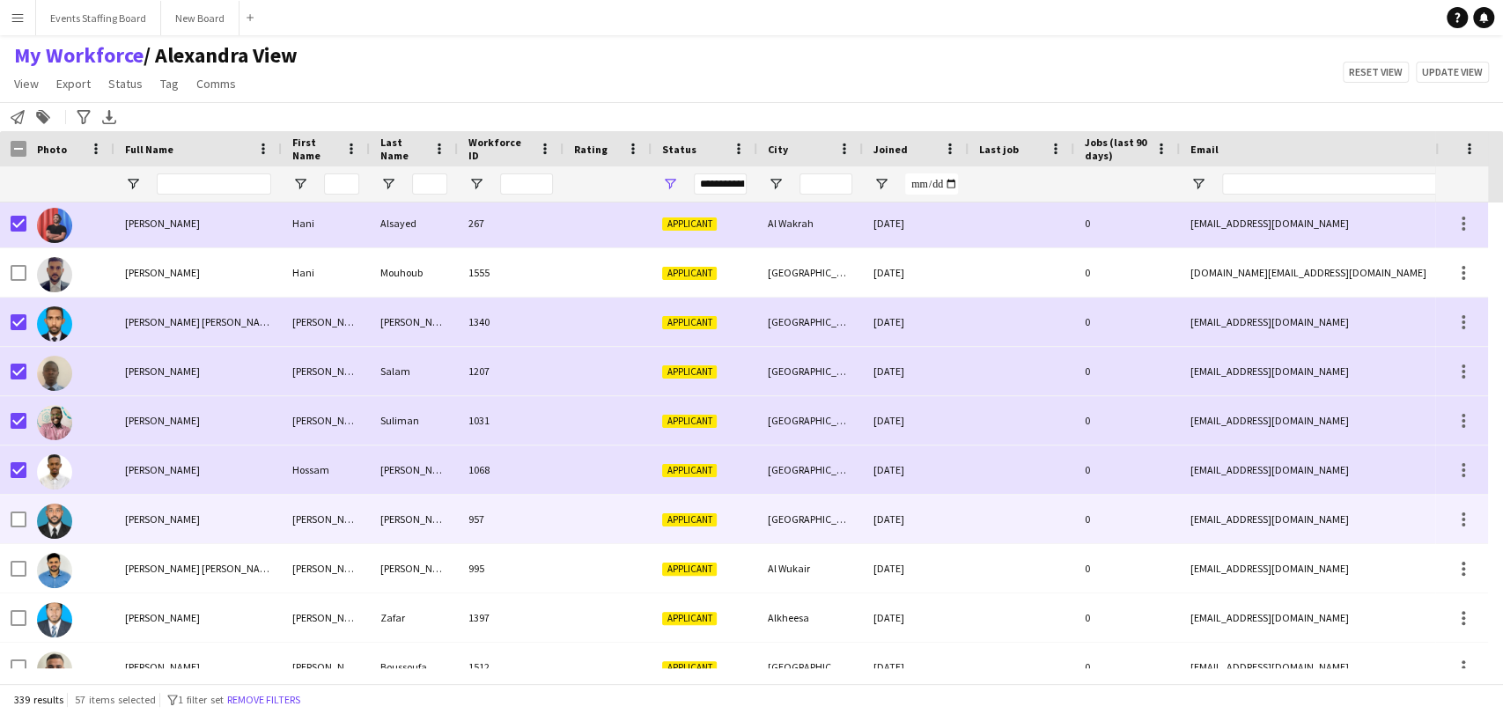
click at [18, 529] on div at bounding box center [19, 519] width 16 height 49
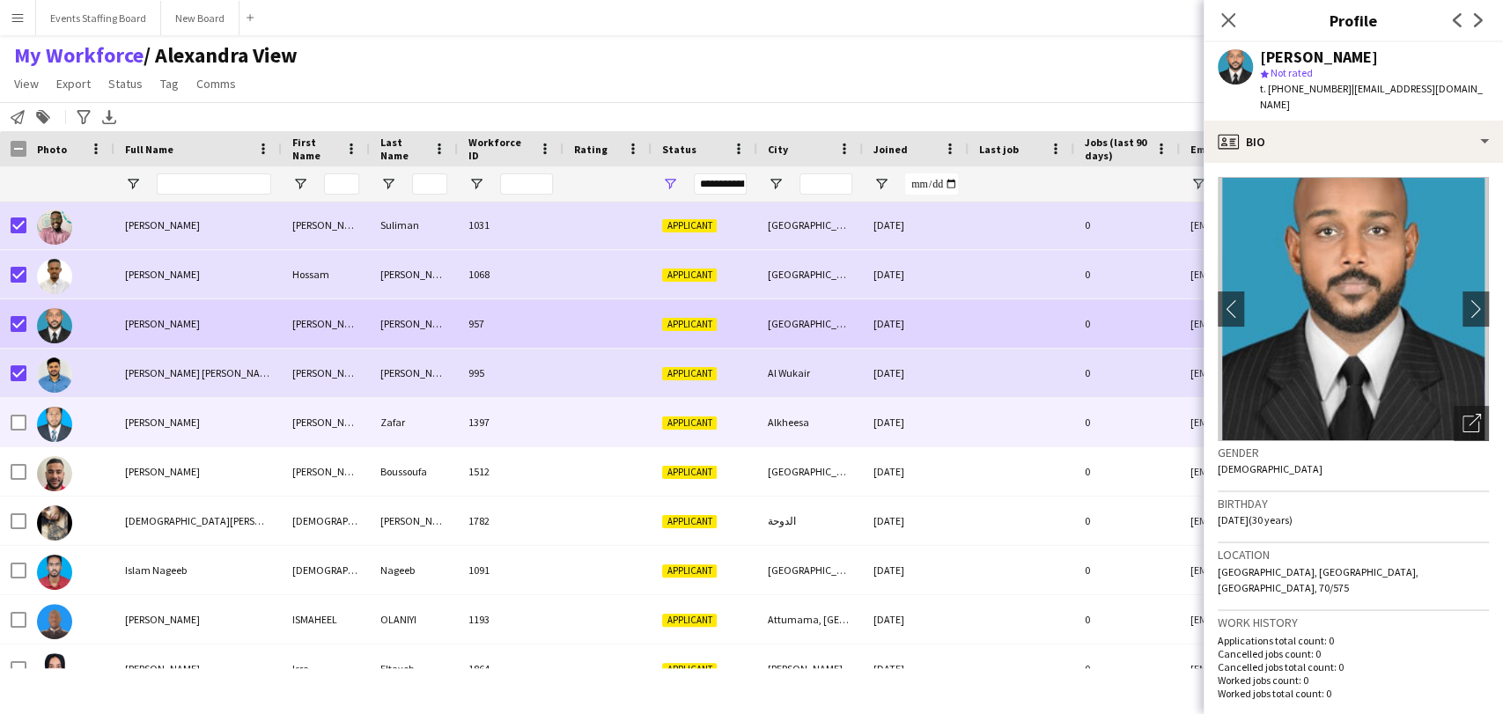
click at [26, 424] on div at bounding box center [70, 422] width 88 height 48
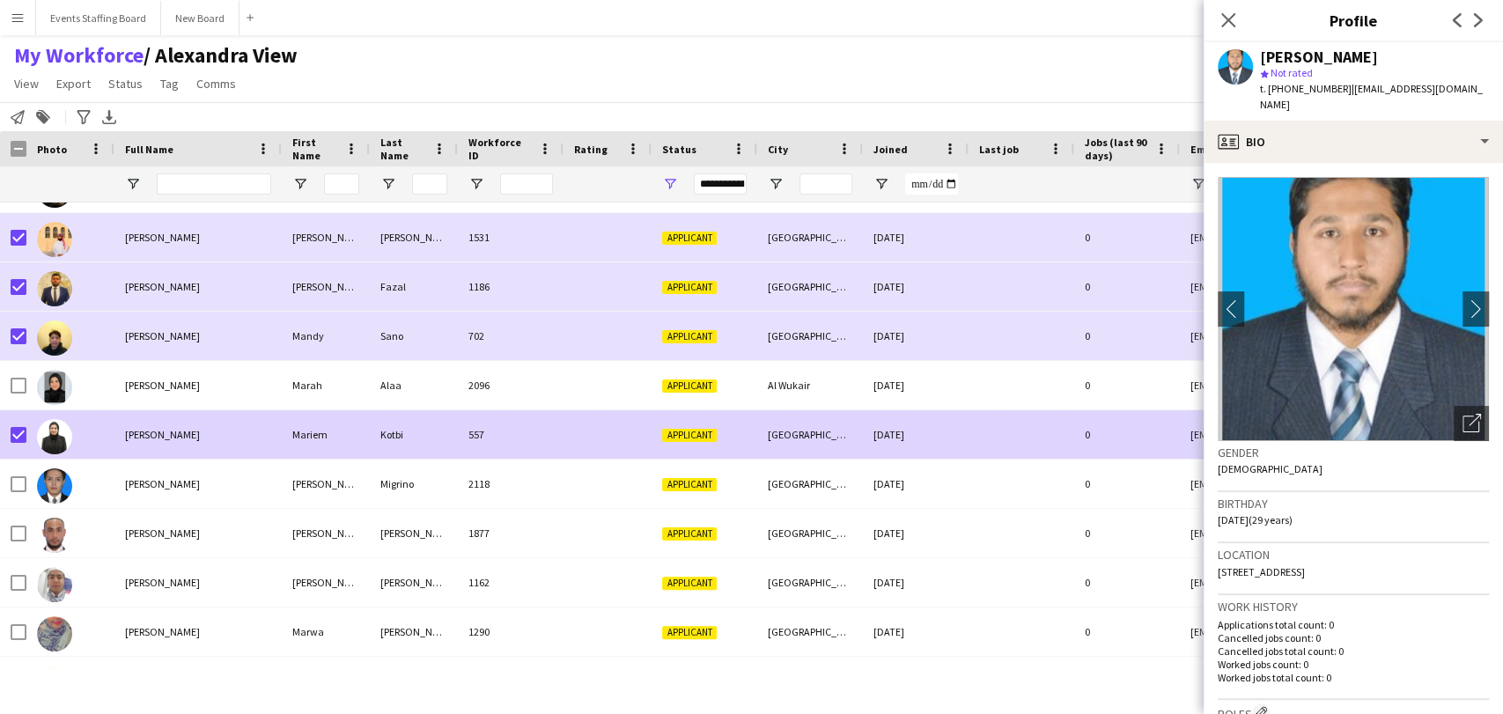
click at [106, 431] on div at bounding box center [70, 434] width 88 height 48
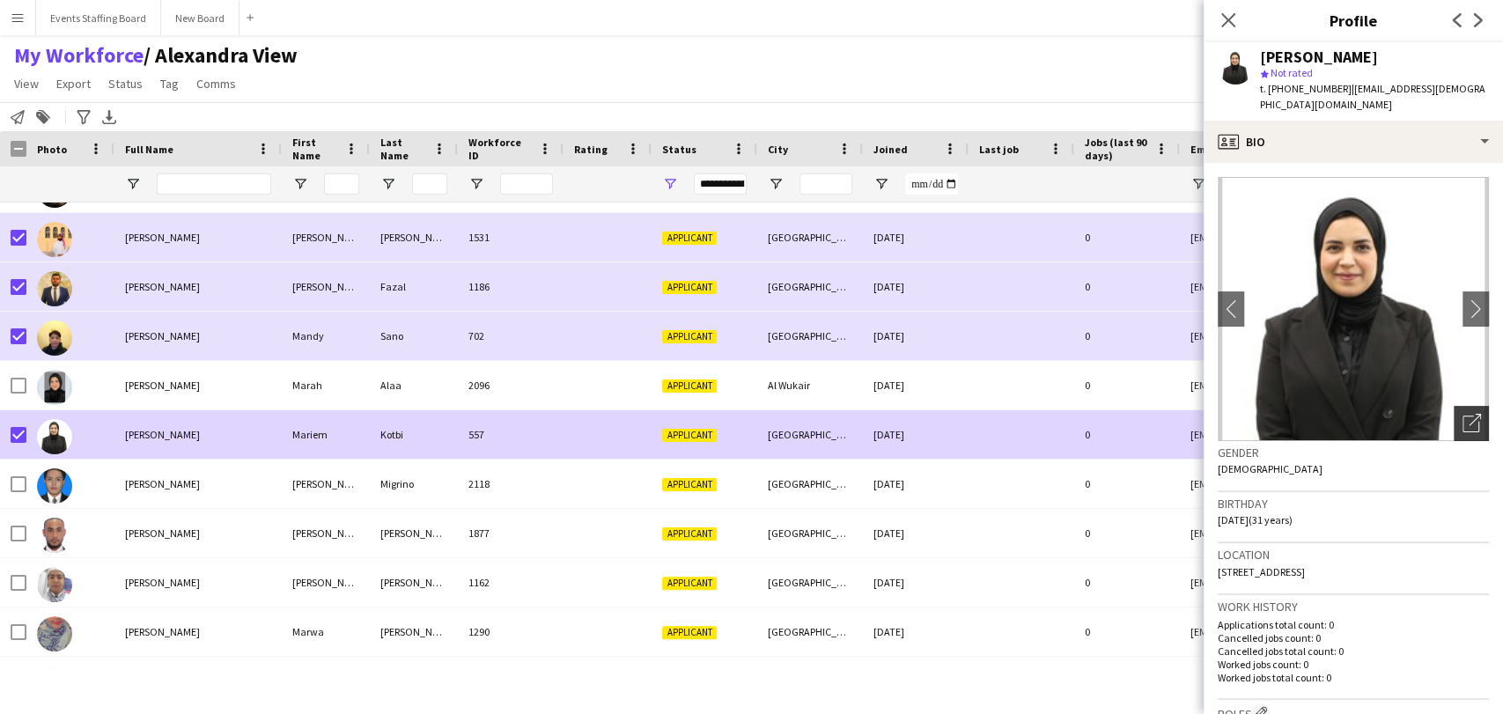
click at [1465, 406] on div "Open photos pop-in" at bounding box center [1471, 423] width 35 height 35
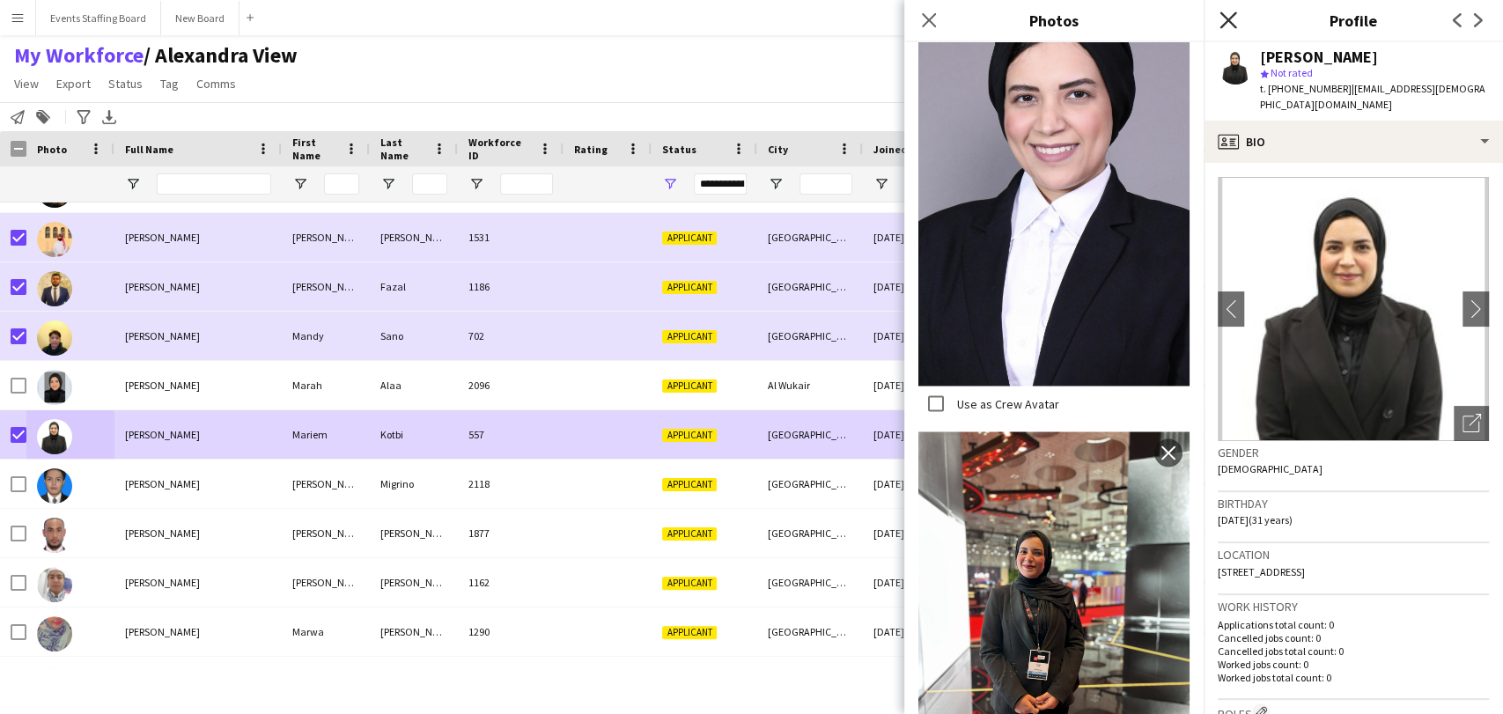
click at [1223, 25] on icon at bounding box center [1228, 19] width 17 height 17
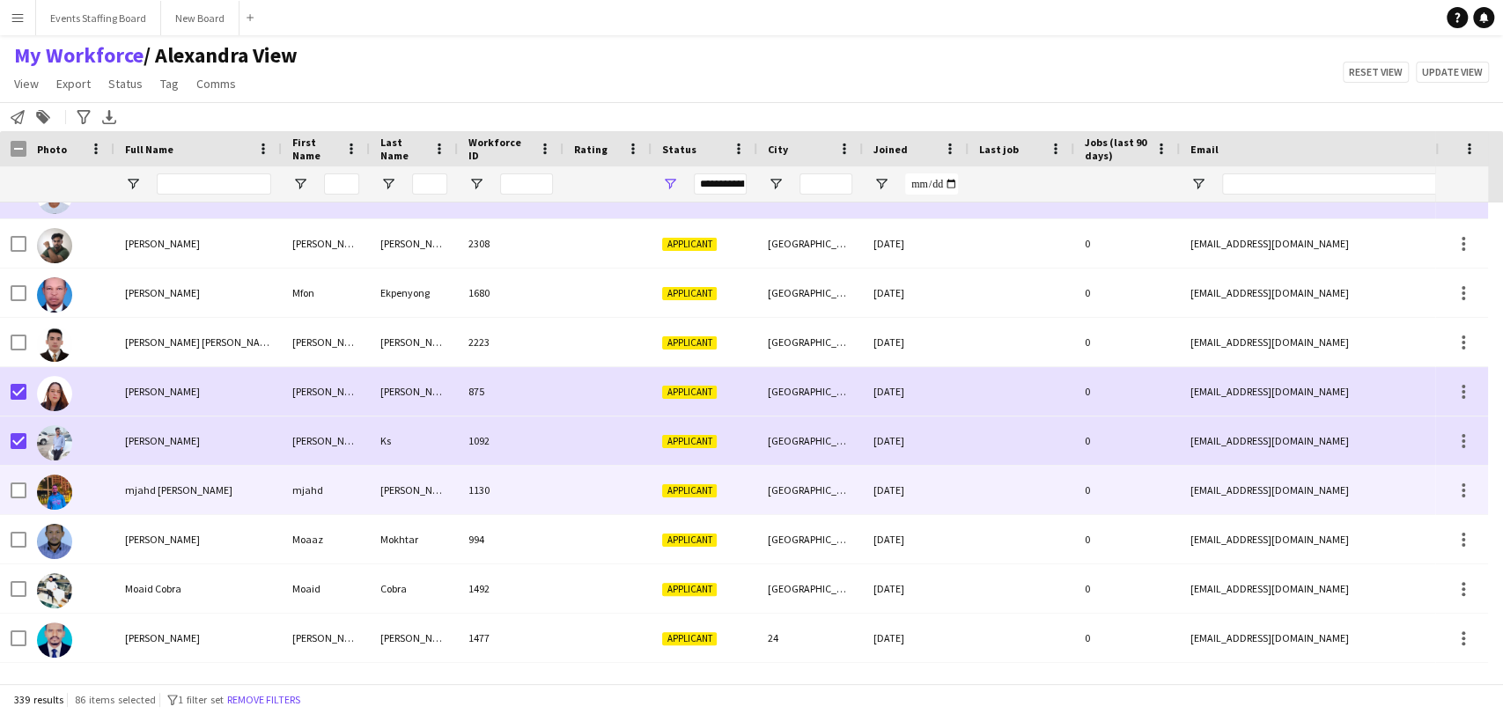
click at [22, 508] on div at bounding box center [19, 490] width 16 height 49
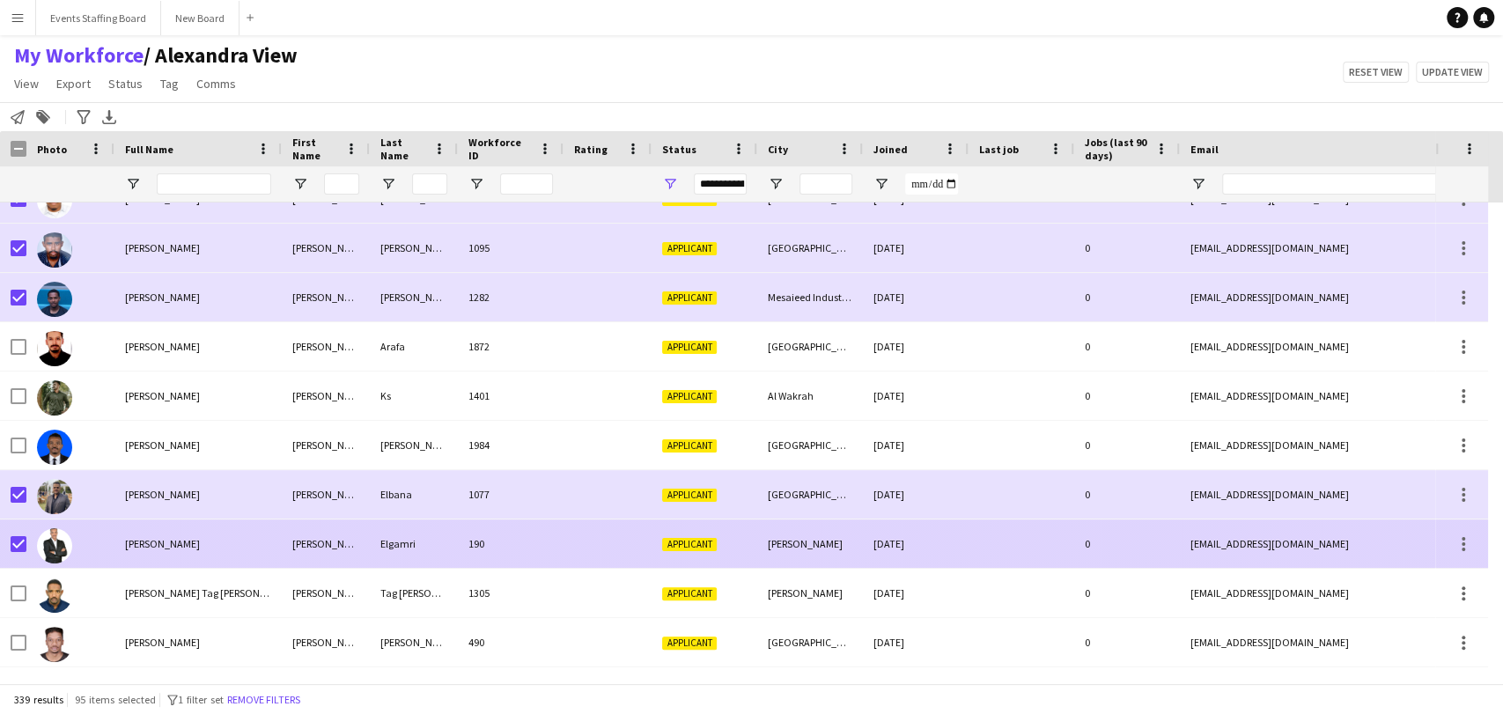
click at [67, 542] on img at bounding box center [54, 545] width 35 height 35
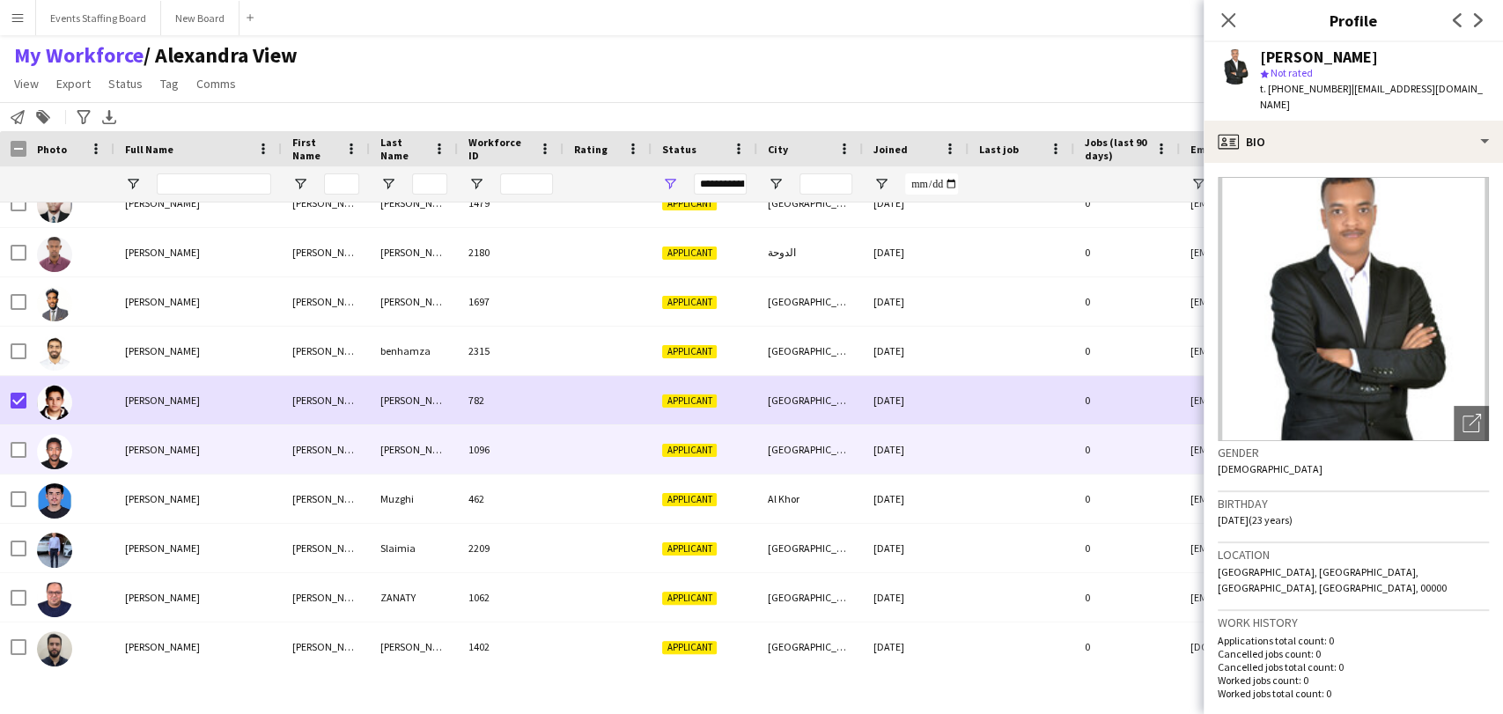
click at [7, 445] on div at bounding box center [13, 449] width 26 height 48
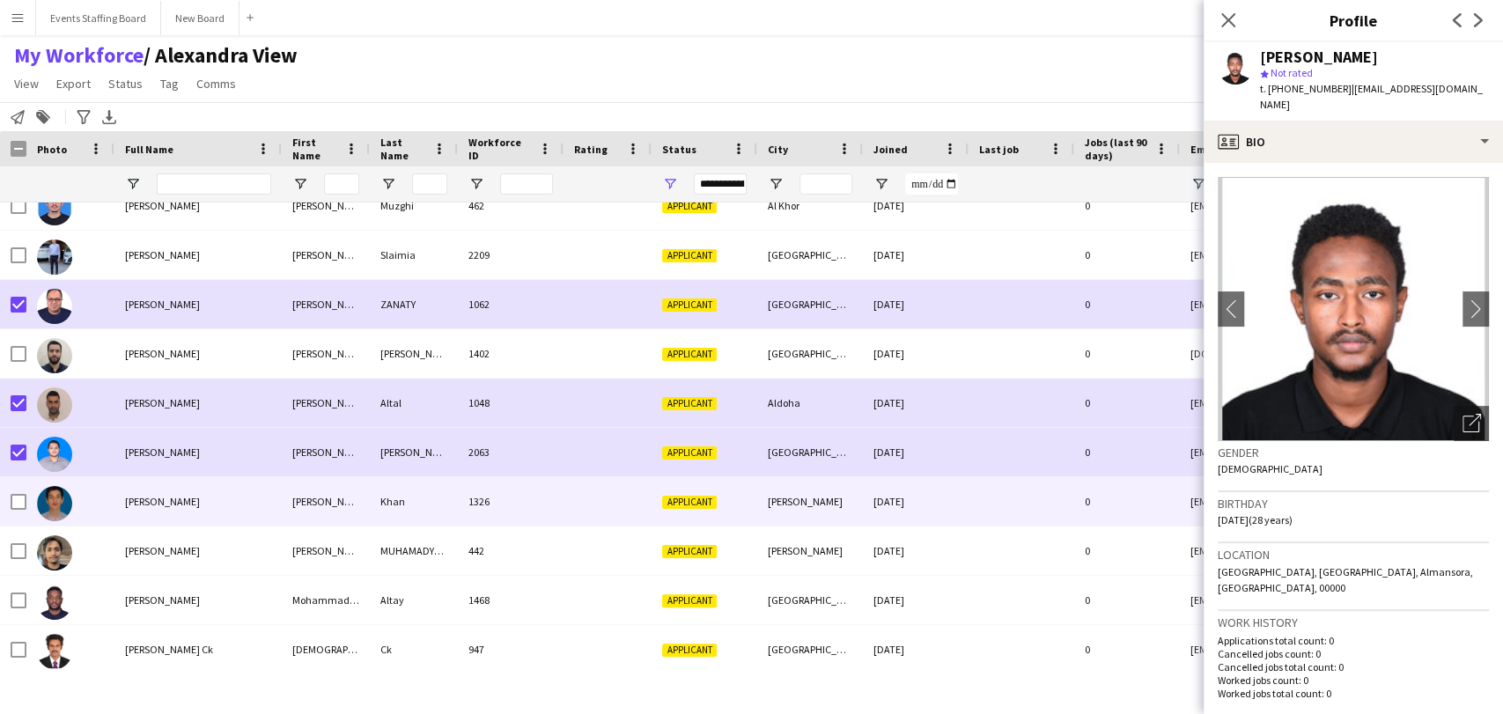
click at [13, 483] on div at bounding box center [19, 501] width 16 height 49
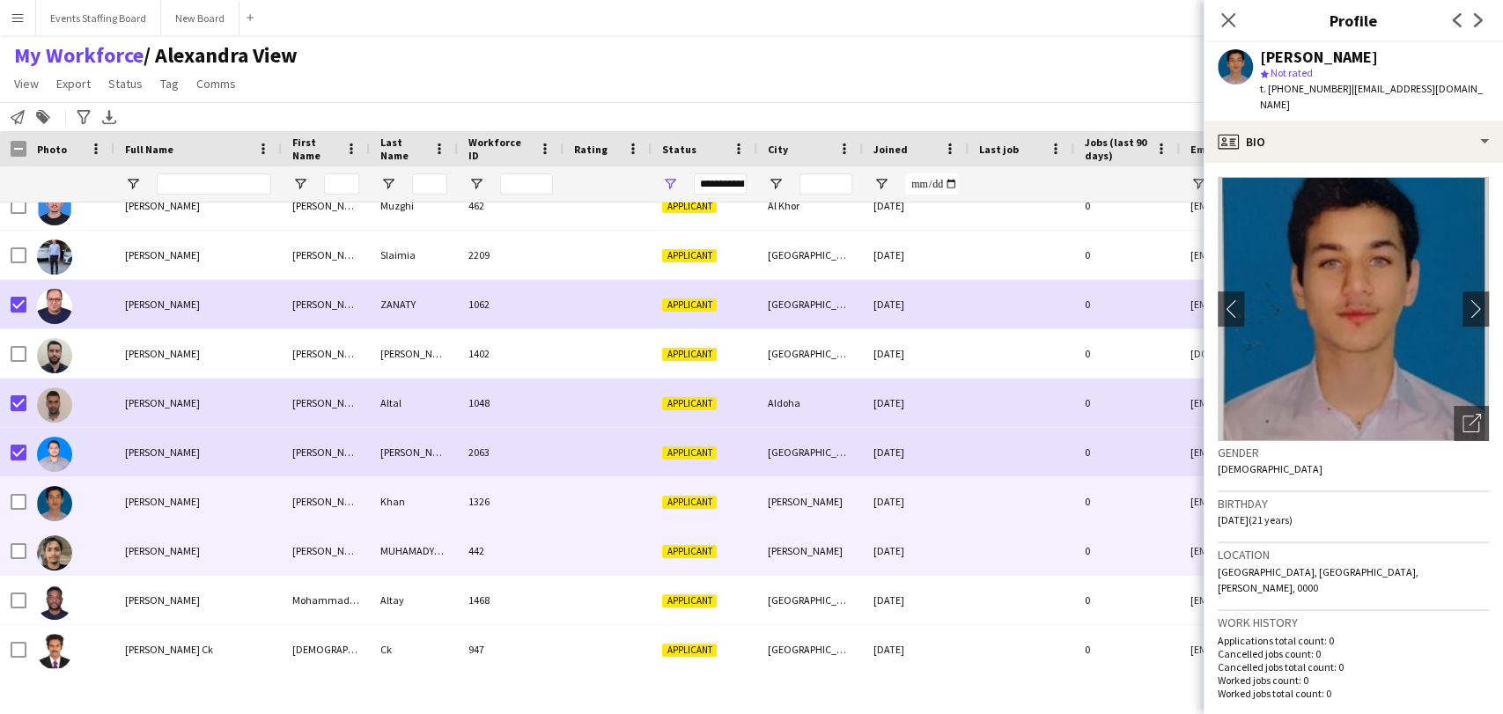
click at [22, 544] on div at bounding box center [19, 551] width 16 height 49
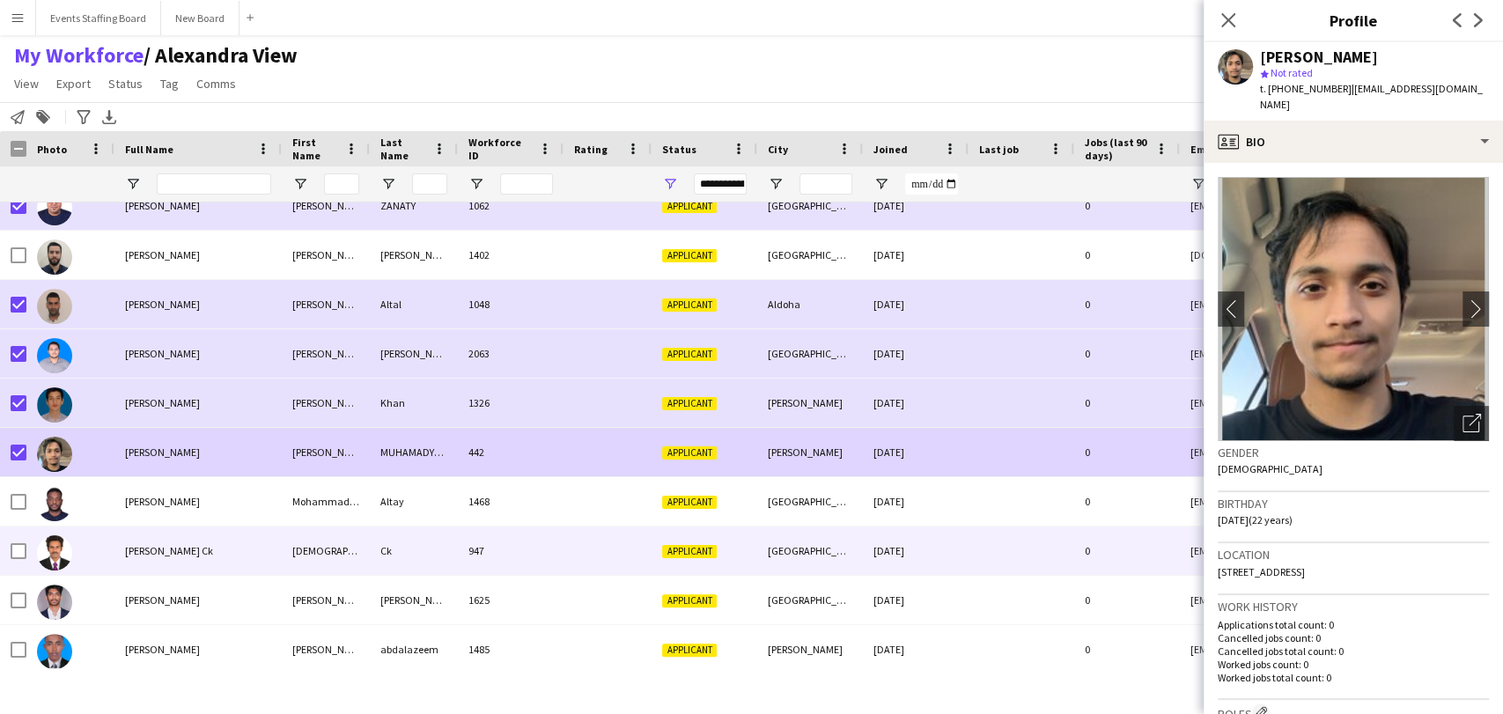
click at [40, 542] on img at bounding box center [54, 552] width 35 height 35
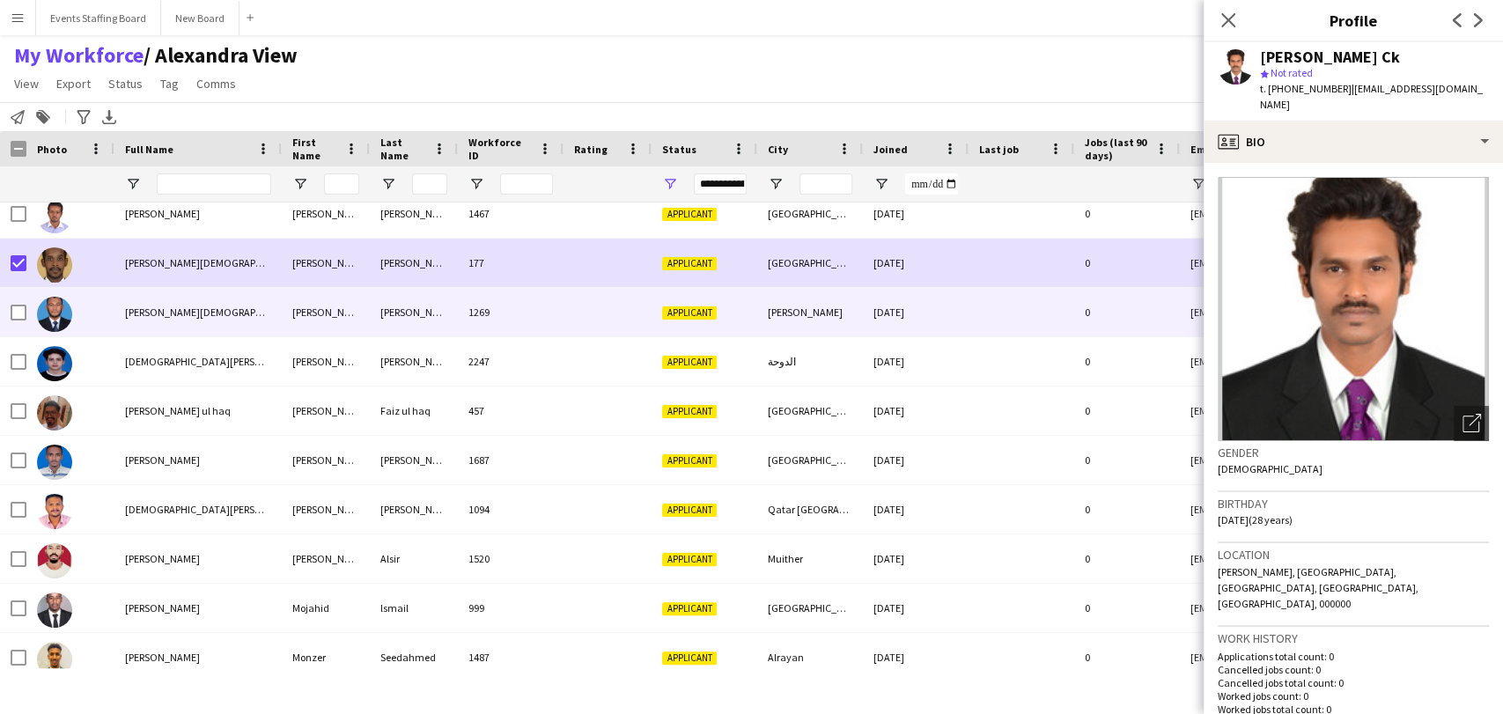
click at [21, 295] on div at bounding box center [19, 312] width 16 height 49
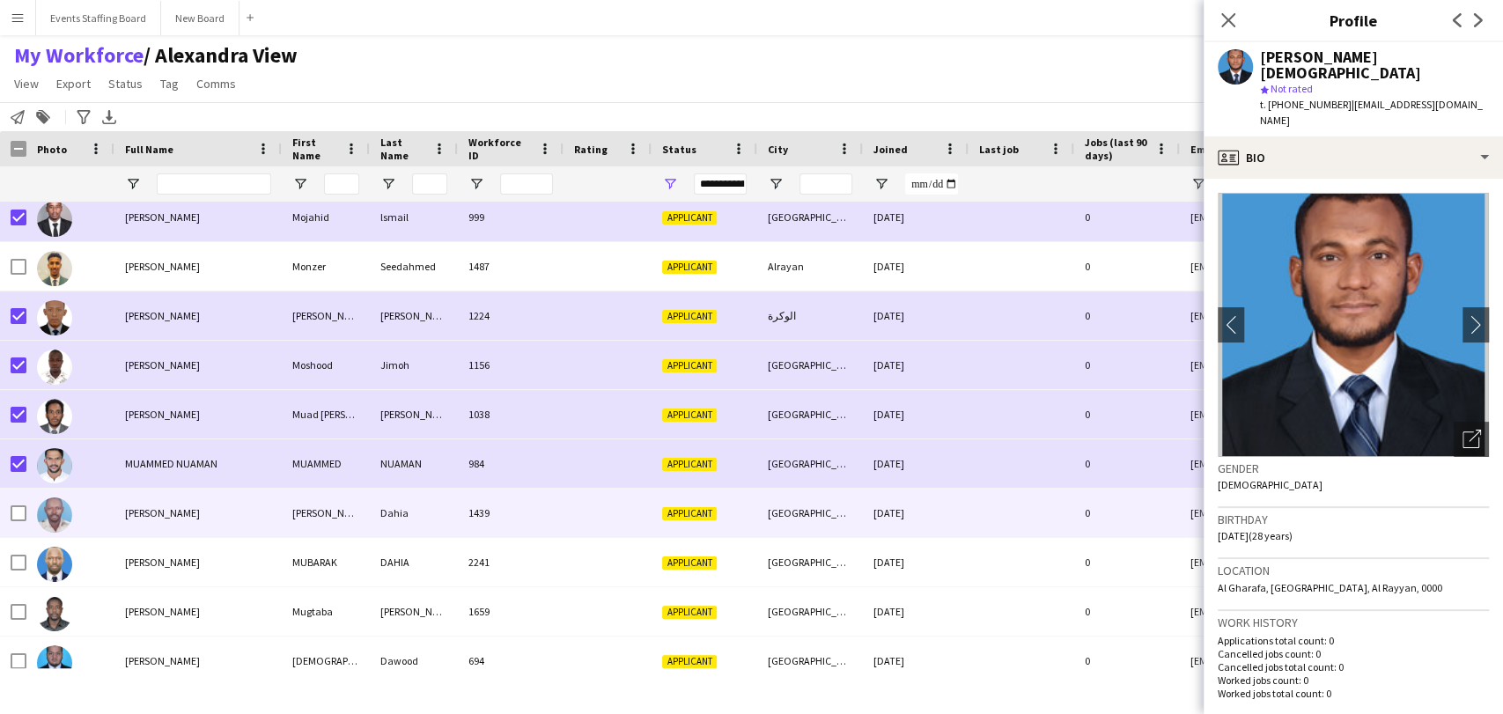
click at [30, 508] on div at bounding box center [70, 513] width 88 height 48
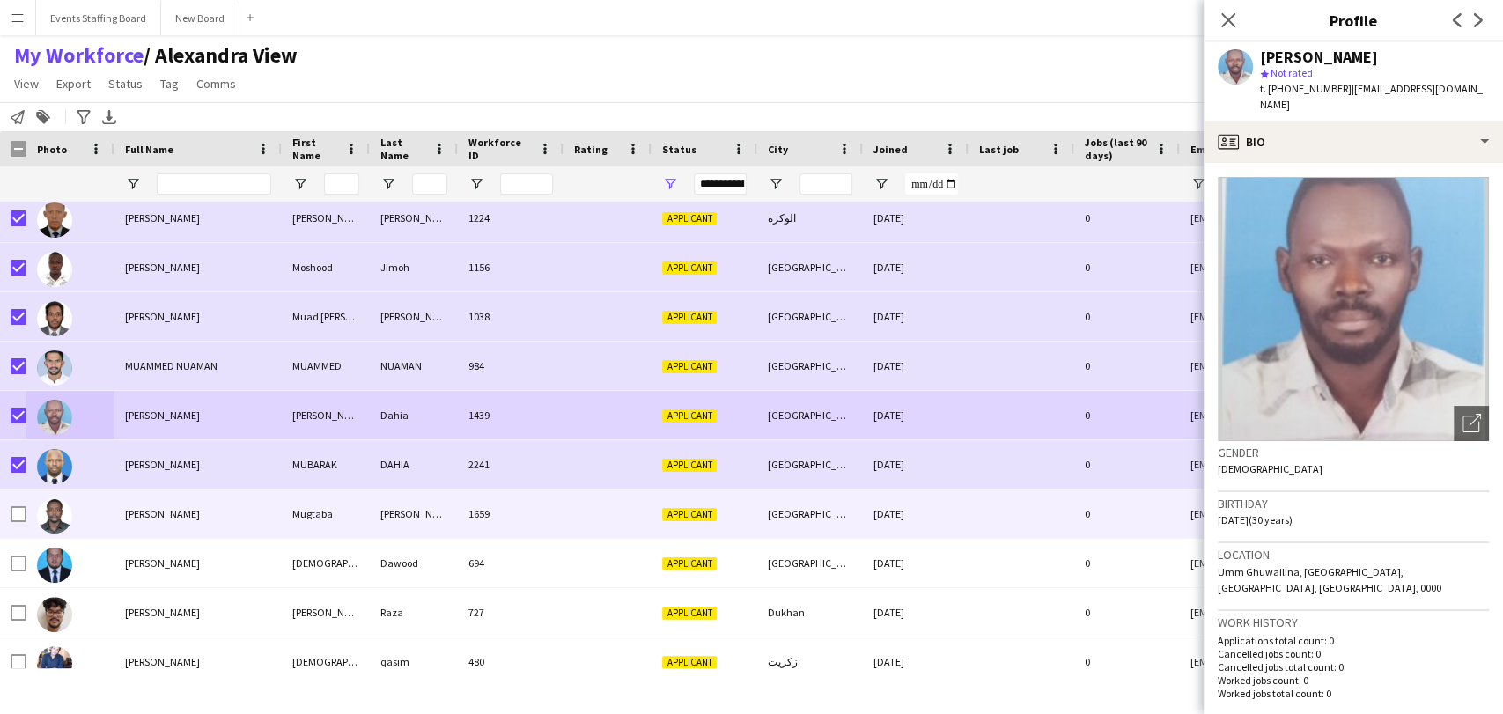
click at [21, 523] on div at bounding box center [19, 514] width 16 height 49
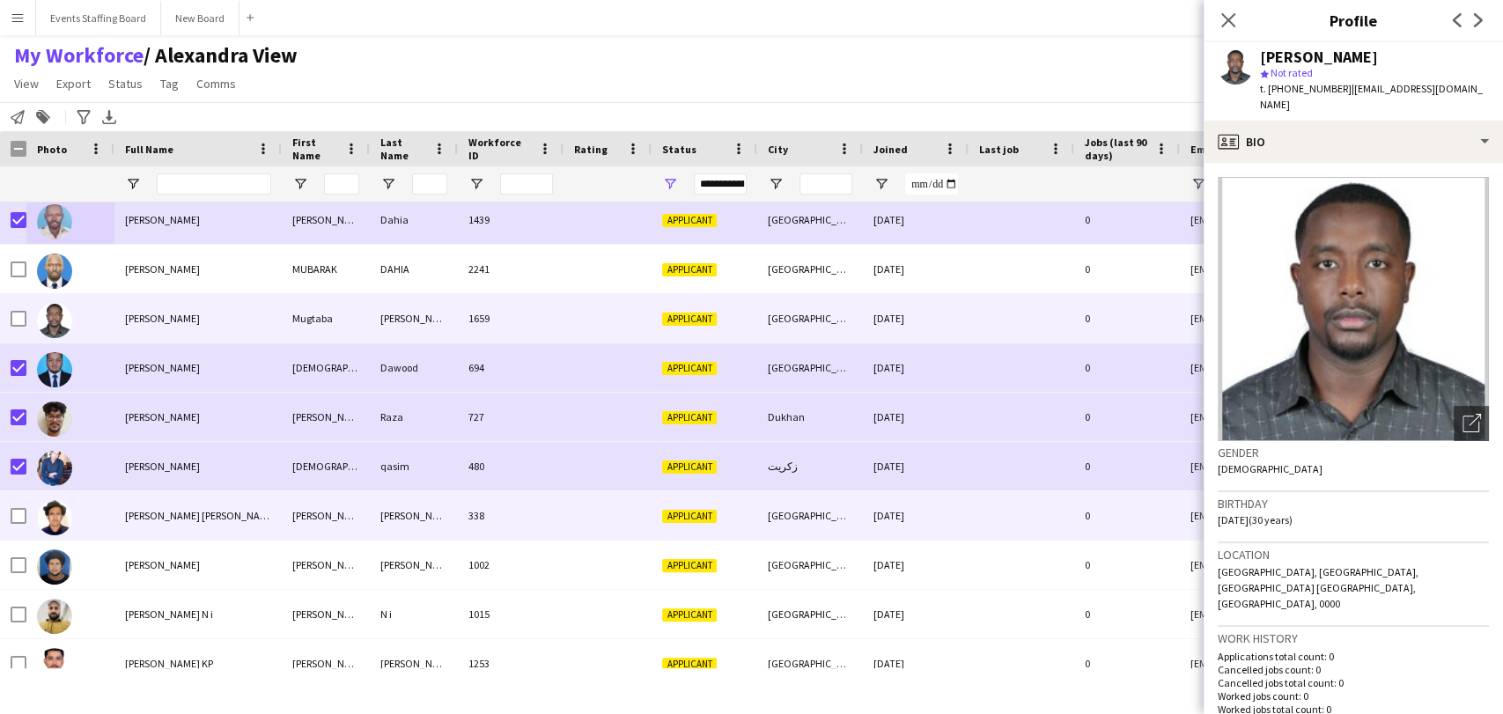
click at [24, 495] on div at bounding box center [19, 515] width 16 height 49
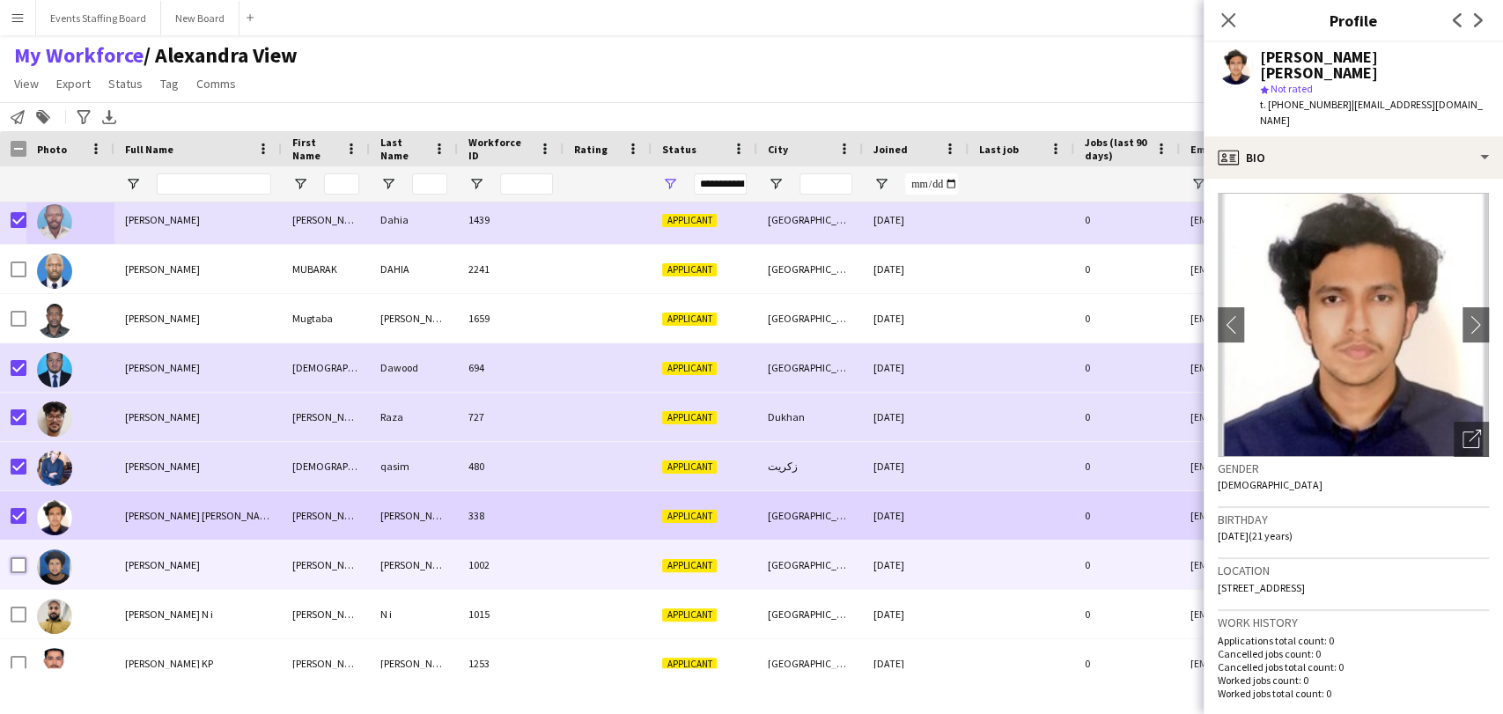
click at [18, 573] on div at bounding box center [19, 565] width 16 height 49
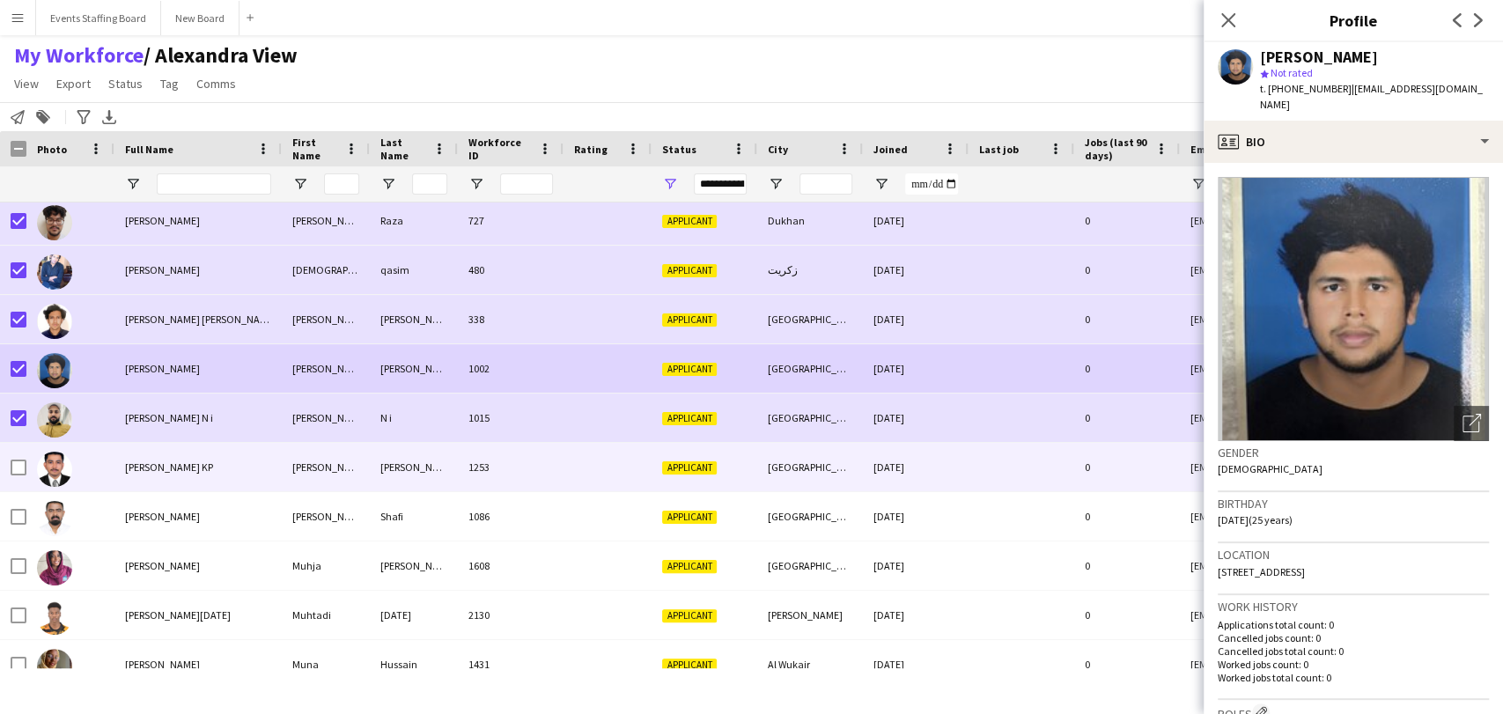
click at [26, 459] on div at bounding box center [70, 467] width 88 height 48
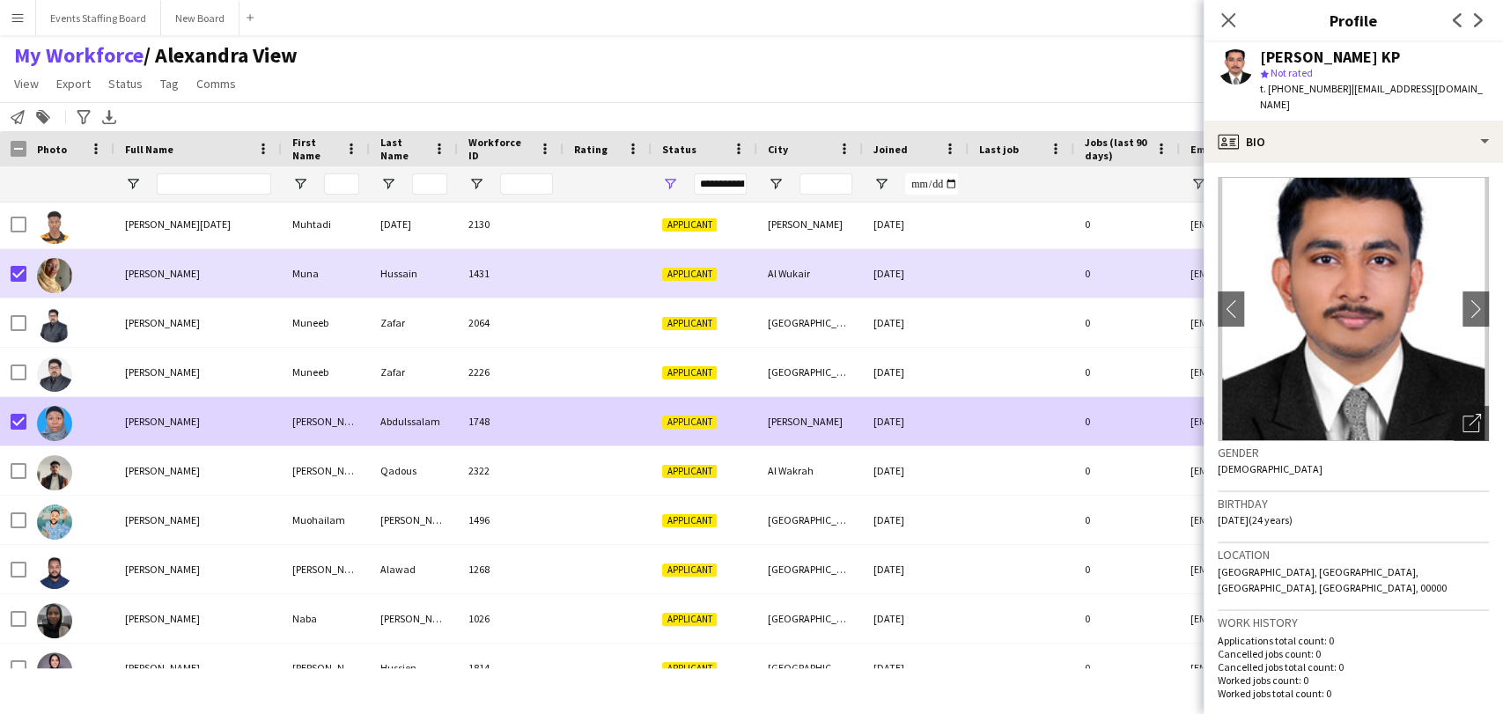
click at [7, 430] on div at bounding box center [13, 421] width 26 height 48
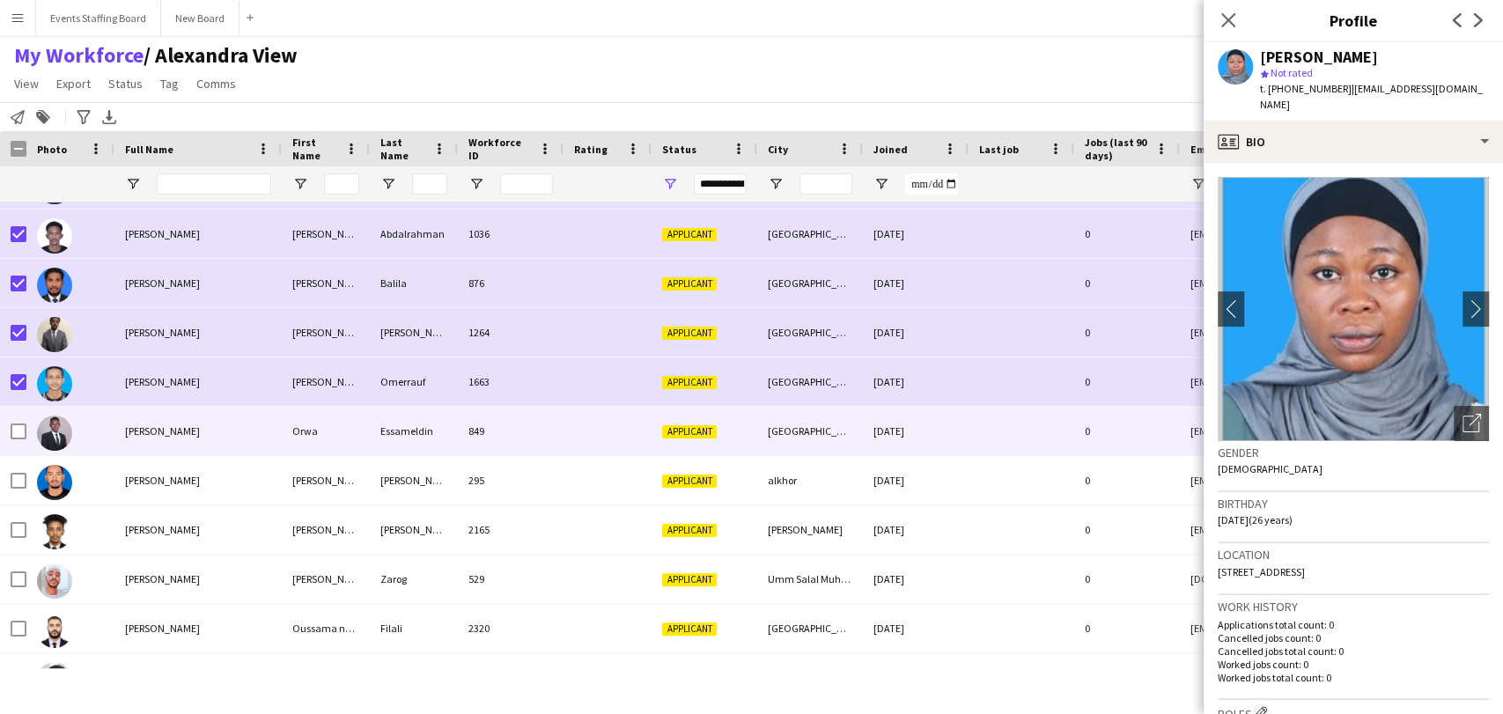
click at [18, 409] on div at bounding box center [19, 431] width 16 height 49
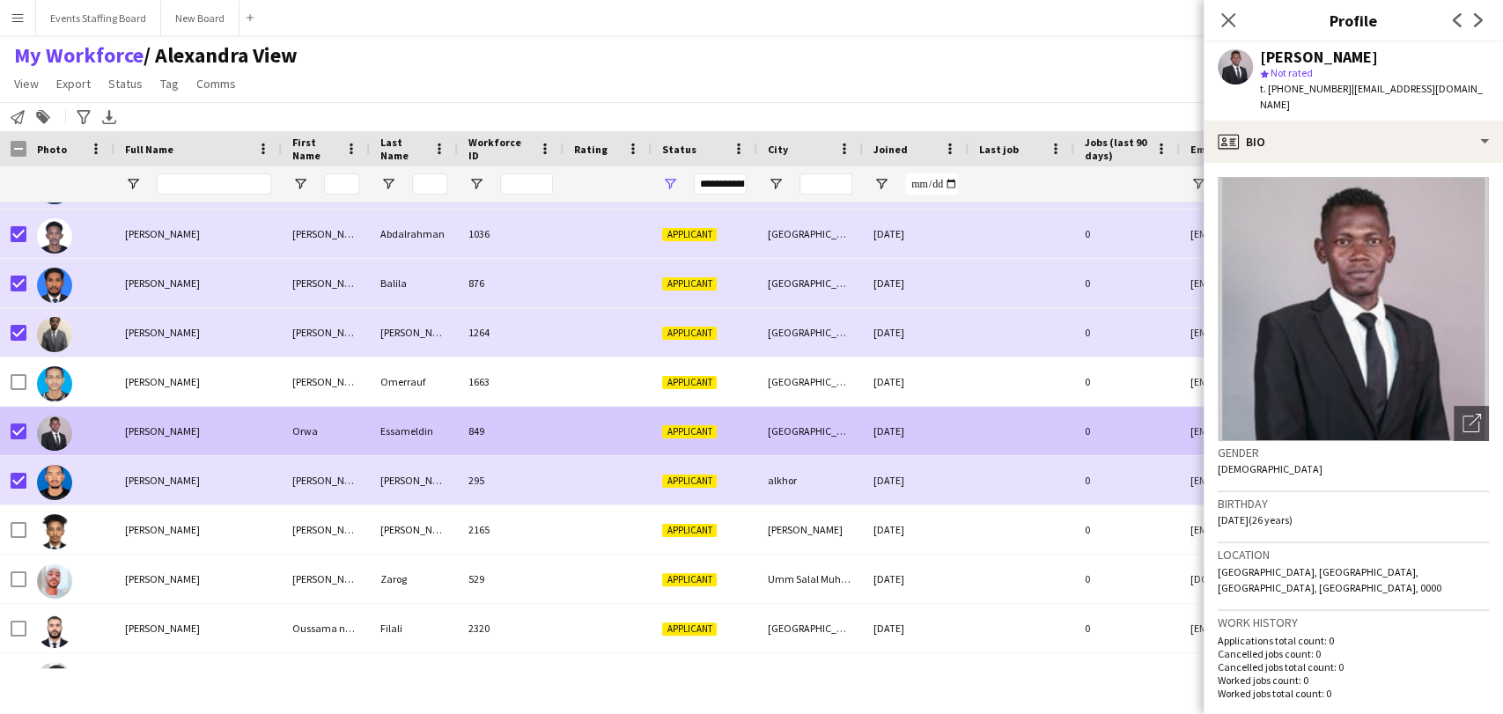
click at [61, 424] on img at bounding box center [54, 433] width 35 height 35
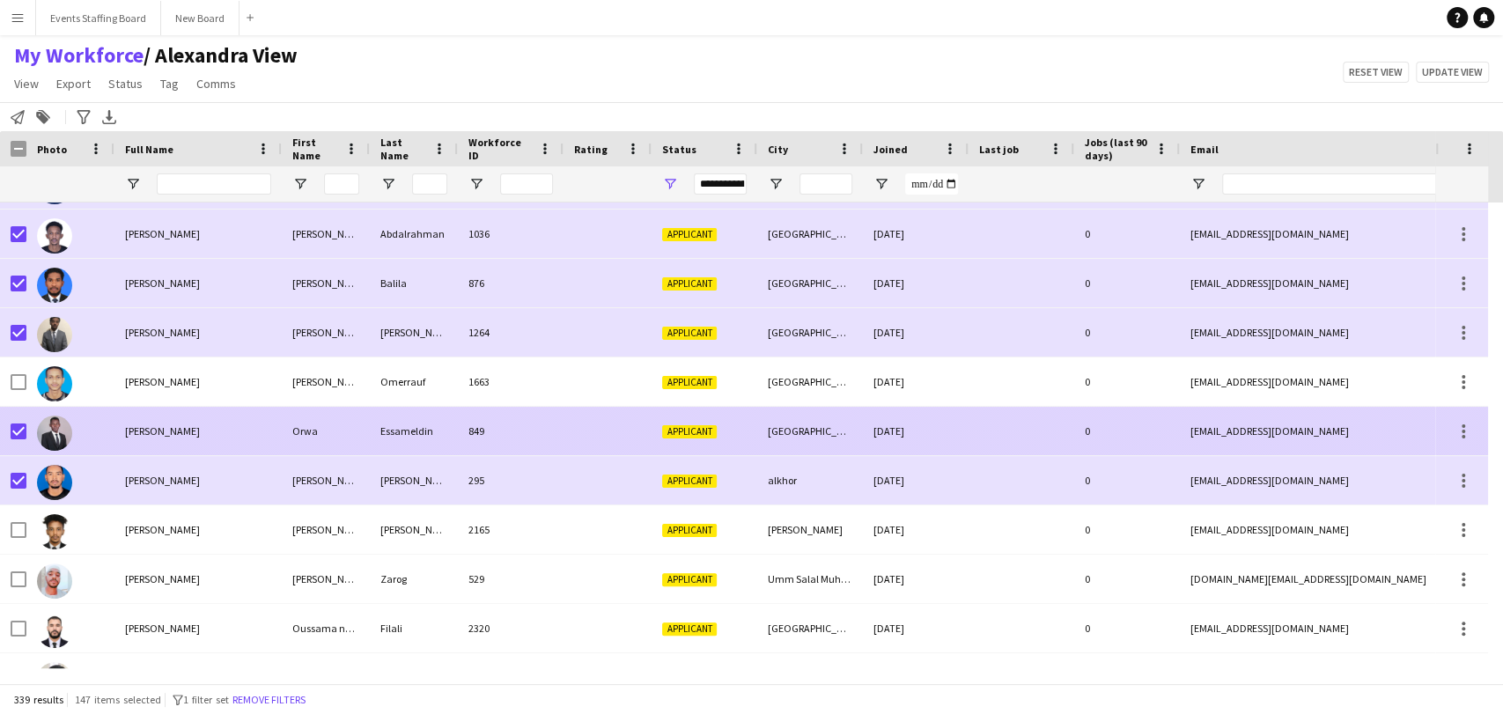
click at [136, 414] on div "[PERSON_NAME]" at bounding box center [197, 431] width 167 height 48
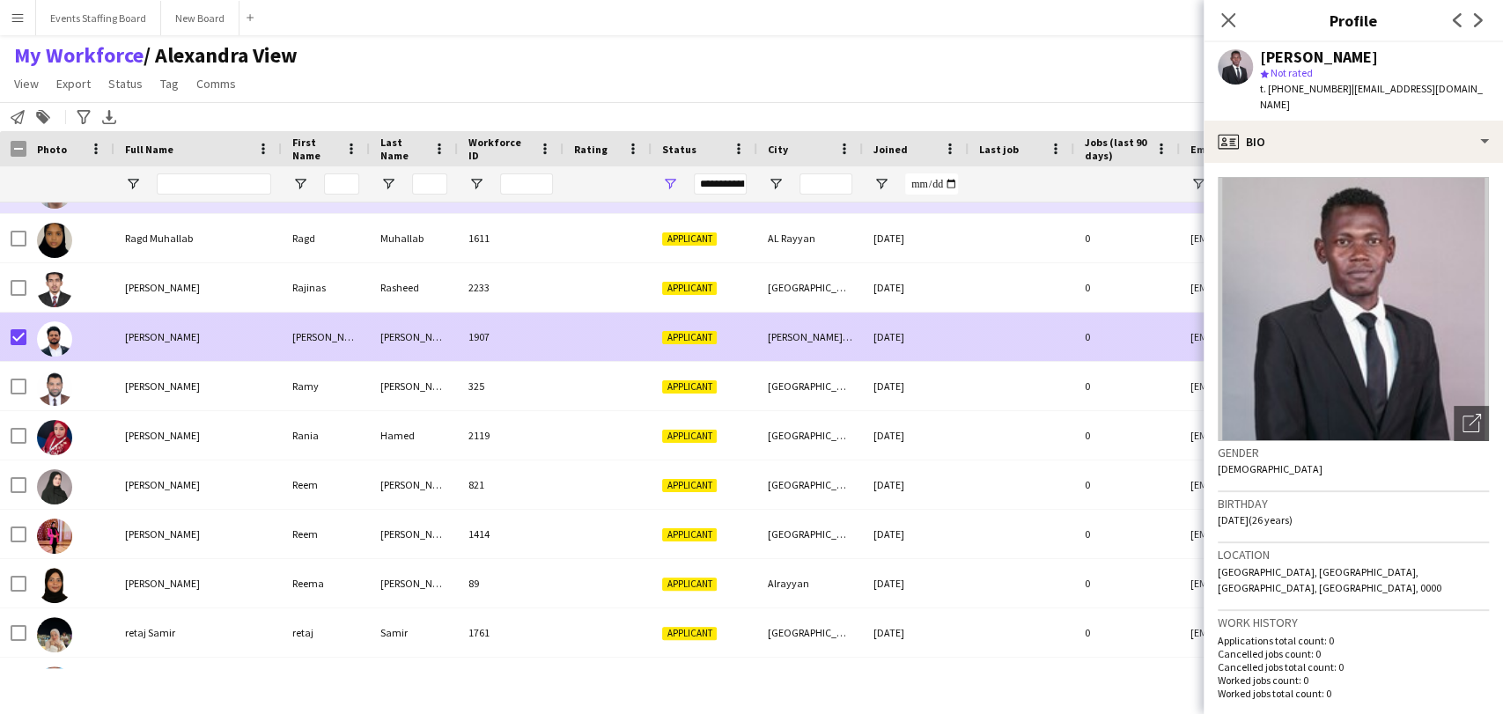
click at [119, 341] on div "[PERSON_NAME]" at bounding box center [197, 337] width 167 height 48
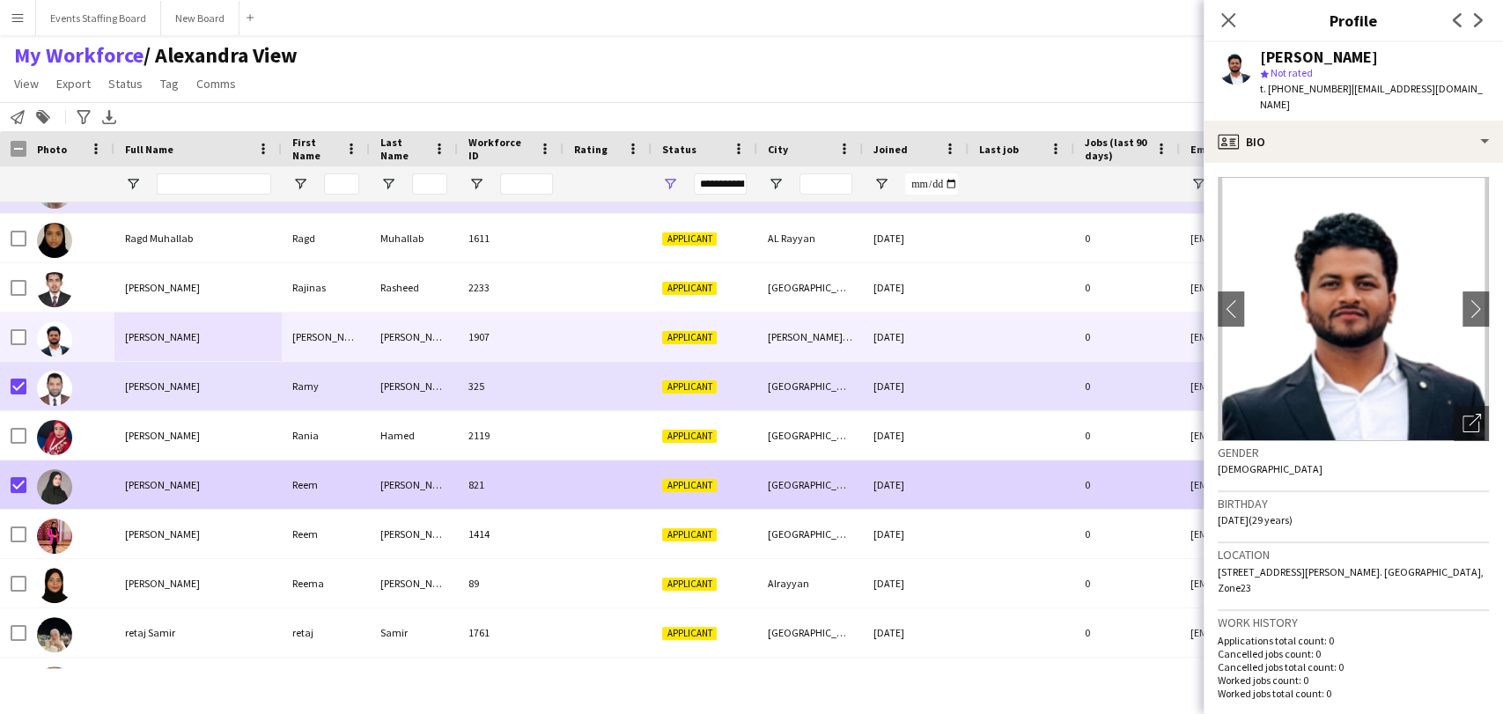
click at [144, 488] on span "[PERSON_NAME]" at bounding box center [162, 484] width 75 height 13
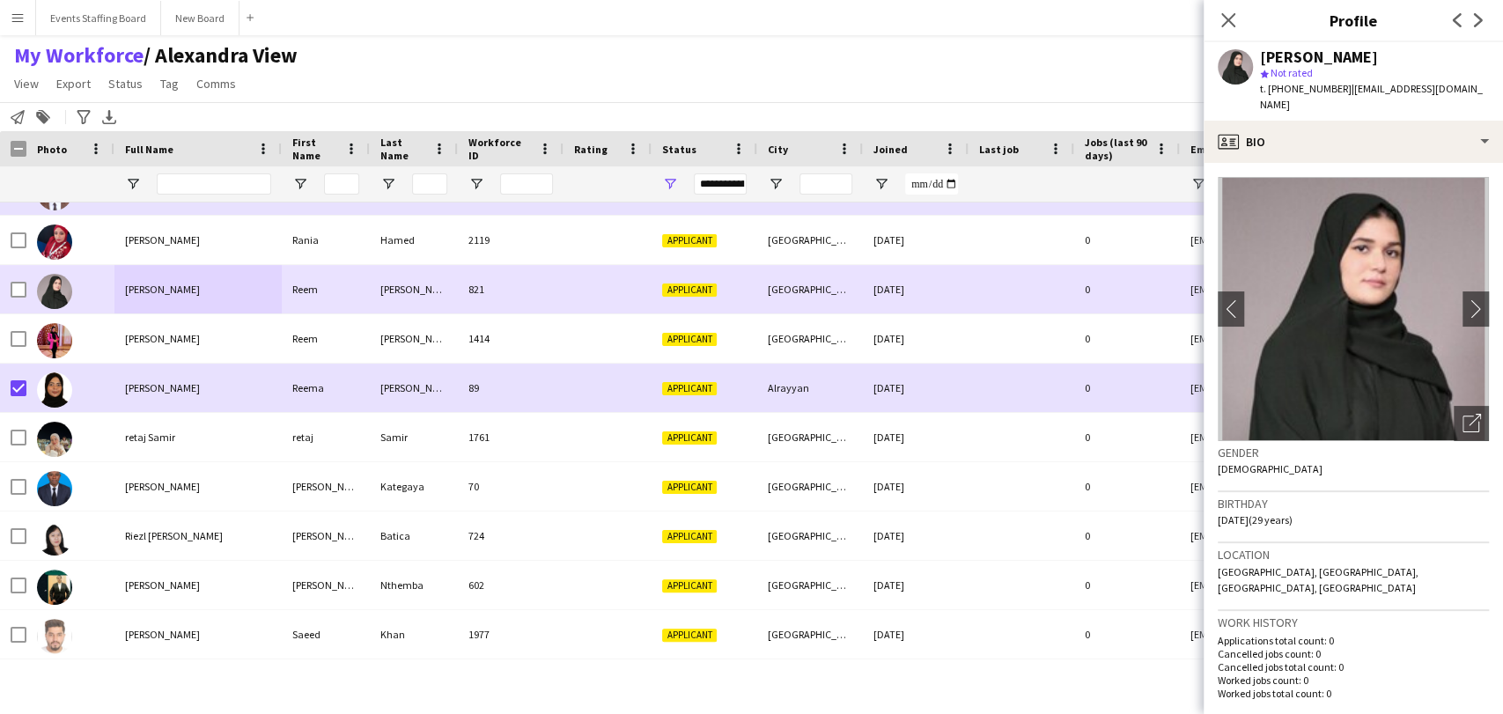
click at [189, 296] on div "[PERSON_NAME]" at bounding box center [197, 289] width 167 height 48
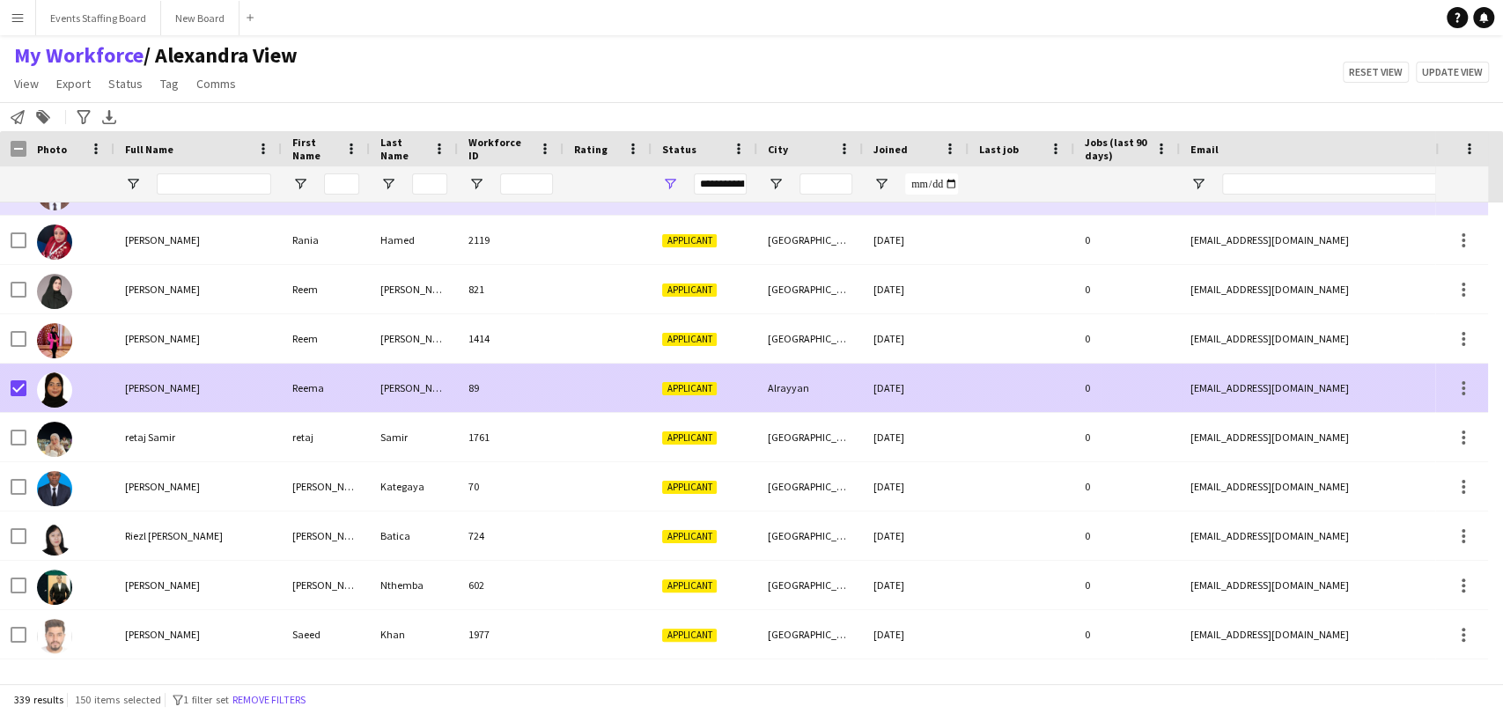
click at [197, 374] on div "Reema Ahmed" at bounding box center [197, 388] width 167 height 48
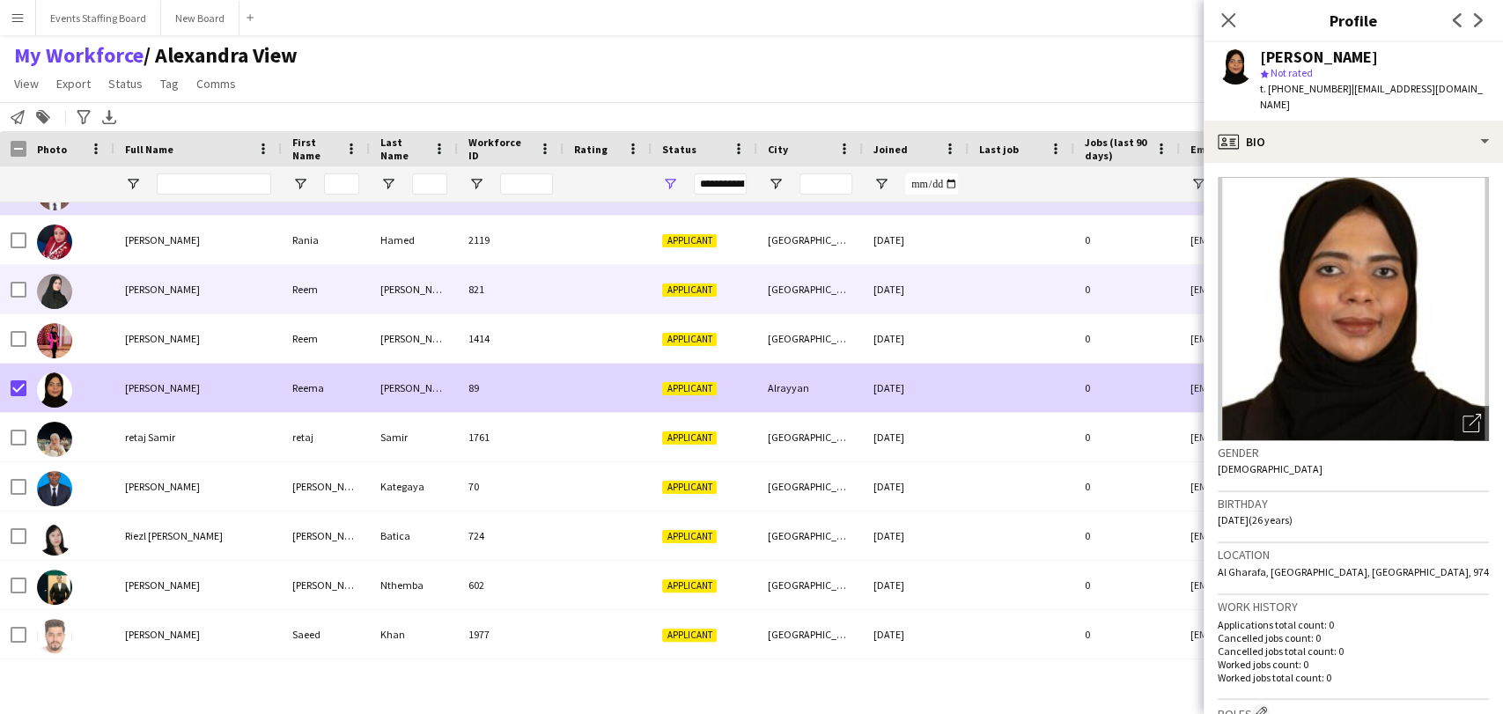
click at [194, 291] on div "[PERSON_NAME]" at bounding box center [197, 289] width 167 height 48
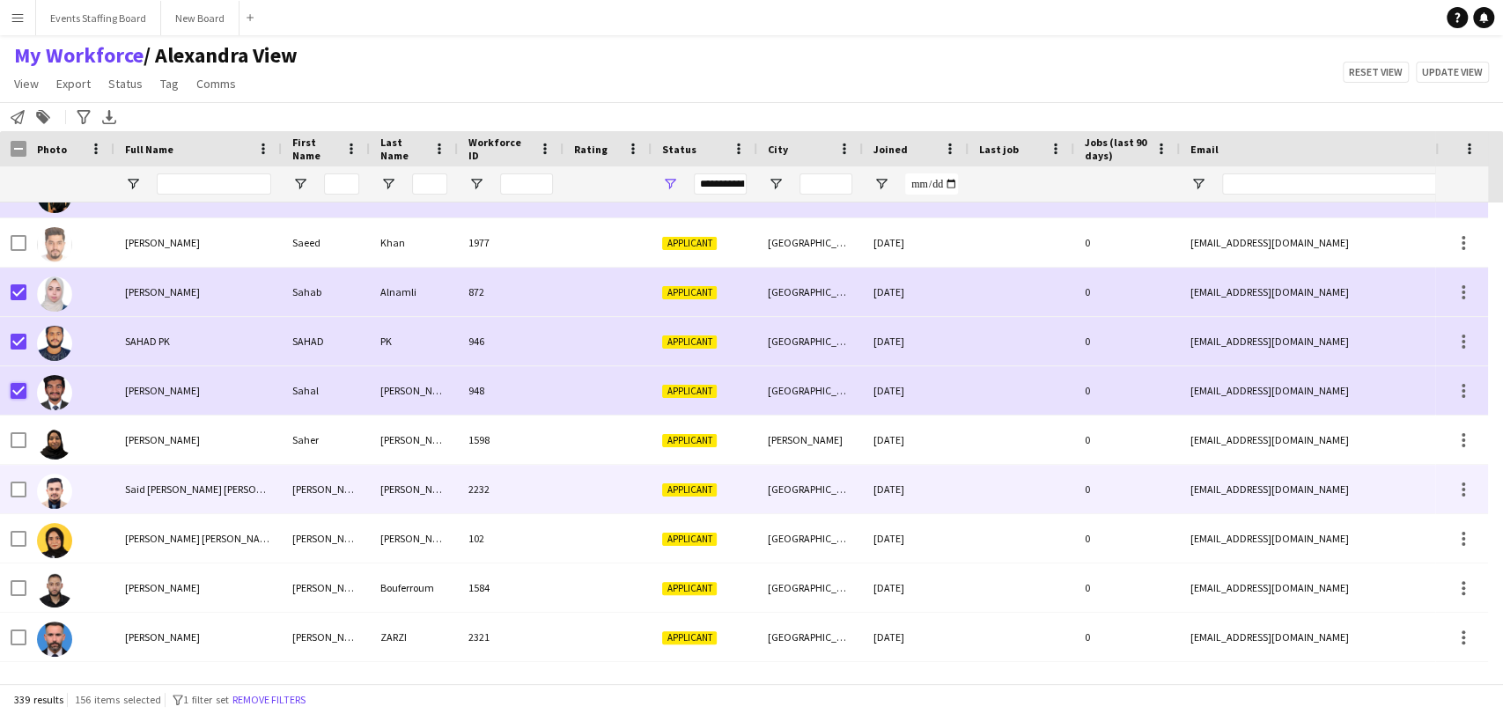
scroll to position [14360, 0]
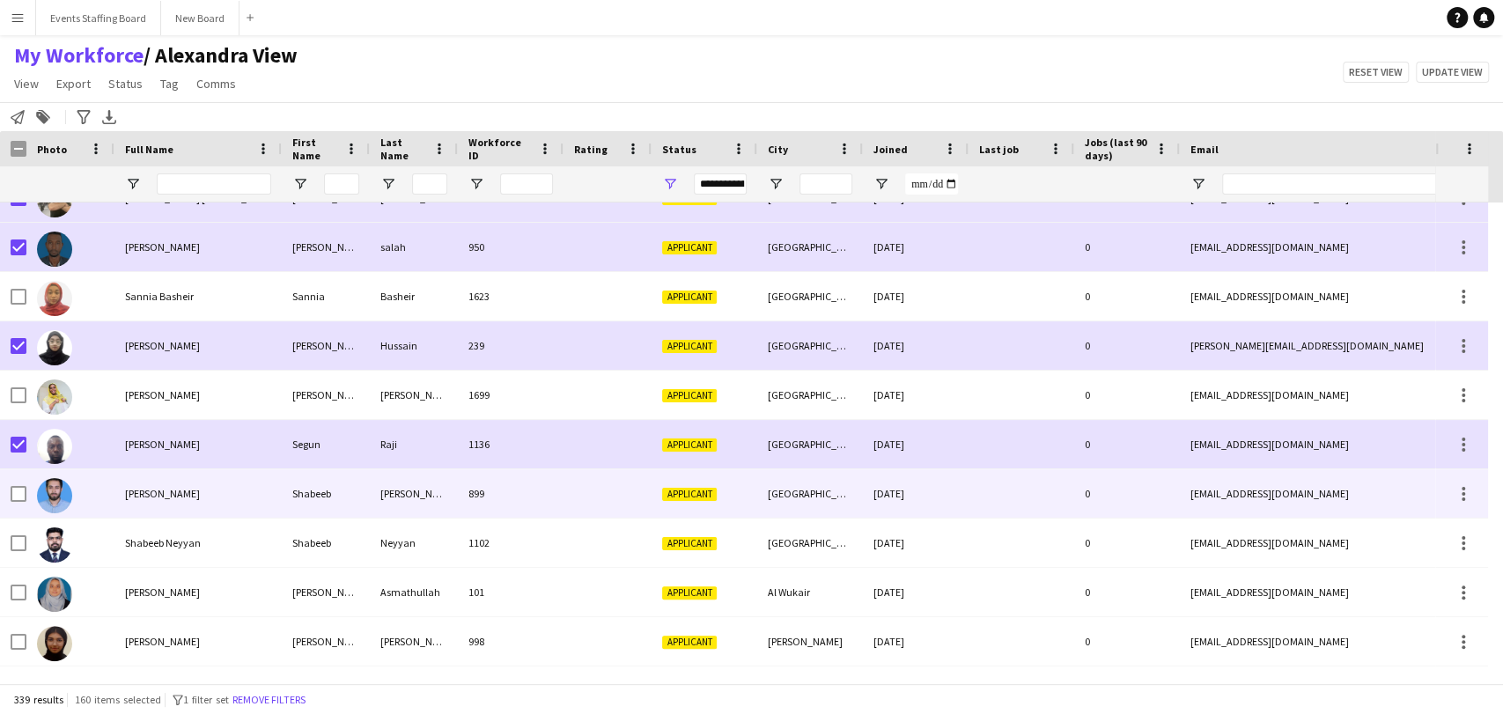
click at [15, 502] on div at bounding box center [19, 493] width 16 height 49
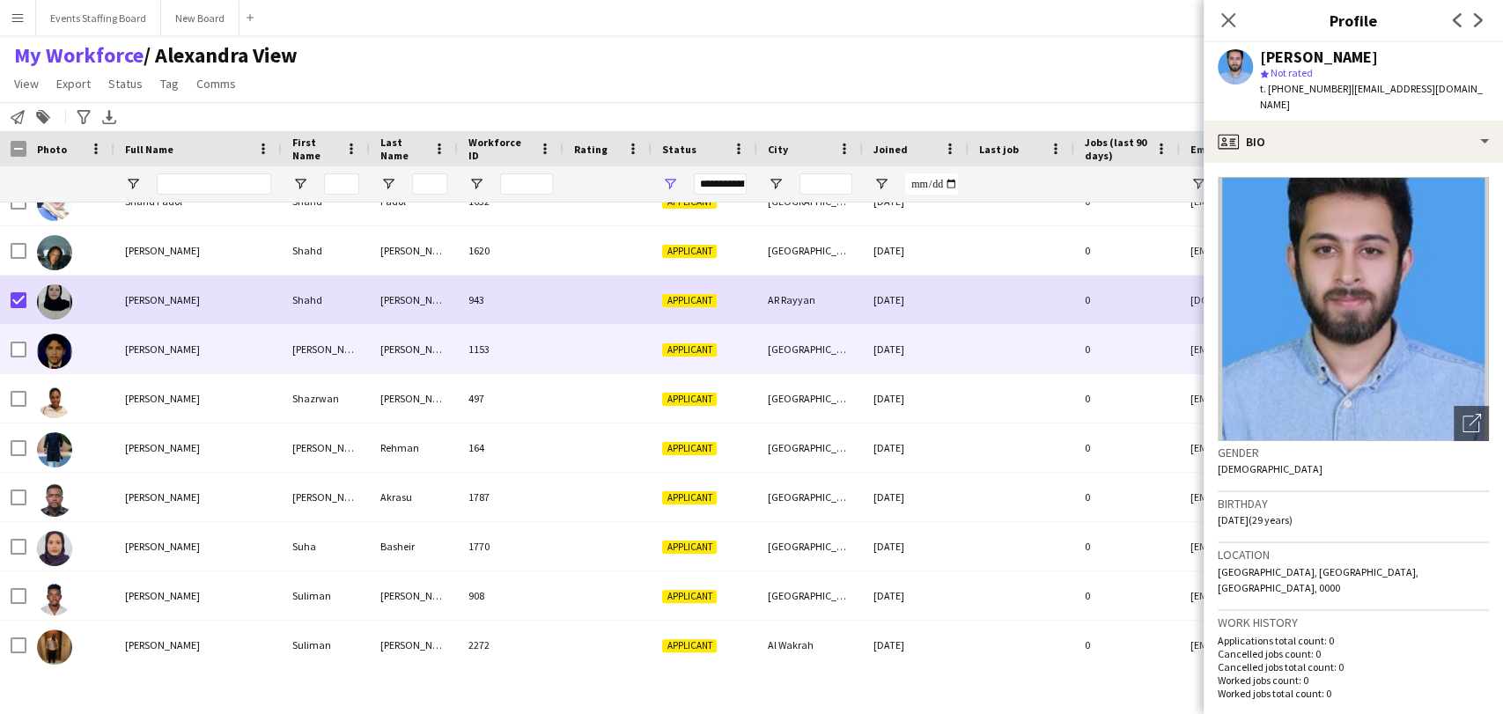
click at [28, 348] on div at bounding box center [70, 349] width 88 height 48
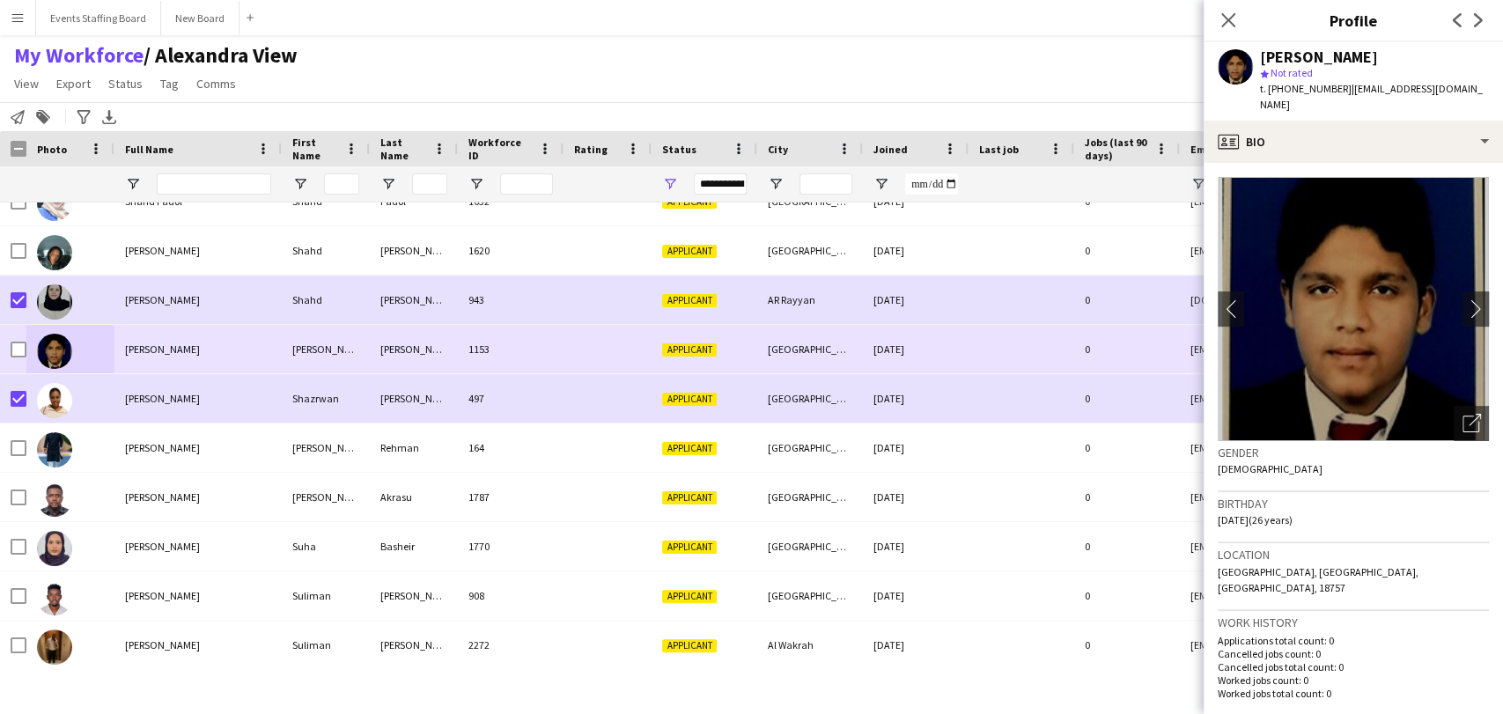
click at [18, 369] on div at bounding box center [19, 349] width 16 height 49
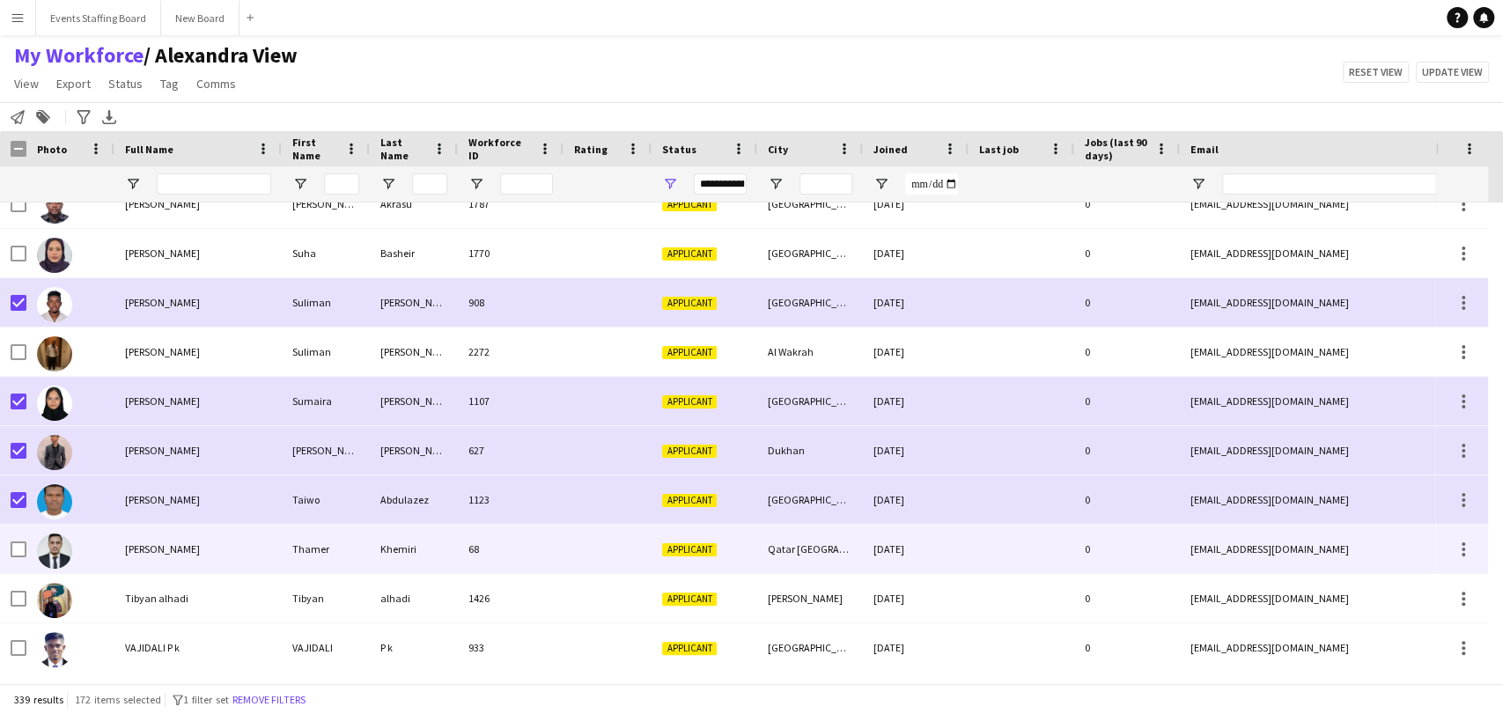
click at [27, 526] on div at bounding box center [70, 549] width 88 height 48
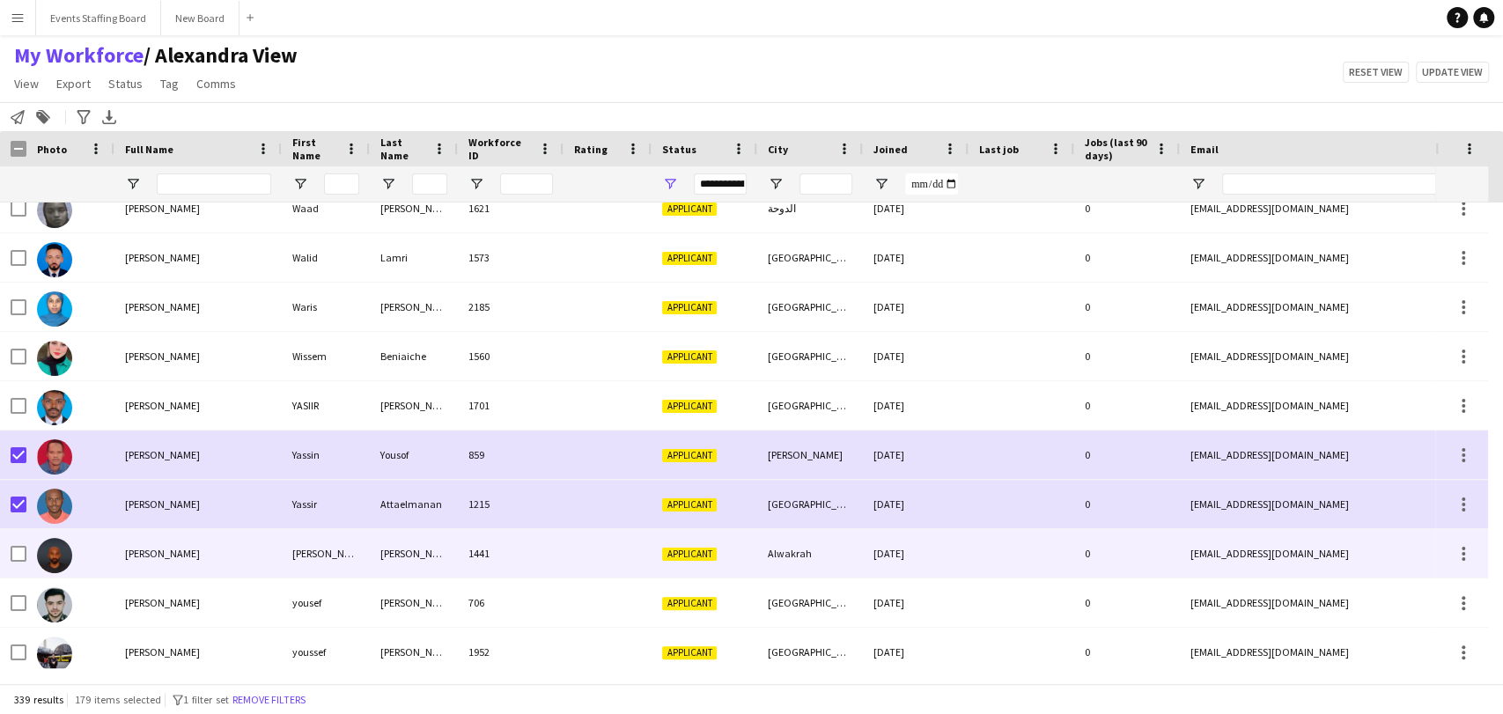
click at [21, 542] on div at bounding box center [19, 553] width 16 height 49
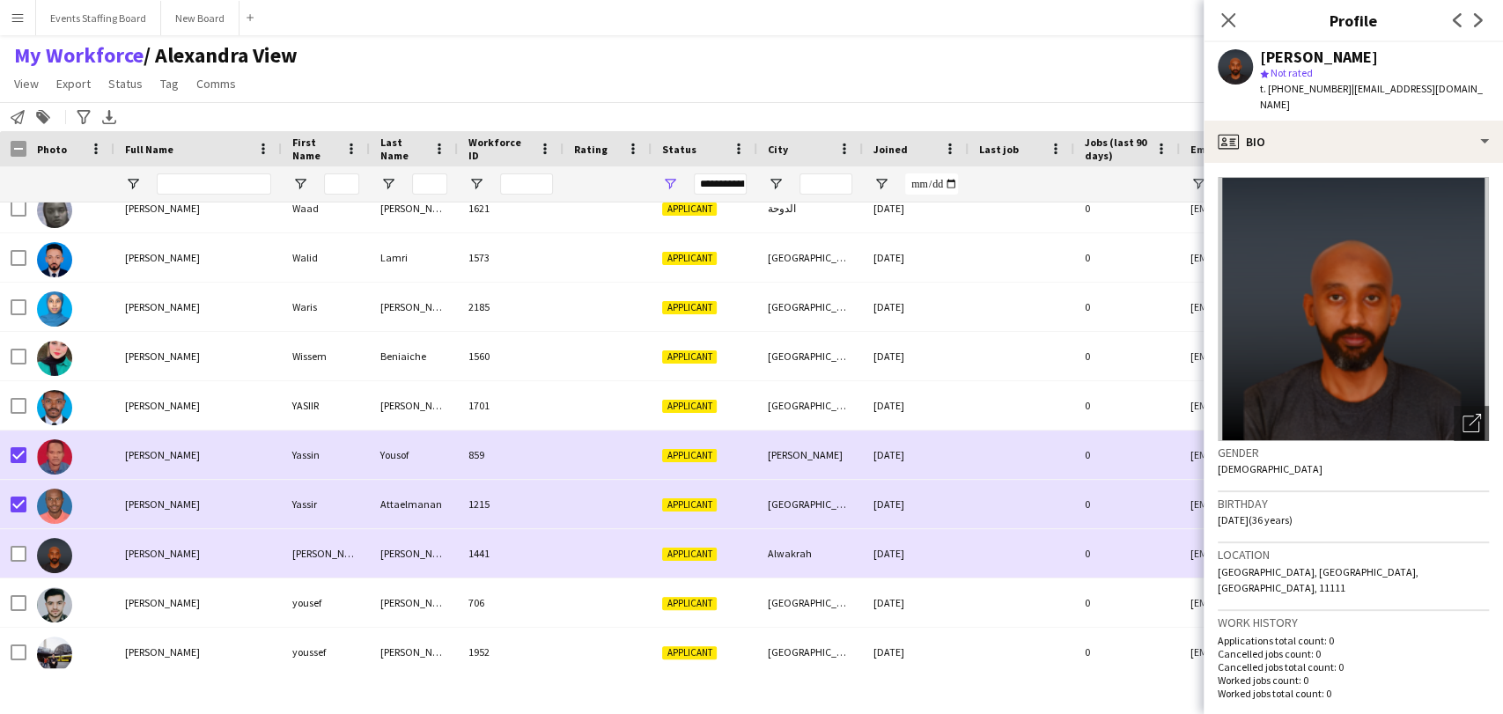
click at [21, 542] on div at bounding box center [19, 553] width 16 height 49
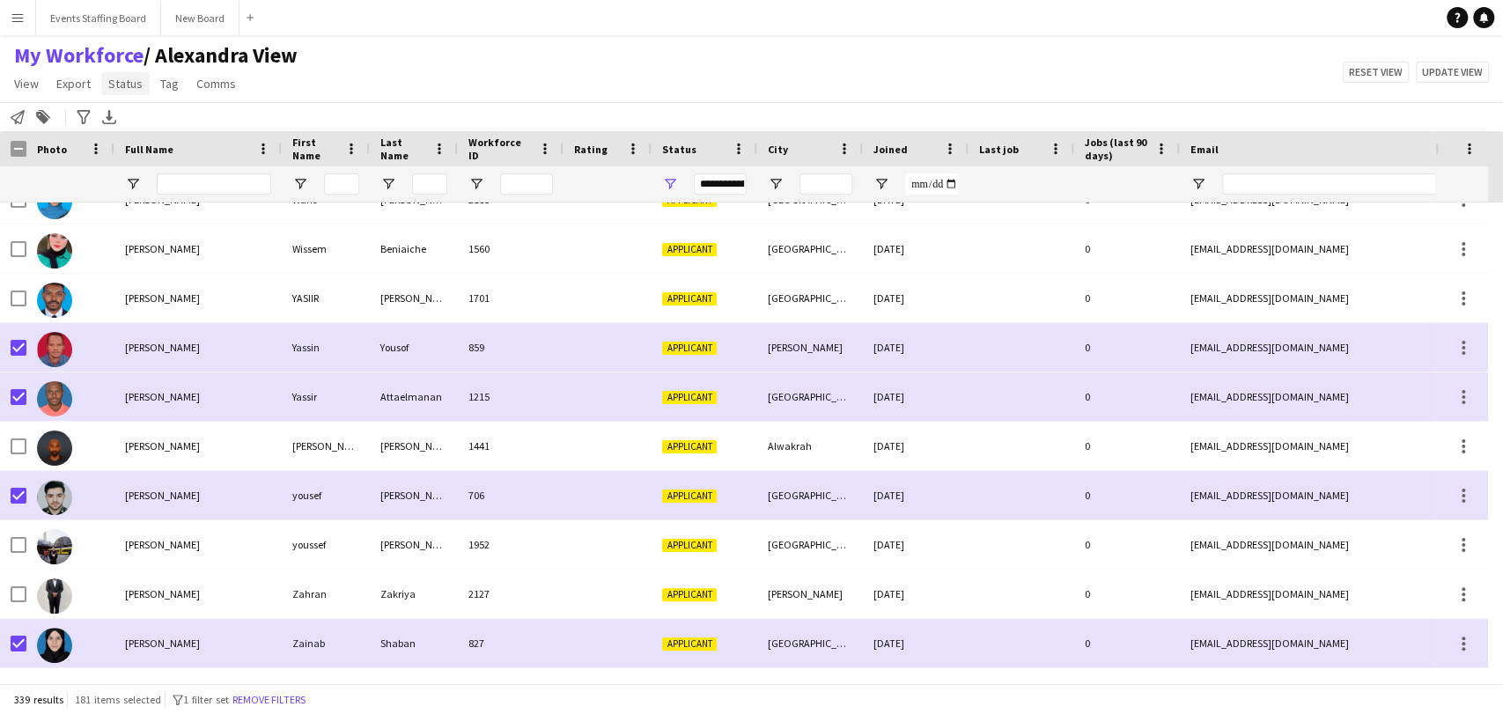
click at [128, 72] on link "Status" at bounding box center [125, 83] width 48 height 23
click at [144, 120] on link "Edit" at bounding box center [162, 121] width 123 height 37
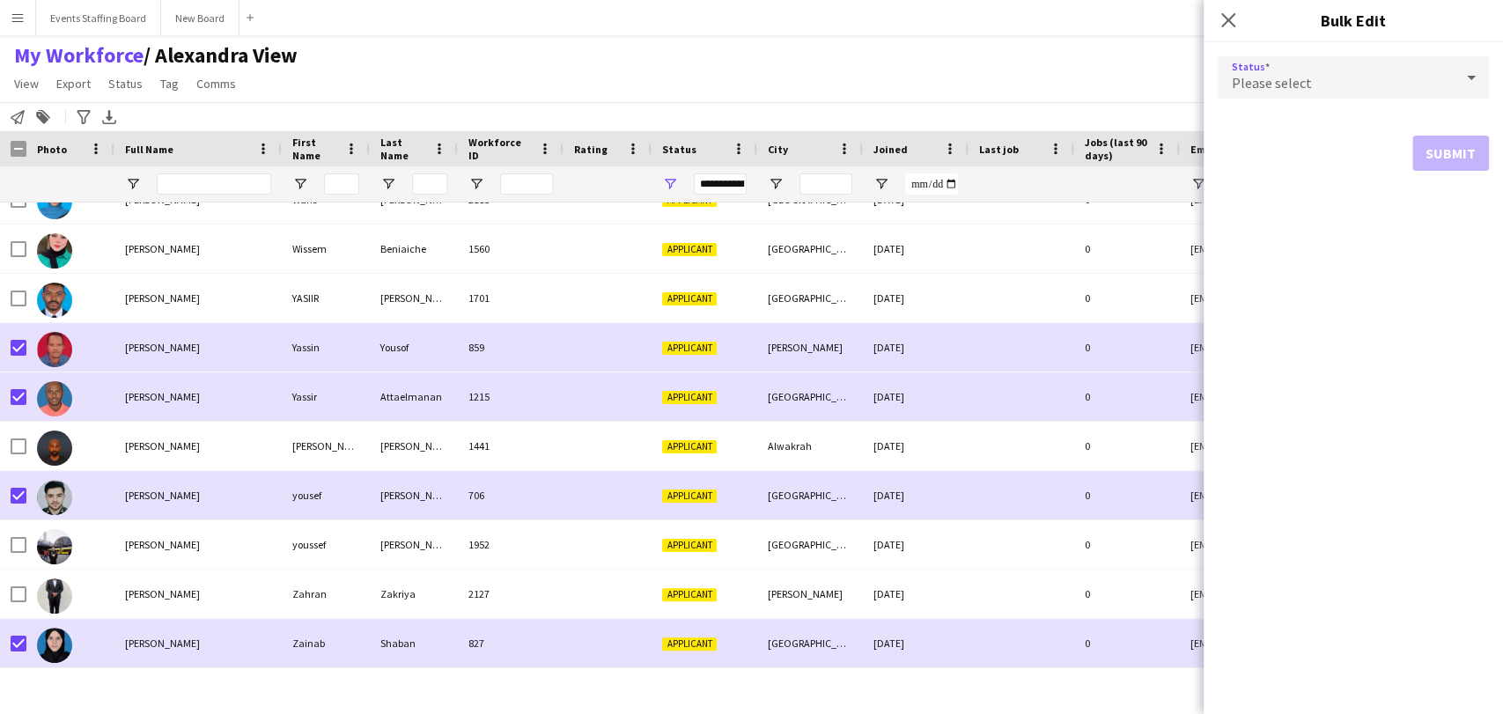
click at [1350, 90] on div "Please select" at bounding box center [1336, 77] width 236 height 42
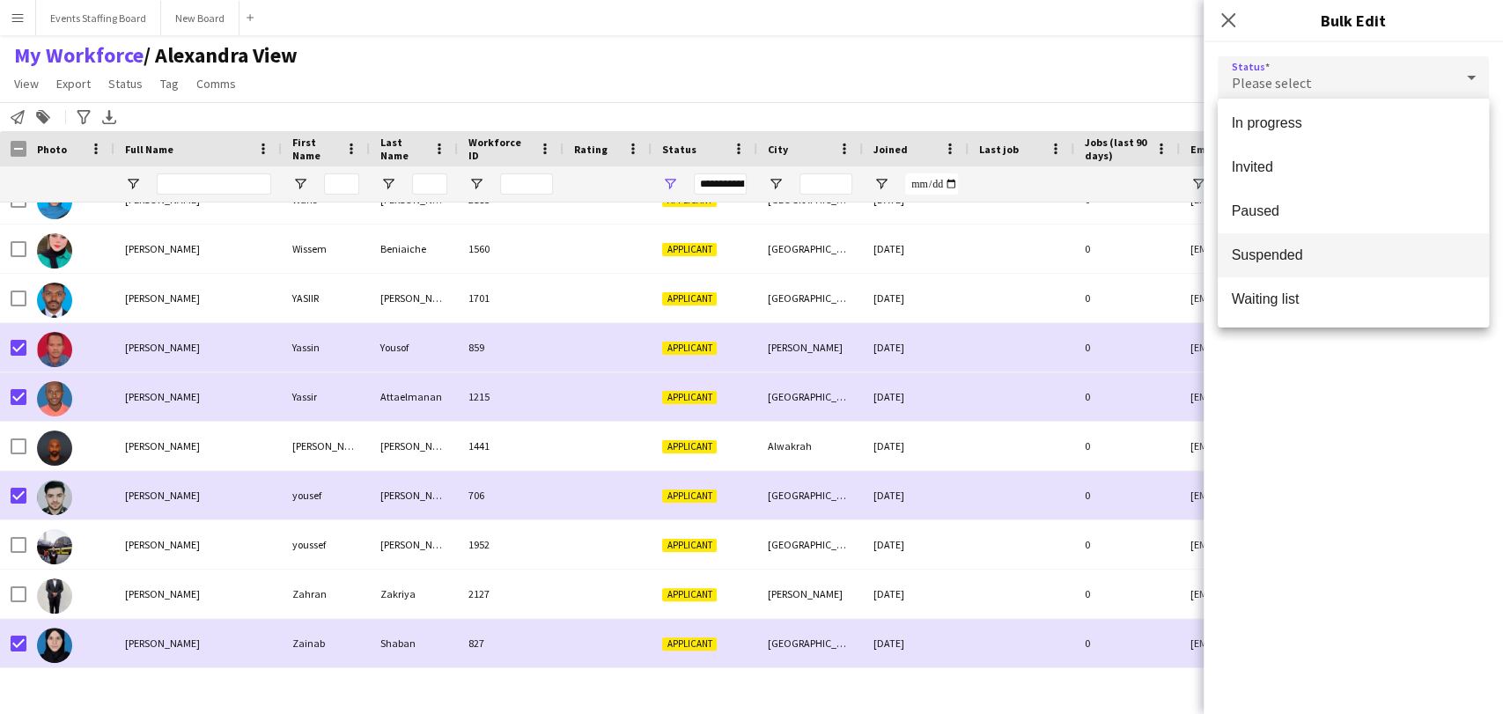
click at [1279, 256] on span "Suspended" at bounding box center [1353, 255] width 243 height 17
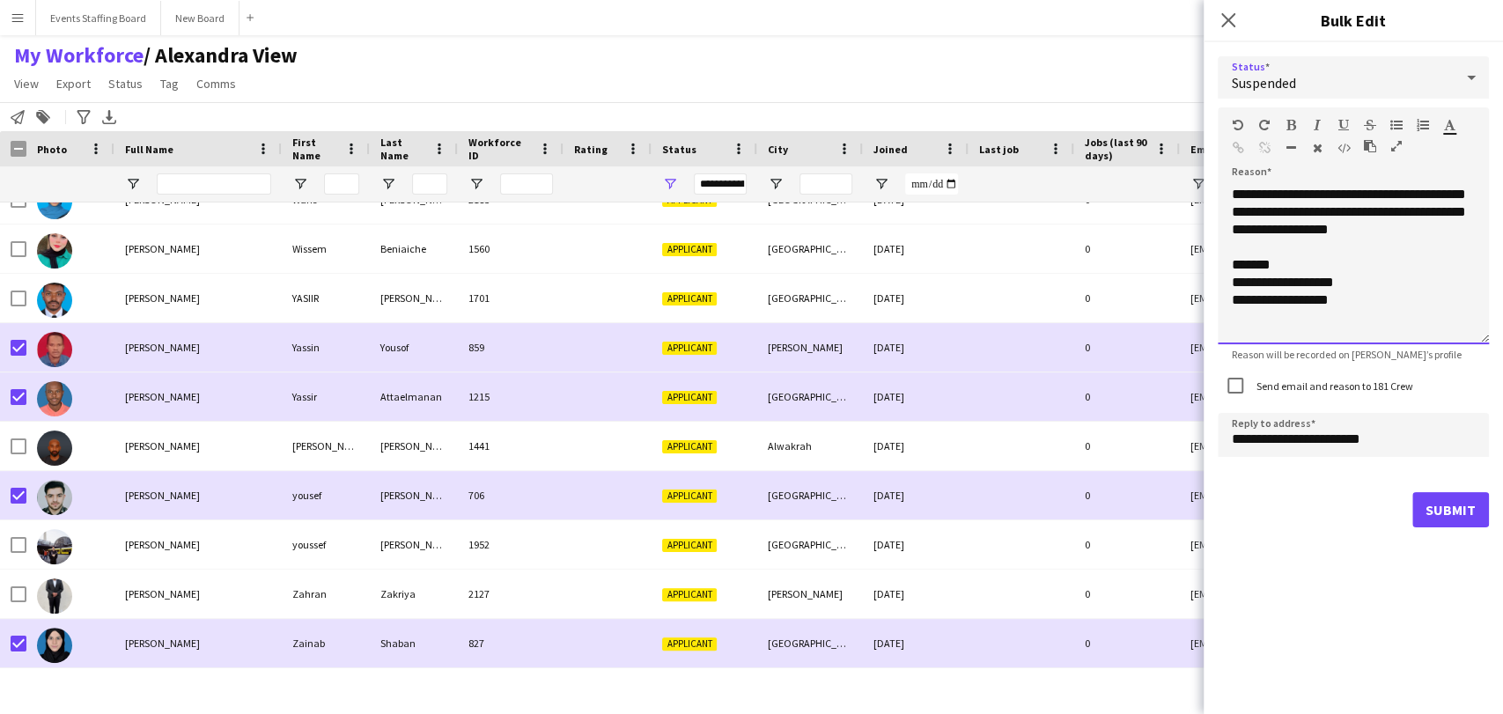
click at [1345, 270] on div "**********" at bounding box center [1353, 265] width 271 height 159
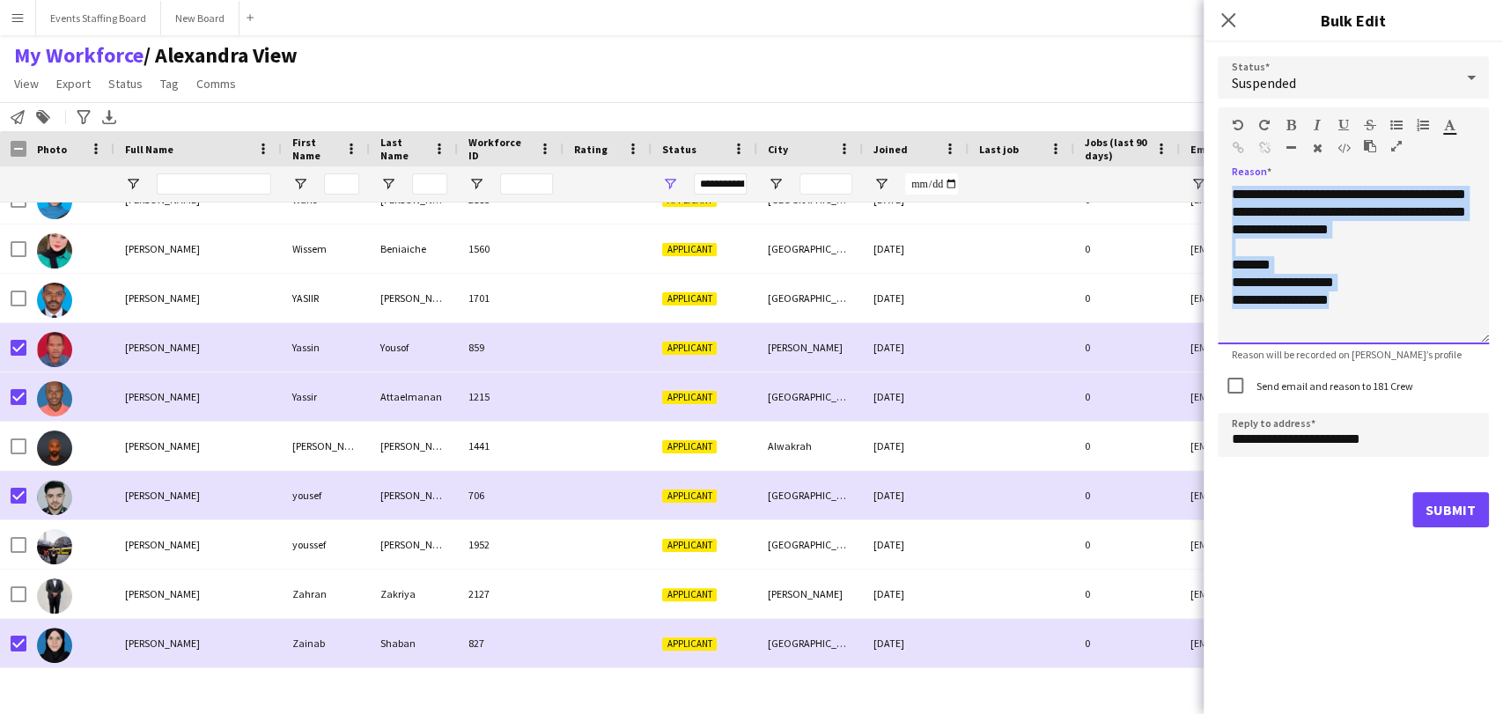
paste div
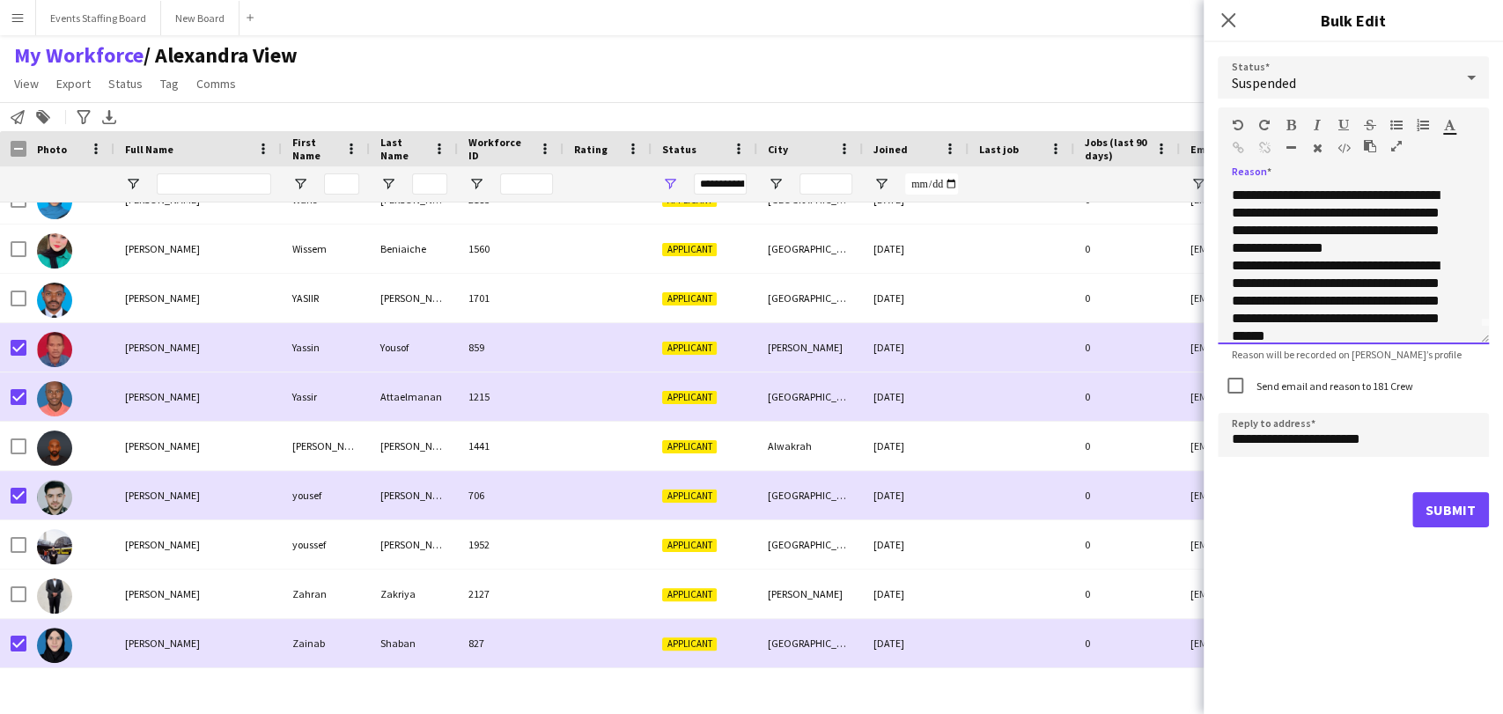
scroll to position [0, 0]
click at [1361, 210] on p "**********" at bounding box center [1346, 238] width 228 height 70
click at [1350, 198] on p "**********" at bounding box center [1346, 195] width 228 height 18
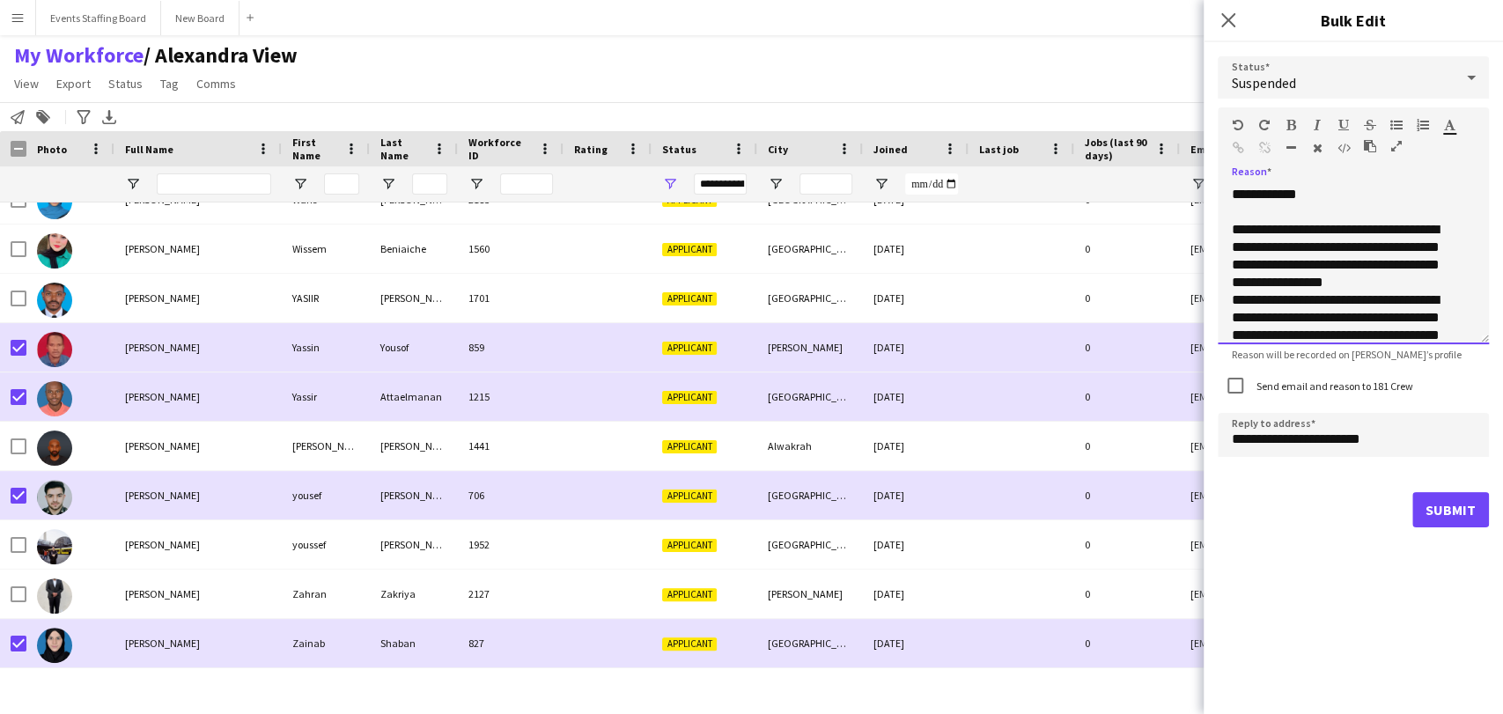
click at [1387, 276] on p "**********" at bounding box center [1346, 256] width 228 height 70
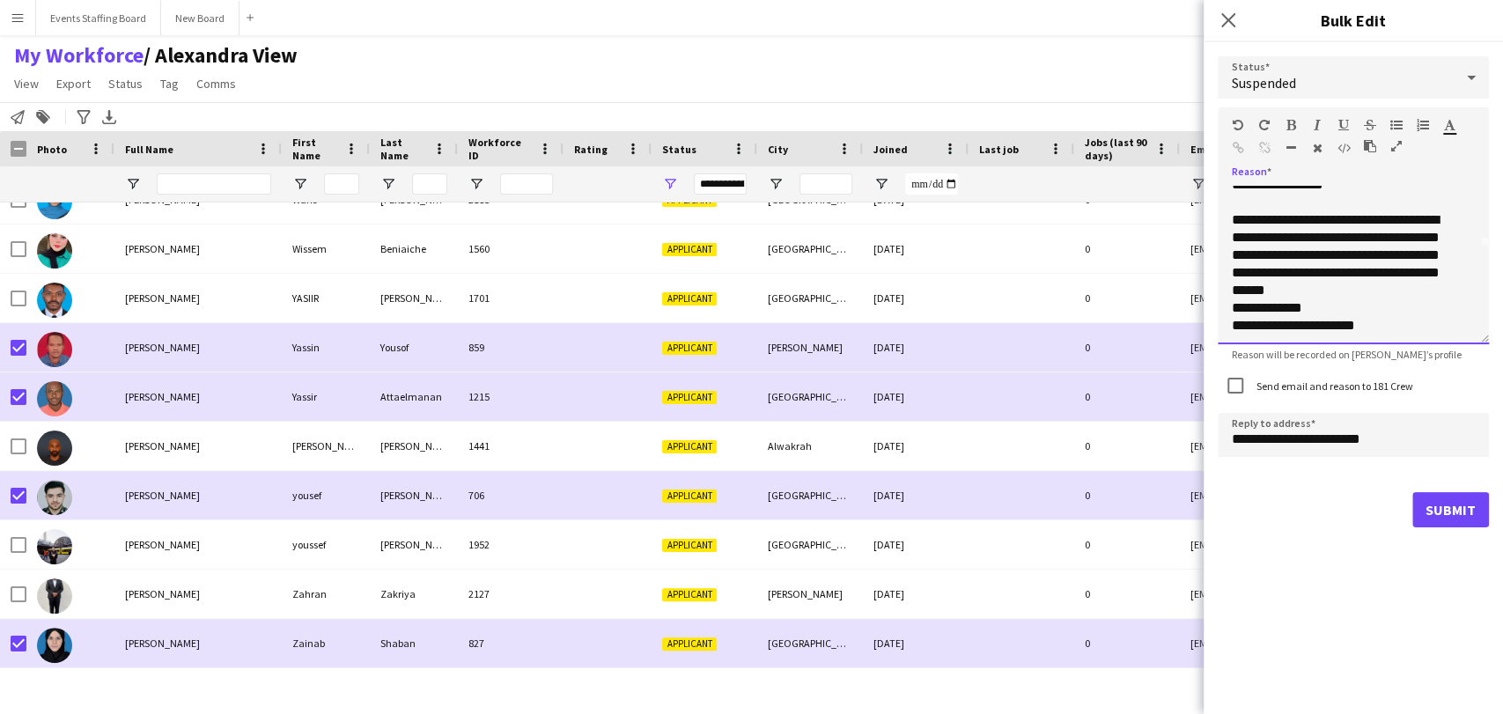
scroll to position [101, 0]
click at [1410, 285] on p "**********" at bounding box center [1346, 252] width 228 height 88
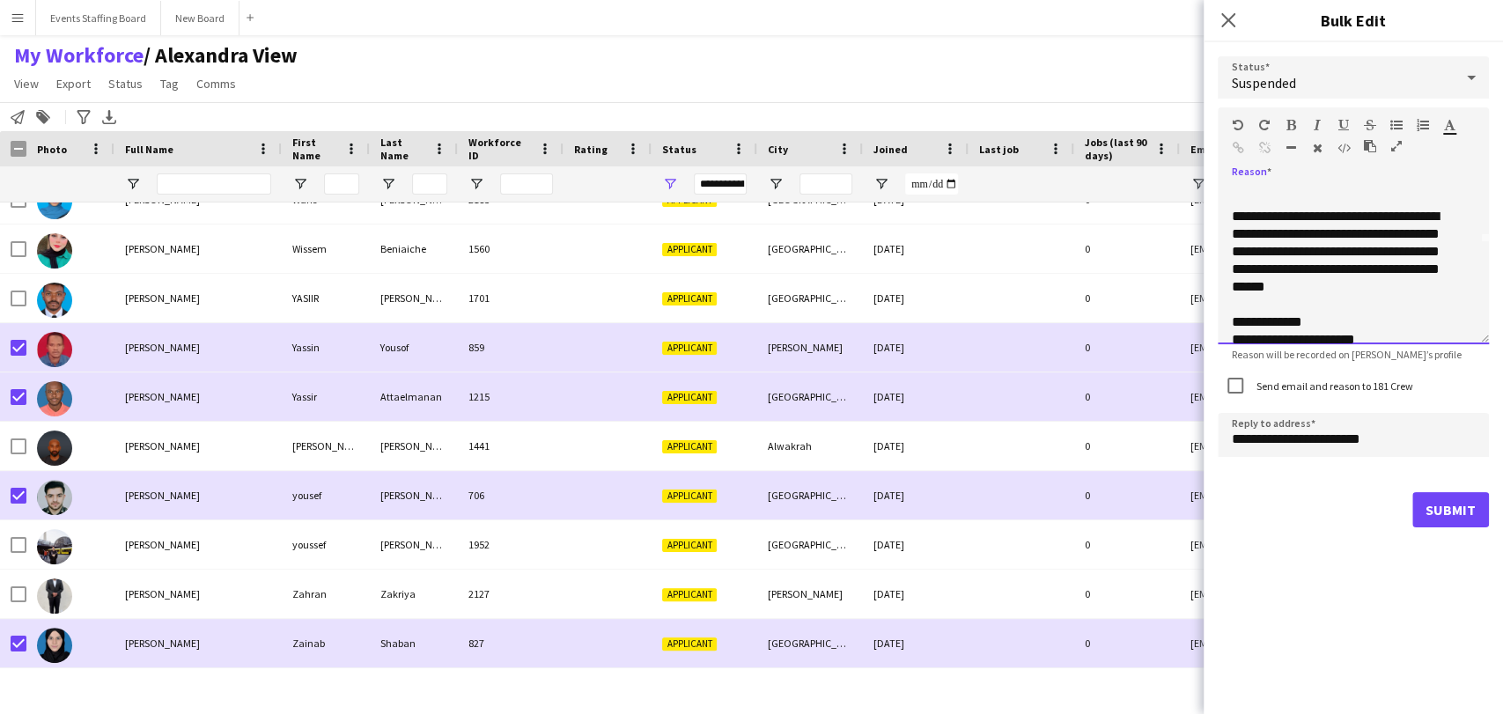
scroll to position [119, 0]
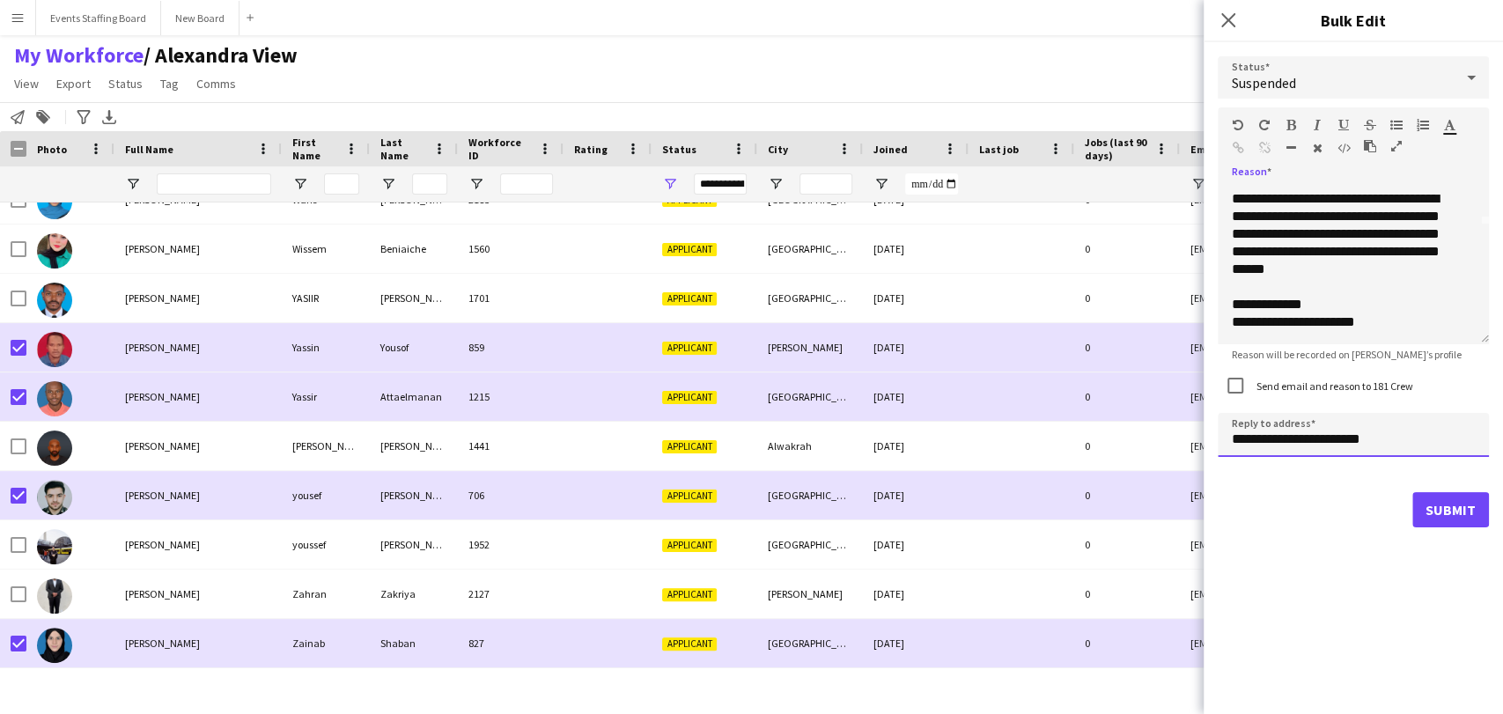
click at [1249, 437] on input "**********" at bounding box center [1353, 435] width 271 height 44
click at [1248, 437] on input "**********" at bounding box center [1353, 435] width 271 height 44
type input "**********"
click at [1463, 509] on button "Submit" at bounding box center [1450, 509] width 77 height 35
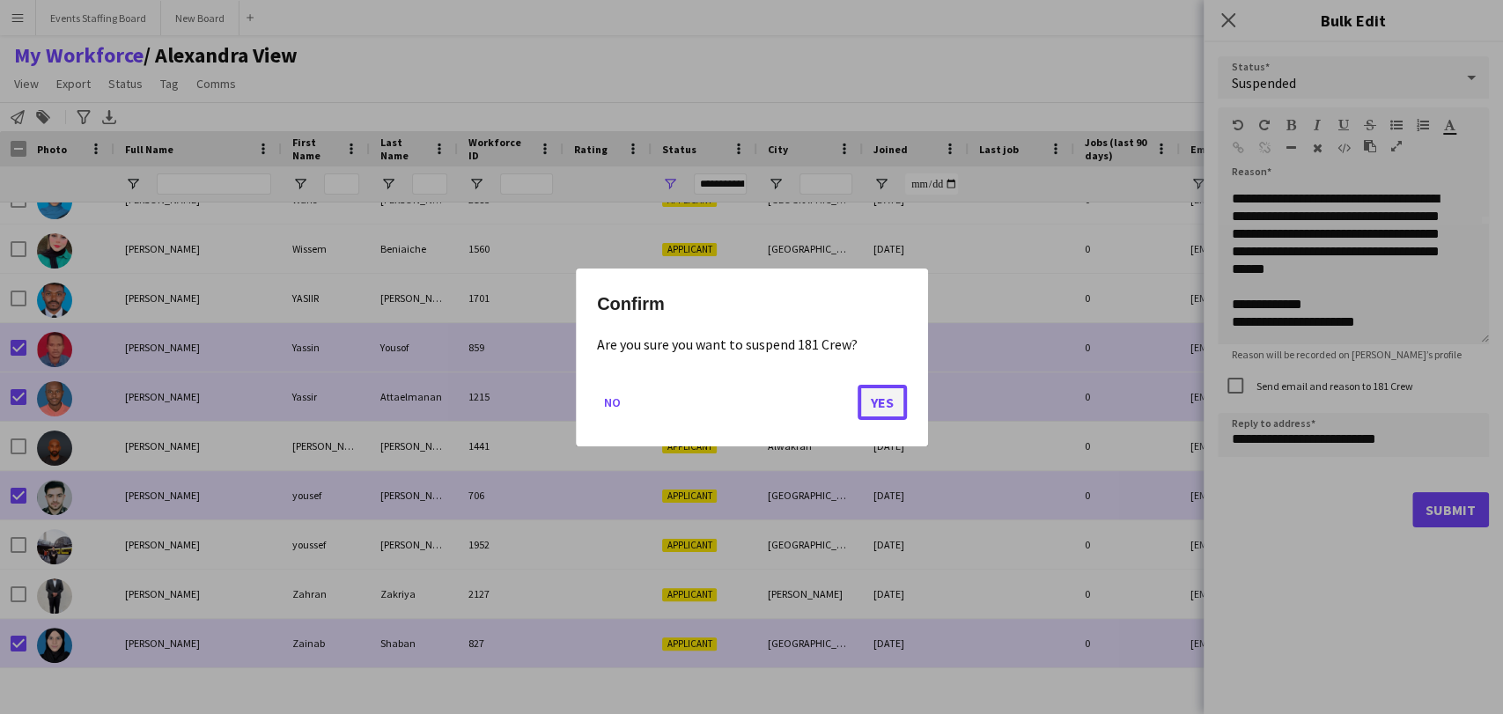
click at [874, 394] on button "Yes" at bounding box center [882, 401] width 49 height 35
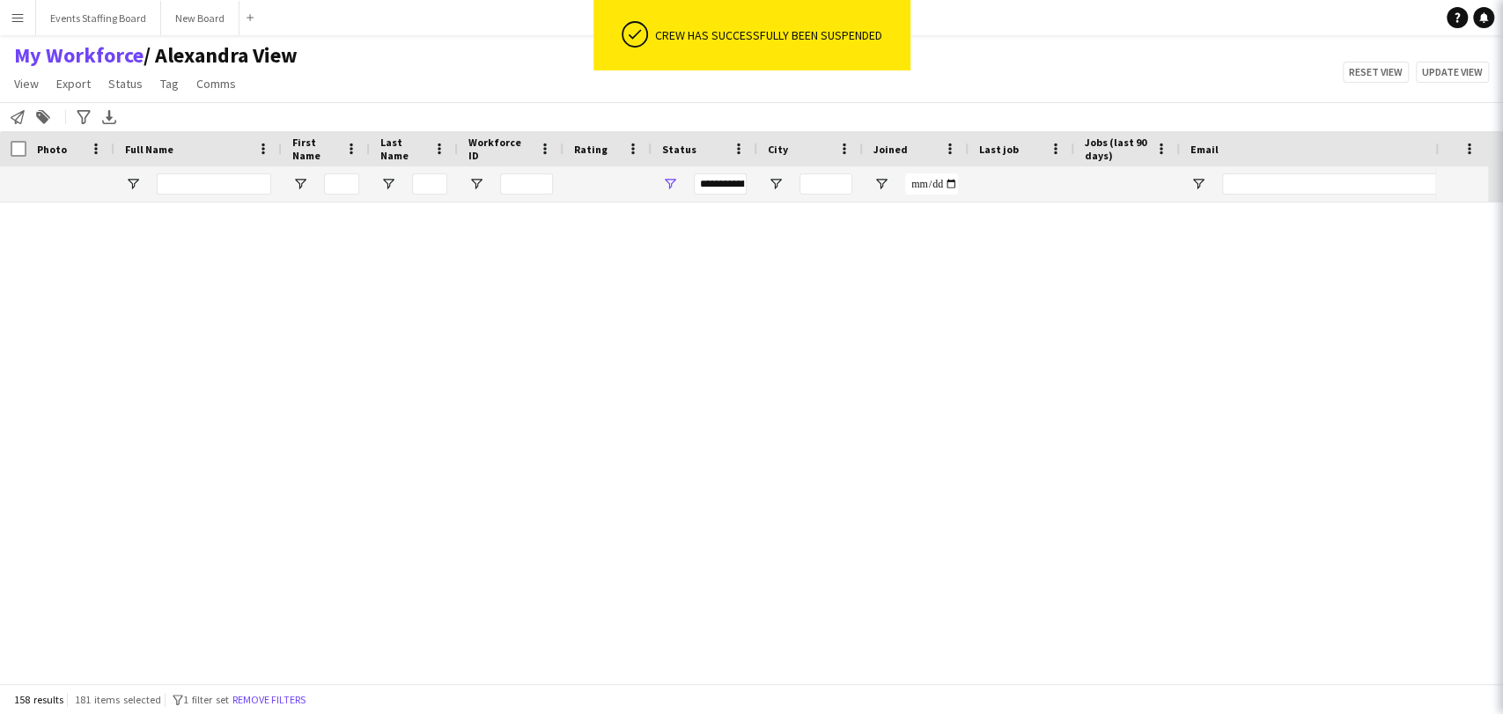
scroll to position [7325, 0]
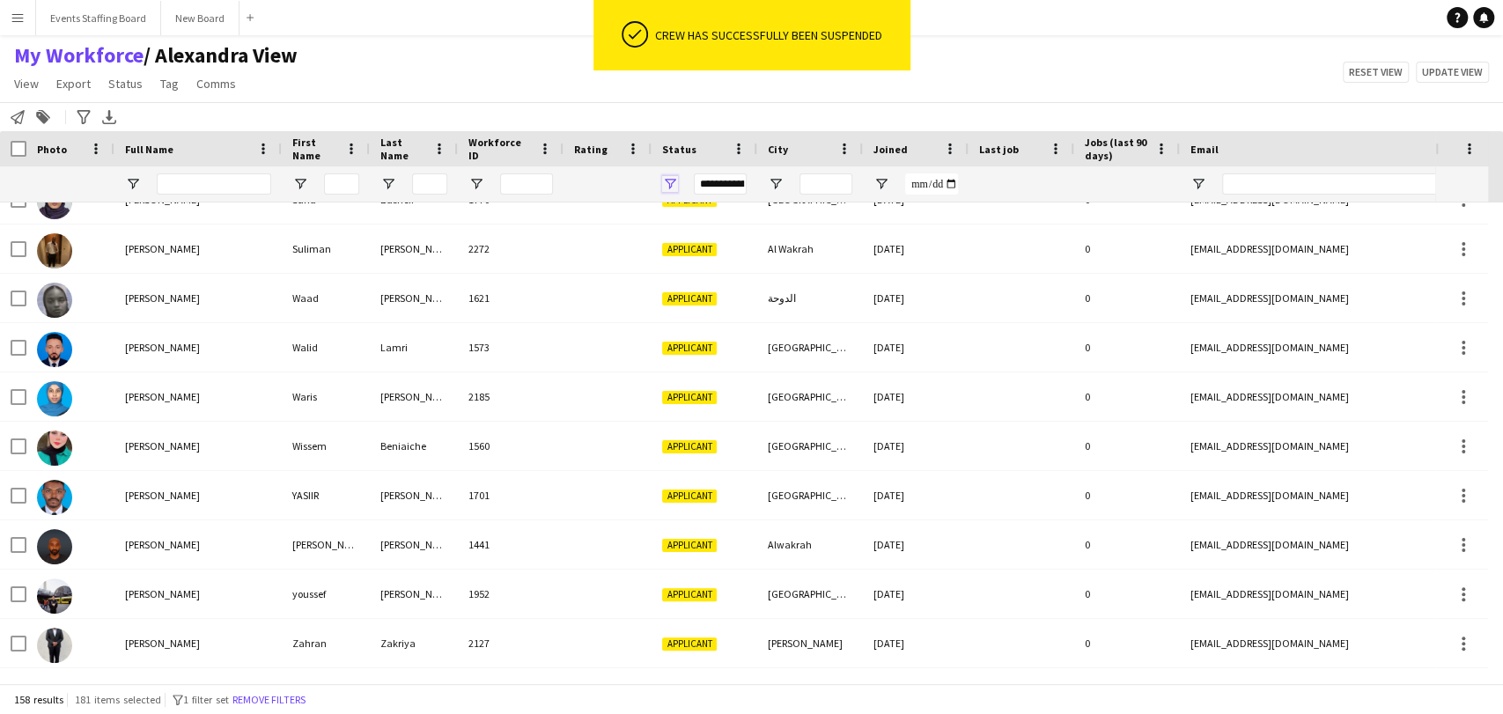
click at [668, 191] on span "Open Filter Menu" at bounding box center [670, 184] width 16 height 16
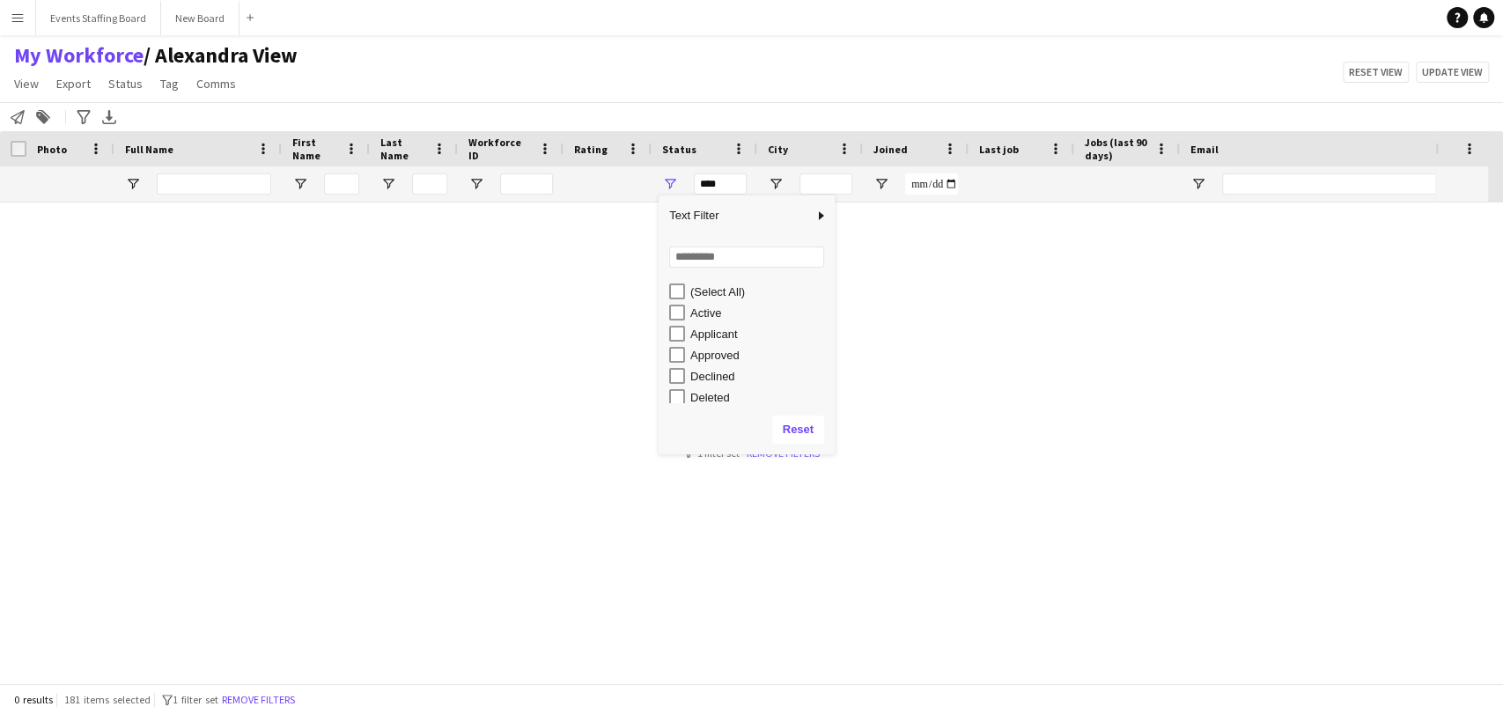
scroll to position [0, 0]
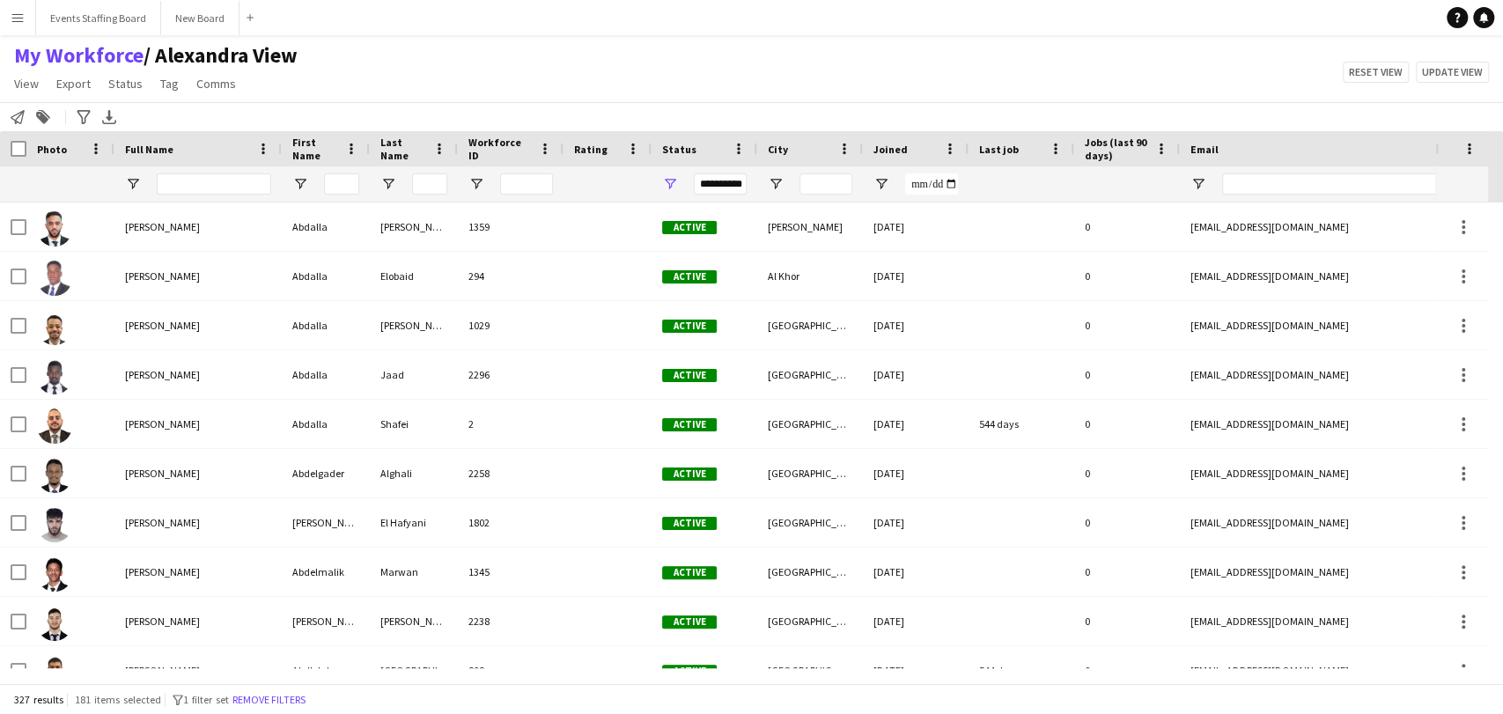
click at [476, 114] on div "Notify workforce Add to tag Search tags magnifier Add tag Advanced filters Adva…" at bounding box center [751, 116] width 1503 height 29
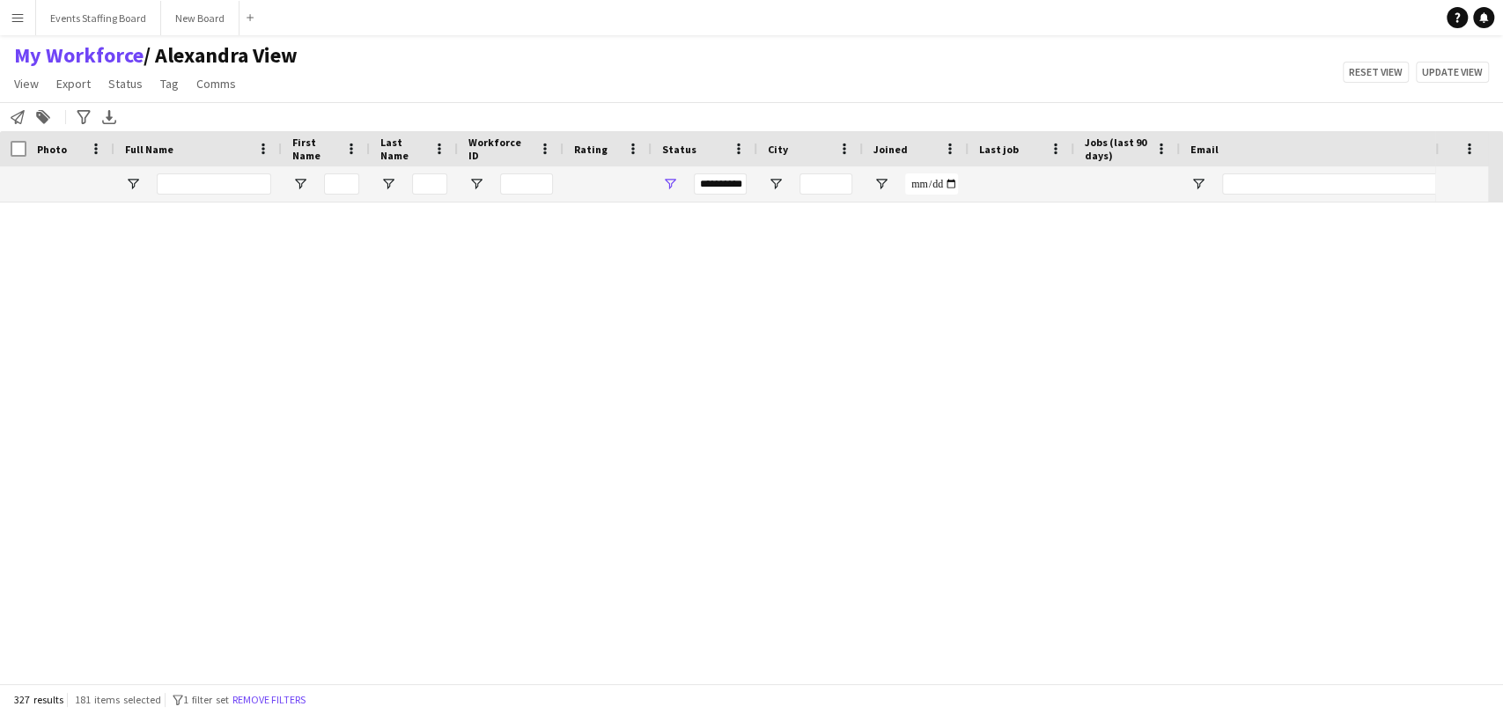
scroll to position [15659, 0]
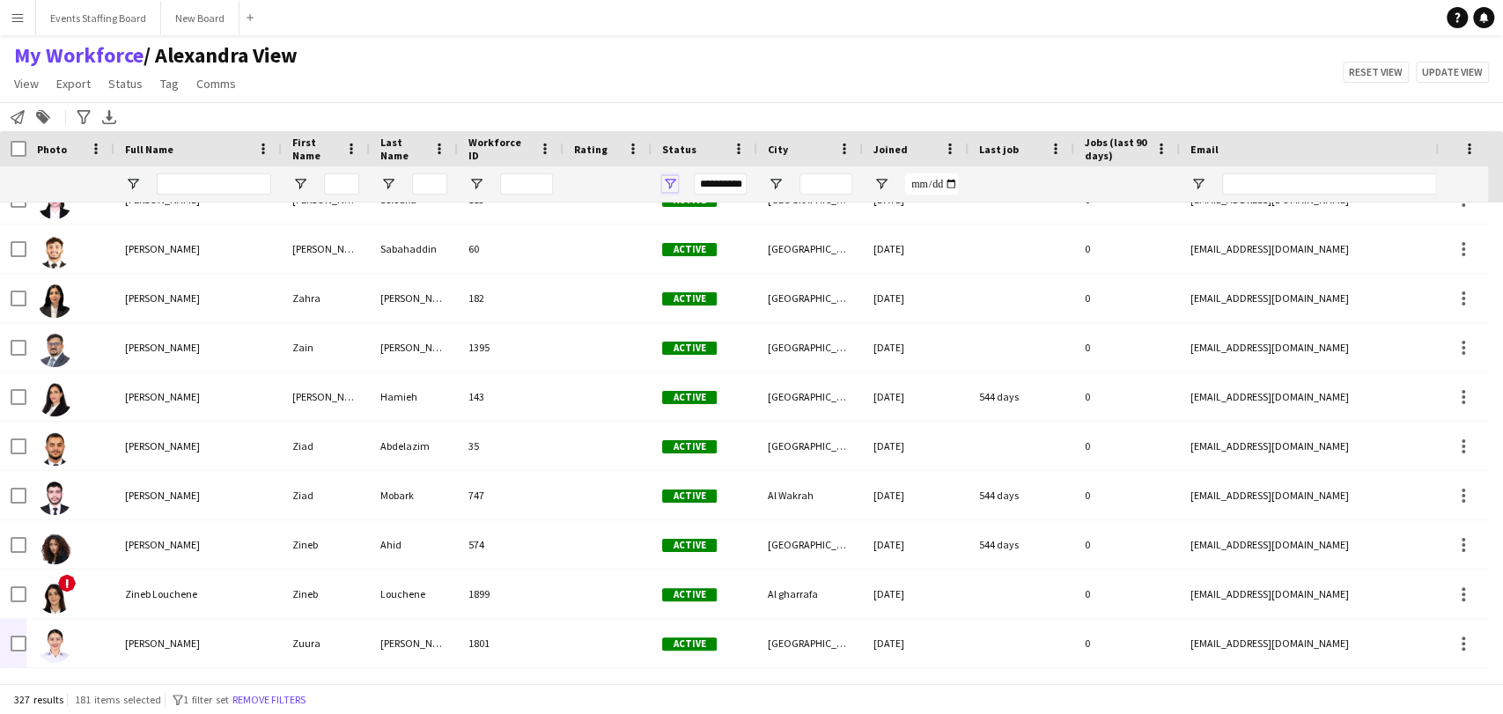
click at [667, 188] on span "Open Filter Menu" at bounding box center [670, 184] width 16 height 16
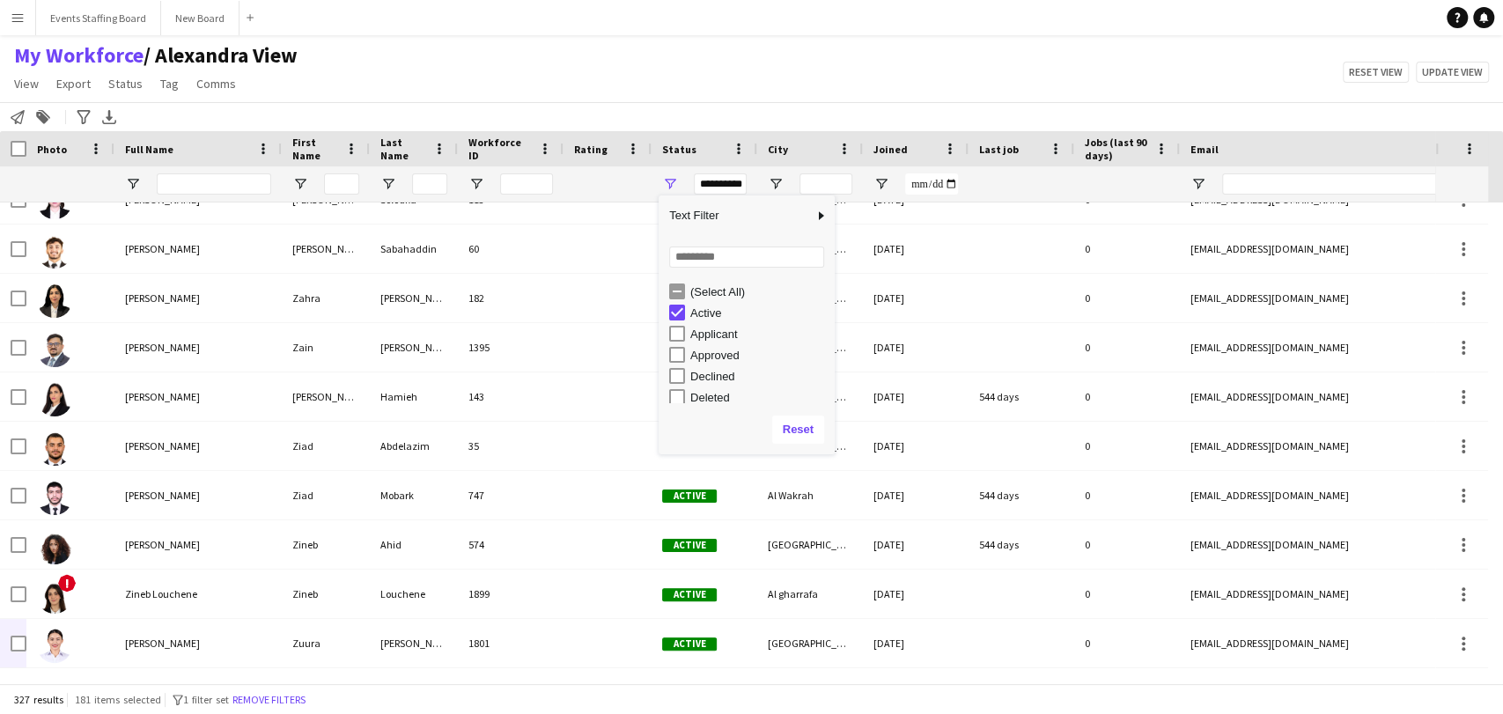
click at [706, 313] on div "Active" at bounding box center [759, 312] width 139 height 13
type input "***"
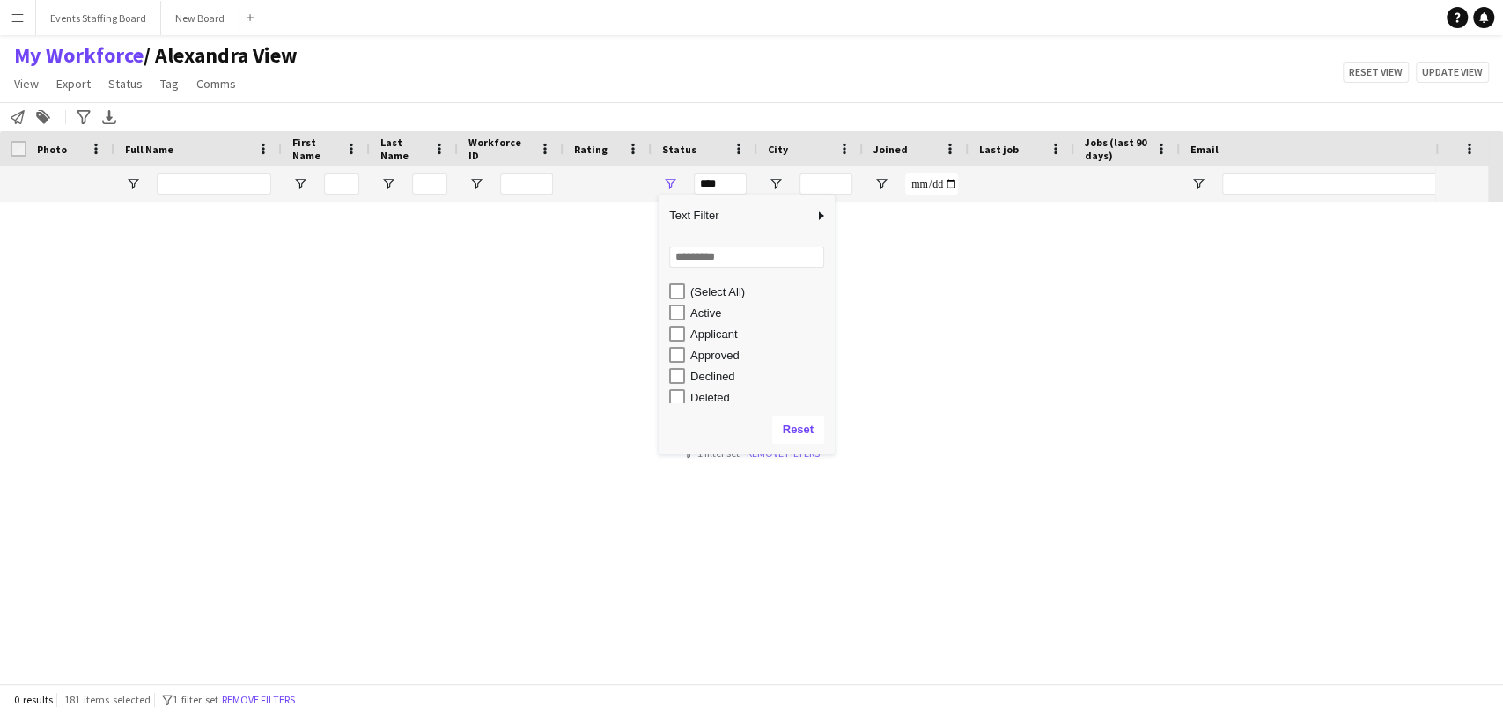
scroll to position [0, 0]
click at [526, 81] on div "My Workforce / [PERSON_NAME] View View Views Default view [PERSON_NAME] View Ap…" at bounding box center [751, 72] width 1503 height 60
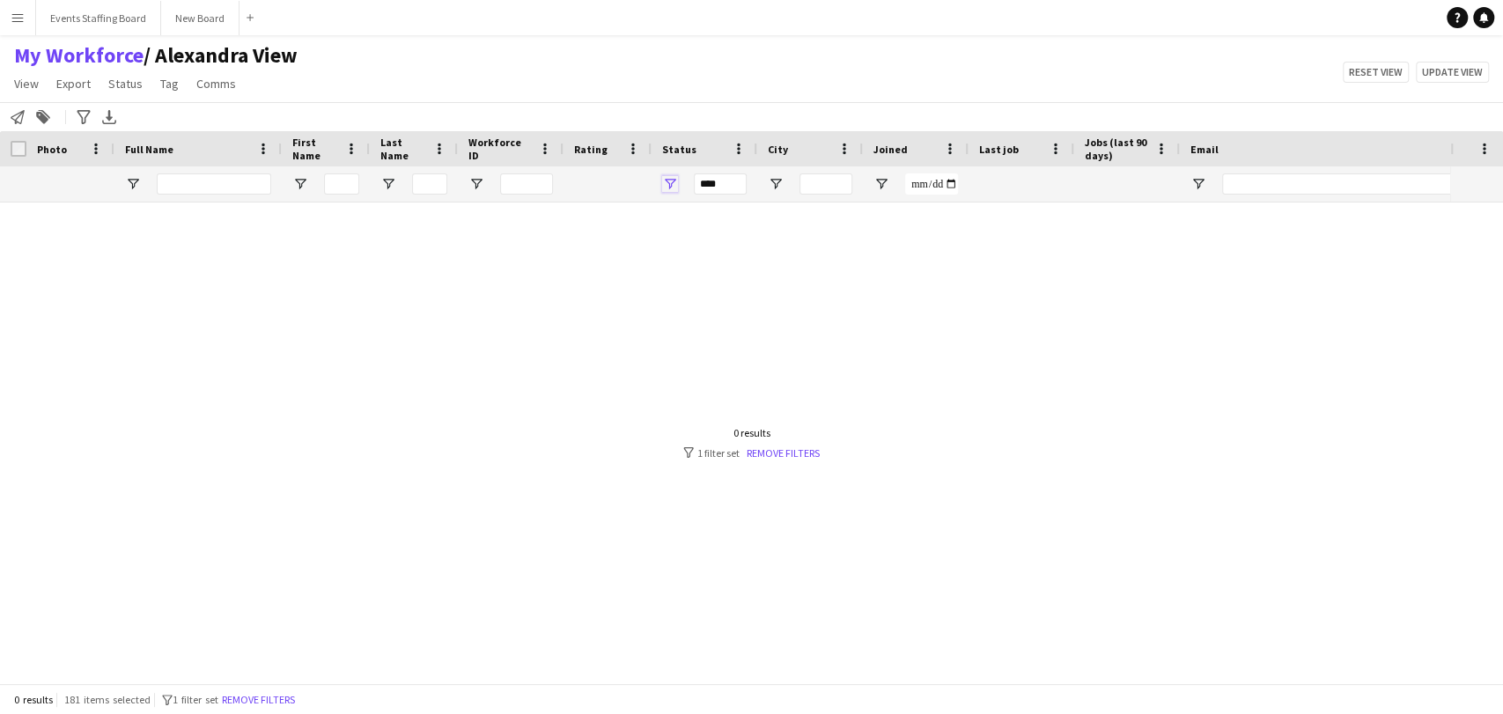
click at [663, 178] on span "Open Filter Menu" at bounding box center [670, 184] width 16 height 16
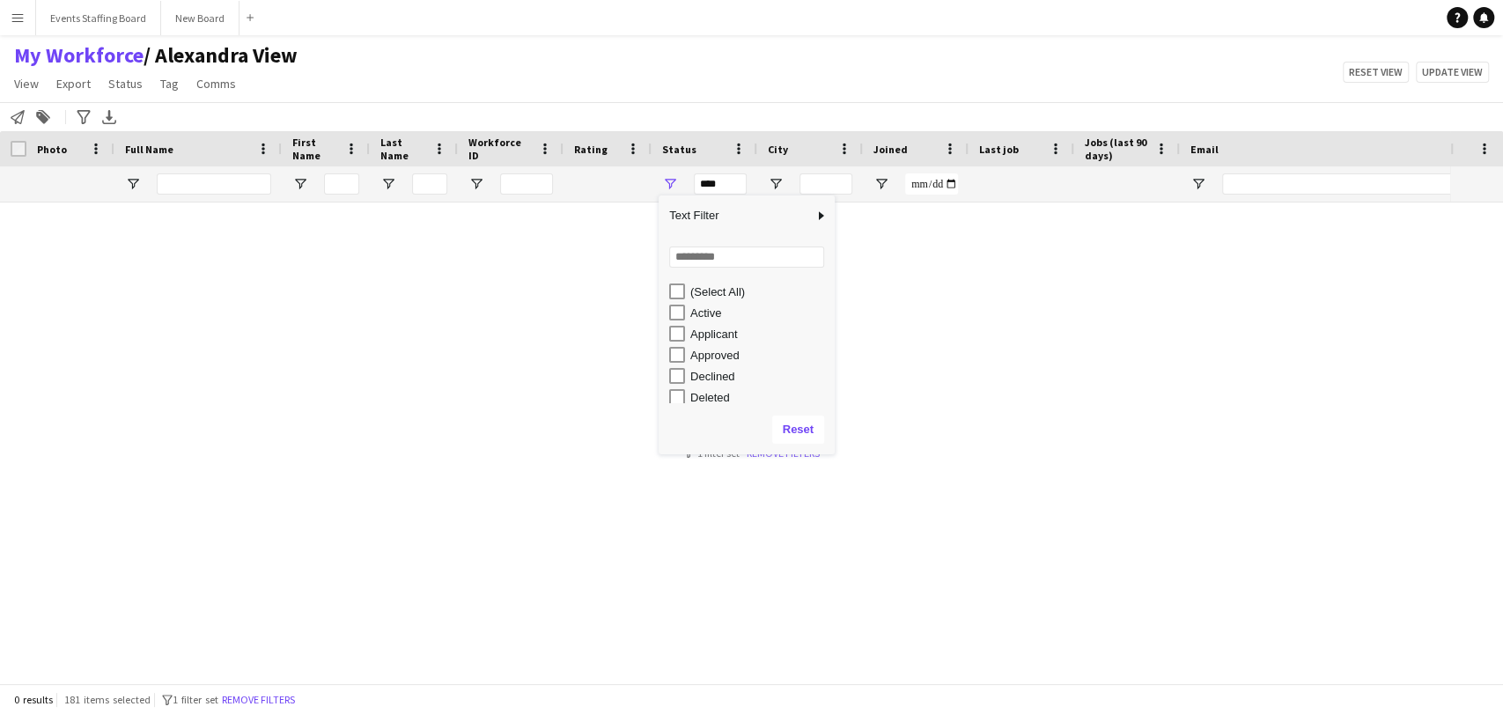
click at [677, 93] on div "My Workforce / [PERSON_NAME] View View Views Default view [PERSON_NAME] View Ap…" at bounding box center [751, 72] width 1503 height 60
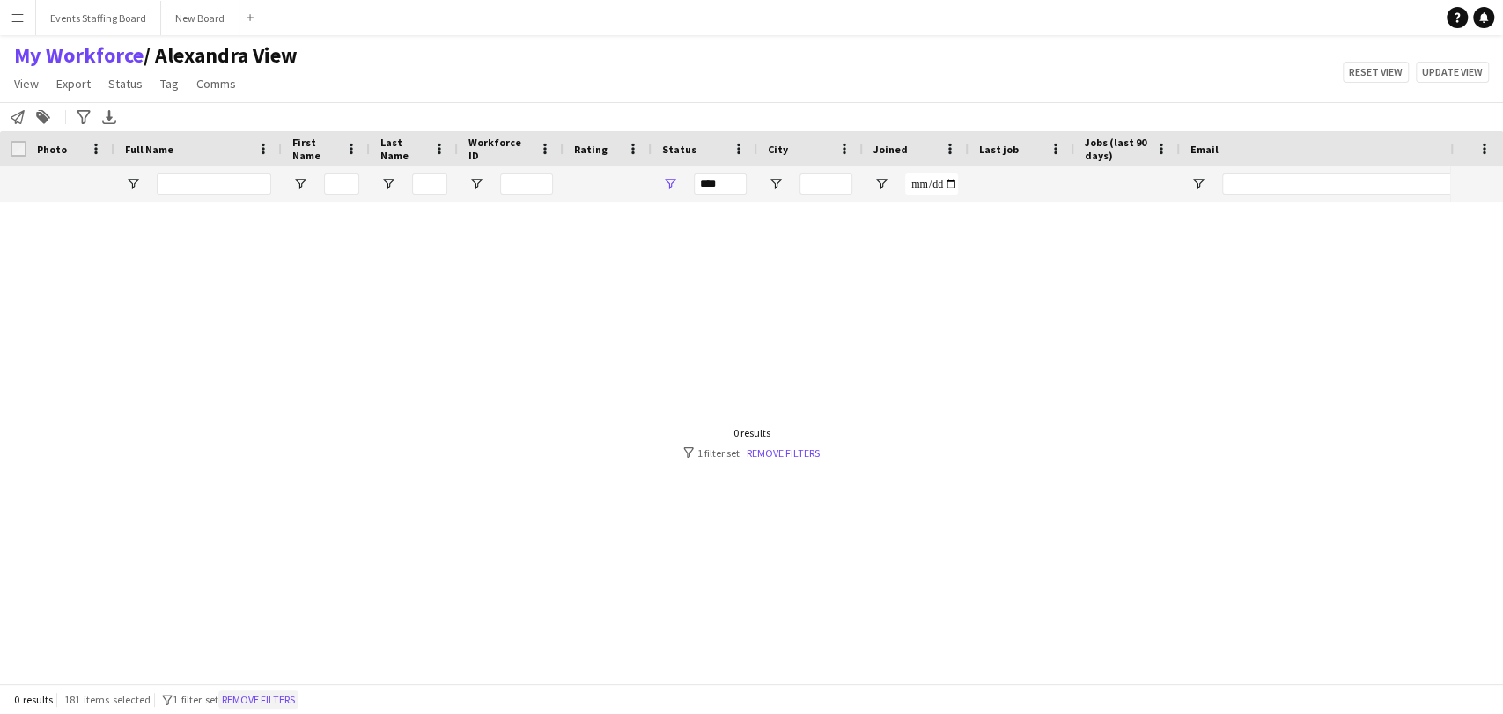
click at [262, 698] on button "Remove filters" at bounding box center [258, 699] width 80 height 19
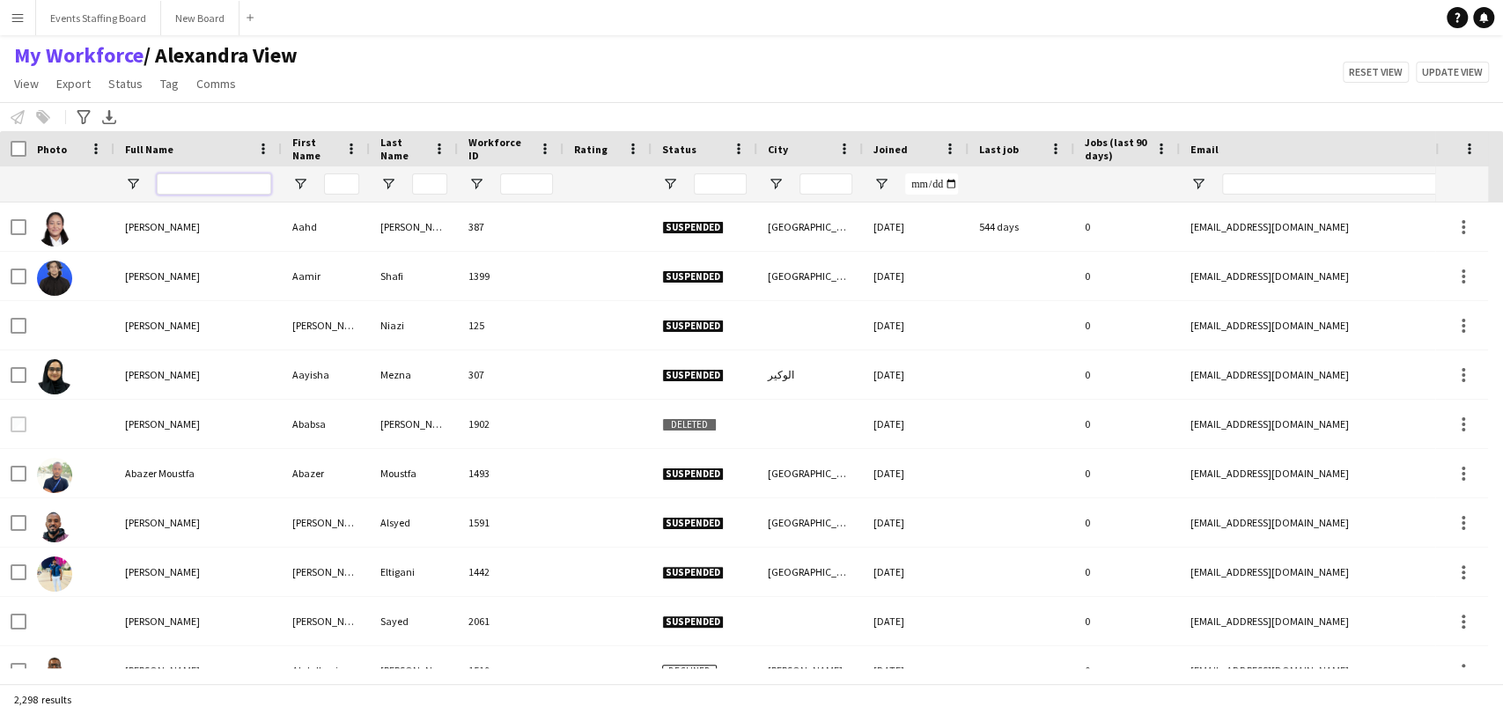
click at [190, 188] on input "Full Name Filter Input" at bounding box center [214, 183] width 114 height 21
type input "******"
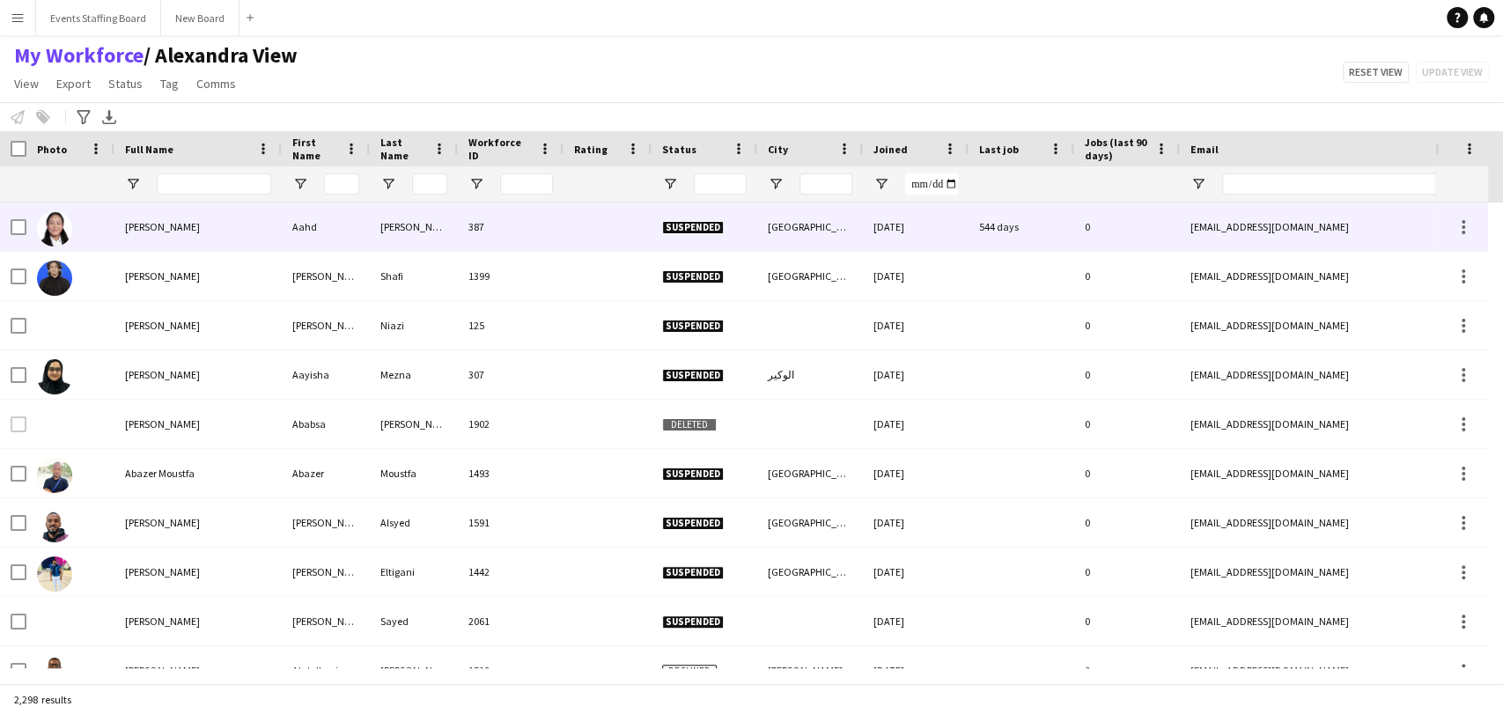
click at [247, 170] on div at bounding box center [214, 183] width 114 height 35
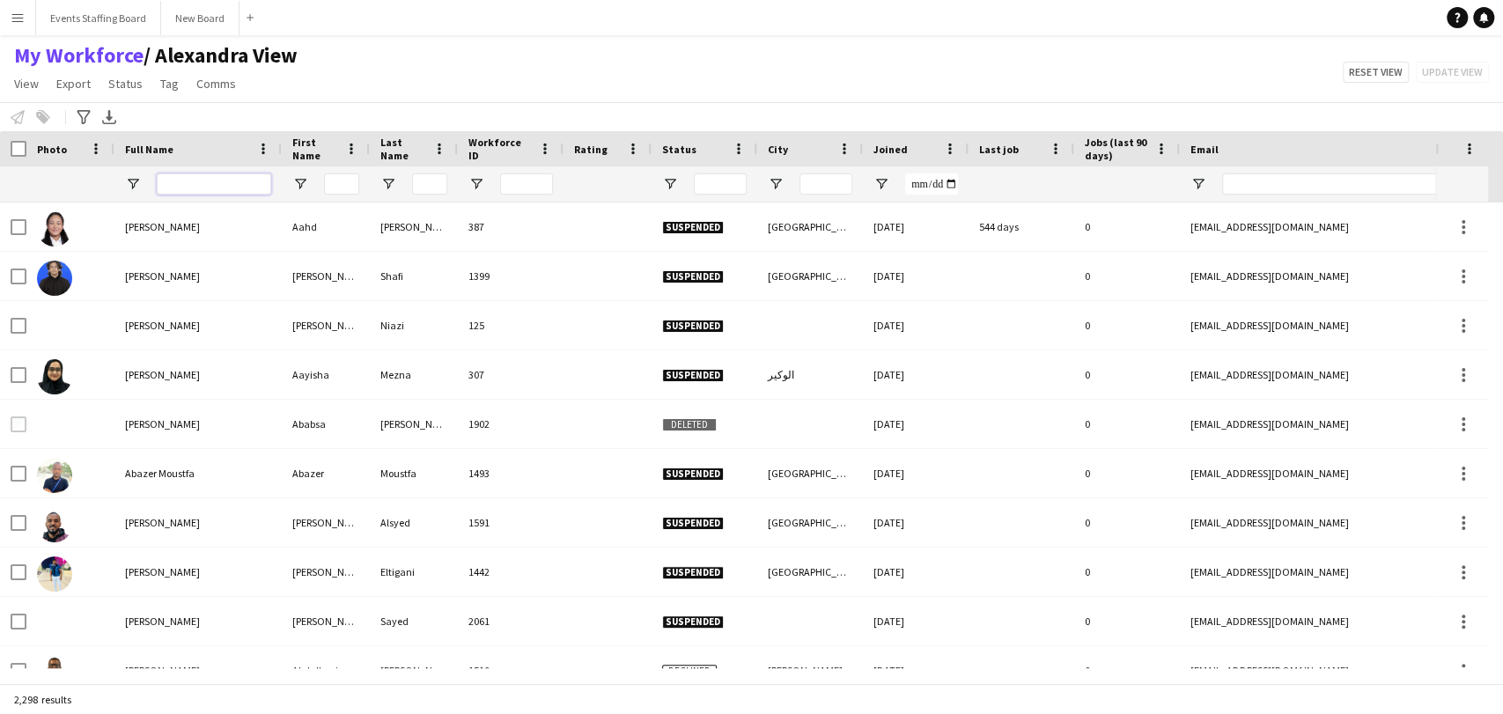
click at [217, 177] on input "Full Name Filter Input" at bounding box center [214, 183] width 114 height 21
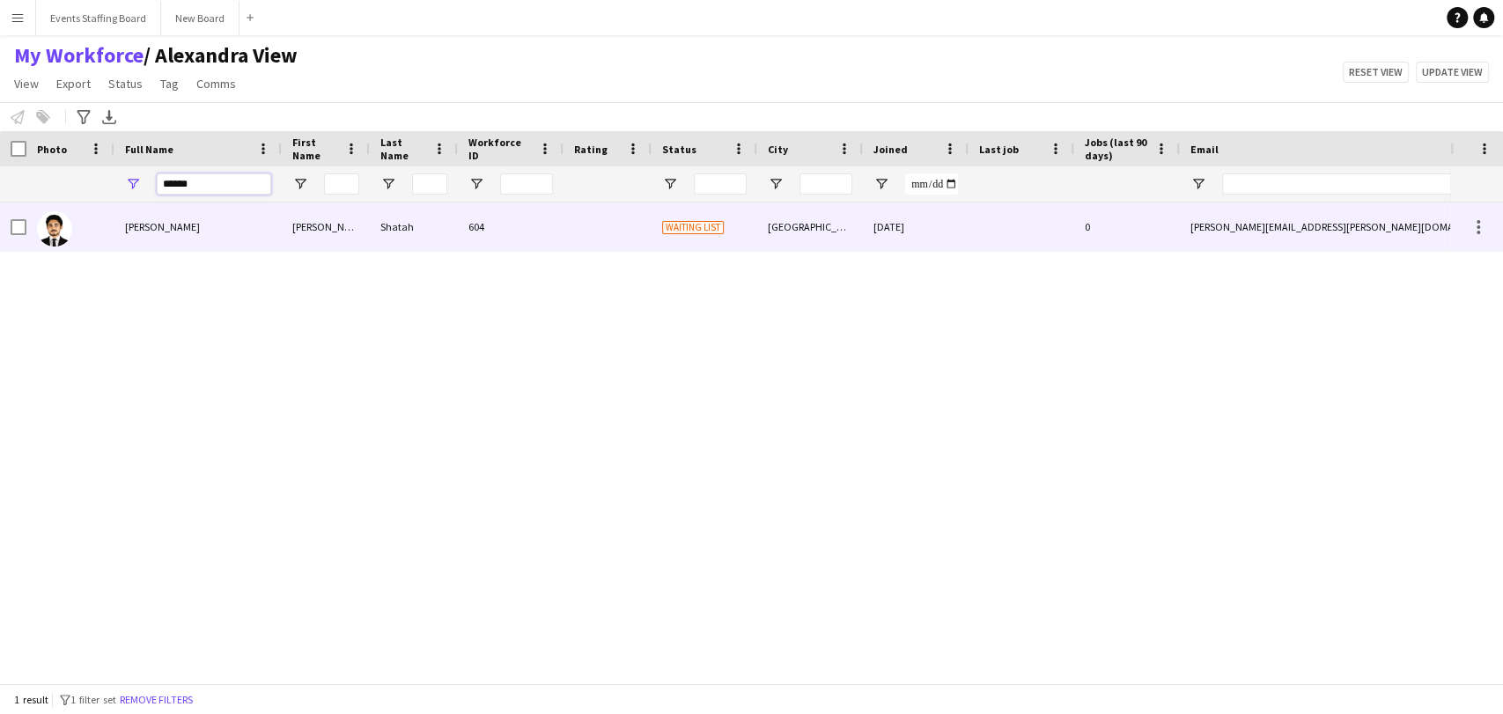
type input "******"
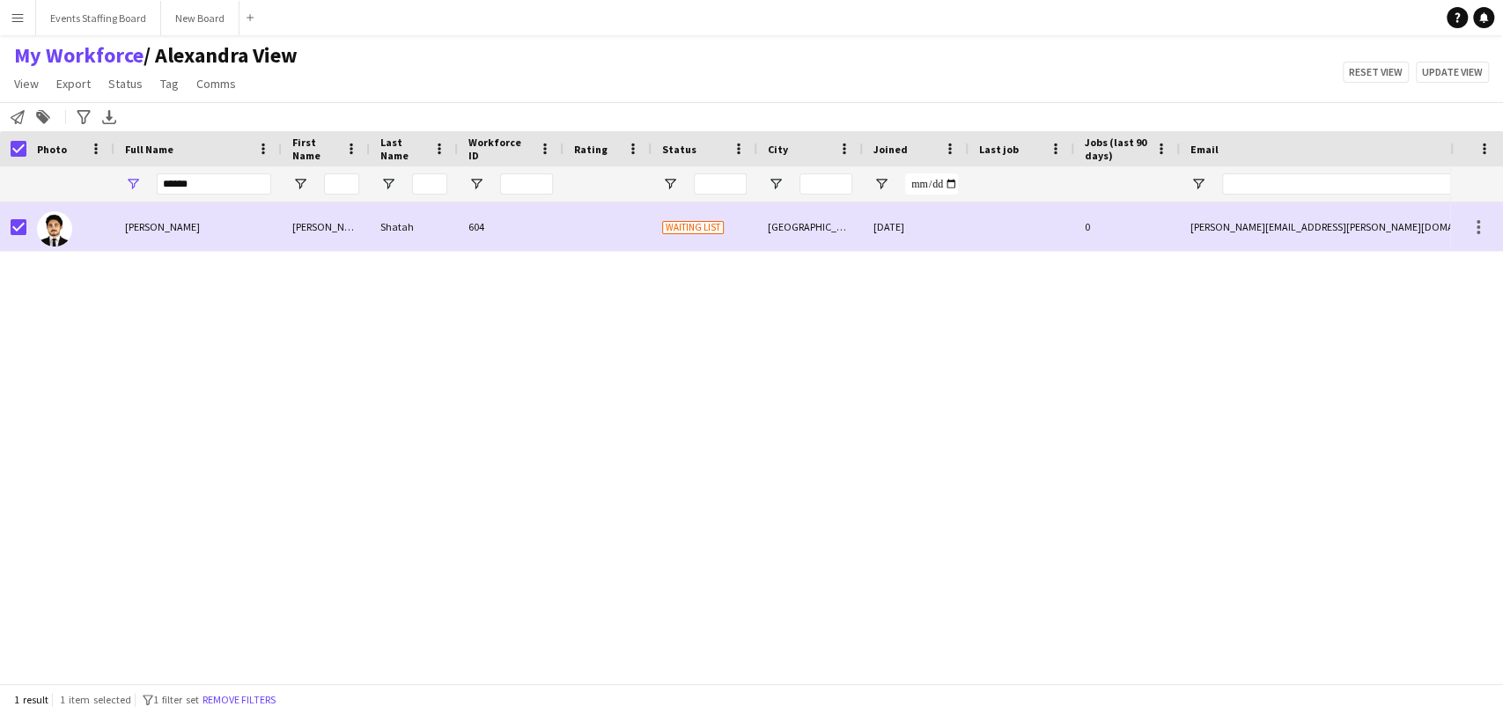
drag, startPoint x: 135, startPoint y: 75, endPoint x: 148, endPoint y: 98, distance: 26.4
click at [134, 76] on span "Status" at bounding box center [125, 84] width 34 height 16
click at [144, 119] on link "Edit" at bounding box center [162, 121] width 123 height 37
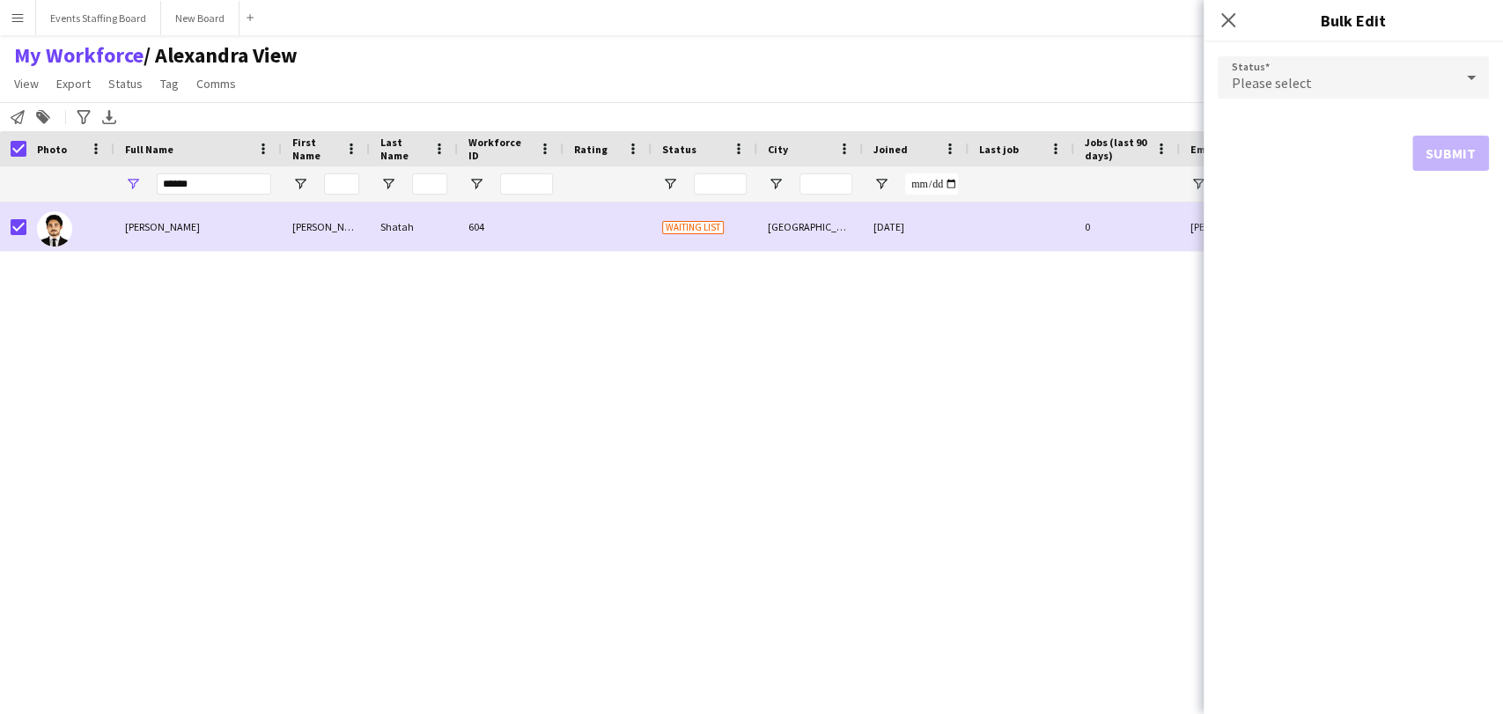
click at [1258, 87] on span "Please select" at bounding box center [1272, 83] width 80 height 18
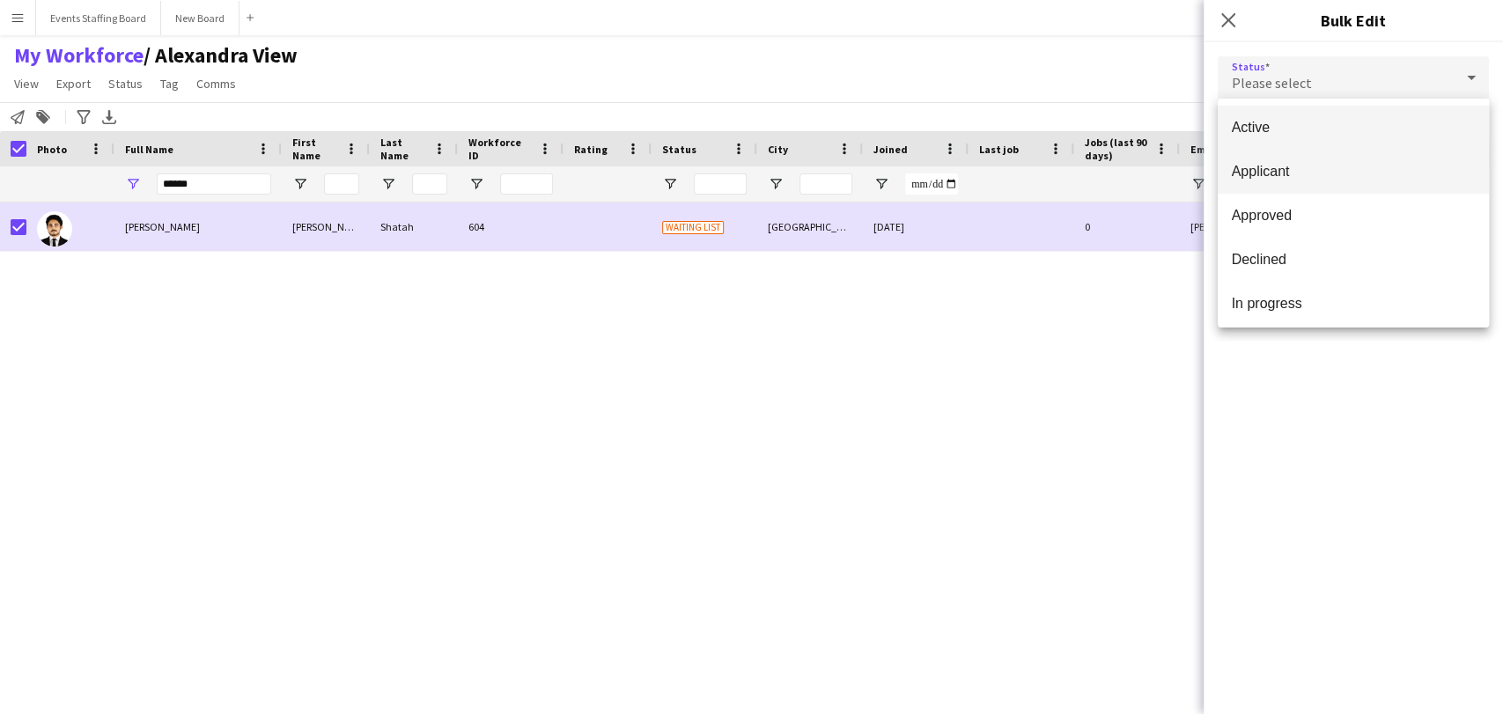
click at [1257, 122] on span "Active" at bounding box center [1353, 127] width 243 height 17
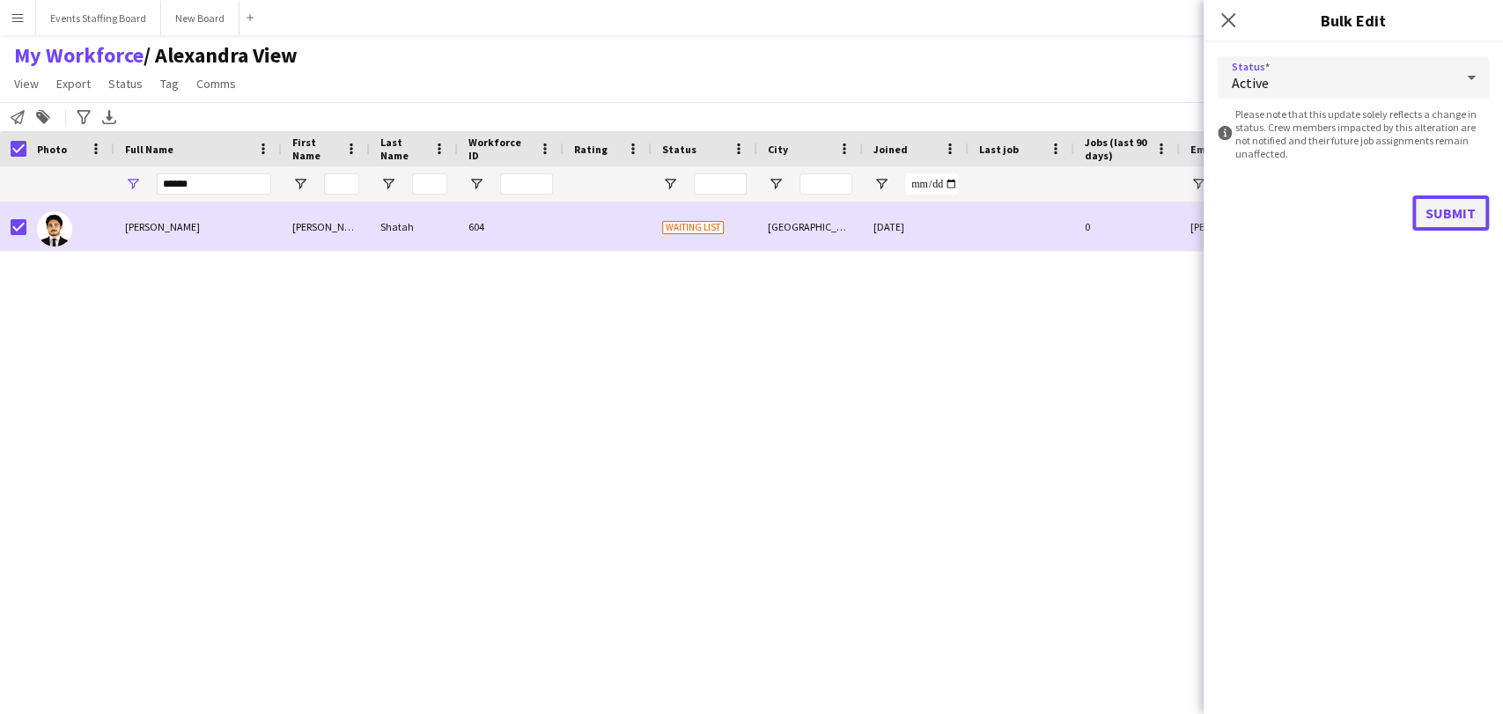
click at [1449, 210] on button "Submit" at bounding box center [1450, 212] width 77 height 35
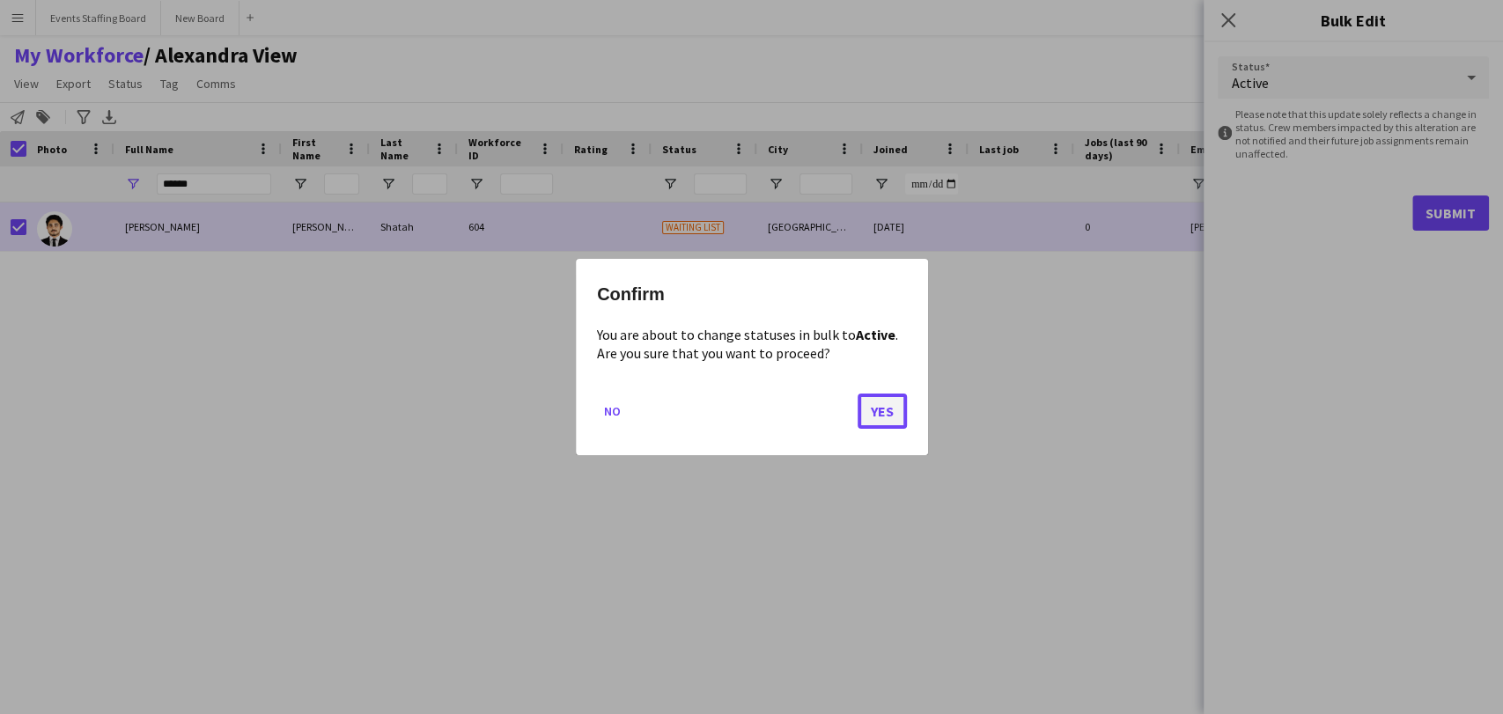
click at [881, 402] on button "Yes" at bounding box center [882, 411] width 49 height 35
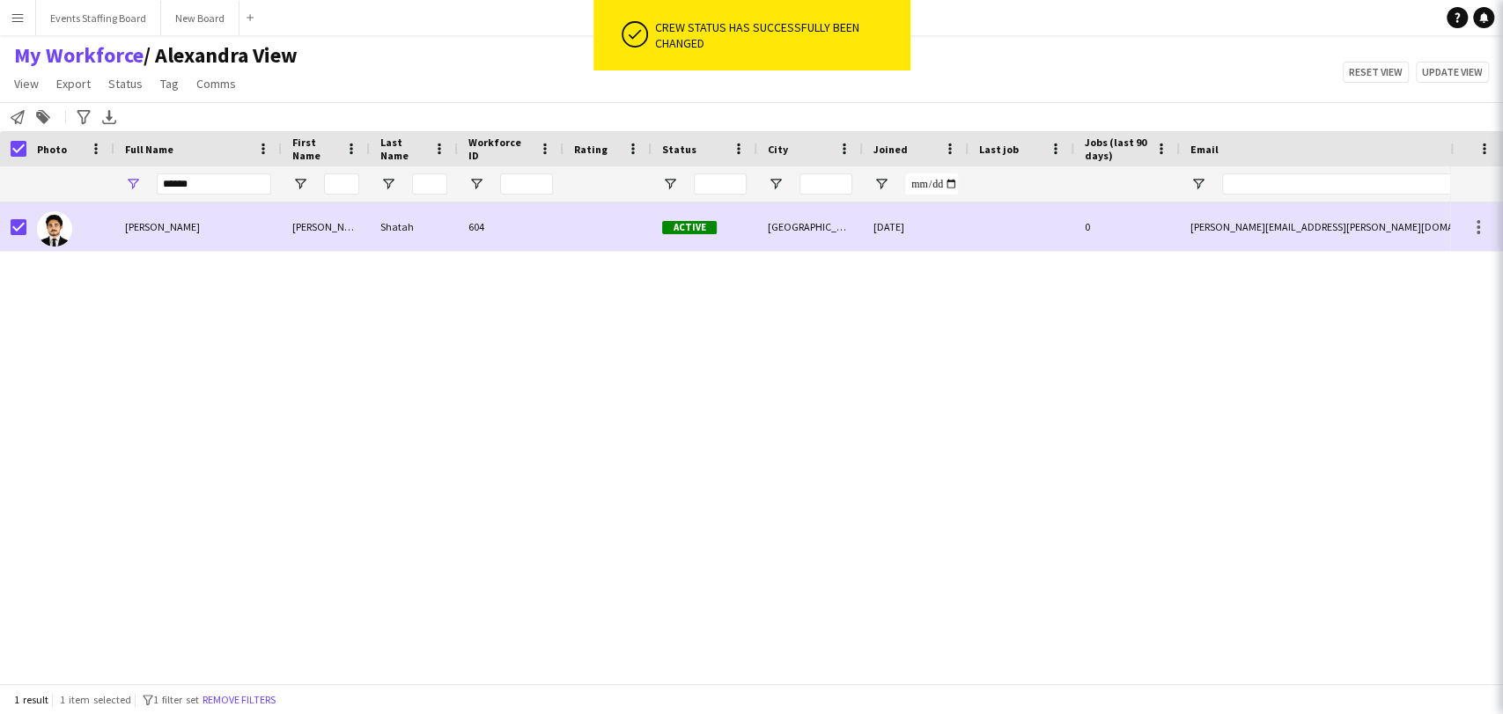
click at [830, 542] on div "Ibrahim Shatah Ibrahim Shatah 604 Active Doha 22-02-2024 0 ibrahim.shatah@gmail…" at bounding box center [725, 436] width 1450 height 466
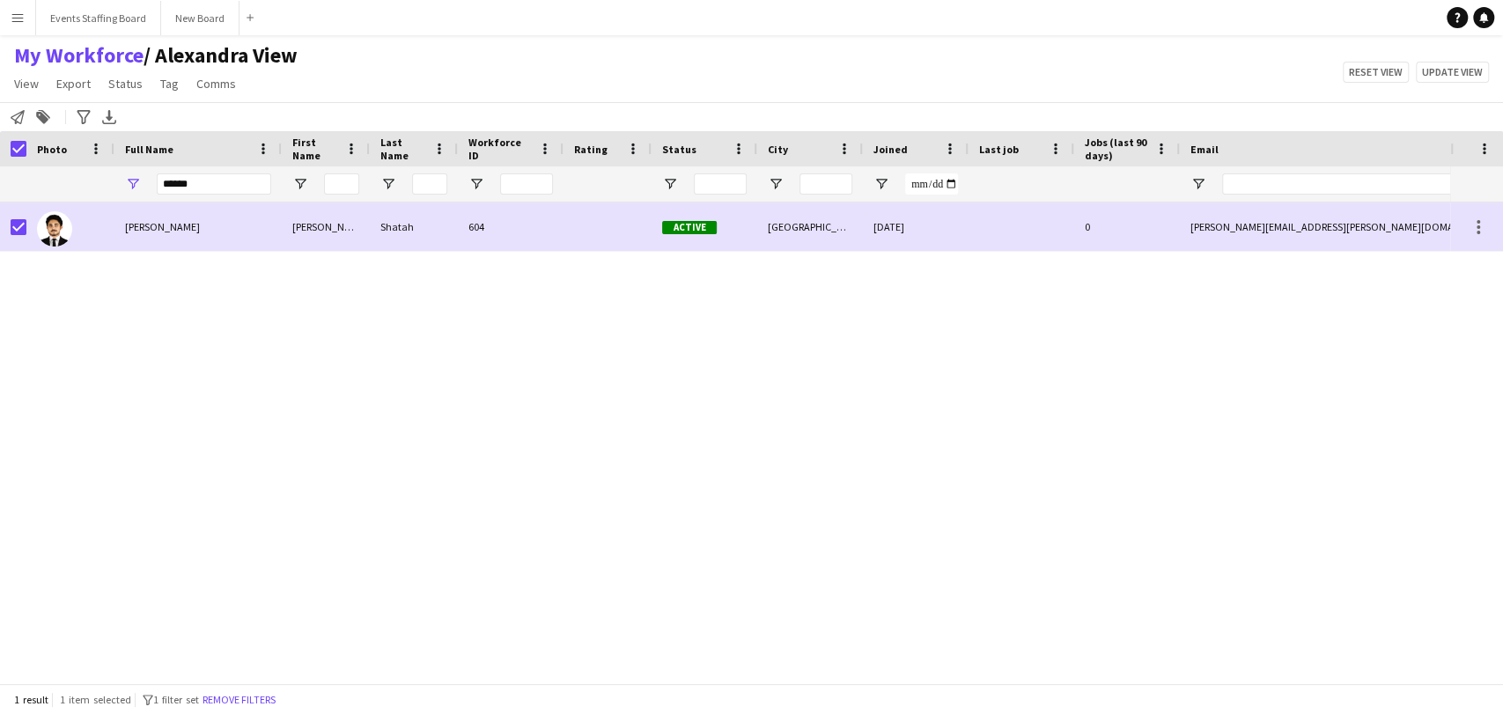
click at [249, 699] on button "Remove filters" at bounding box center [239, 699] width 80 height 19
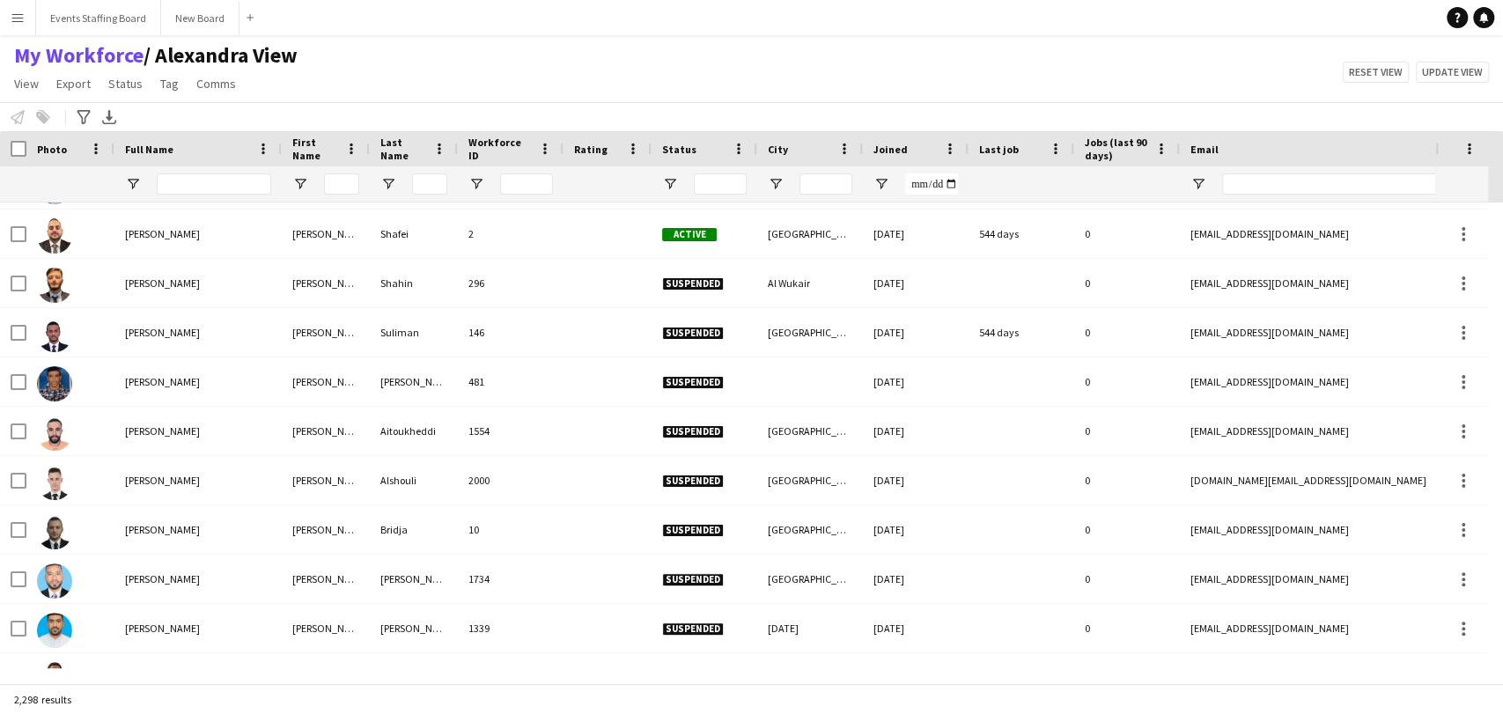
scroll to position [1467, 0]
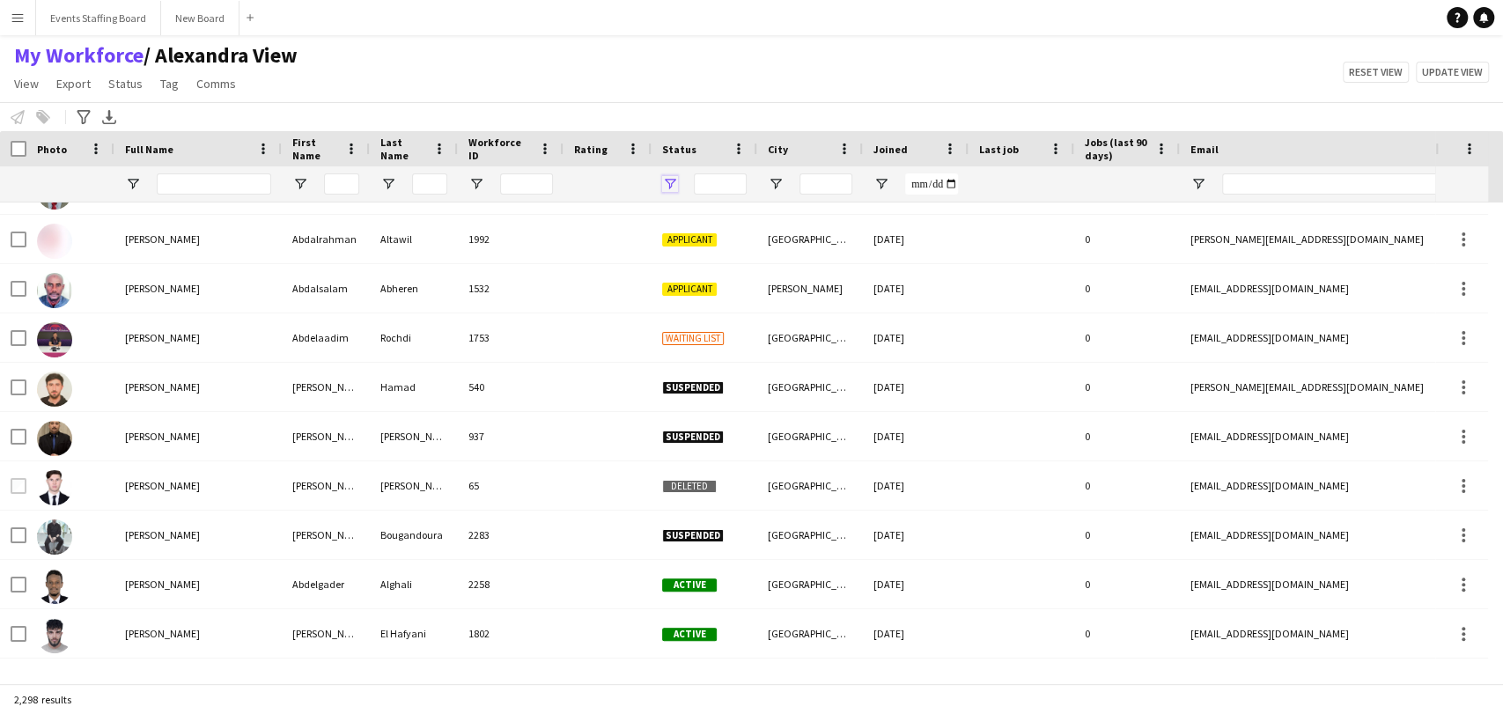
click at [676, 188] on span "Open Filter Menu" at bounding box center [670, 184] width 16 height 16
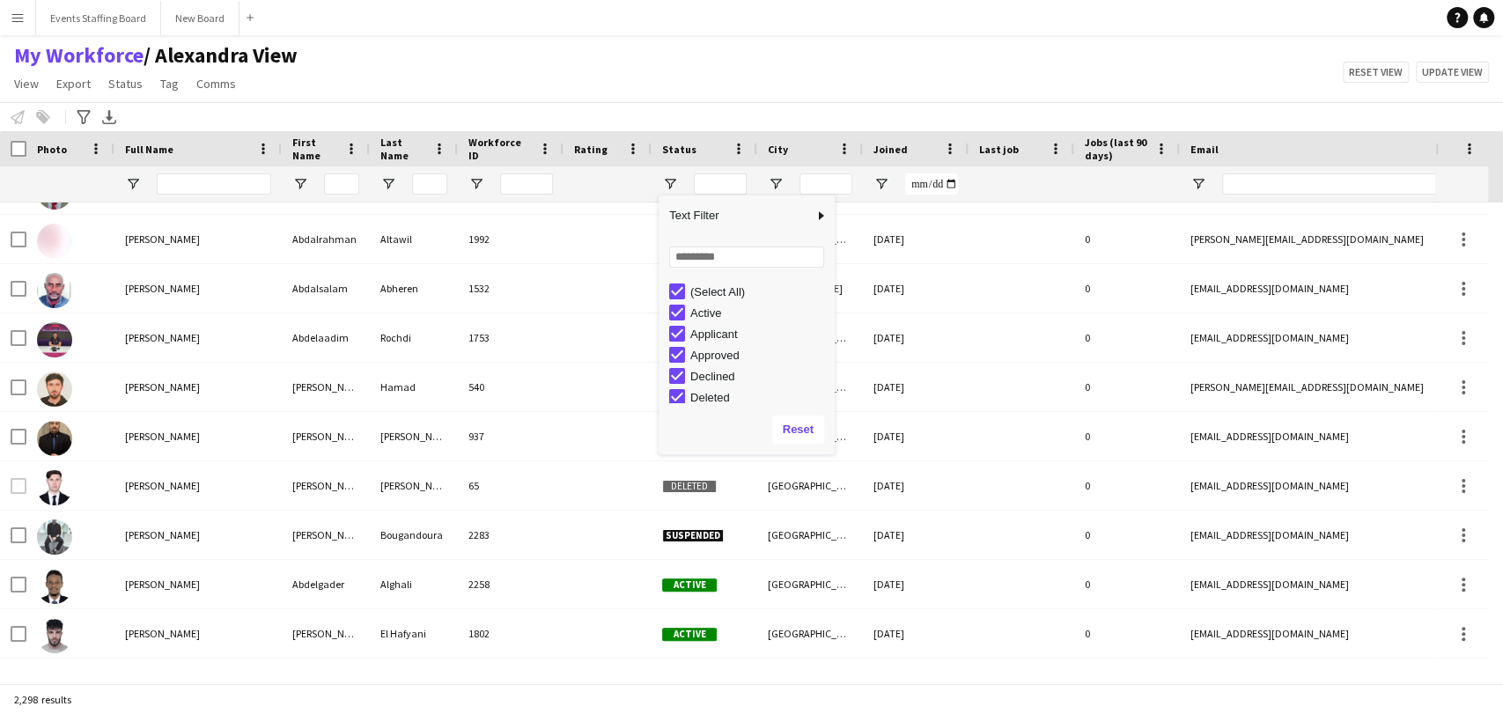
click at [690, 293] on div "(Select All)" at bounding box center [759, 291] width 139 height 13
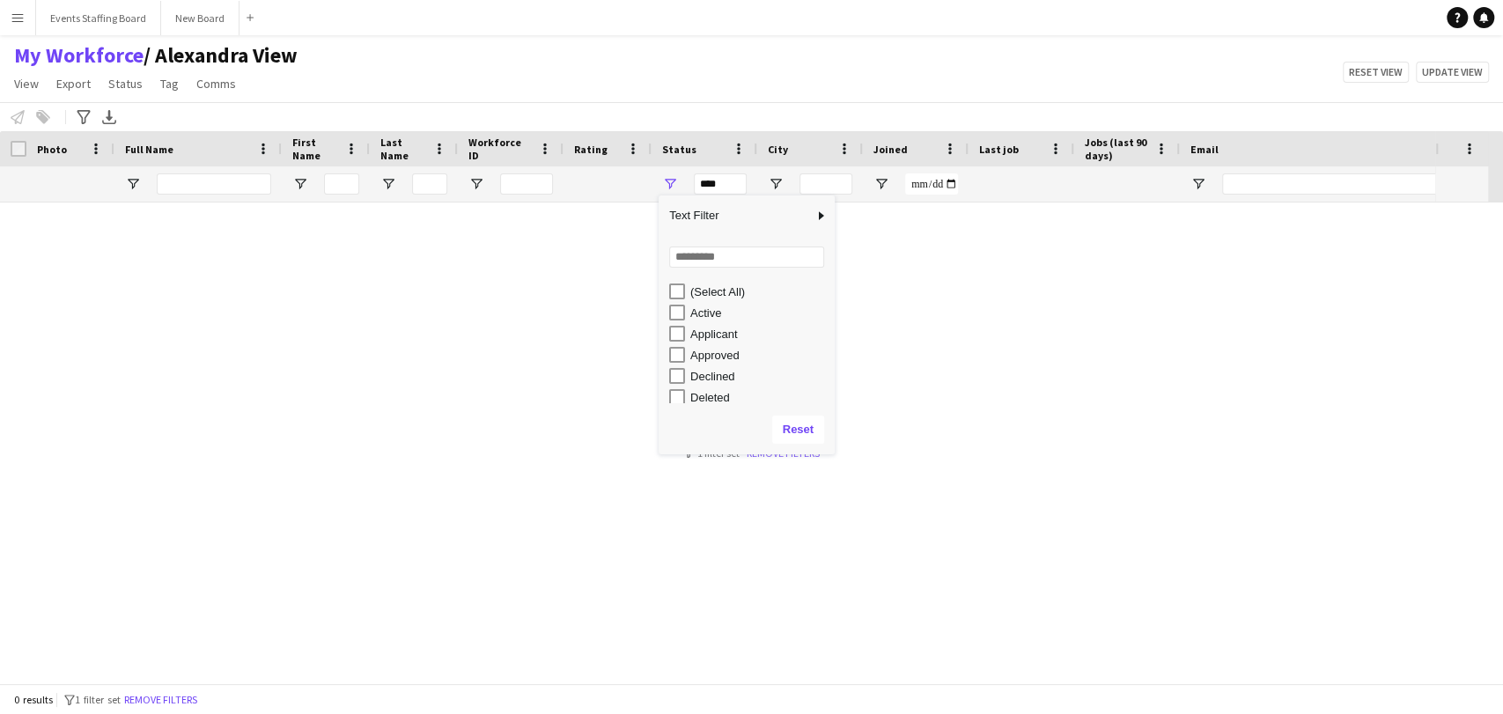
scroll to position [0, 0]
click at [704, 318] on div "Active" at bounding box center [759, 312] width 139 height 13
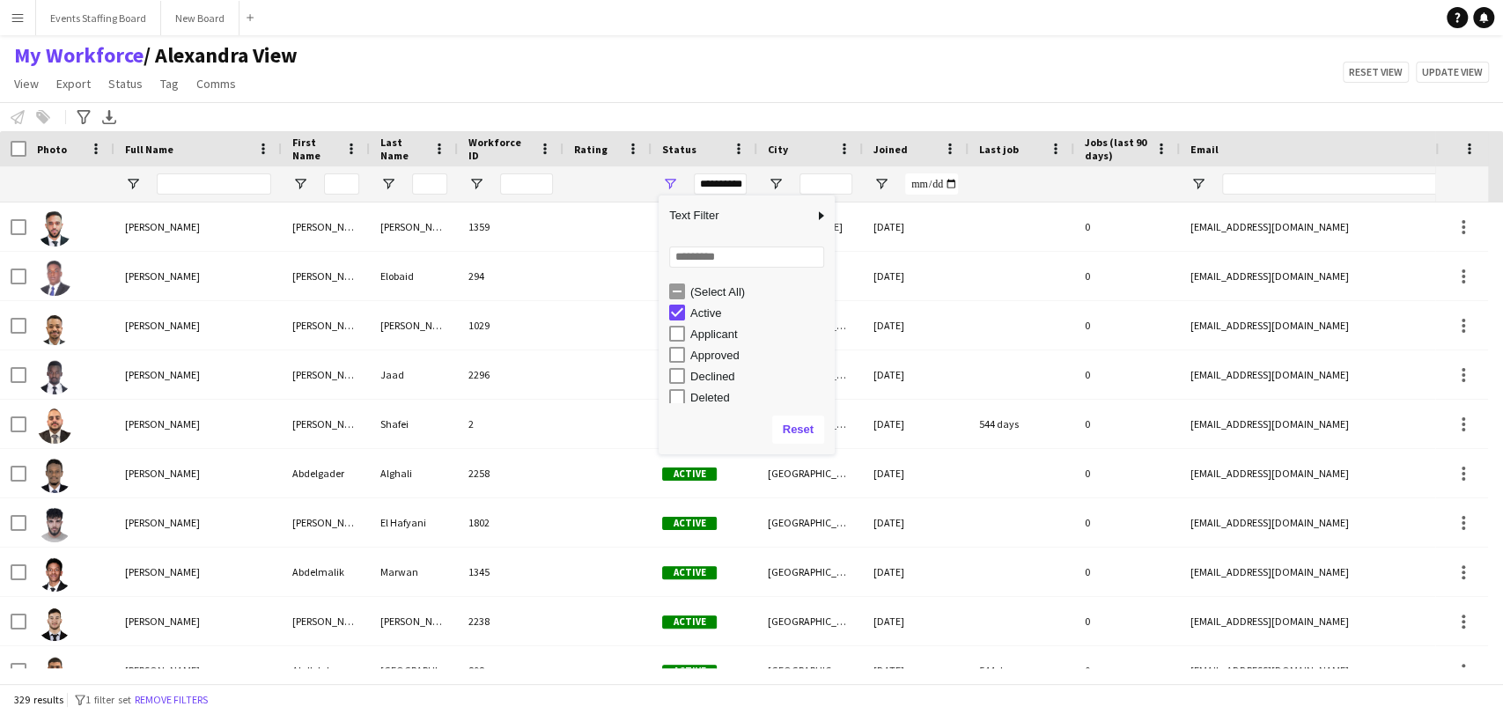
click at [697, 340] on div "Applicant" at bounding box center [759, 334] width 139 height 13
type input "**********"
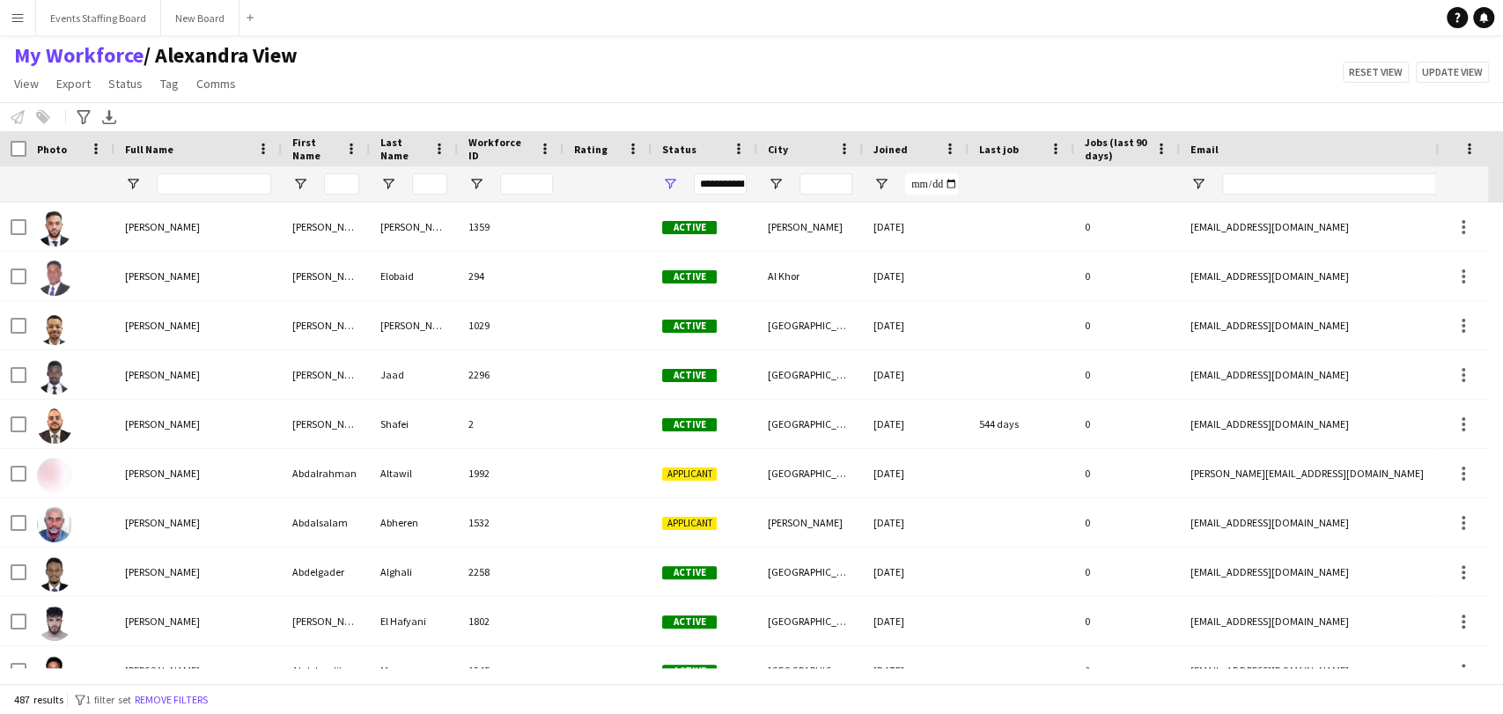
click at [454, 70] on div "My Workforce / Alexandra View View Views Default view Alexandra View April Live…" at bounding box center [751, 72] width 1503 height 60
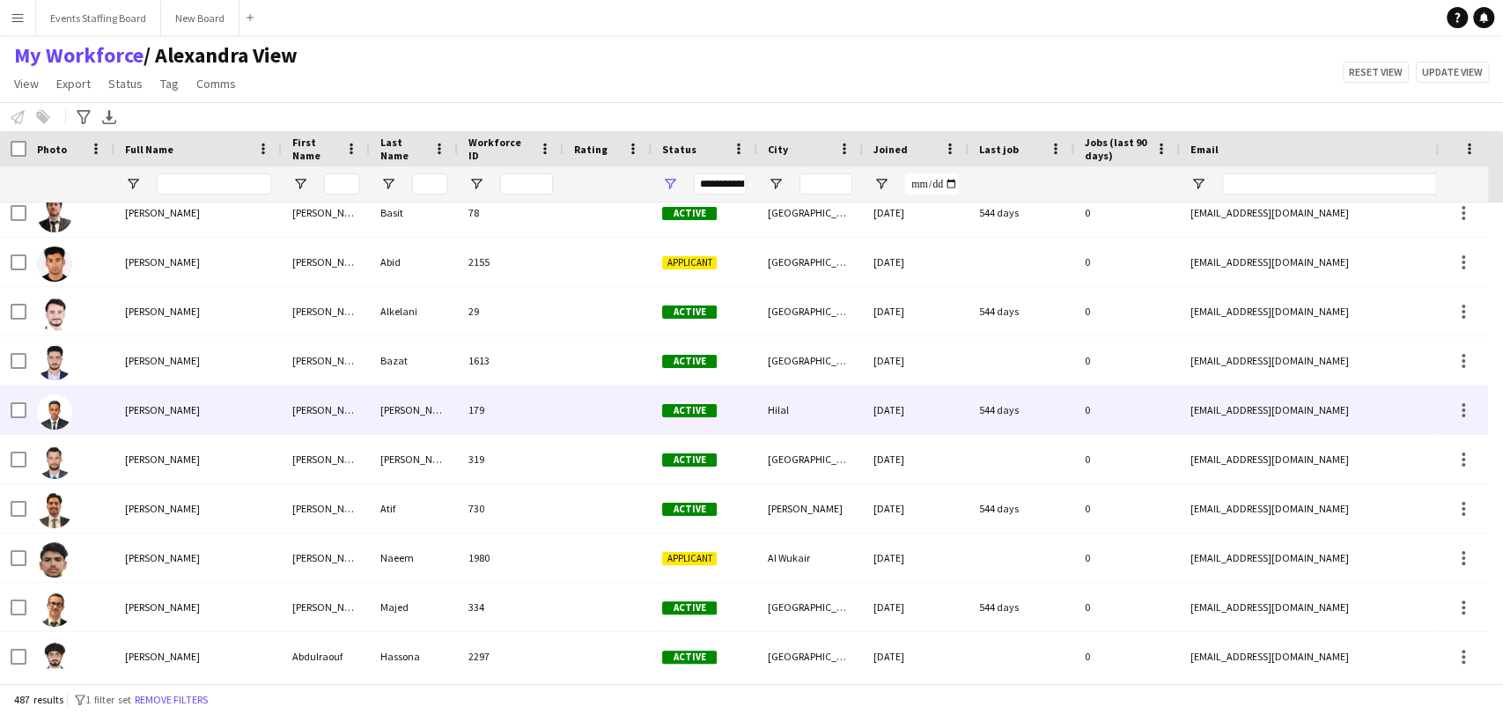
scroll to position [978, 0]
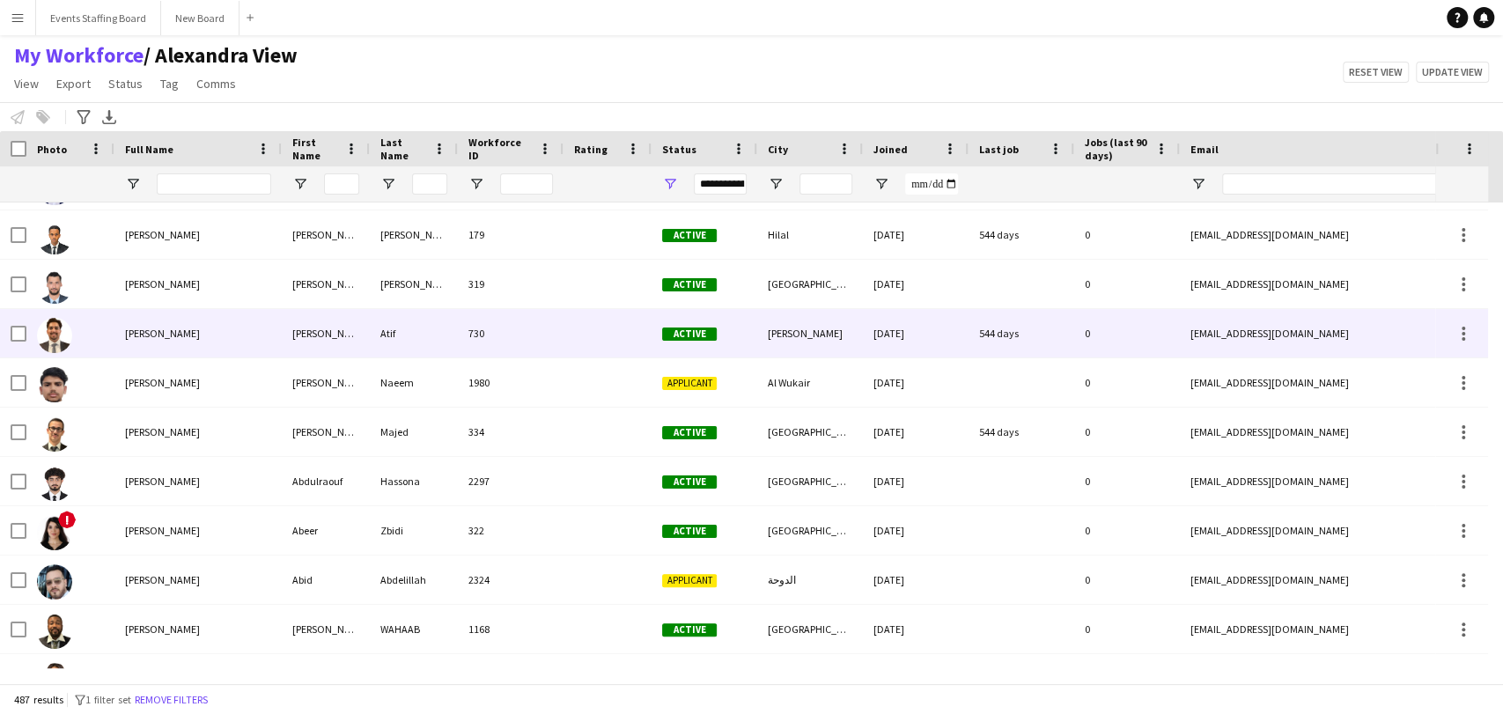
click at [141, 368] on div "Abdullah Naeem" at bounding box center [197, 382] width 167 height 48
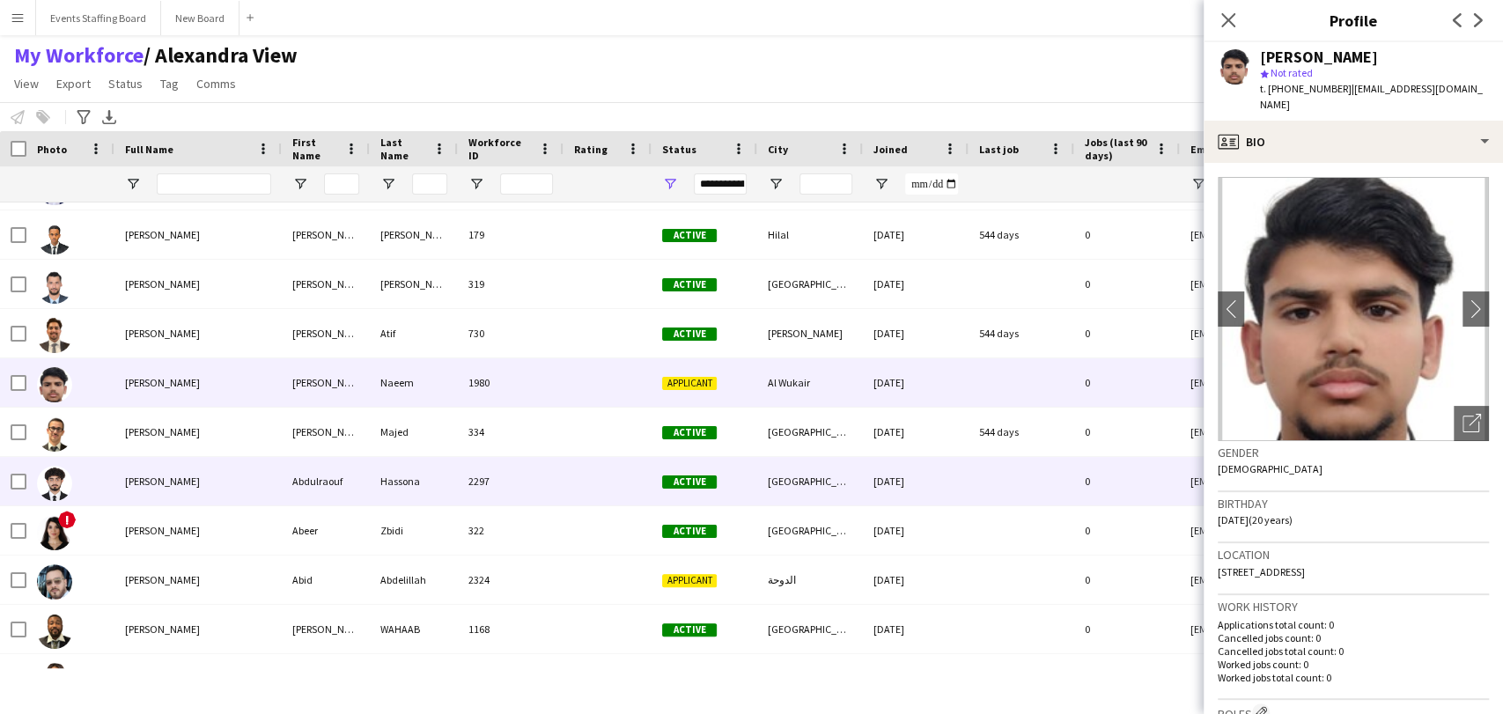
click at [181, 488] on span "Abdulraouf Hassona" at bounding box center [162, 481] width 75 height 13
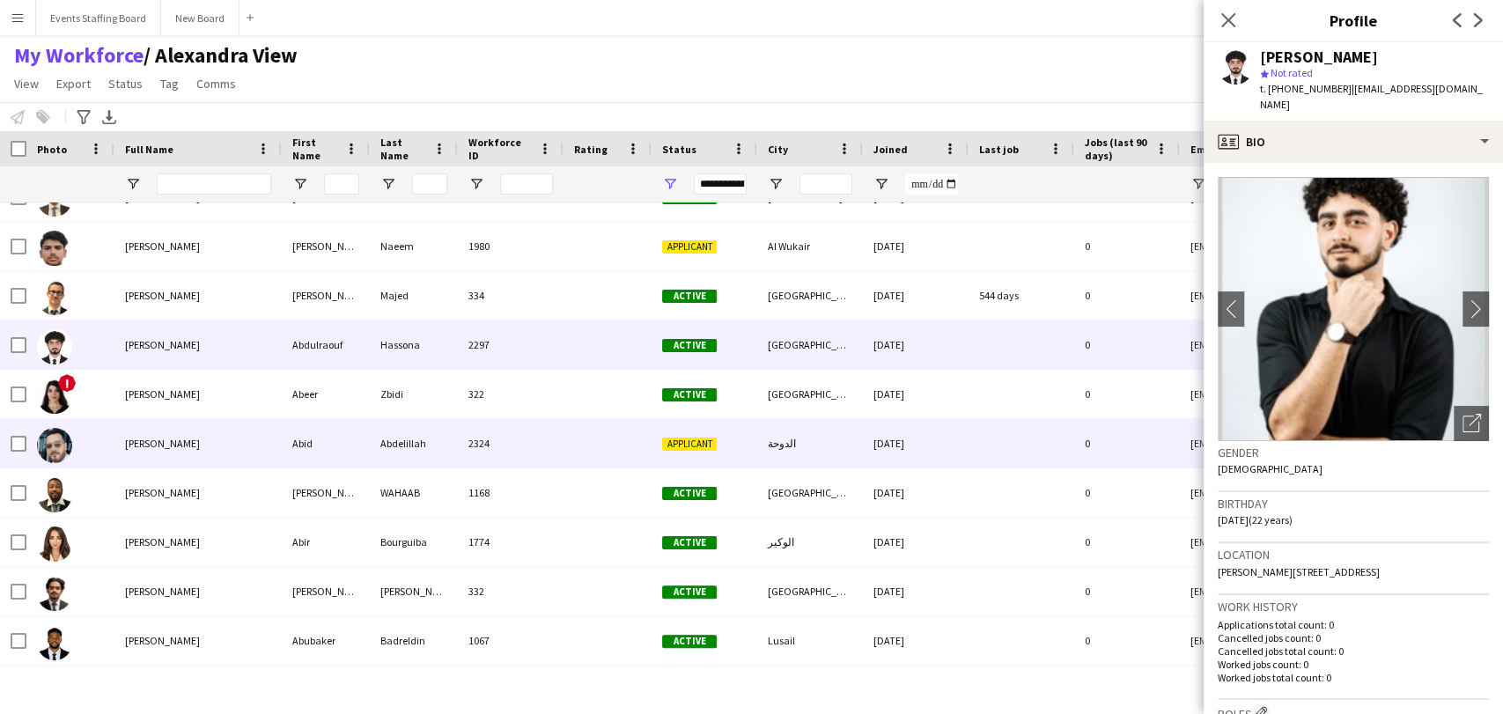
scroll to position [1272, 0]
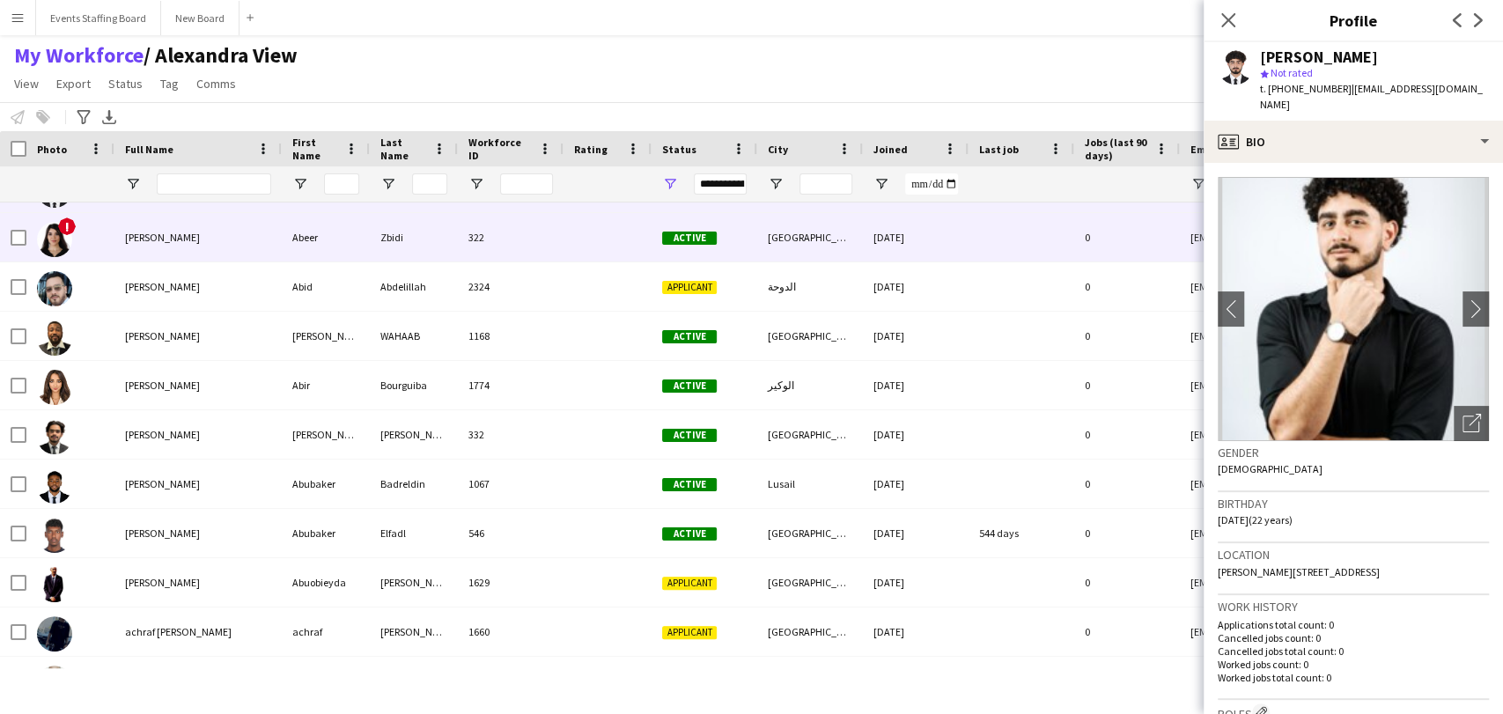
click at [162, 247] on div "Abeer Zbidi" at bounding box center [197, 237] width 167 height 48
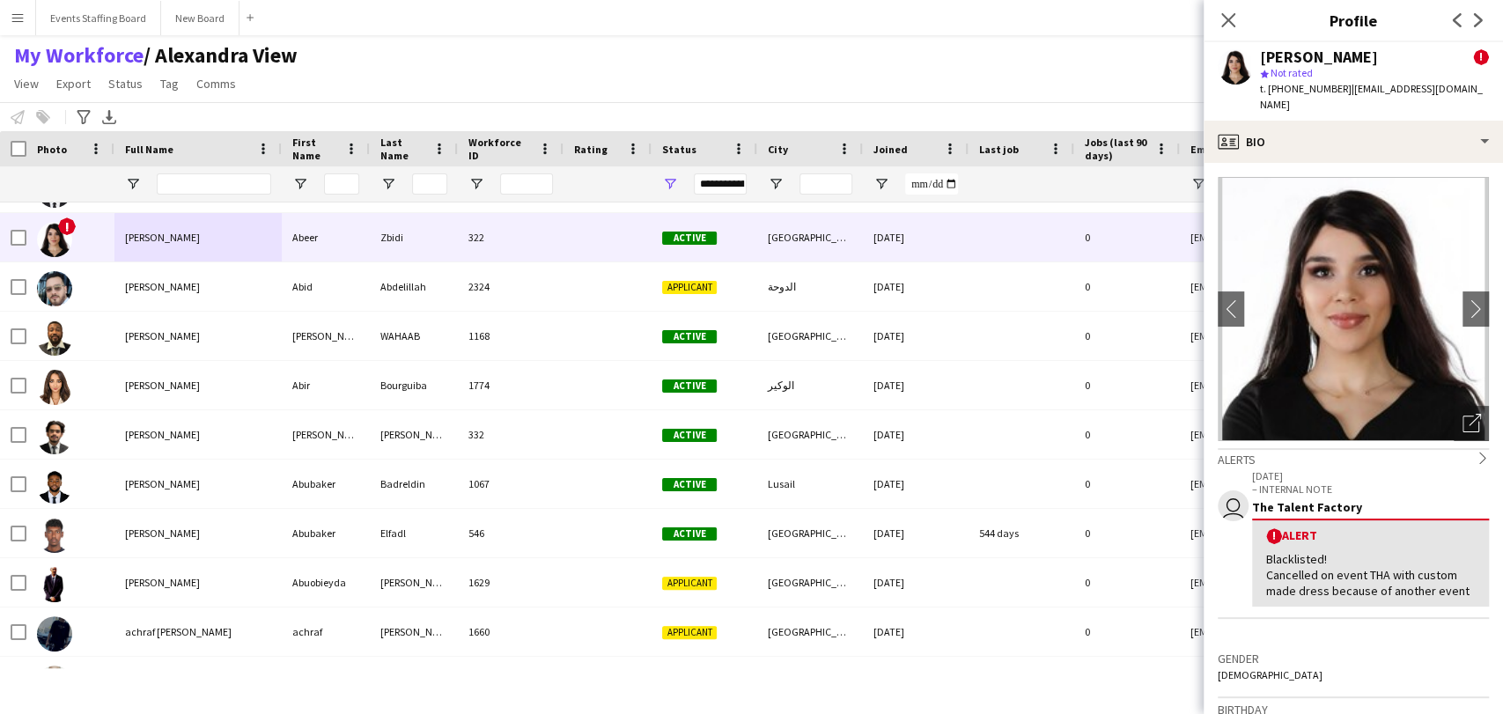
click at [1383, 98] on div "Abeer Zbidi ! star Not rated t. +97450309535 | abeerzbidi@gmail.com" at bounding box center [1353, 81] width 299 height 78
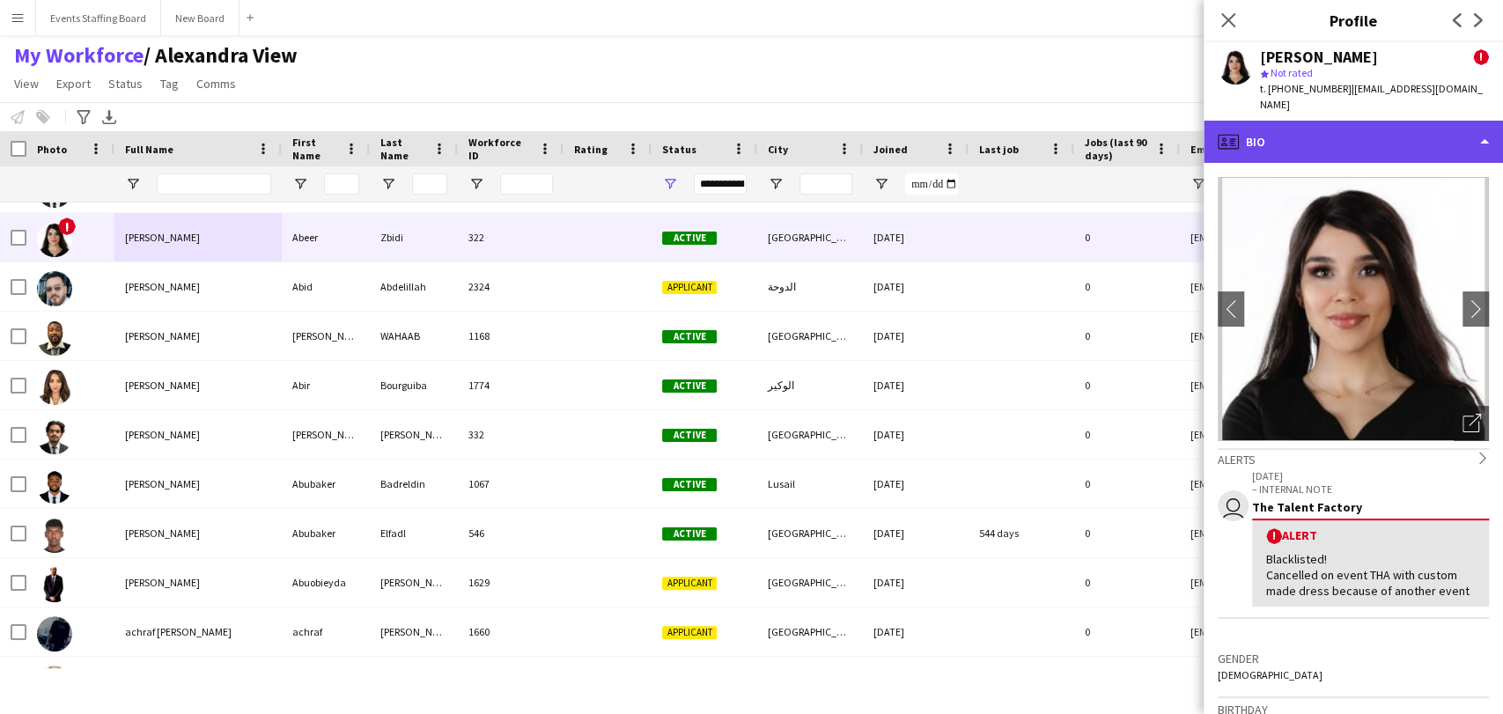
drag, startPoint x: 1374, startPoint y: 110, endPoint x: 1362, endPoint y: 135, distance: 27.2
click at [1373, 121] on div "profile Bio" at bounding box center [1353, 142] width 299 height 42
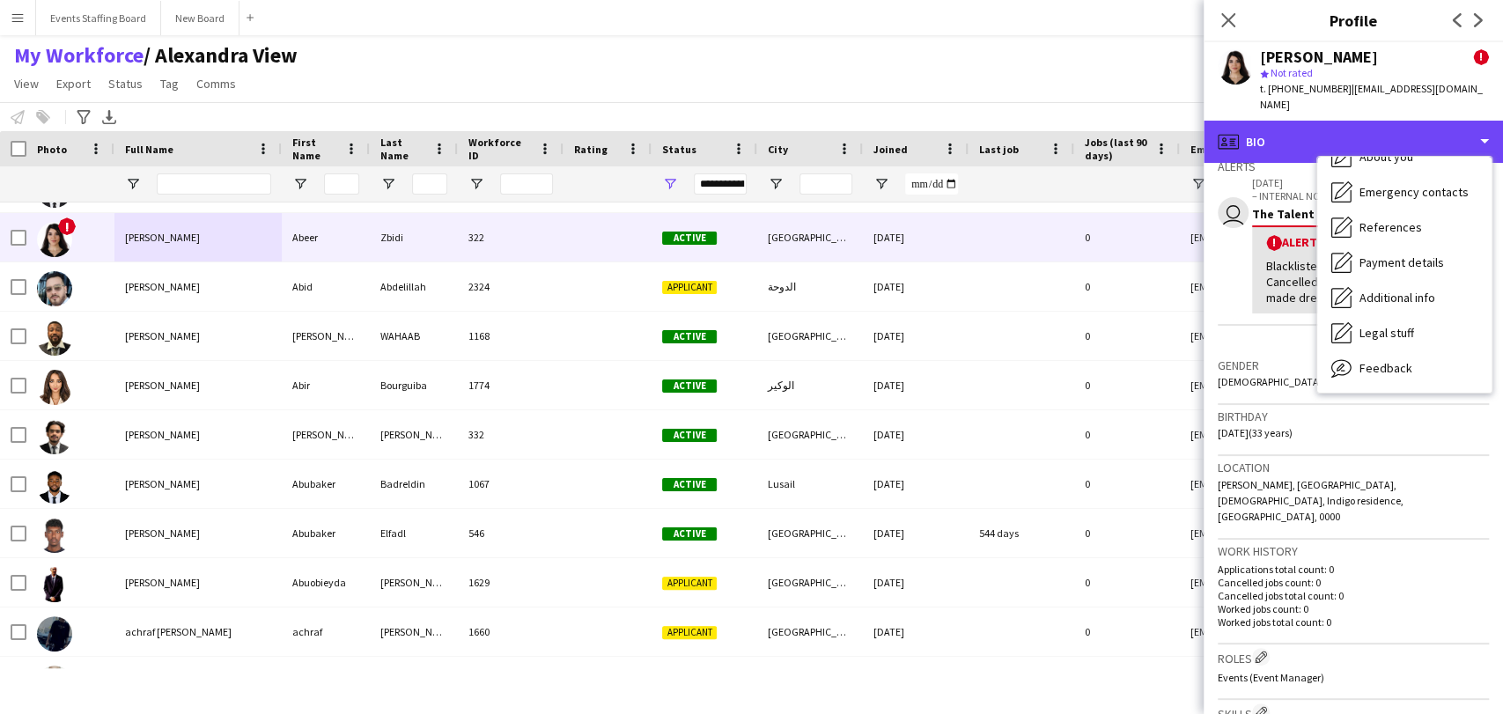
scroll to position [165, 0]
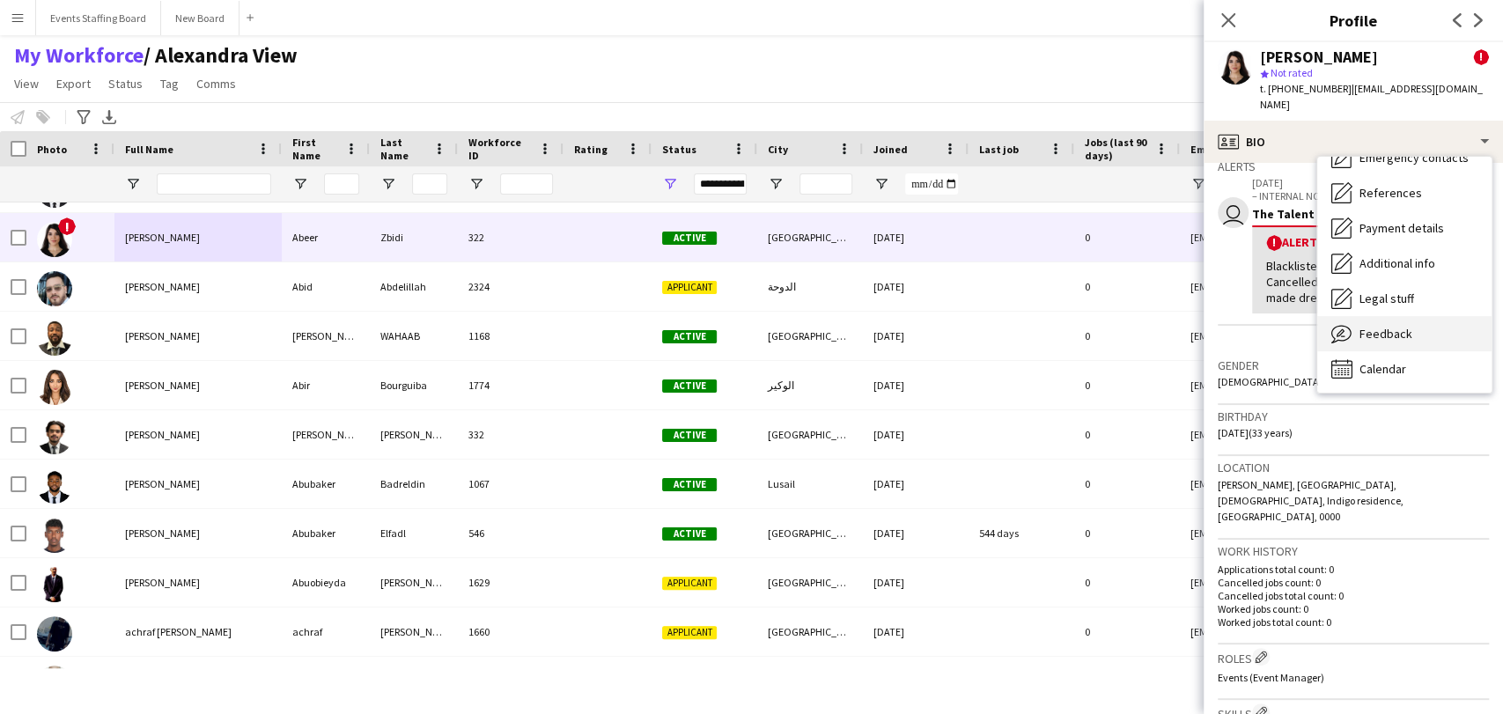
click at [1381, 316] on div "Feedback Feedback" at bounding box center [1404, 333] width 174 height 35
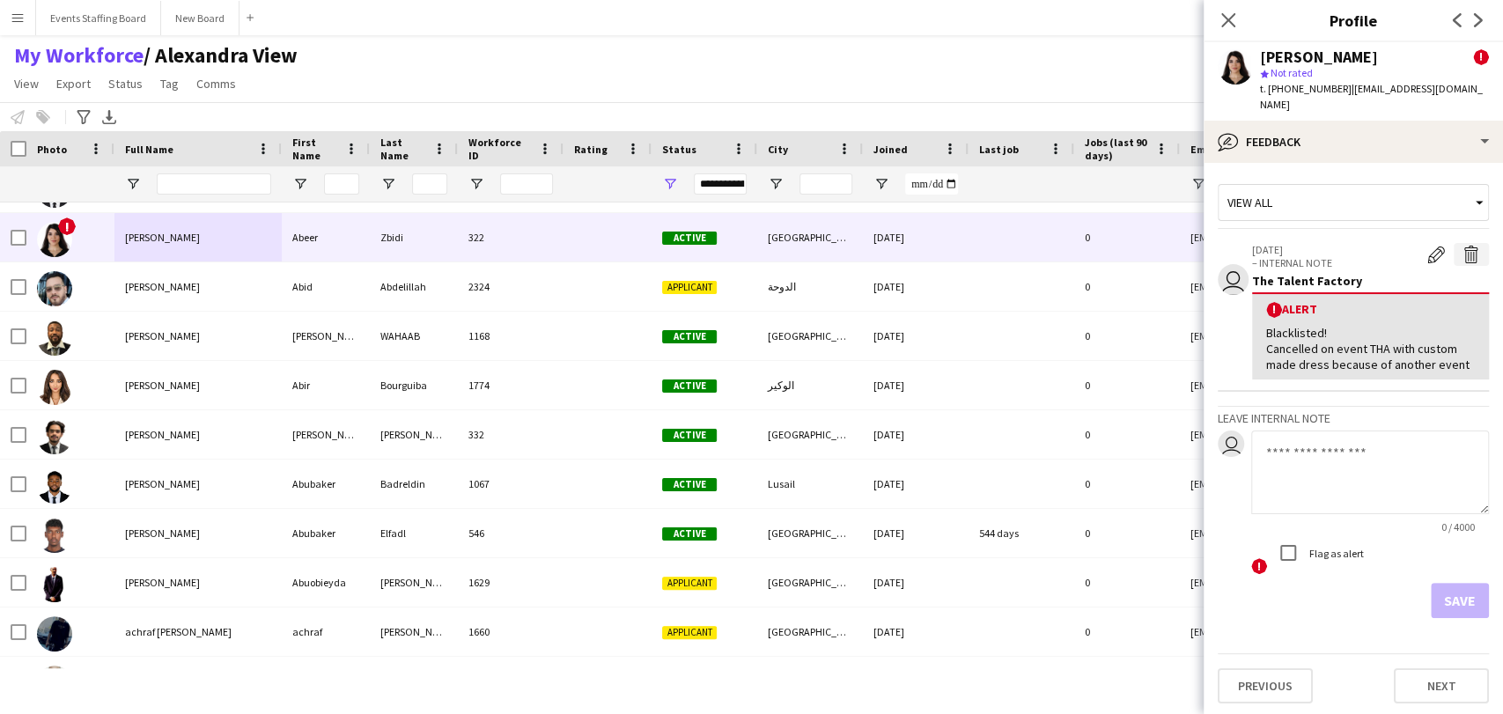
click at [1465, 246] on app-icon "Delete alert" at bounding box center [1472, 255] width 18 height 18
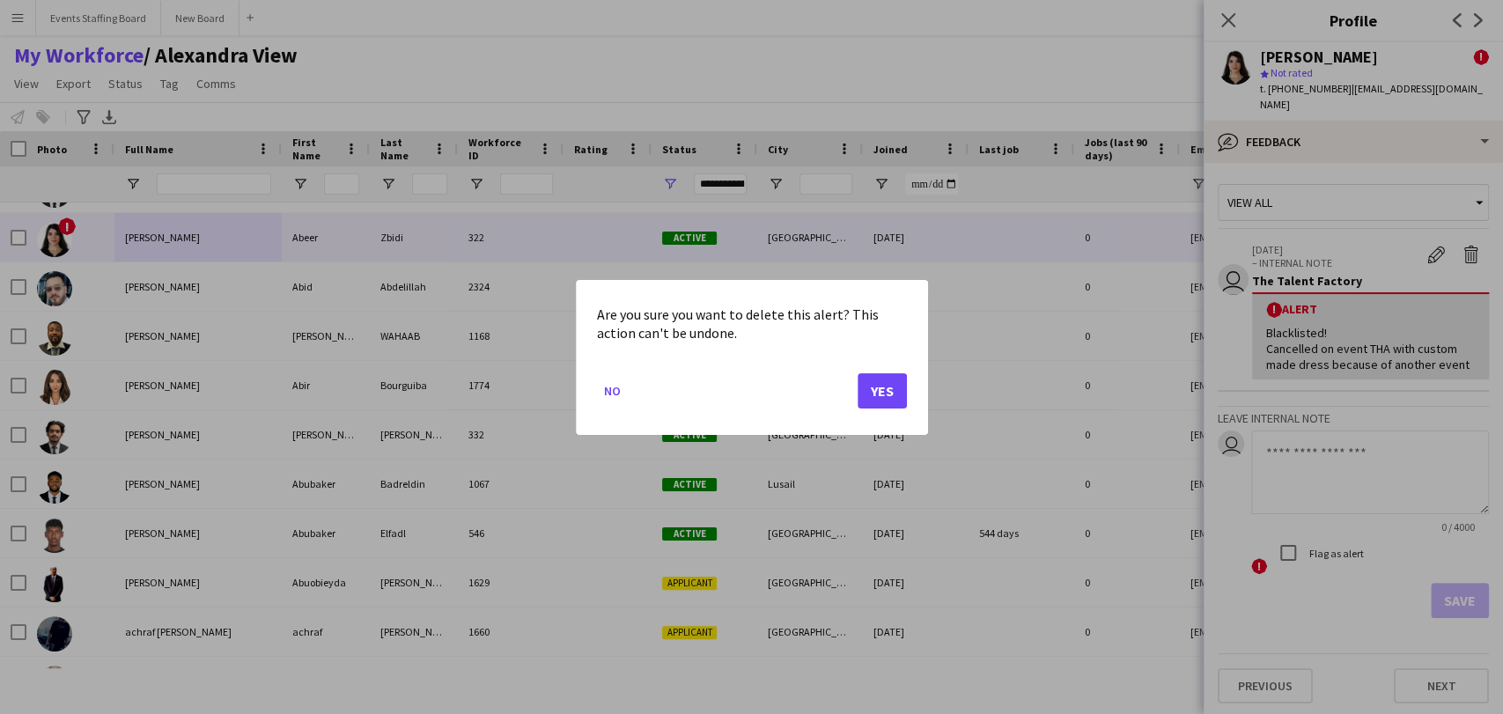
click at [1449, 252] on div at bounding box center [751, 357] width 1503 height 714
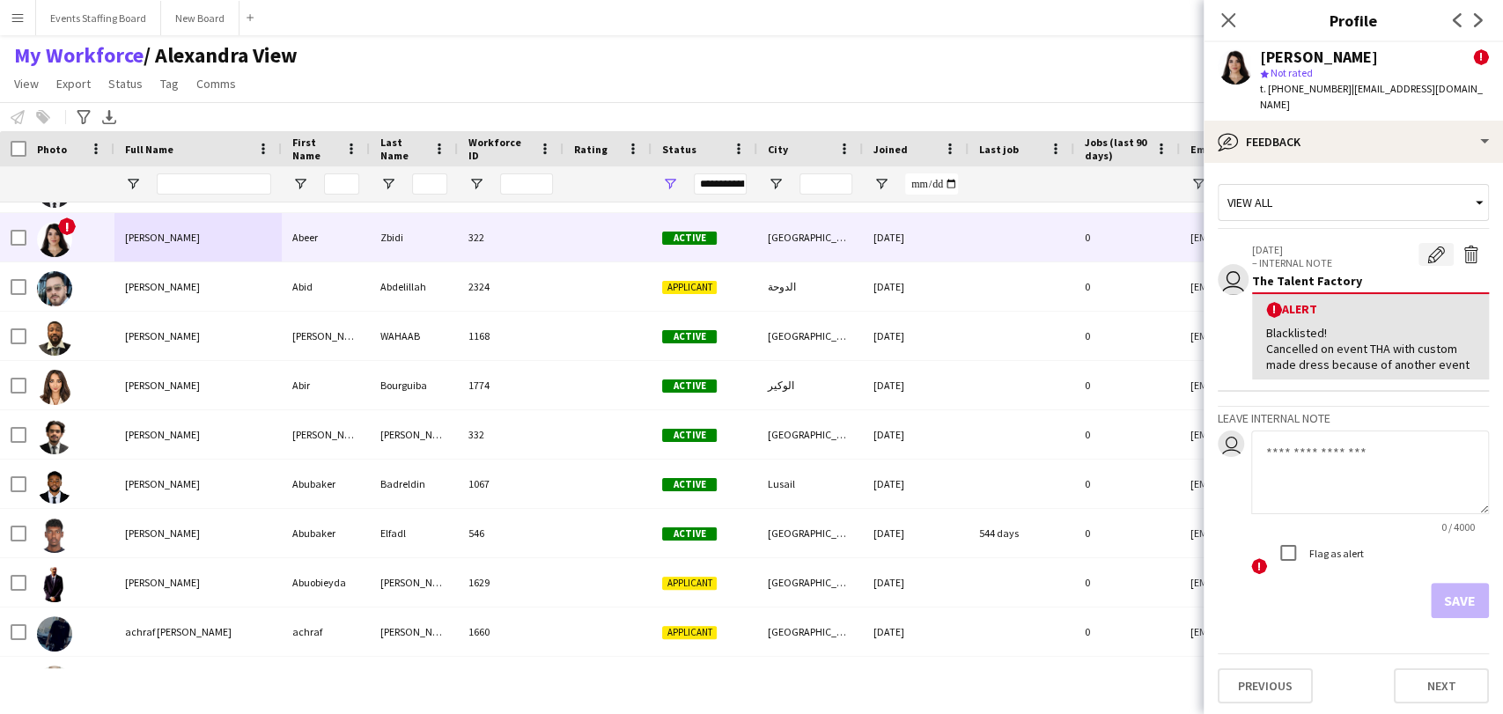
click at [1427, 246] on app-icon "Edit alert" at bounding box center [1436, 255] width 18 height 18
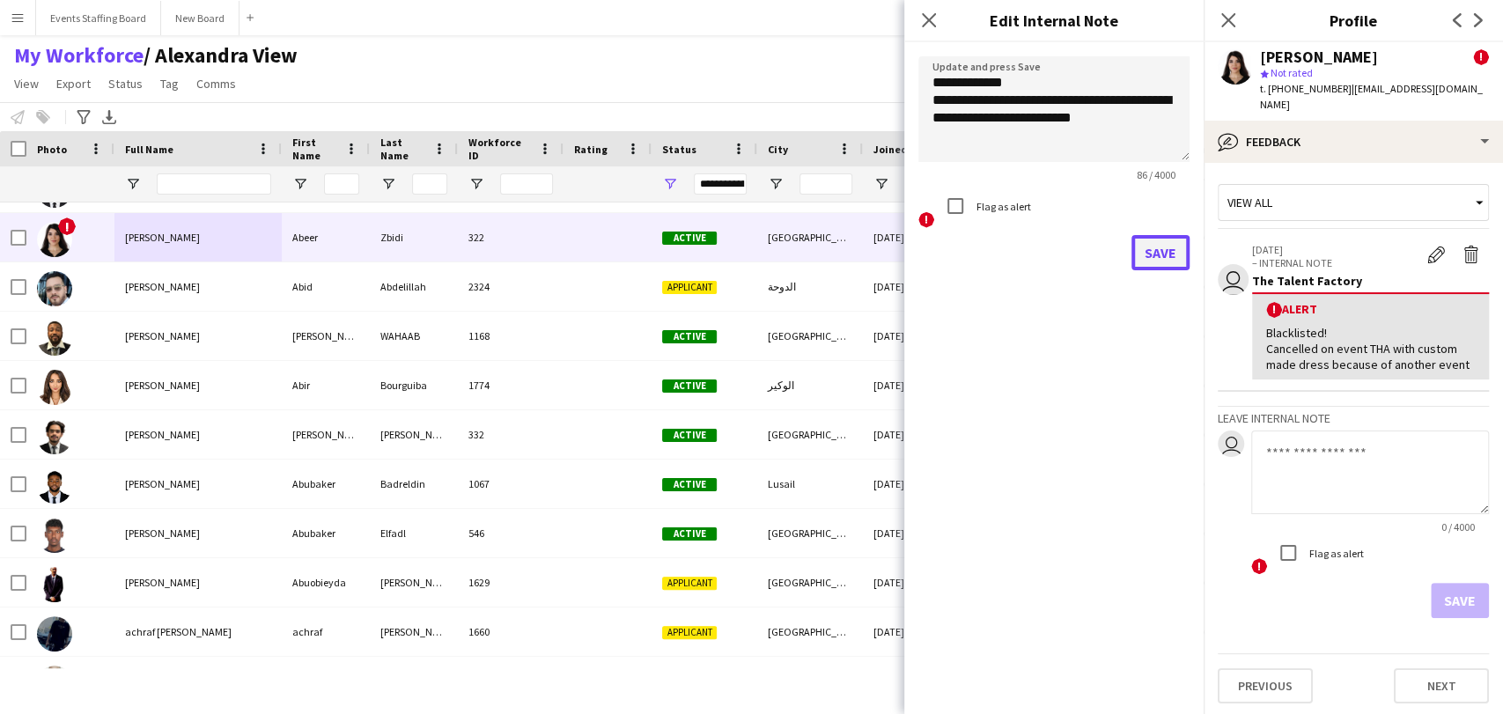
click at [1163, 242] on button "Save" at bounding box center [1161, 252] width 58 height 35
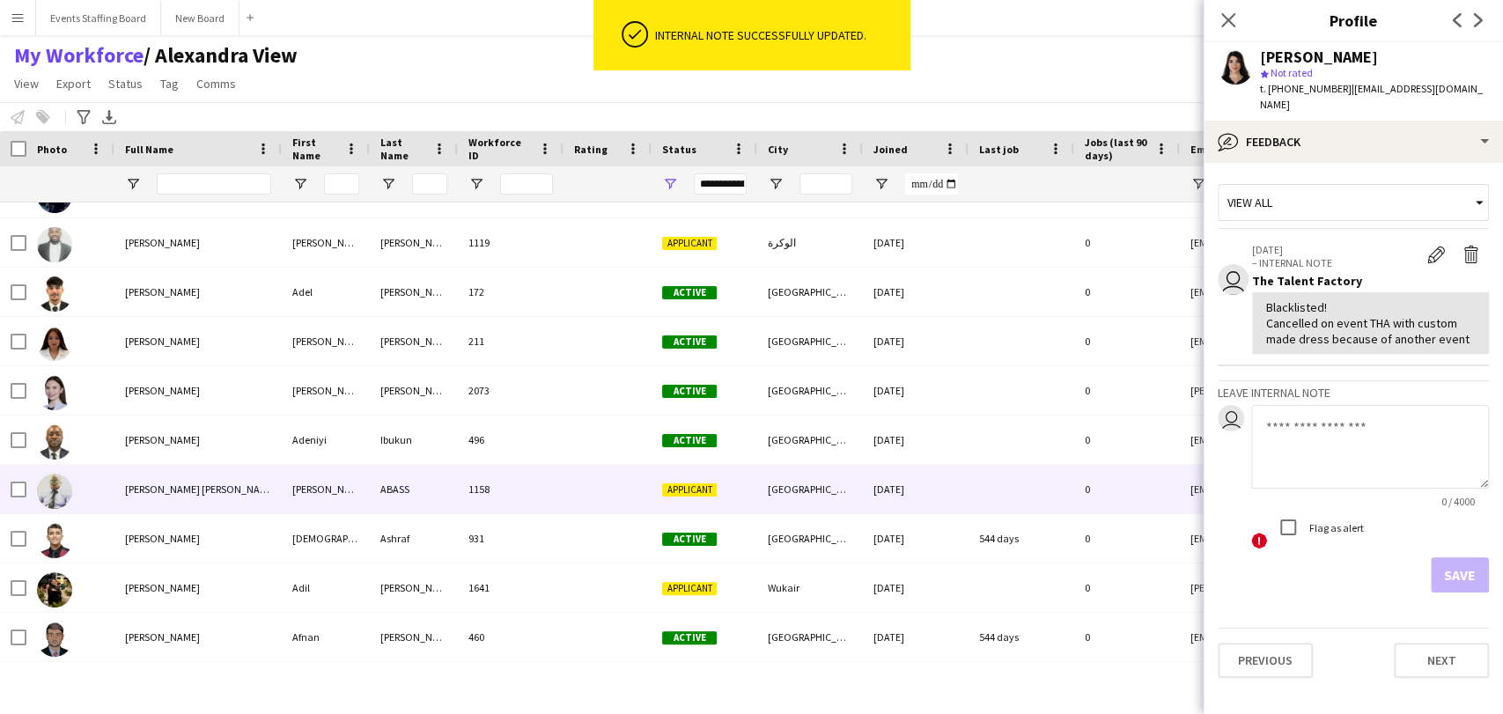
scroll to position [1761, 0]
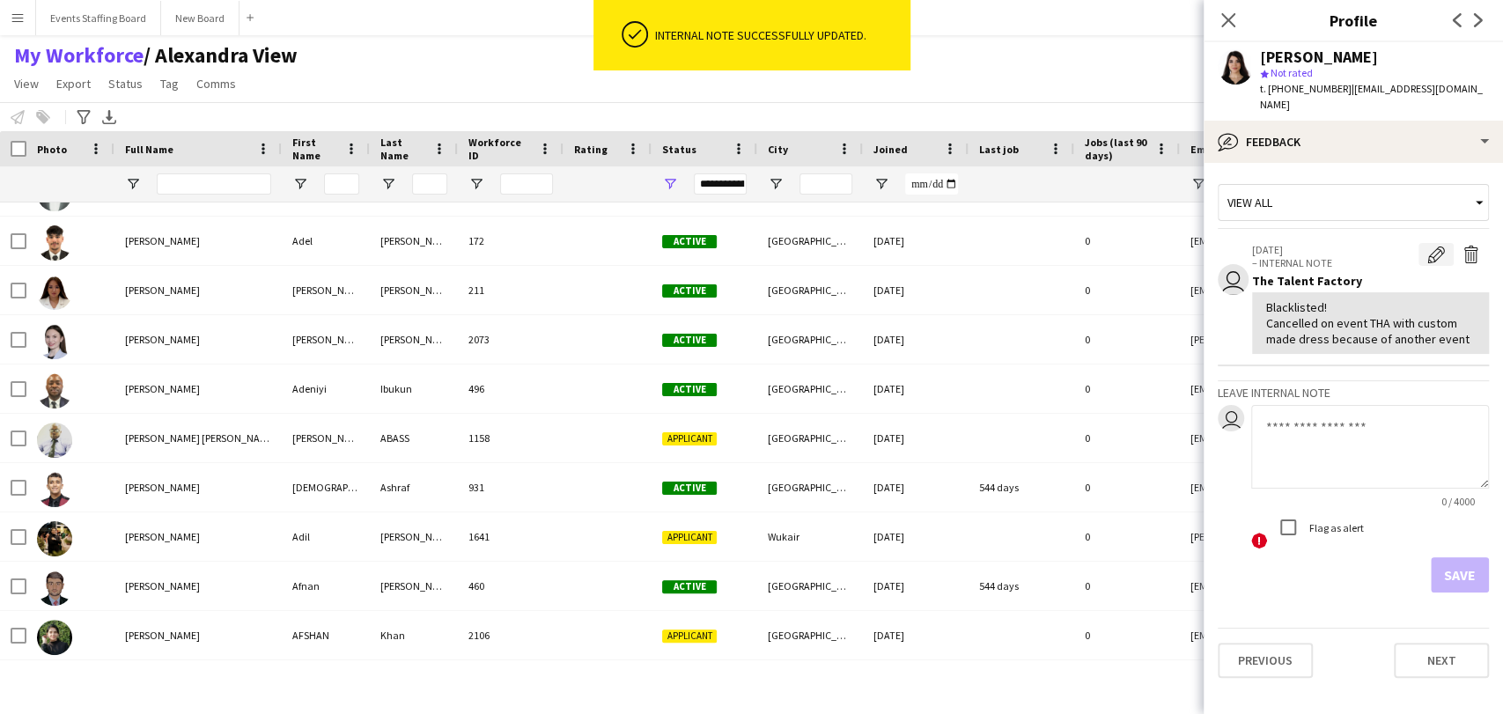
click at [1436, 246] on app-icon "Edit internal note" at bounding box center [1436, 255] width 18 height 18
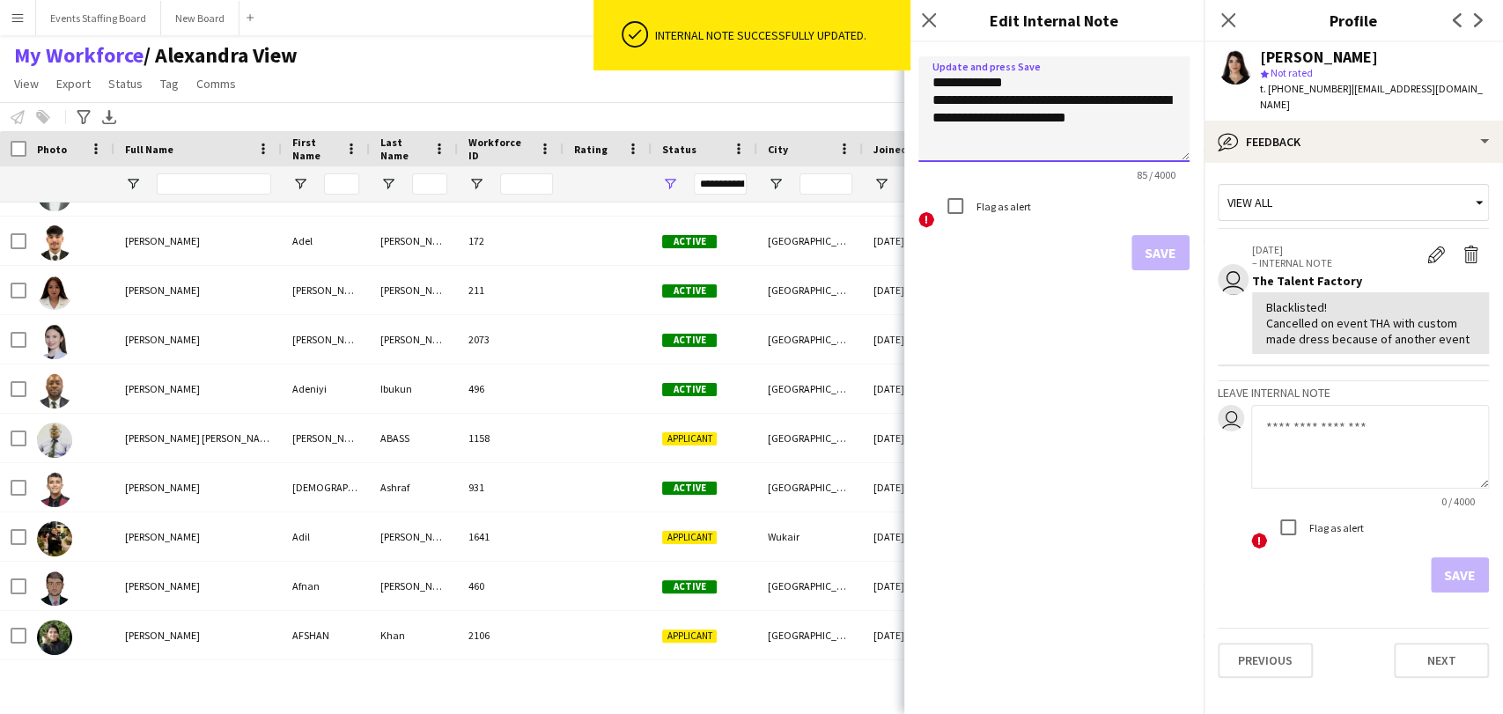
drag, startPoint x: 1065, startPoint y: 80, endPoint x: 902, endPoint y: 80, distance: 163.8
click at [903, 80] on body "ok-circled Internal note successfully updated. Menu Boards Boards Boards All jo…" at bounding box center [751, 357] width 1503 height 714
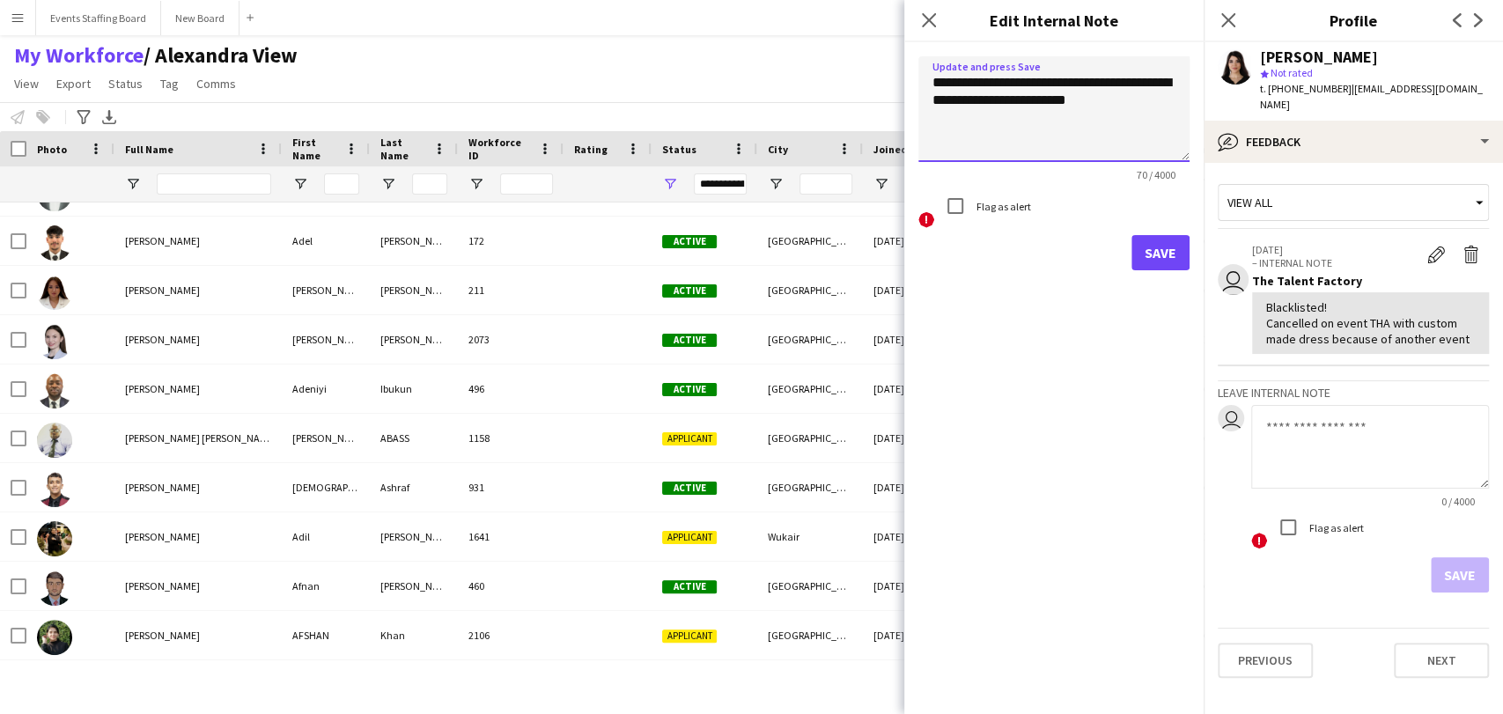
type textarea "**********"
click at [1144, 247] on button "Save" at bounding box center [1161, 252] width 58 height 35
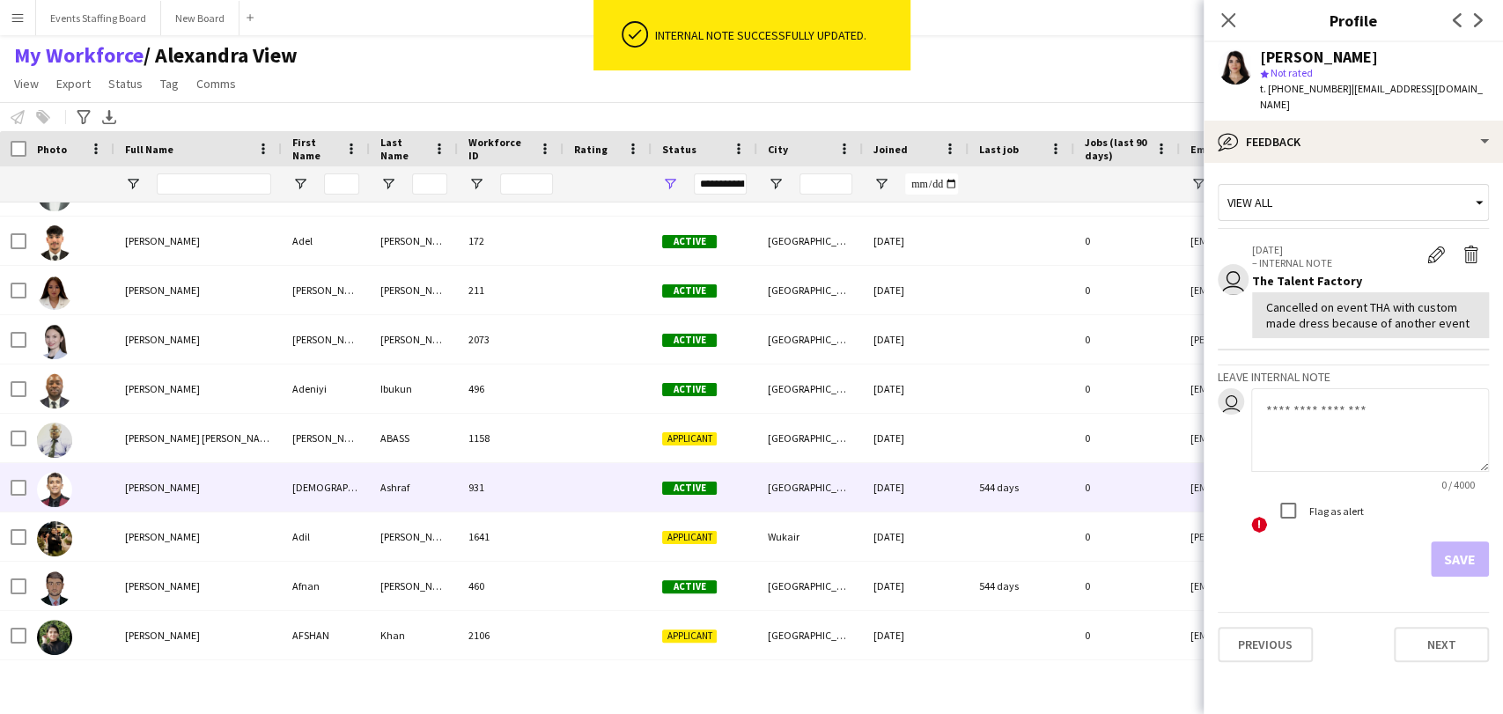
drag, startPoint x: 438, startPoint y: 487, endPoint x: 347, endPoint y: 483, distance: 90.8
click at [437, 486] on div "Ashraf" at bounding box center [414, 487] width 88 height 48
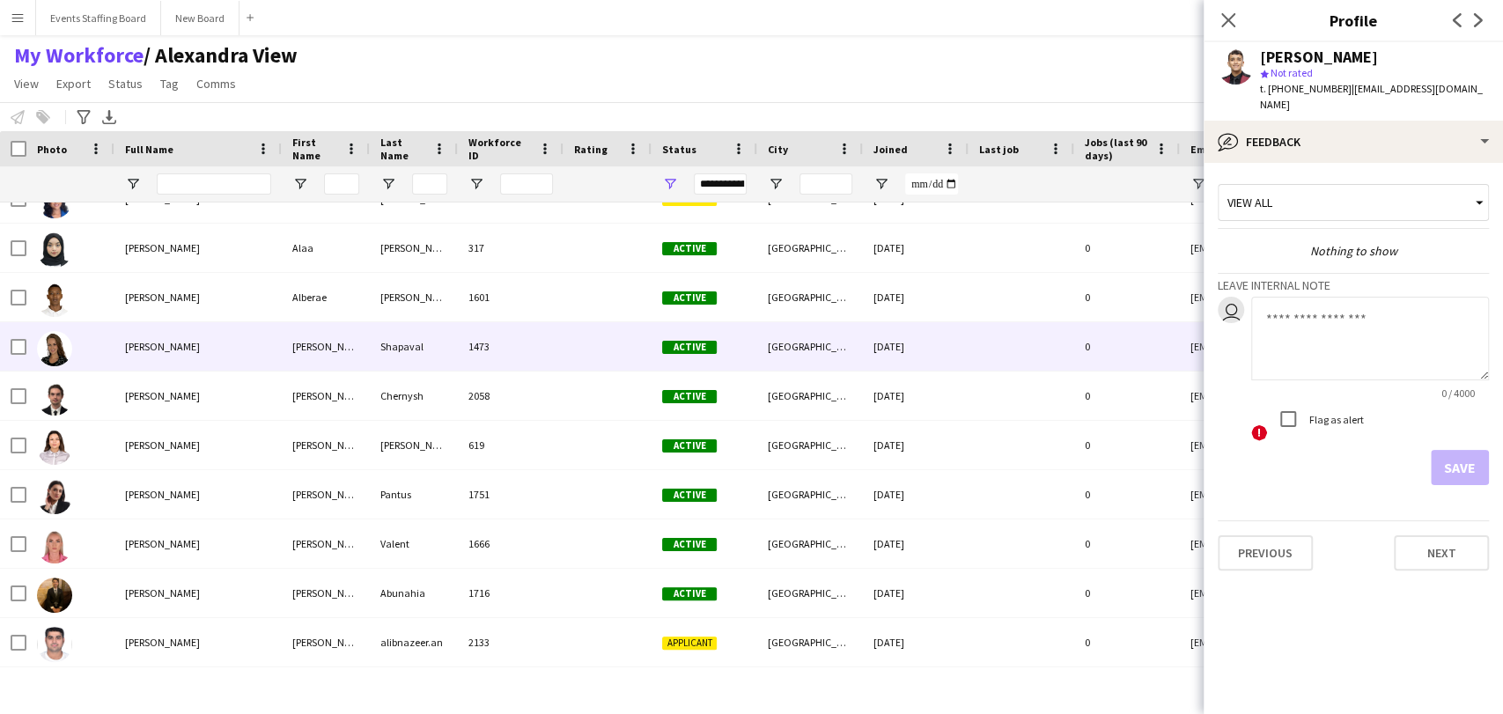
scroll to position [3326, 0]
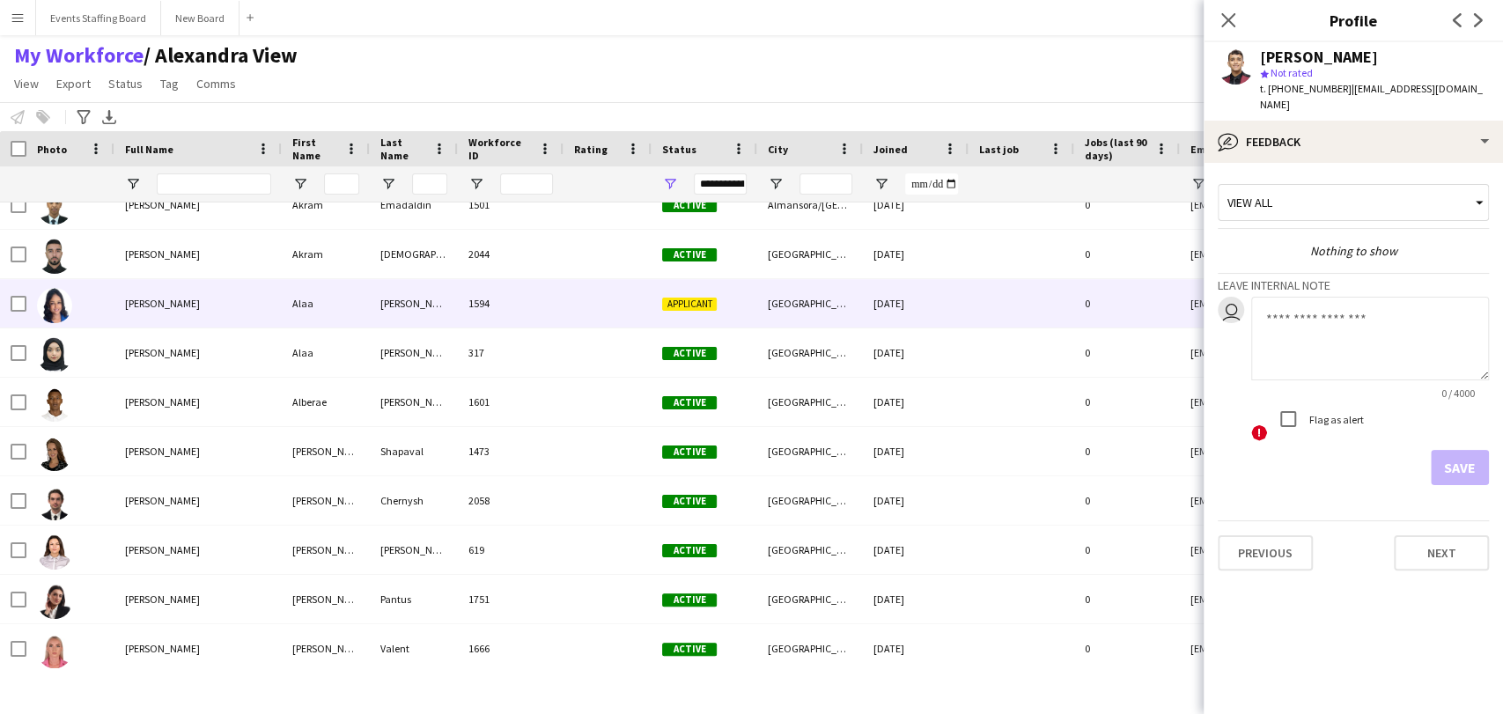
click at [142, 298] on span "Alaa Alaa Al Zain" at bounding box center [162, 303] width 75 height 13
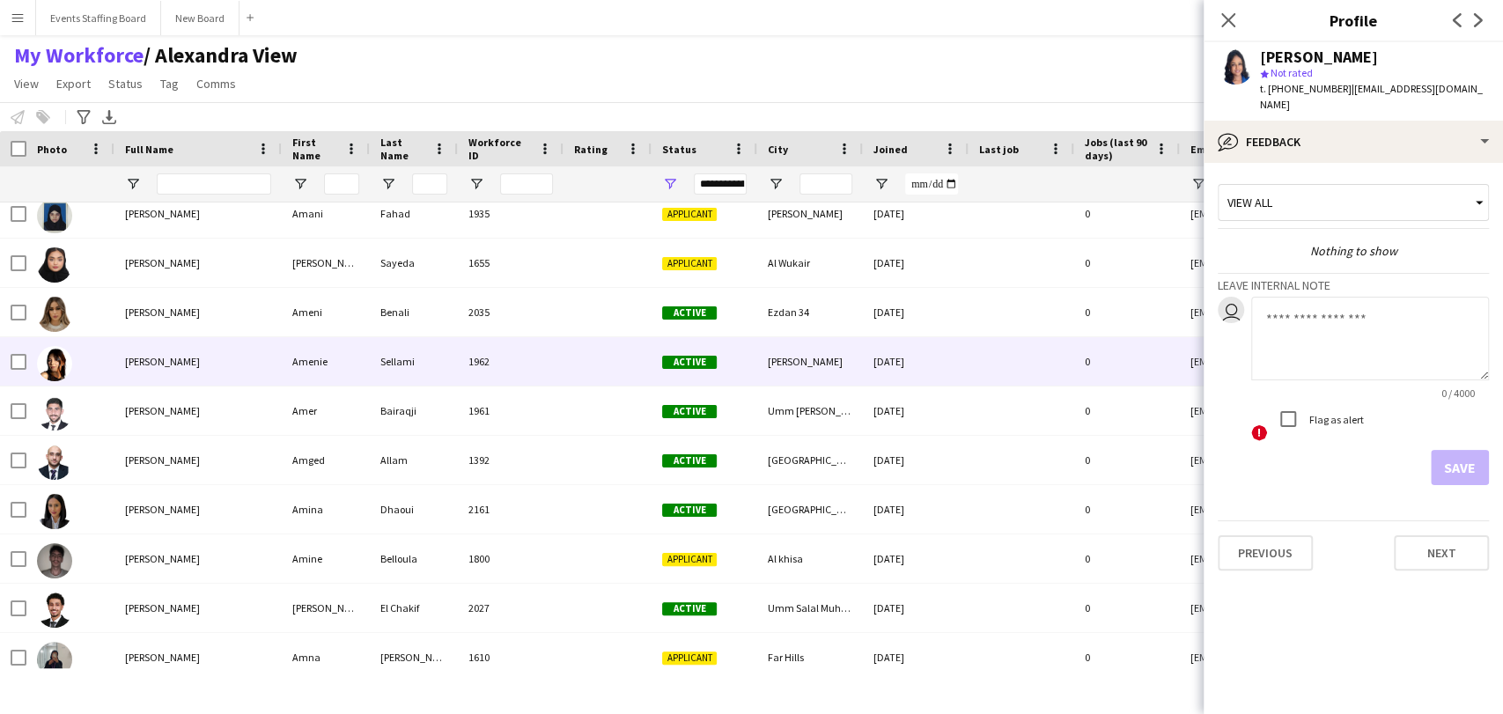
scroll to position [0, 0]
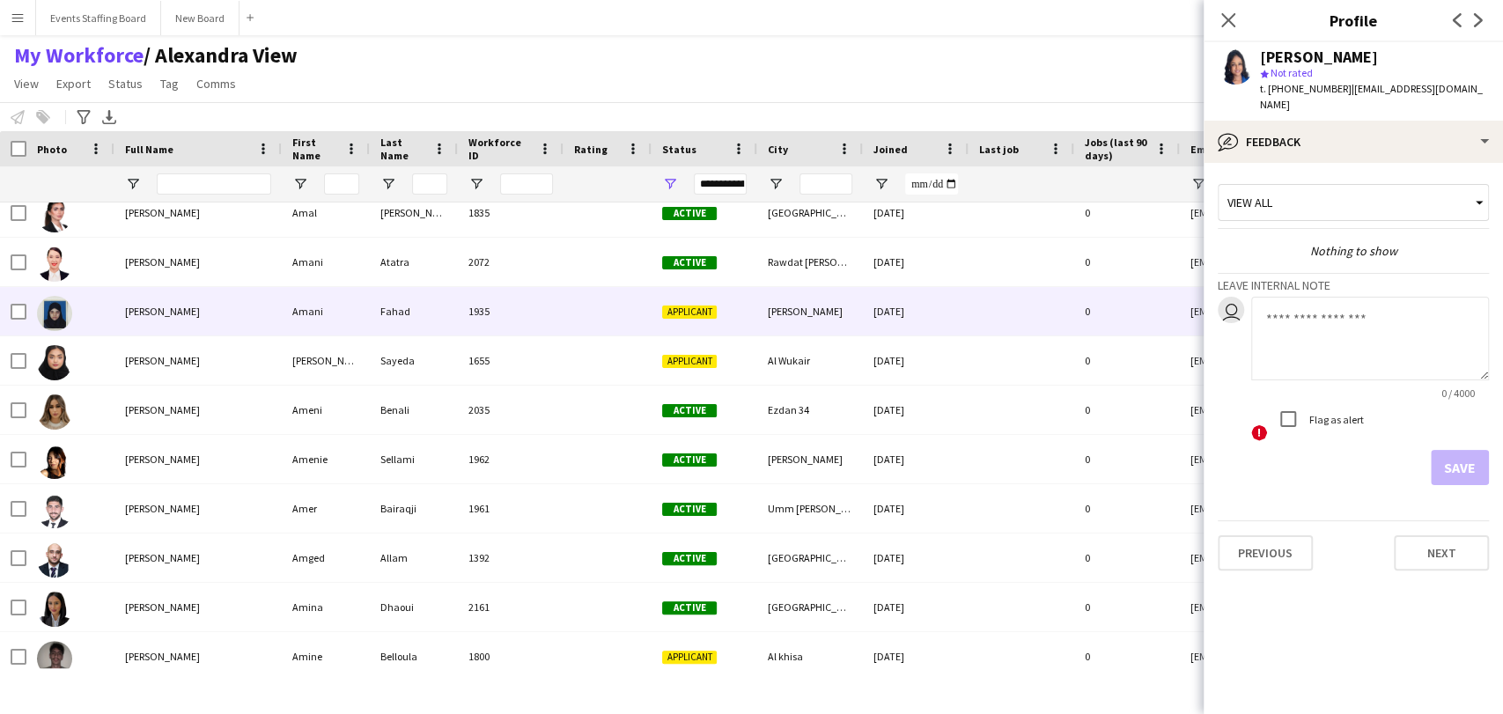
click at [109, 309] on div at bounding box center [70, 311] width 88 height 48
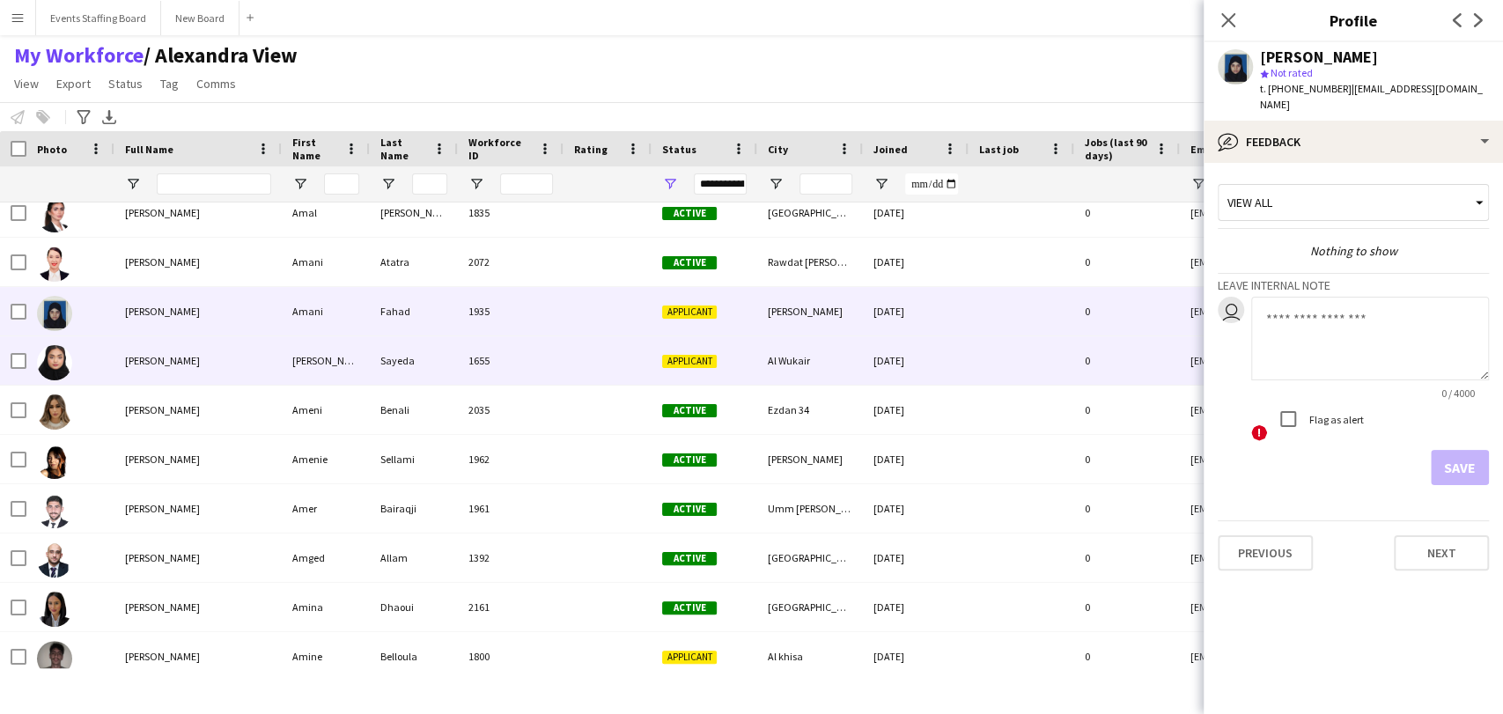
click at [98, 361] on div at bounding box center [70, 360] width 88 height 48
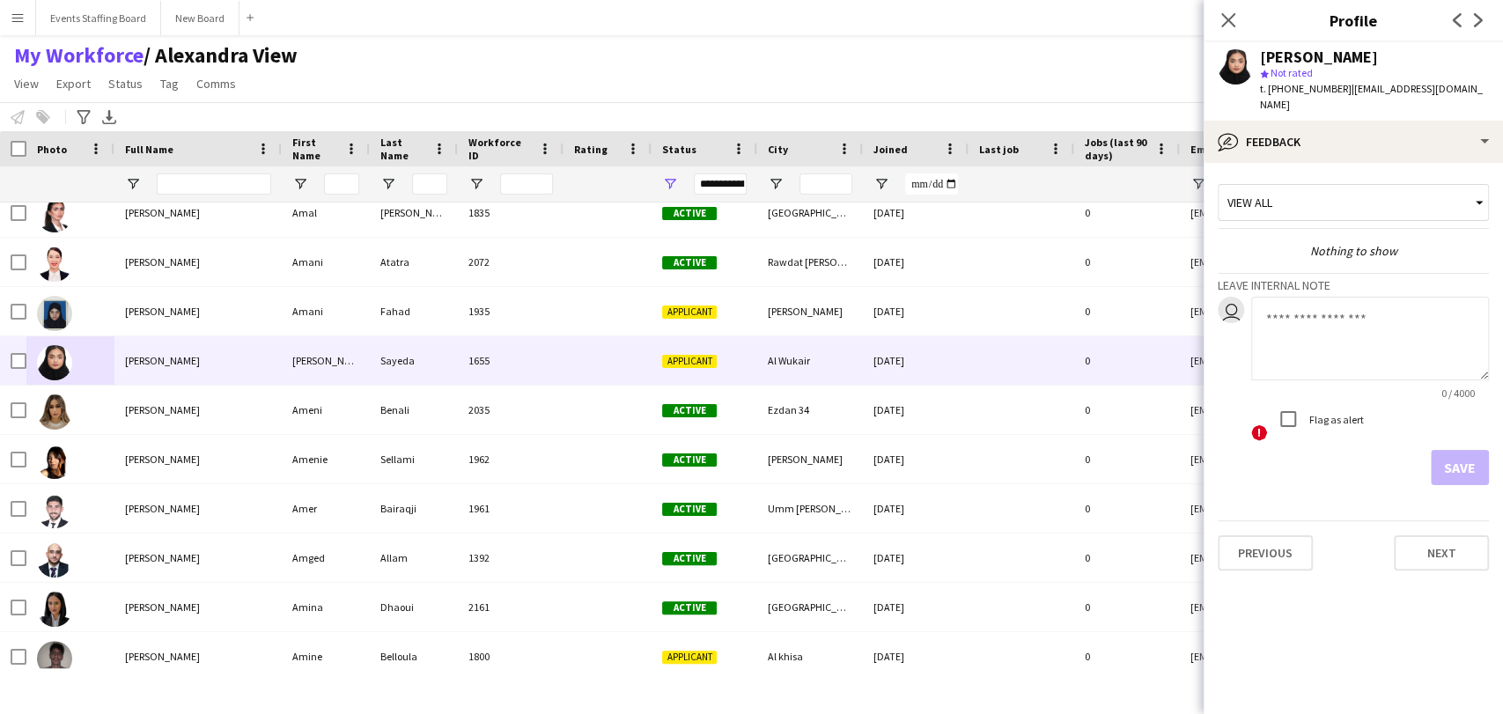
click at [655, 178] on div "**********" at bounding box center [705, 183] width 106 height 35
click at [669, 181] on span "Open Filter Menu" at bounding box center [670, 184] width 16 height 16
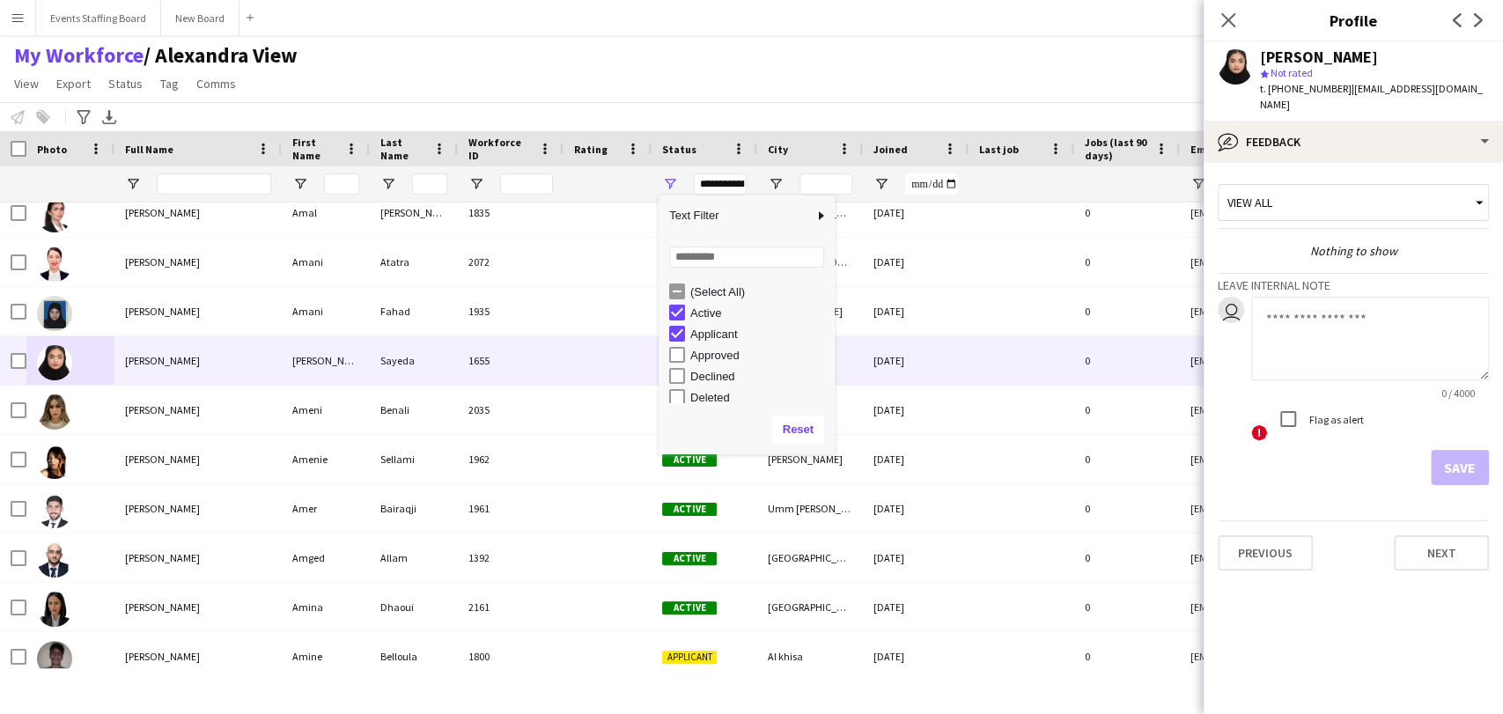
click at [696, 293] on div "(Select All)" at bounding box center [759, 291] width 139 height 13
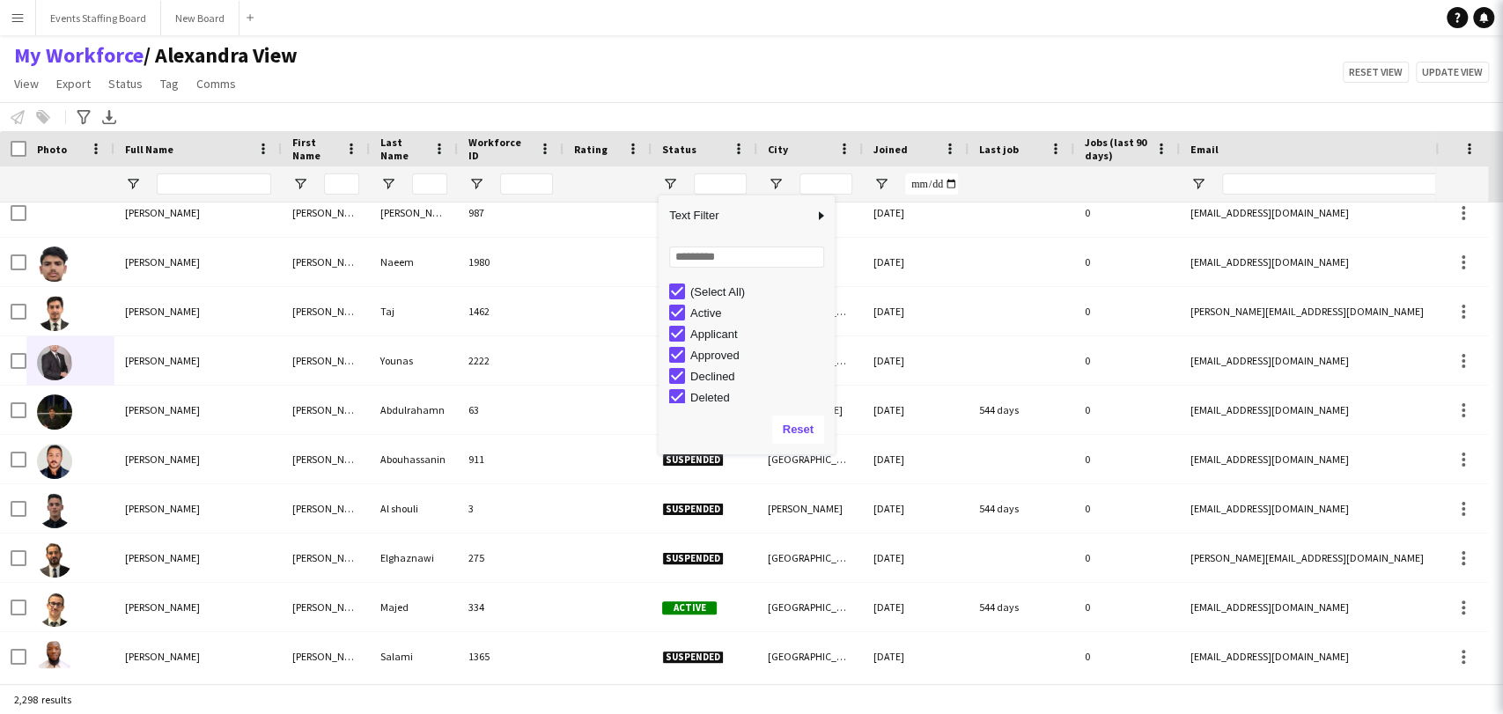
click at [704, 286] on div "(Select All)" at bounding box center [759, 291] width 139 height 13
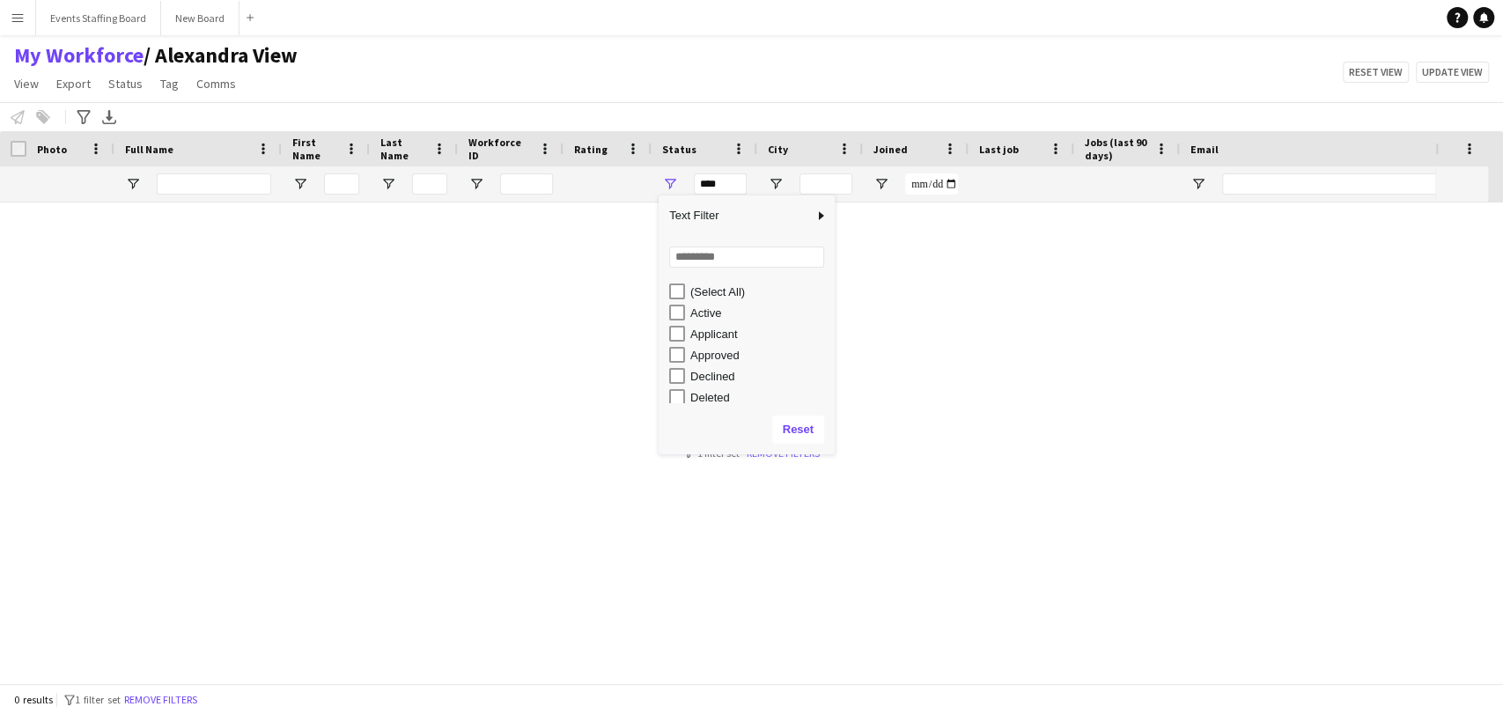
click at [702, 331] on div "Applicant" at bounding box center [759, 334] width 139 height 13
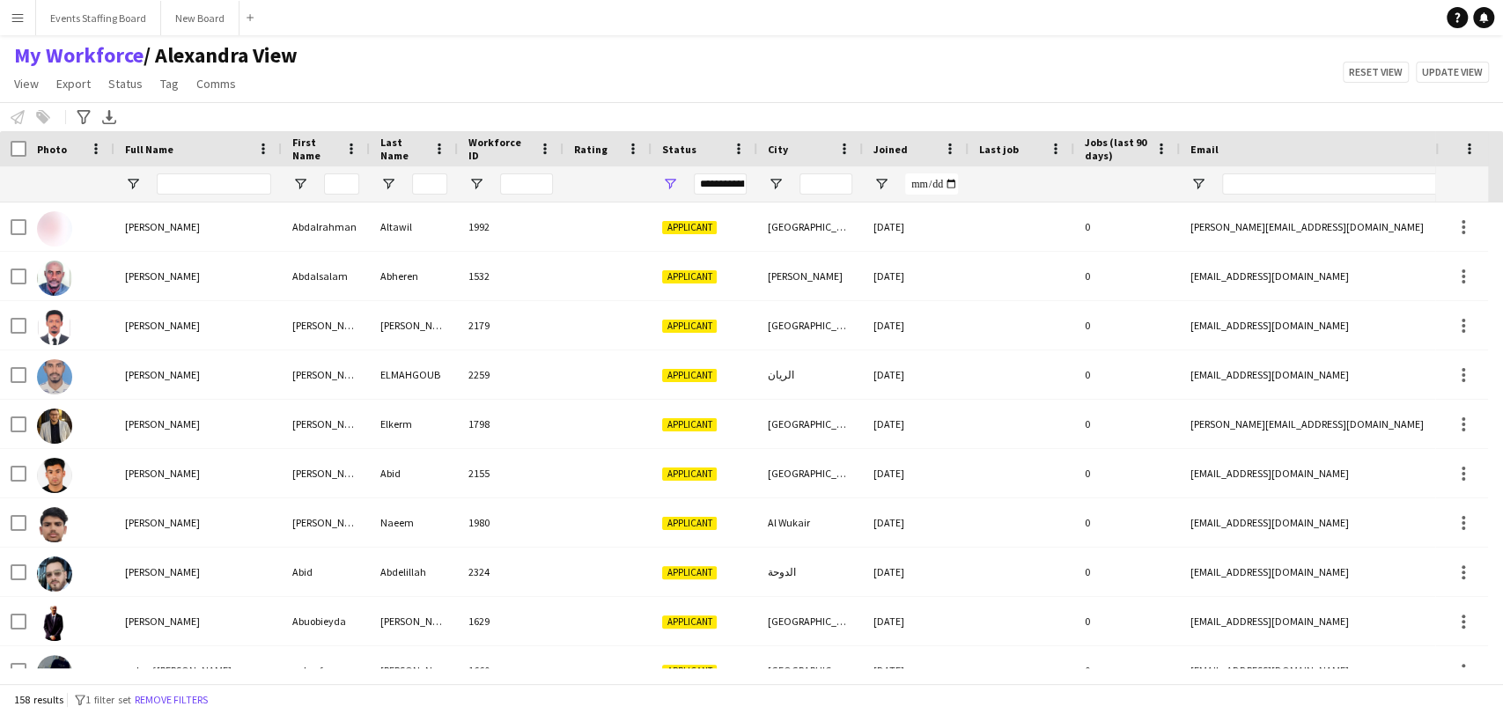
click at [673, 81] on div "My Workforce / Alexandra View View Views Default view Alexandra View April Live…" at bounding box center [751, 72] width 1503 height 60
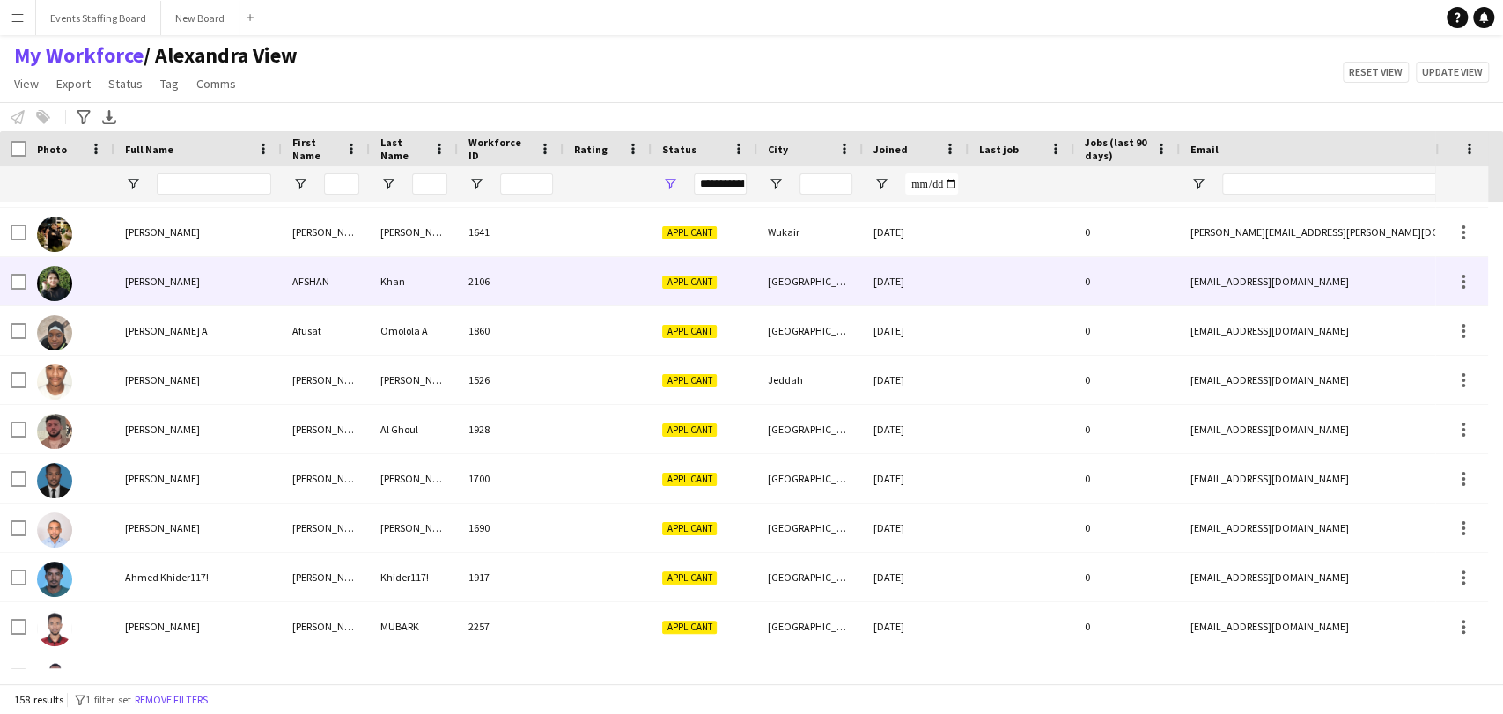
click at [144, 279] on span "AFSHAN Khan" at bounding box center [162, 281] width 75 height 13
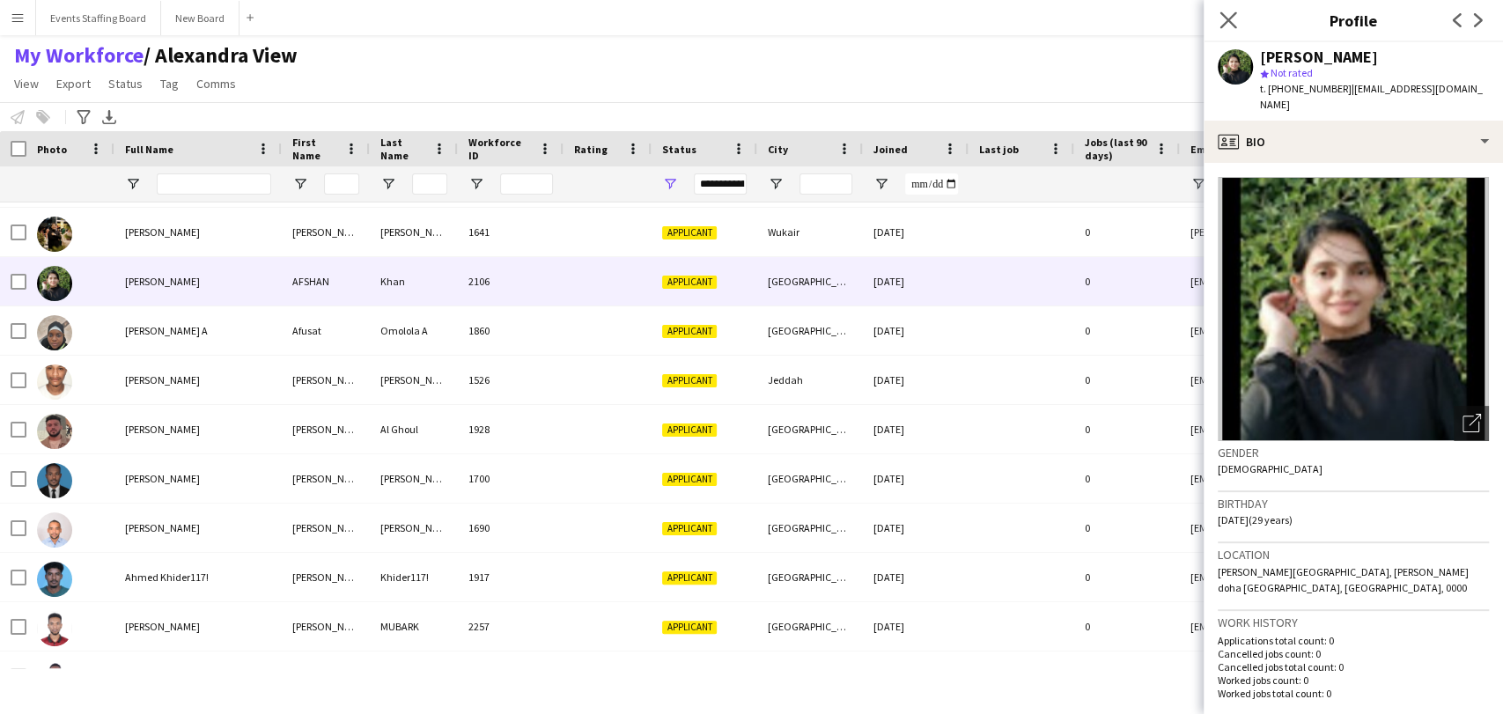
click at [1228, 11] on app-icon "Close pop-in" at bounding box center [1229, 21] width 26 height 26
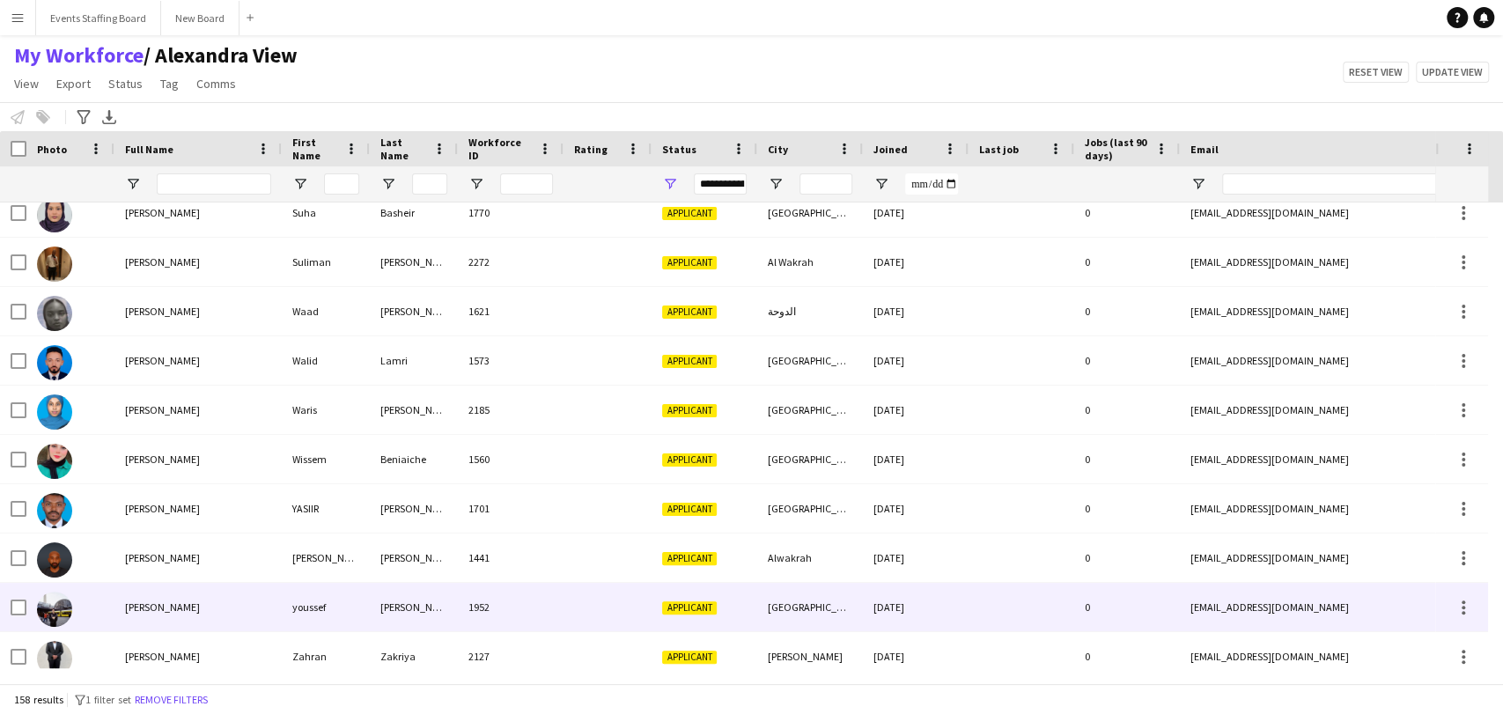
scroll to position [7325, 0]
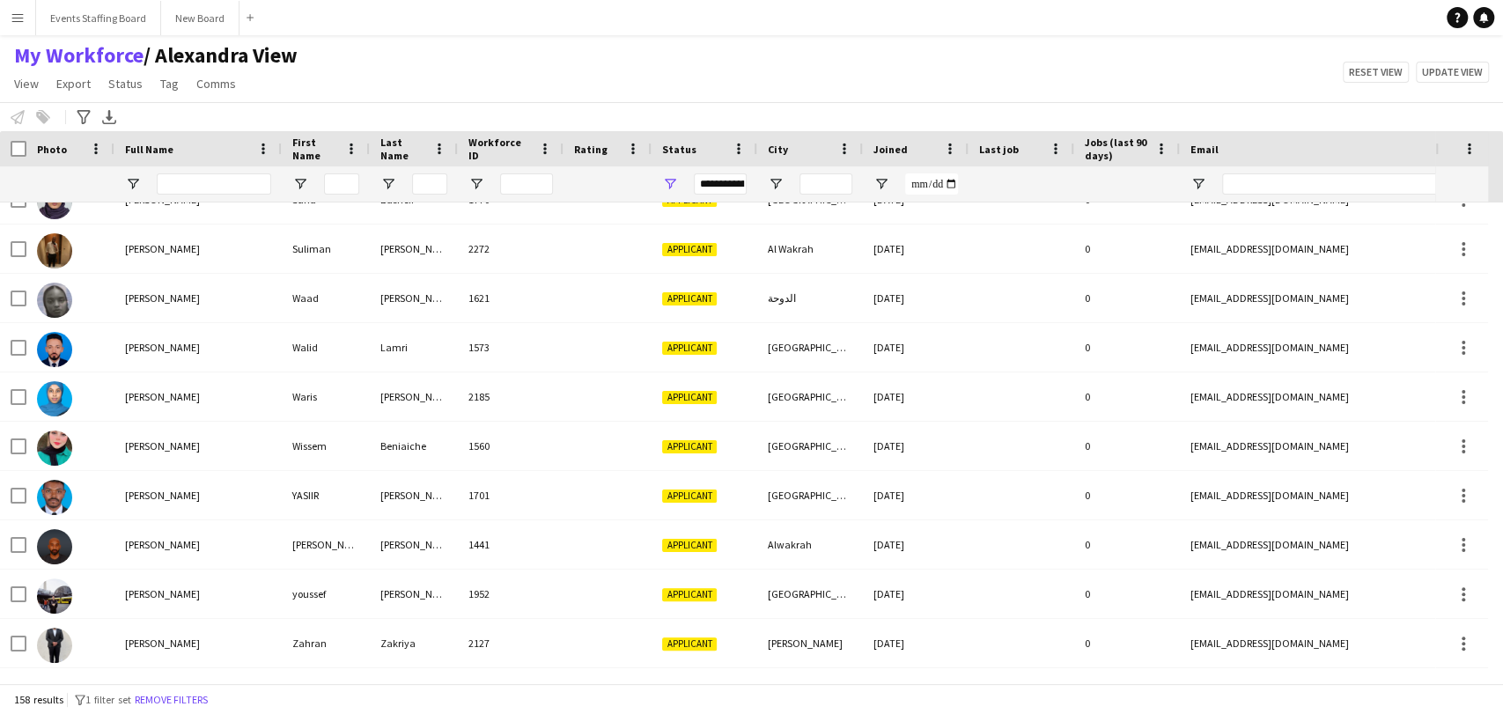
click at [675, 178] on div "**********" at bounding box center [705, 183] width 106 height 35
click at [672, 178] on span "Open Filter Menu" at bounding box center [670, 184] width 16 height 16
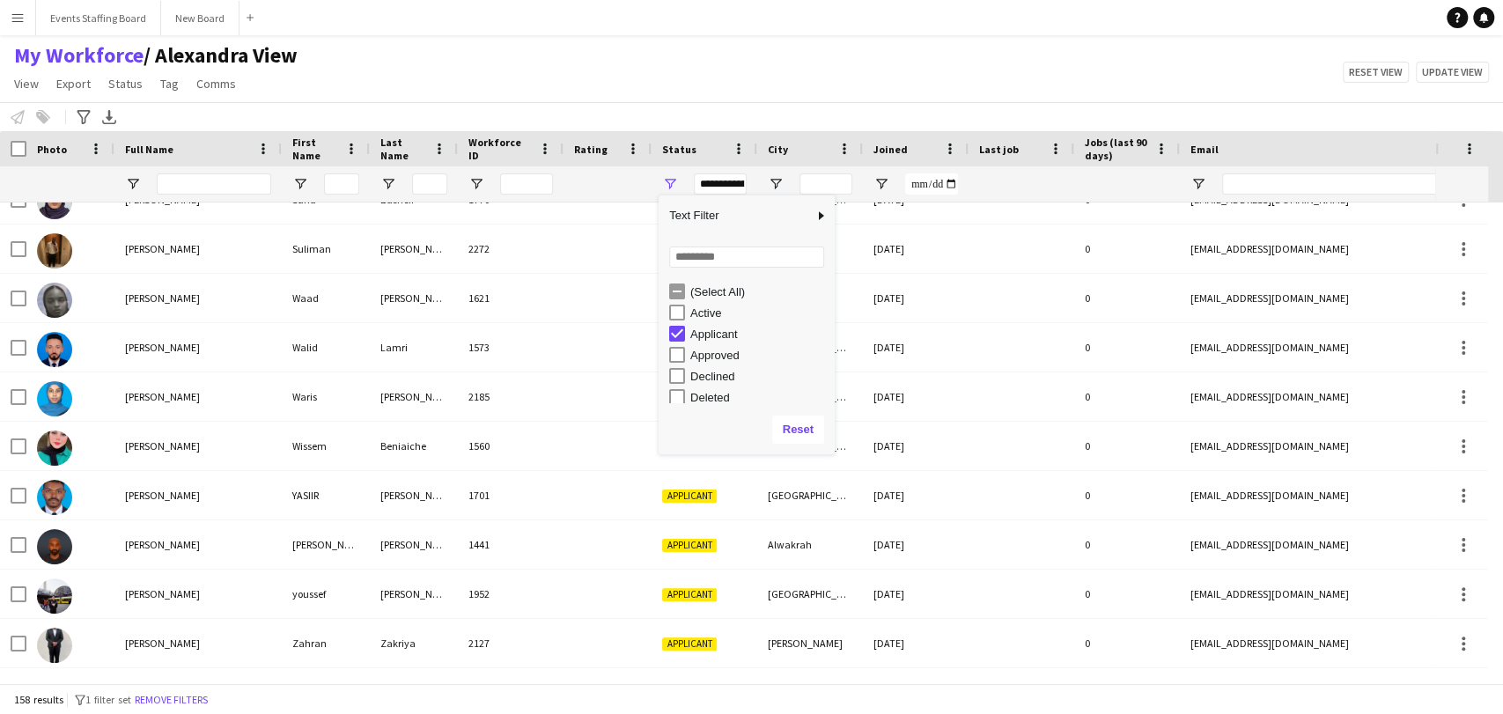
click at [717, 328] on div "Applicant" at bounding box center [759, 334] width 139 height 13
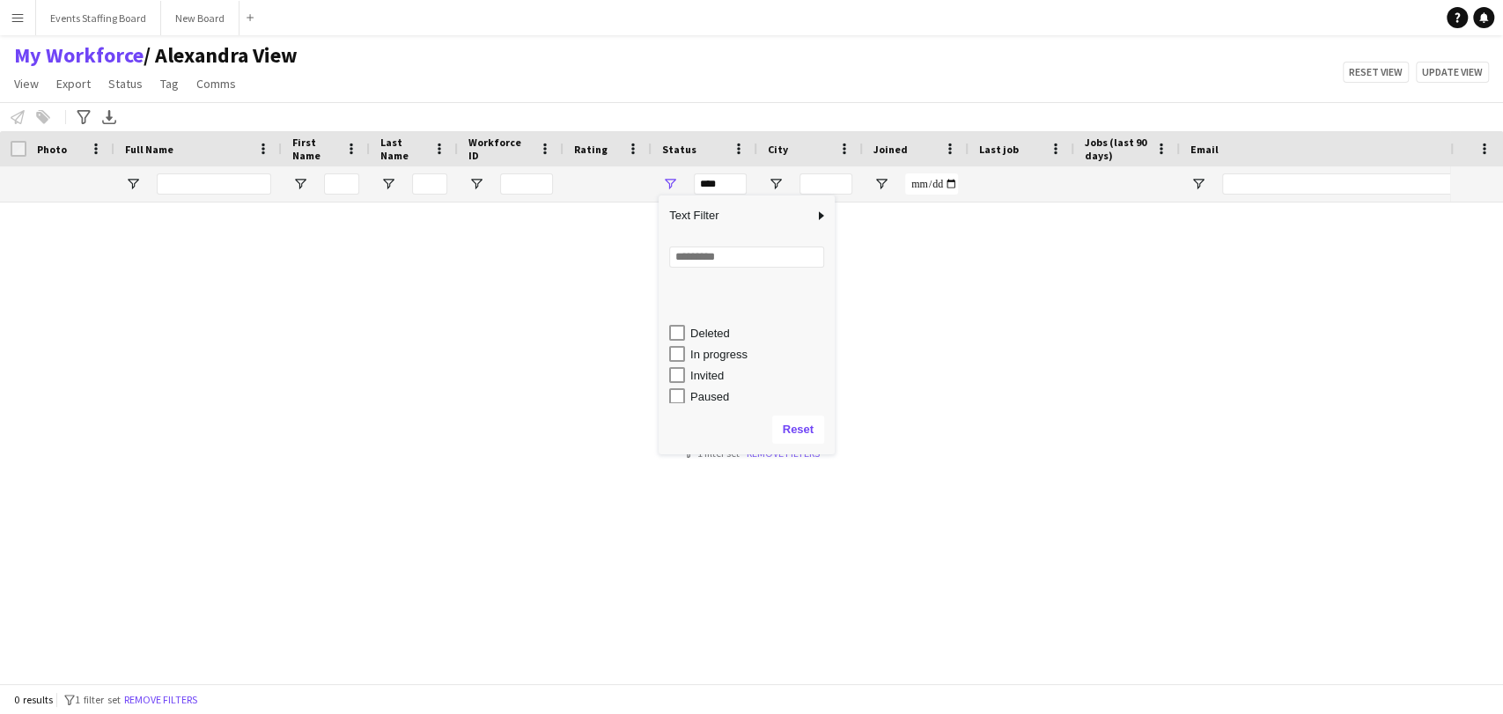
scroll to position [111, 0]
click at [718, 389] on div "Waiting list" at bounding box center [759, 392] width 139 height 13
type input "**********"
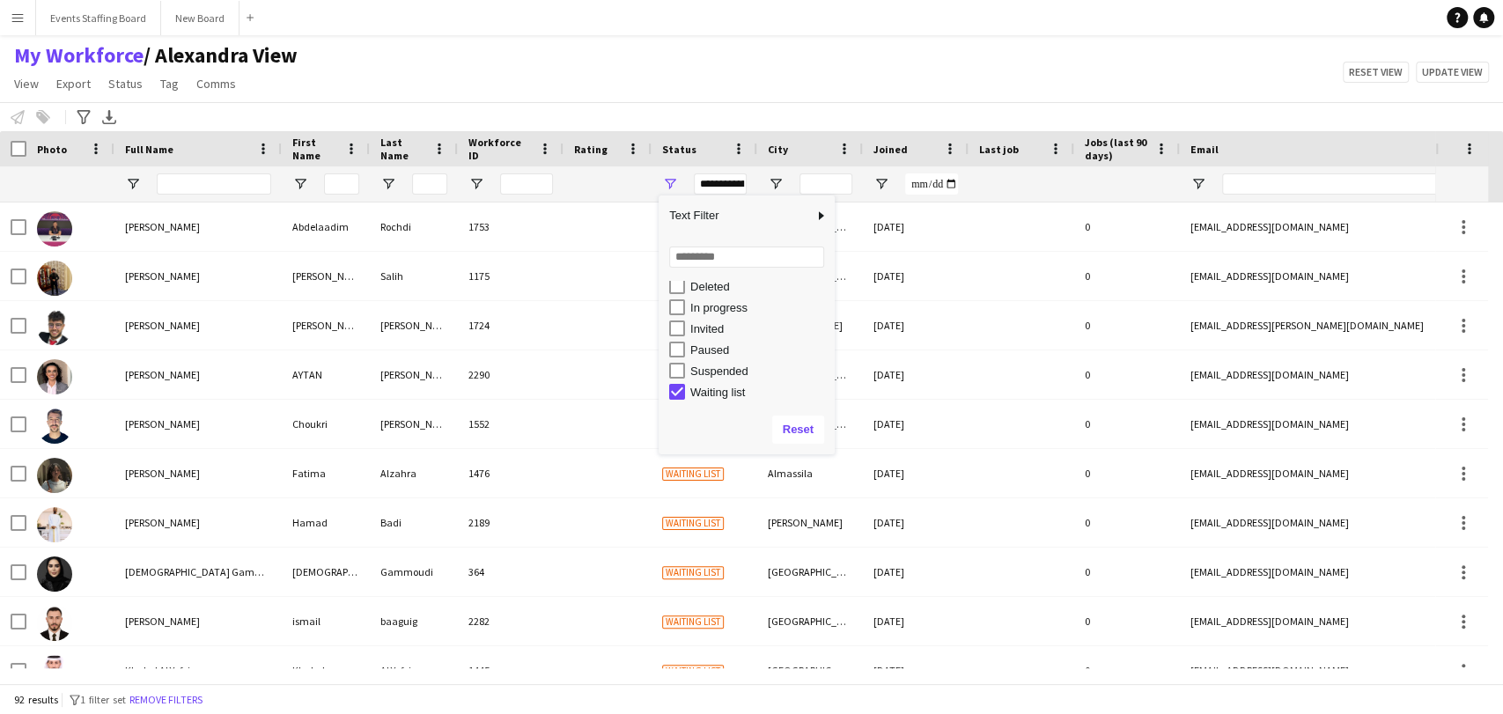
click at [472, 65] on div "My Workforce / Alexandra View View Views Default view Alexandra View April Live…" at bounding box center [751, 72] width 1503 height 60
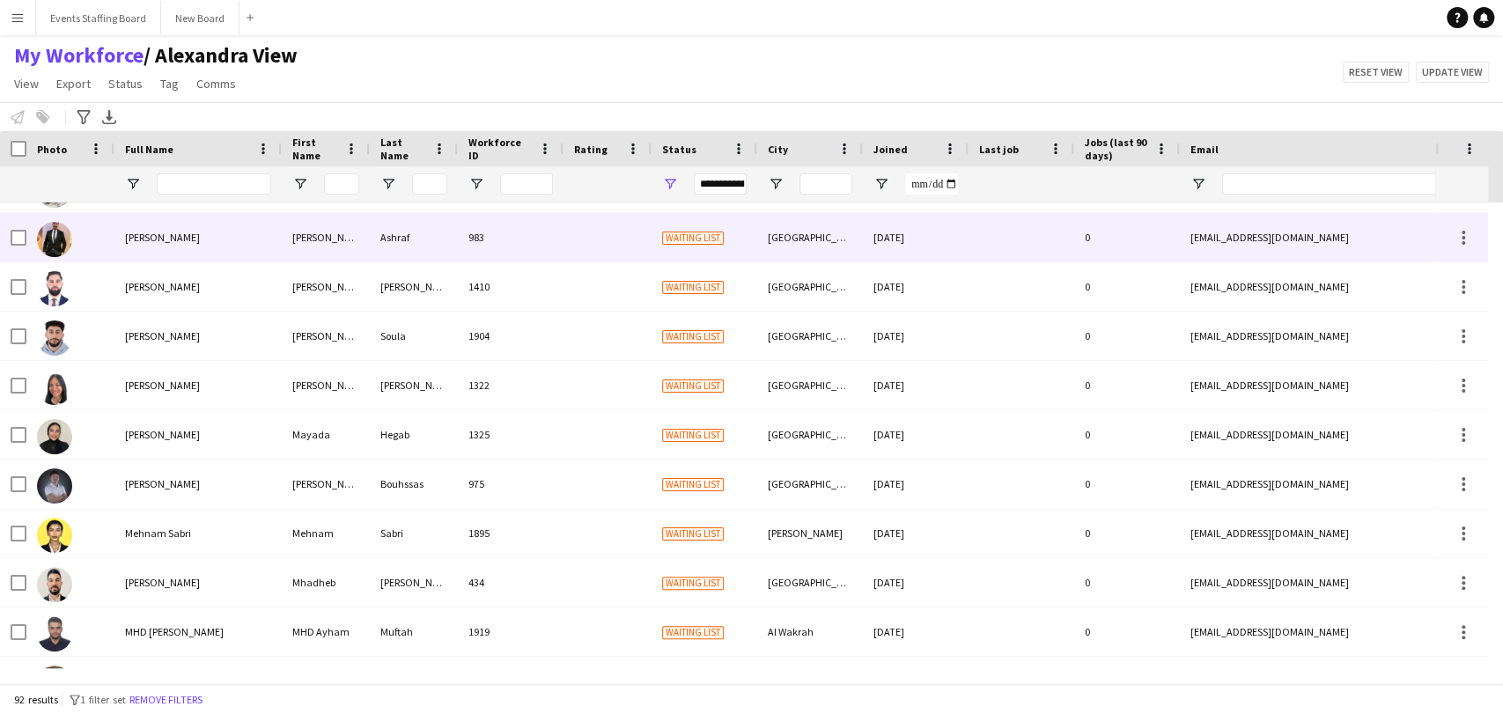
scroll to position [1174, 0]
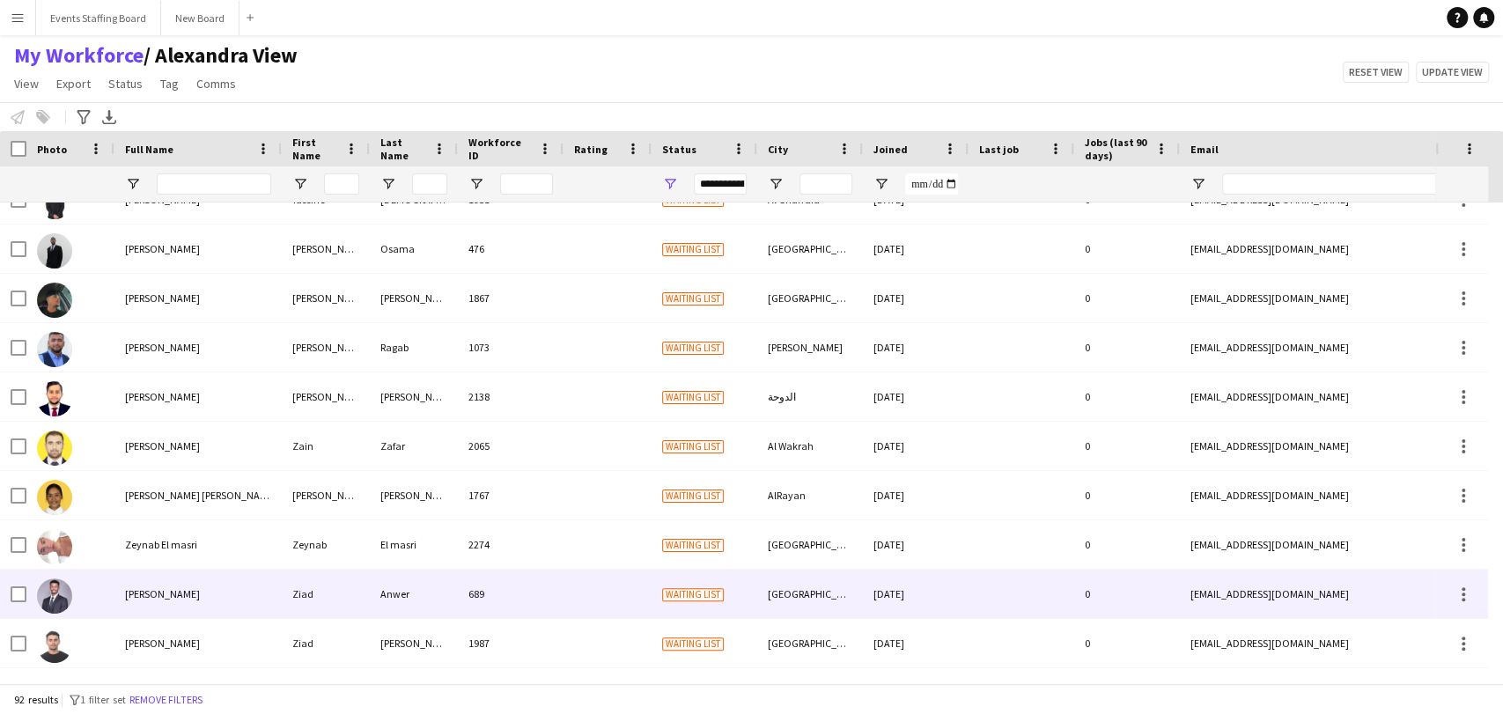
click at [136, 583] on div "Ziad Anwer" at bounding box center [197, 594] width 167 height 48
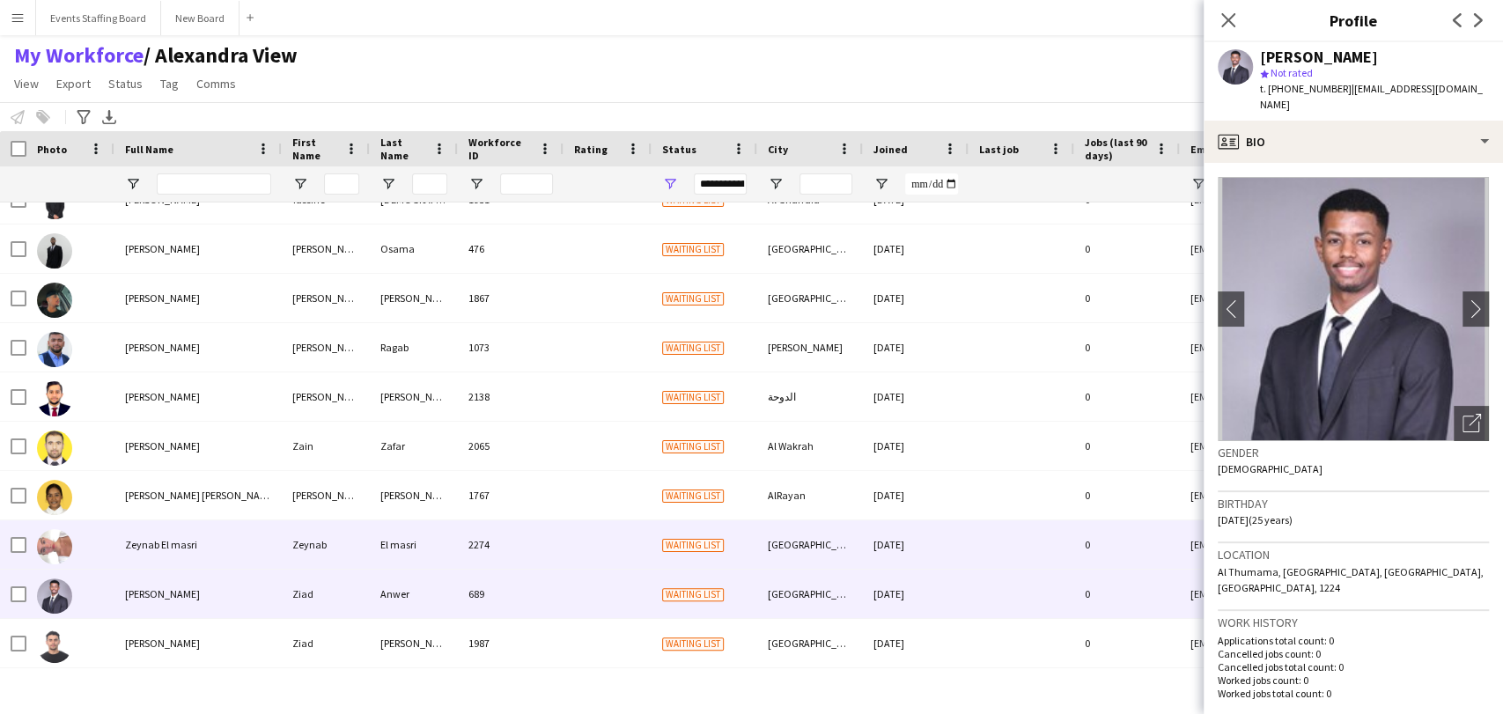
click at [125, 554] on div "Zeynab El masri" at bounding box center [197, 544] width 167 height 48
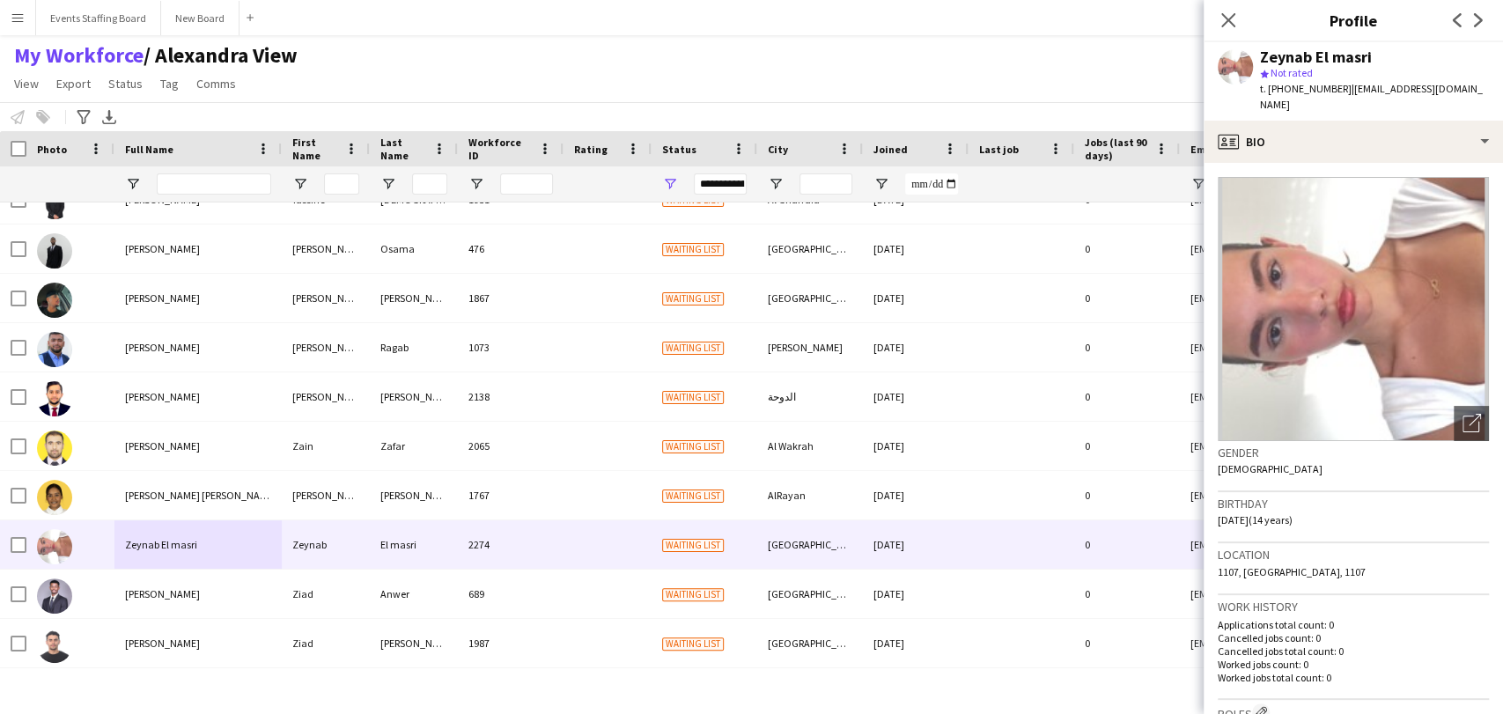
click at [1289, 91] on span "t. +97433121196" at bounding box center [1306, 88] width 92 height 13
copy span "97433121196"
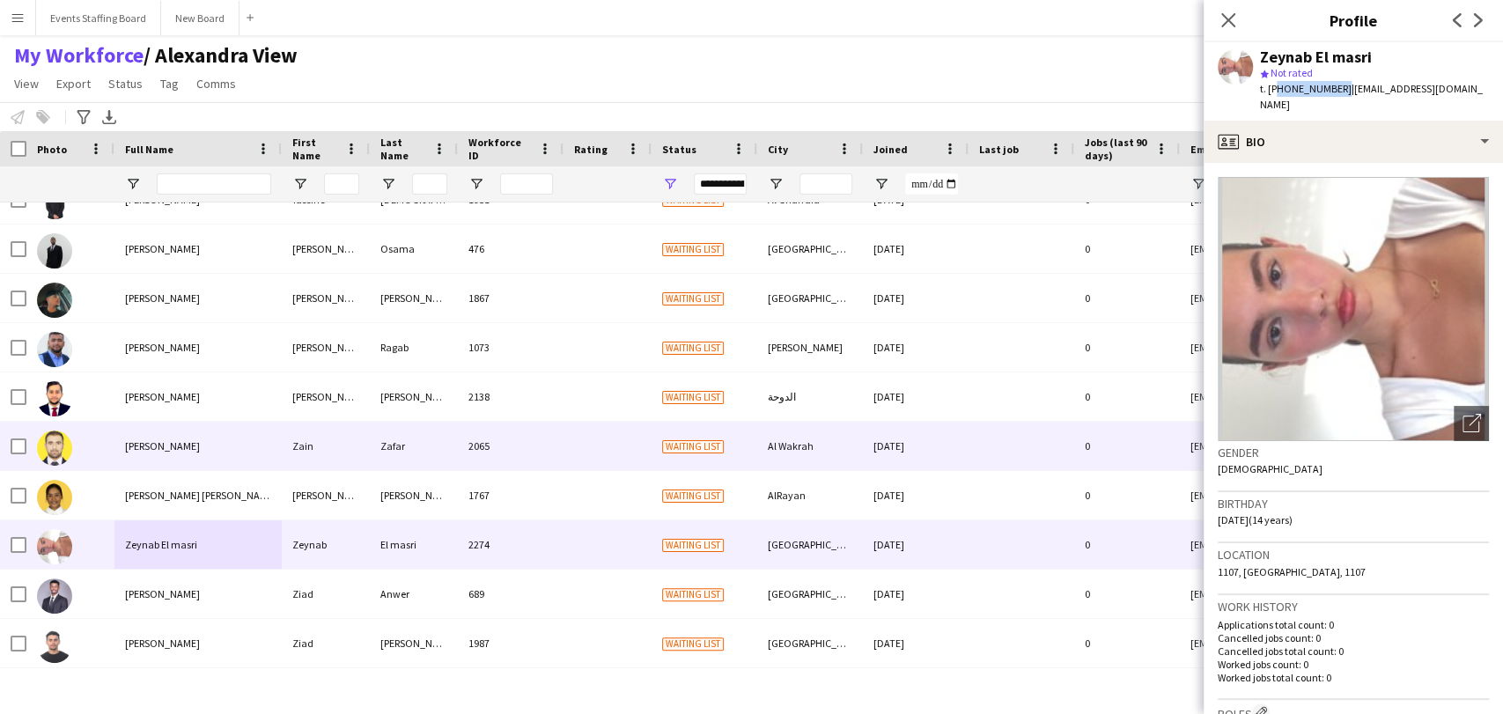
click at [201, 479] on div "Zeinab Esmail Elfatih" at bounding box center [197, 495] width 167 height 48
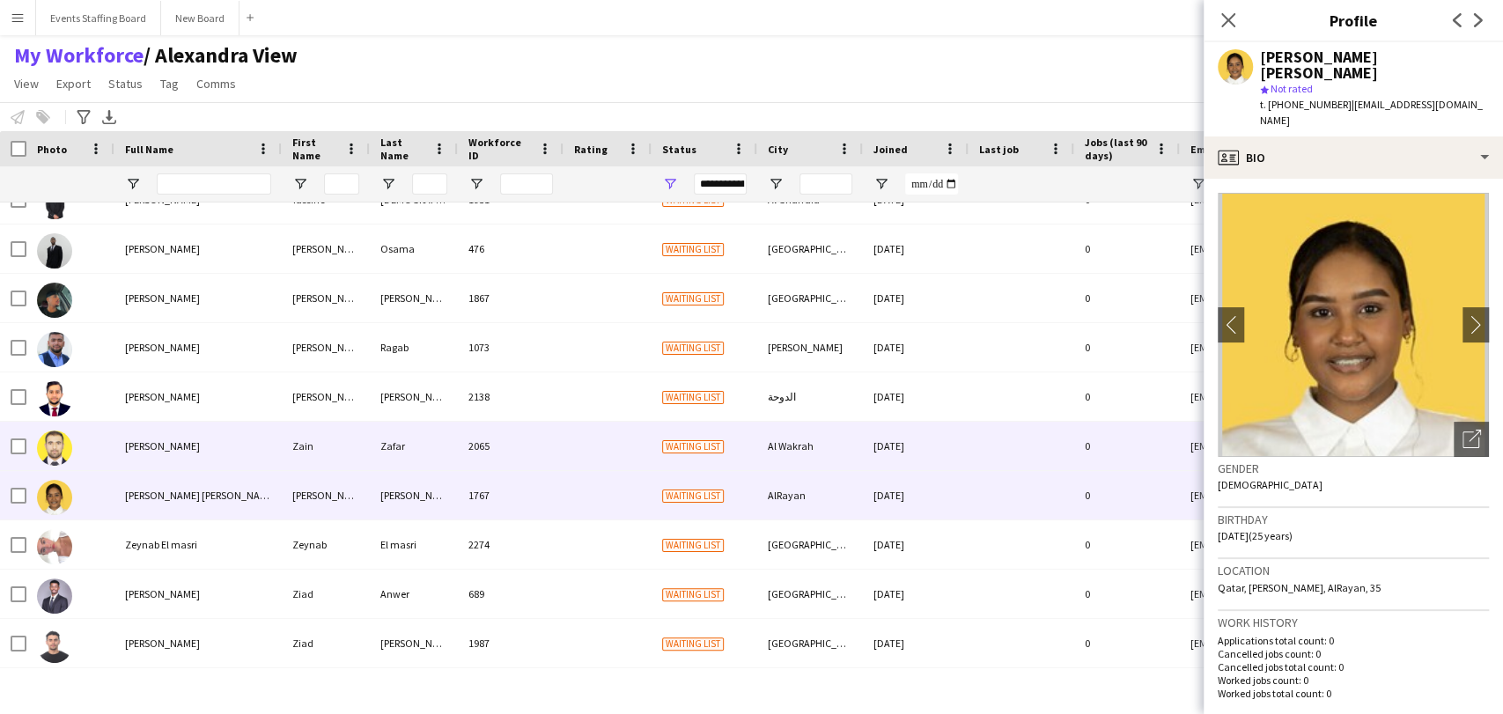
click at [151, 443] on span "Zain Zafar" at bounding box center [162, 445] width 75 height 13
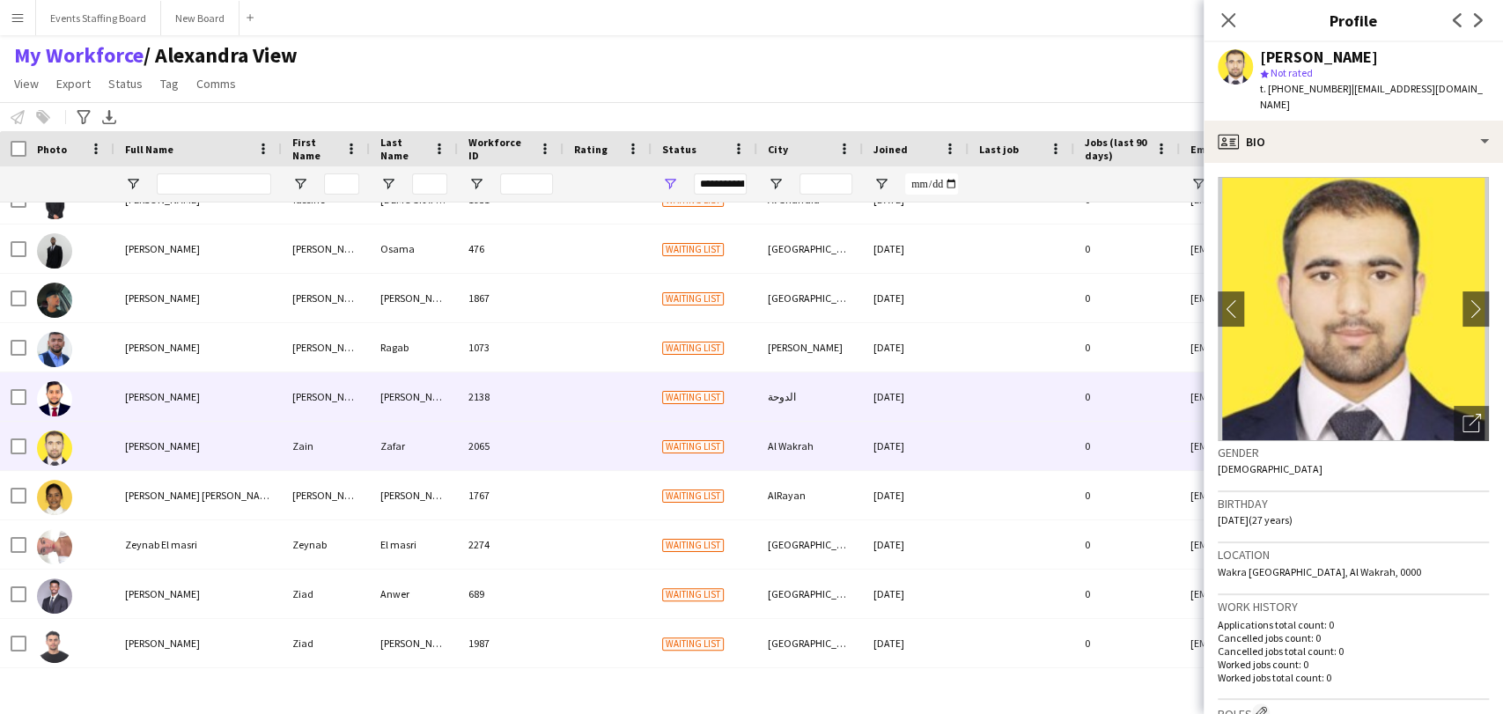
drag, startPoint x: 158, startPoint y: 387, endPoint x: 169, endPoint y: 396, distance: 14.4
click at [151, 389] on div "Youssef Youssef" at bounding box center [197, 396] width 167 height 48
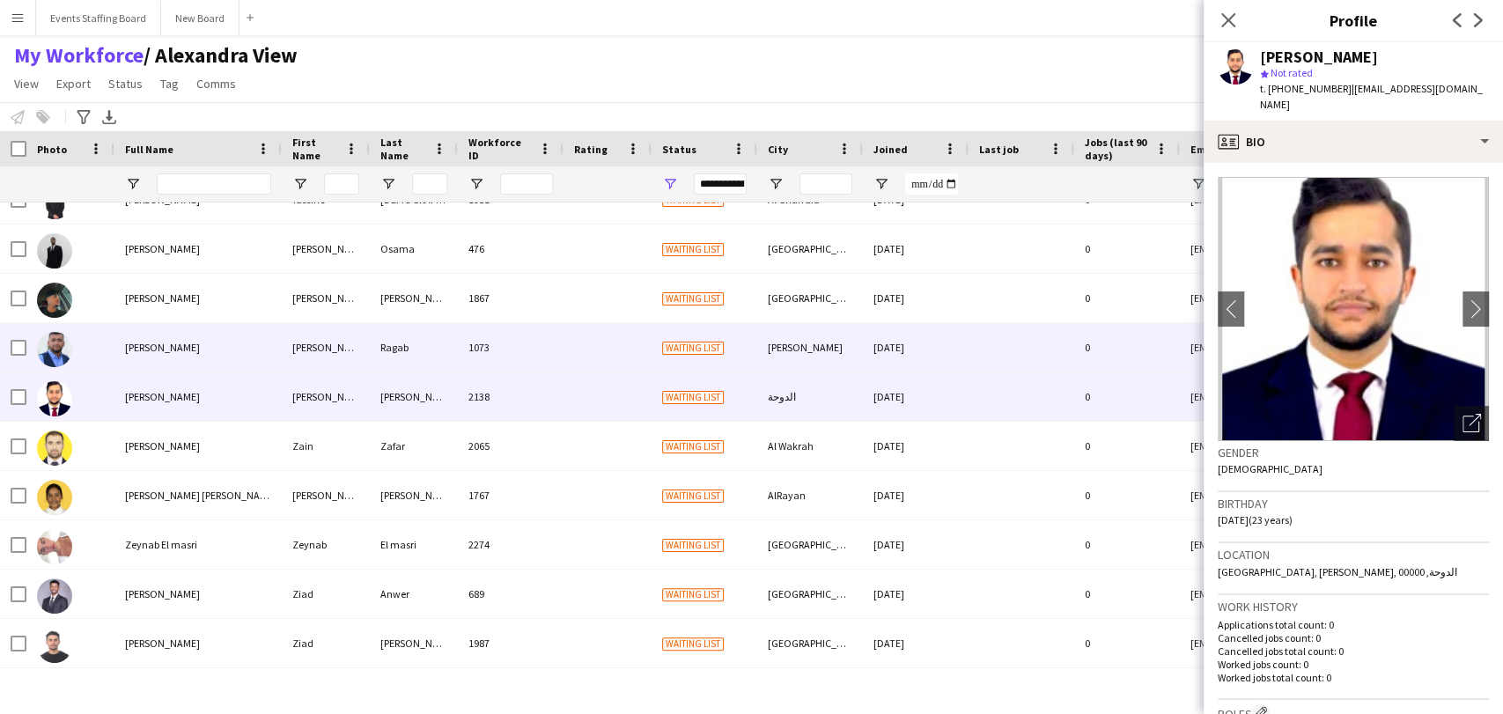
click at [200, 340] on div "Youssef Ragab" at bounding box center [197, 347] width 167 height 48
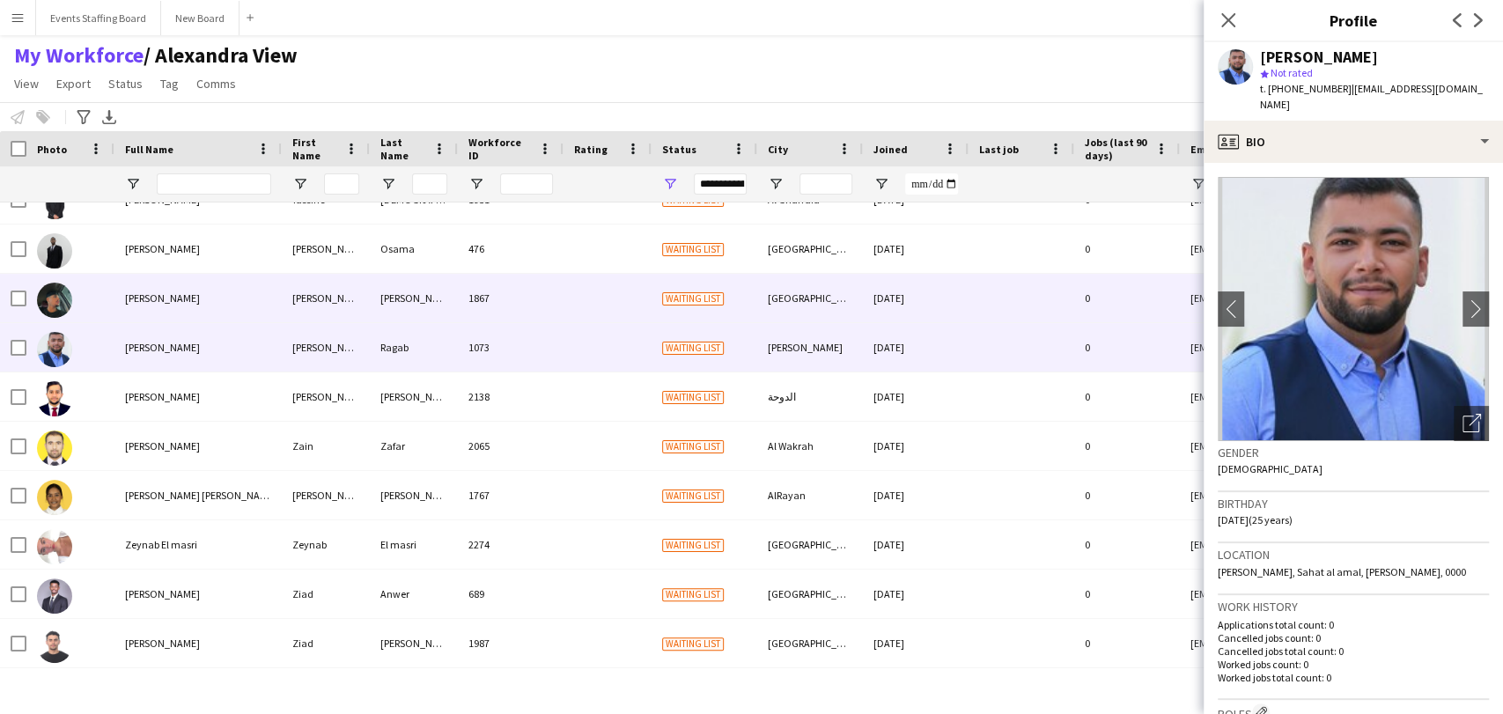
click at [193, 277] on div "Yousef Yousef" at bounding box center [197, 298] width 167 height 48
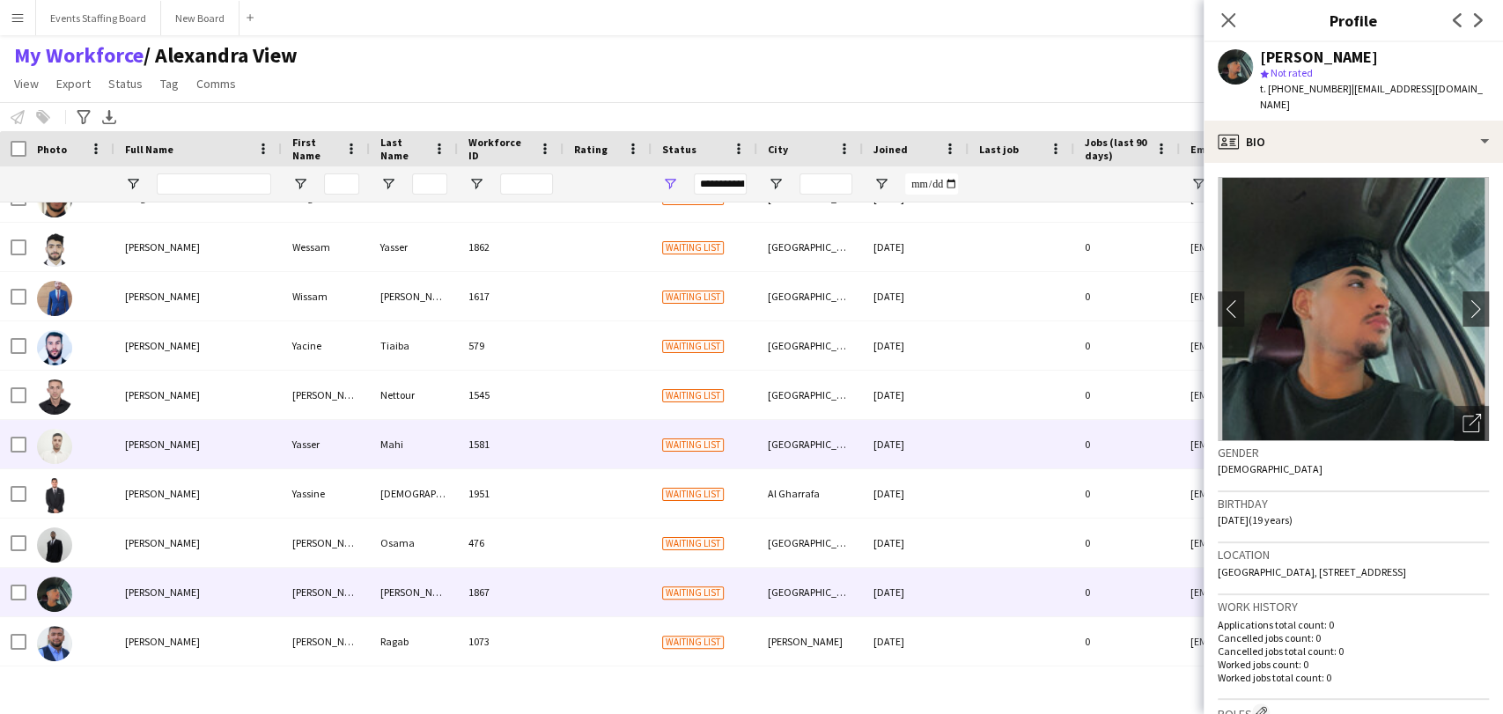
click at [133, 439] on span "Yasser Mahi" at bounding box center [162, 444] width 75 height 13
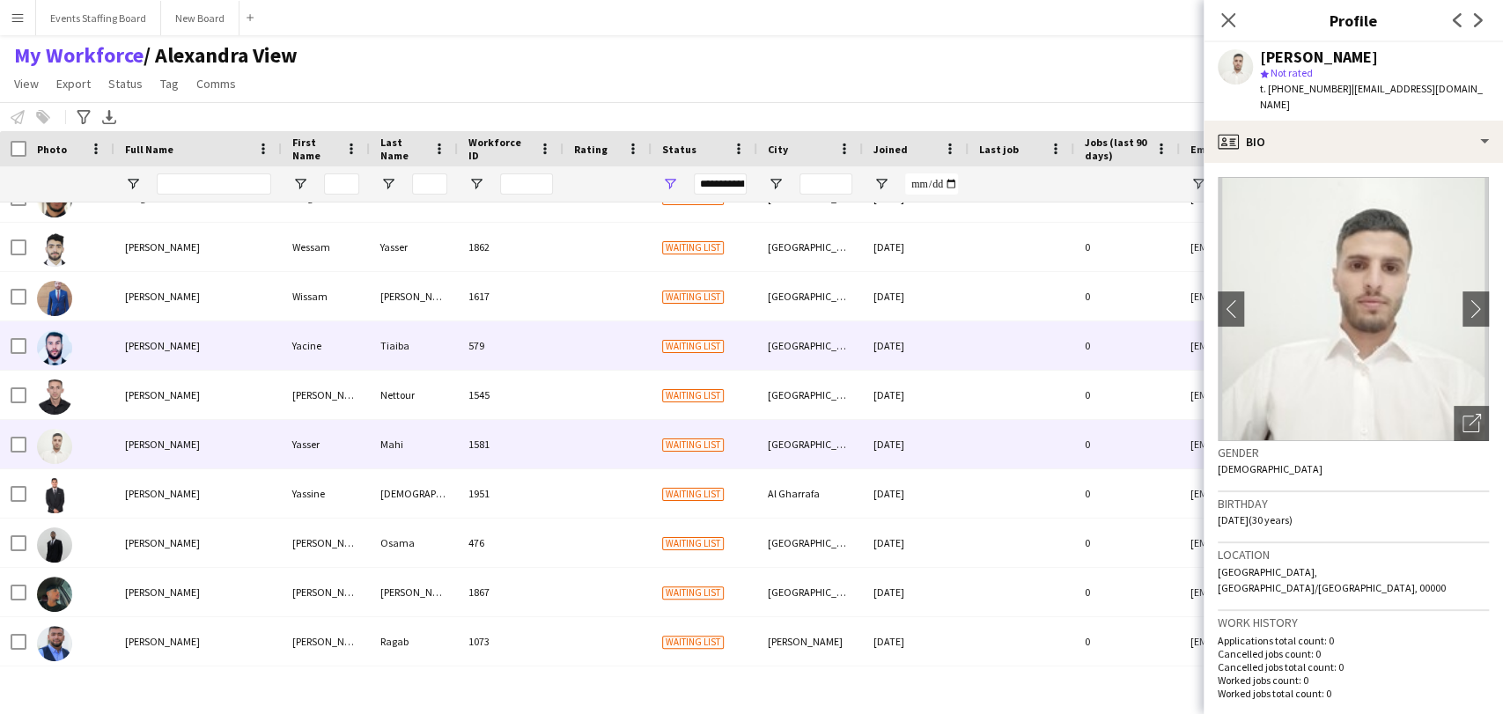
click at [144, 332] on div "Yacine Tiaiba" at bounding box center [197, 345] width 167 height 48
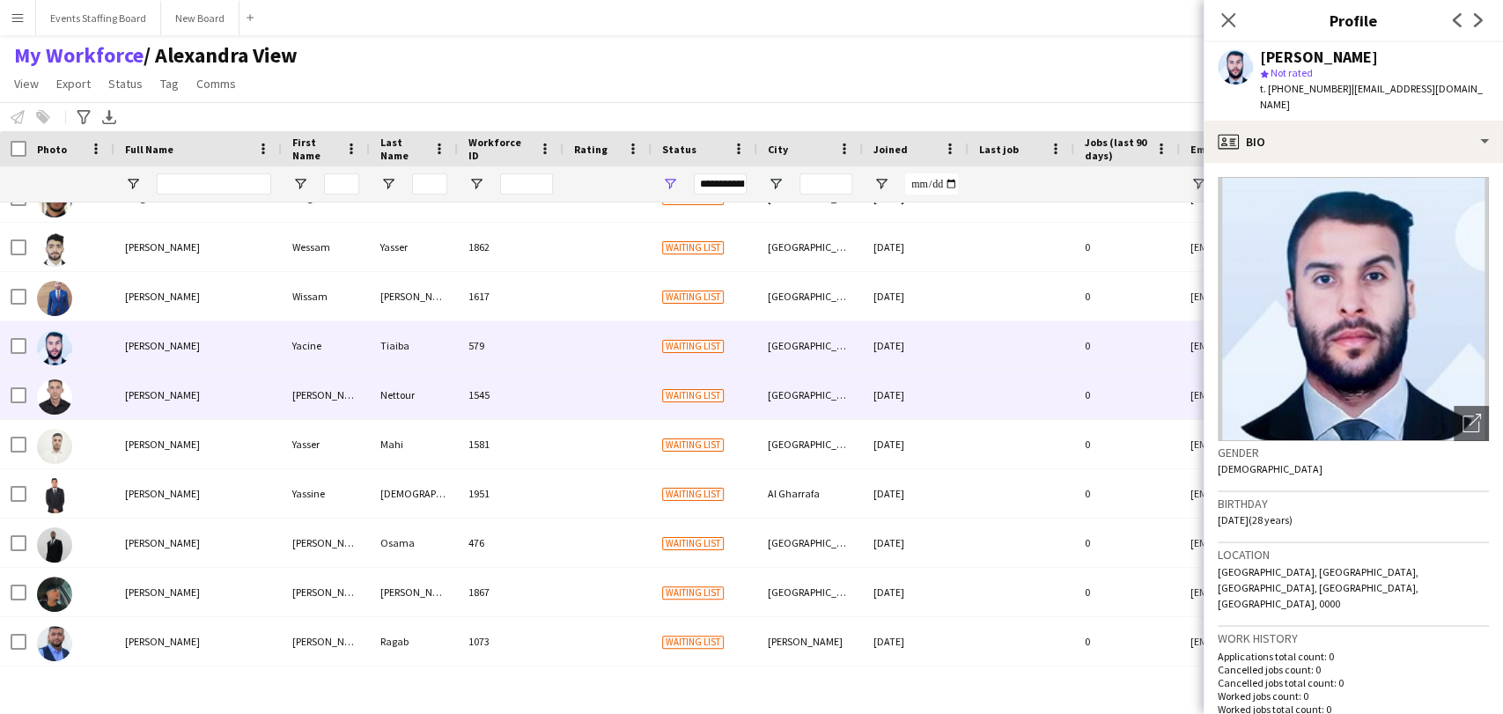
click at [172, 399] on span "Yahya Nettour" at bounding box center [162, 394] width 75 height 13
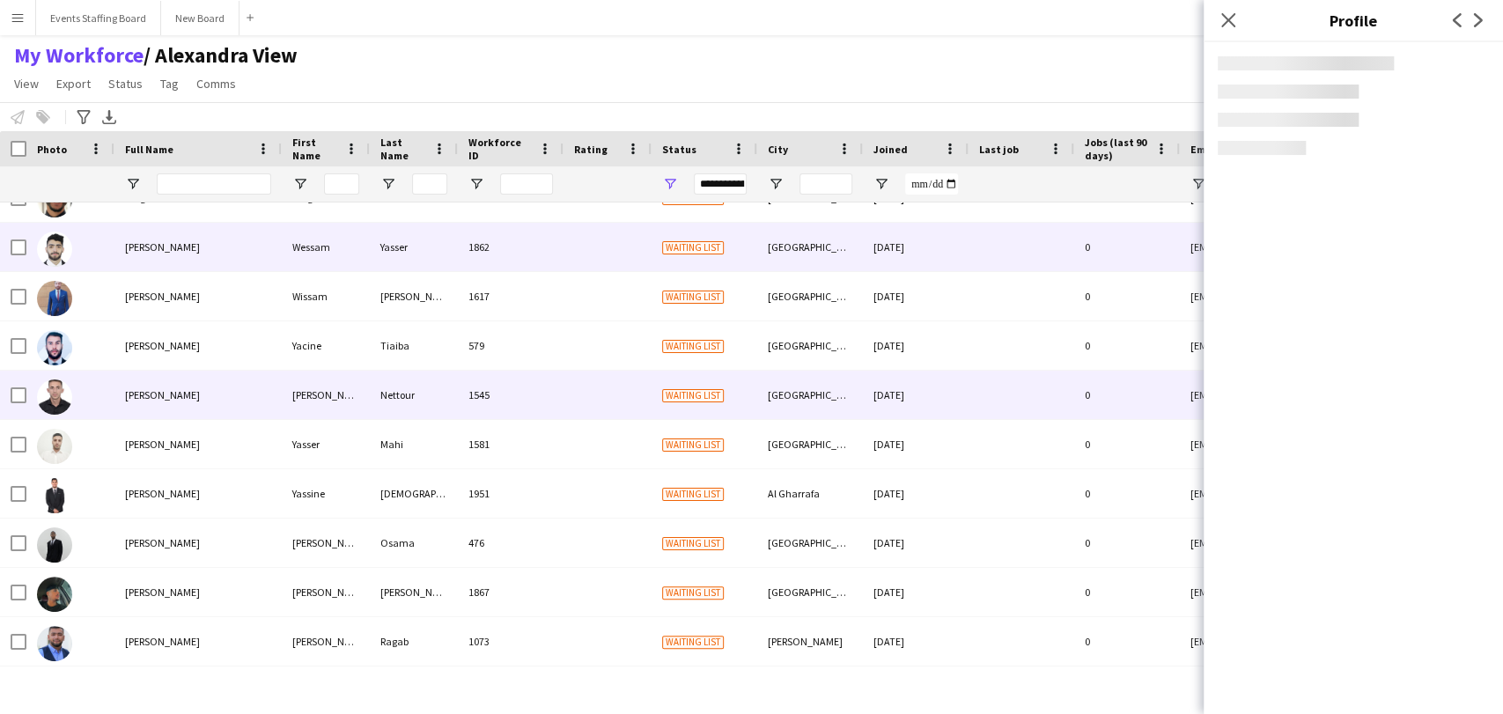
click at [151, 240] on span "Wessam Yasser" at bounding box center [162, 246] width 75 height 13
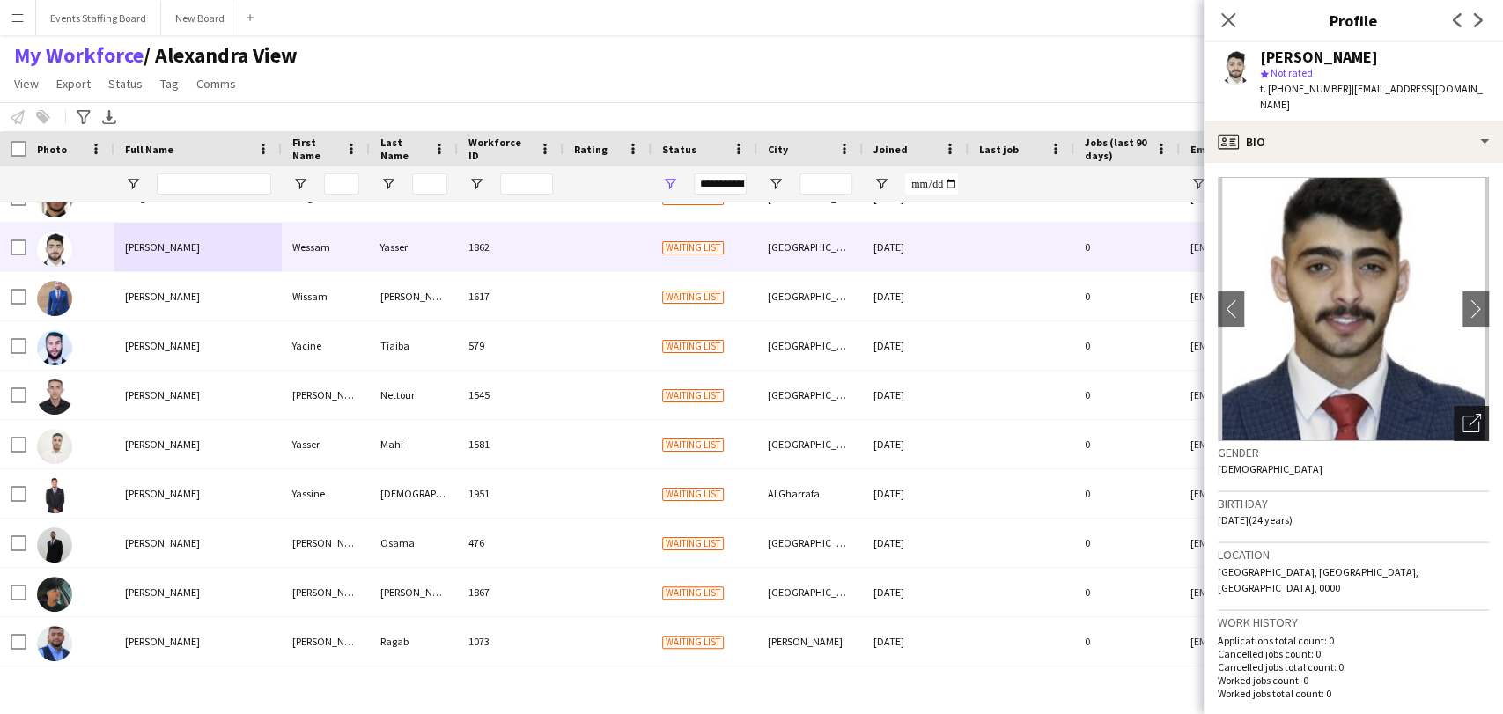
click at [1454, 406] on div "Open photos pop-in" at bounding box center [1471, 423] width 35 height 35
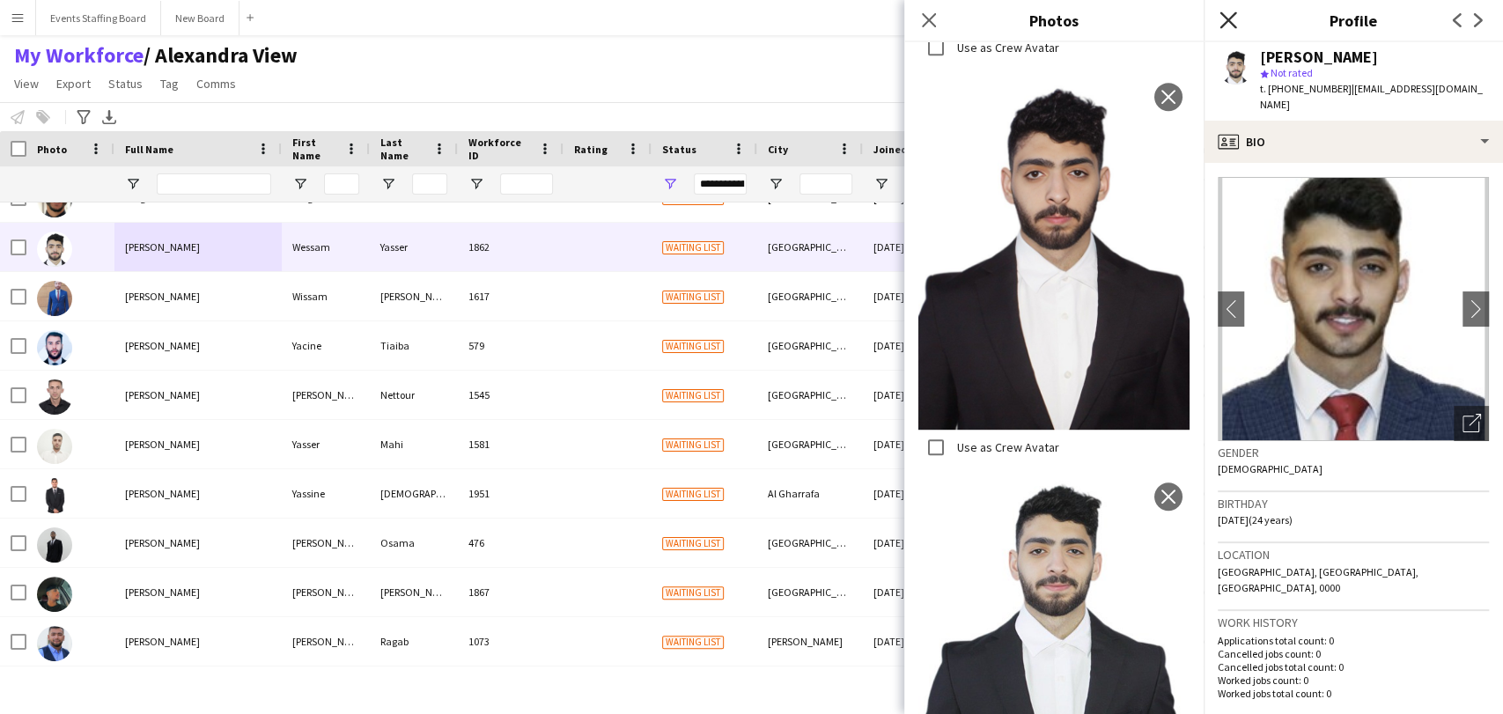
click at [1226, 18] on icon at bounding box center [1228, 19] width 17 height 17
